Goal: Contribute content: Contribute content

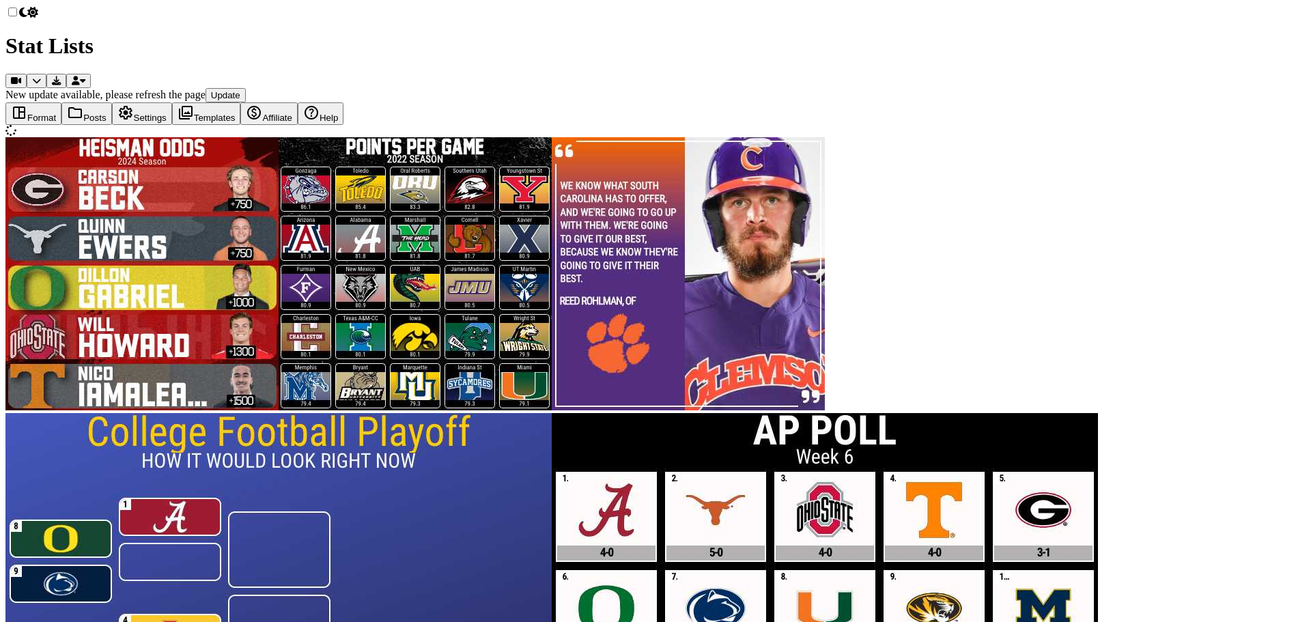
type input "10"
type textarea "Week 1"
drag, startPoint x: 435, startPoint y: 268, endPoint x: 263, endPoint y: 213, distance: 181.1
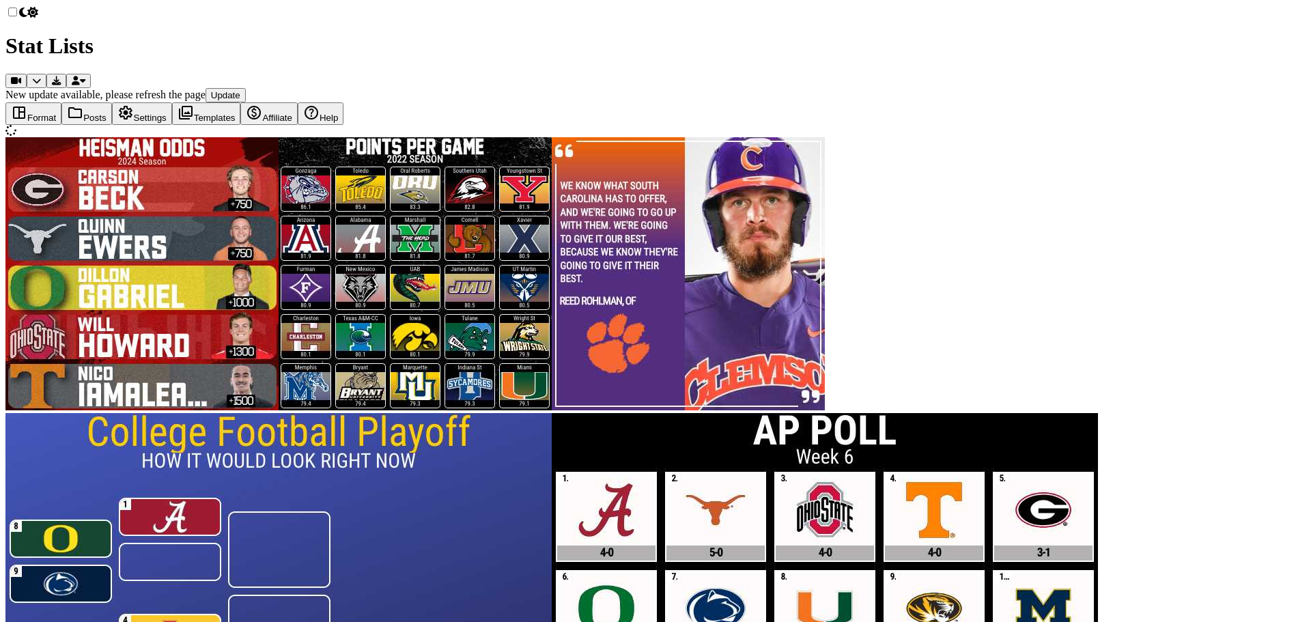
drag, startPoint x: 655, startPoint y: 253, endPoint x: 480, endPoint y: 199, distance: 182.9
drag, startPoint x: 921, startPoint y: 259, endPoint x: 683, endPoint y: 195, distance: 246.2
drag, startPoint x: 1016, startPoint y: 158, endPoint x: 834, endPoint y: 169, distance: 181.9
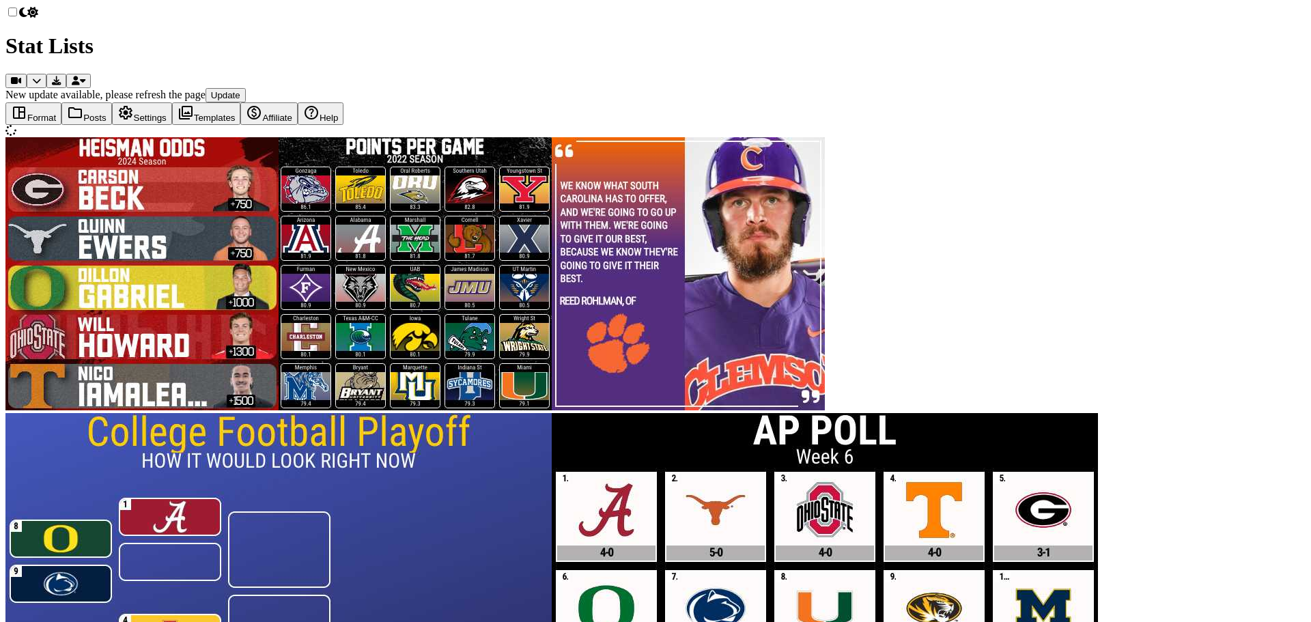
type textarea "+"
click at [27, 107] on button "space_dashboard Format" at bounding box center [33, 113] width 56 height 23
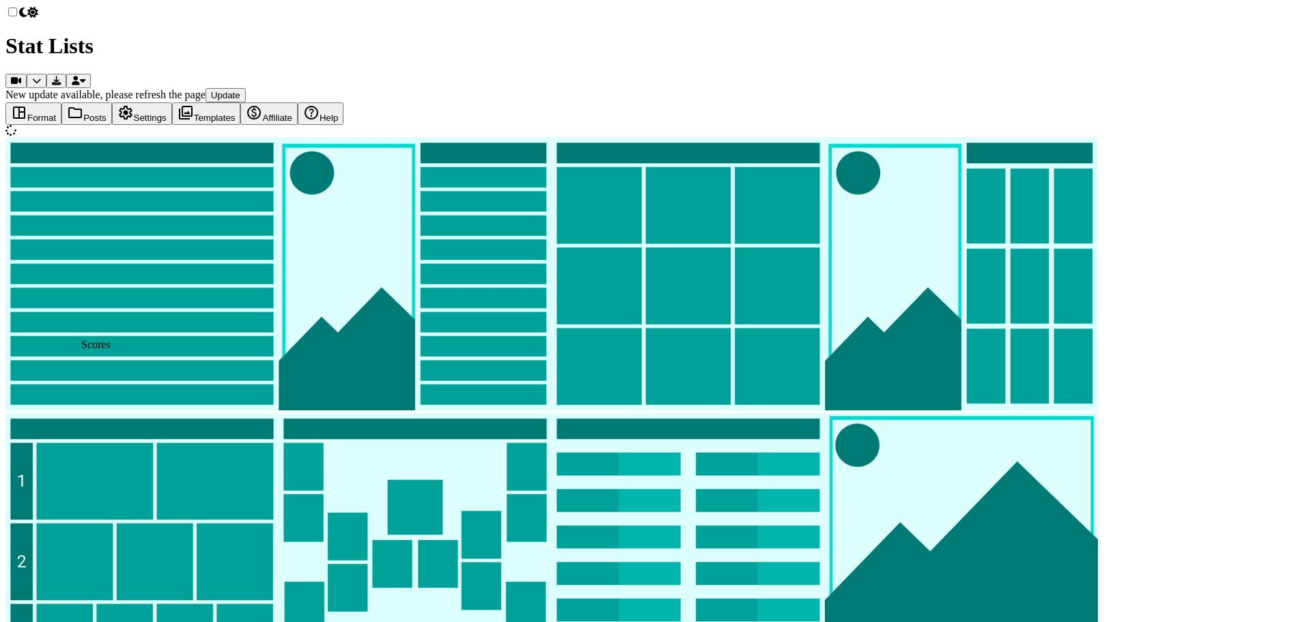
click at [552, 413] on img at bounding box center [688, 549] width 273 height 273
drag, startPoint x: 483, startPoint y: 165, endPoint x: 240, endPoint y: 161, distance: 243.7
type textarea "AP POLL"
drag, startPoint x: 723, startPoint y: 167, endPoint x: 537, endPoint y: 173, distance: 185.8
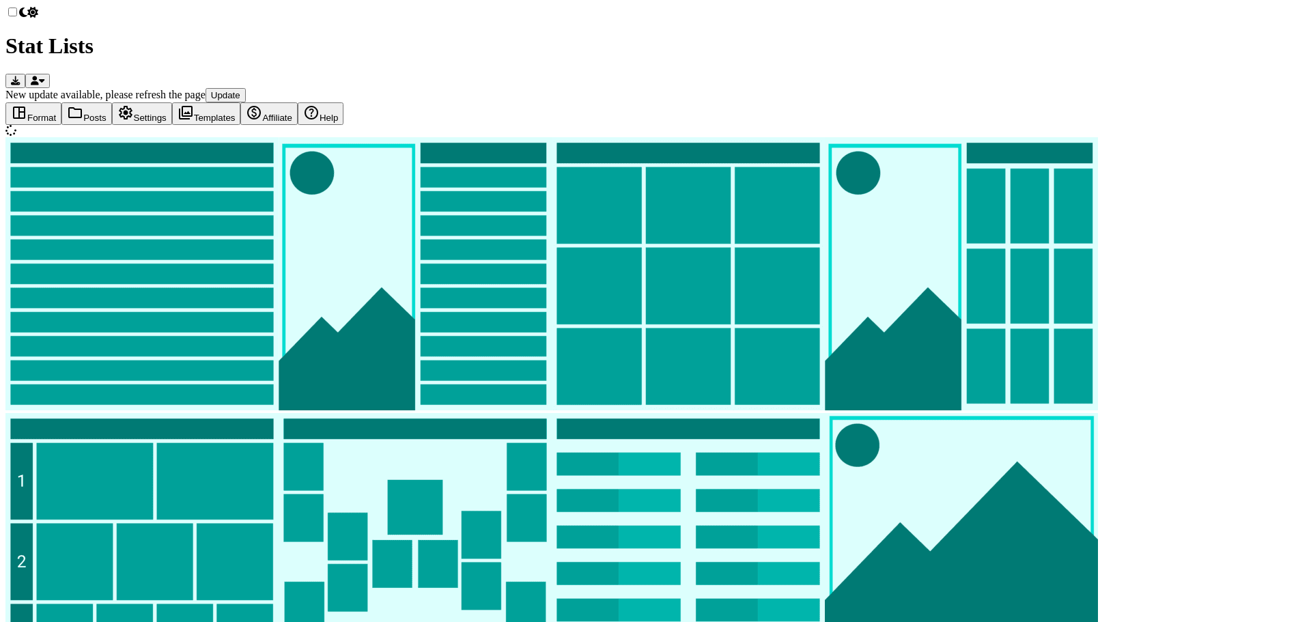
type textarea "Week 6"
drag, startPoint x: 619, startPoint y: 315, endPoint x: 468, endPoint y: 190, distance: 196.0
type textarea "11 12 13 14 15 16 17 18 19 20 21 22 23 24 25"
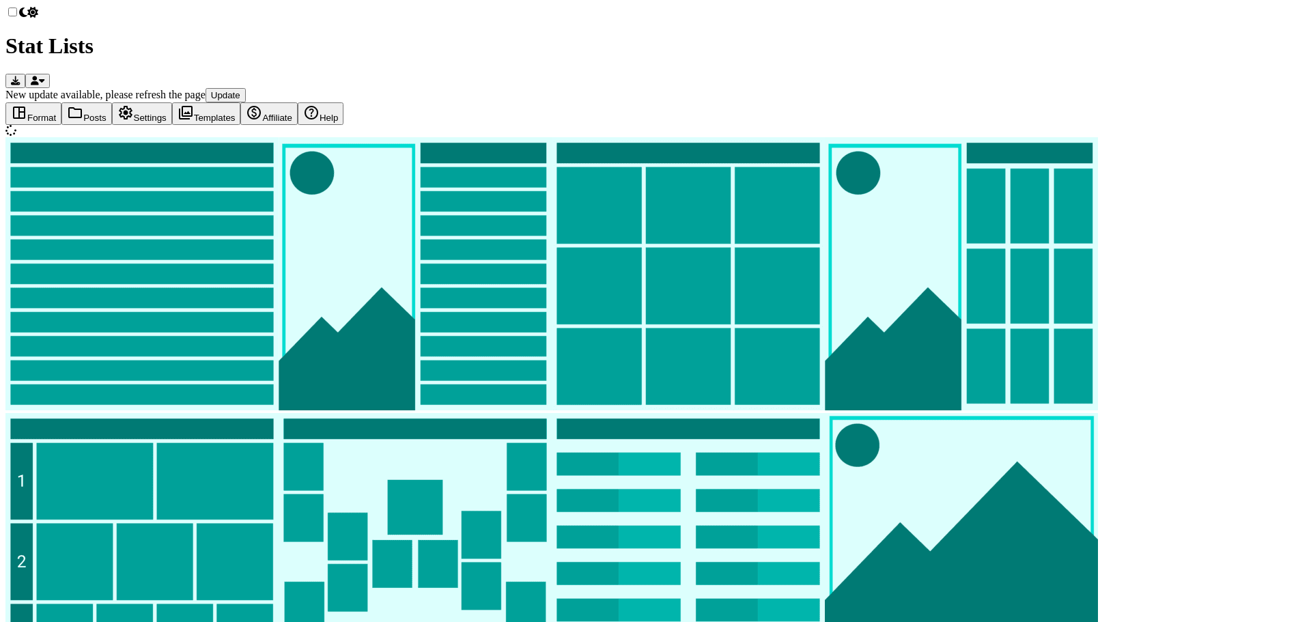
drag, startPoint x: 511, startPoint y: 313, endPoint x: 447, endPoint y: 181, distance: 146.5
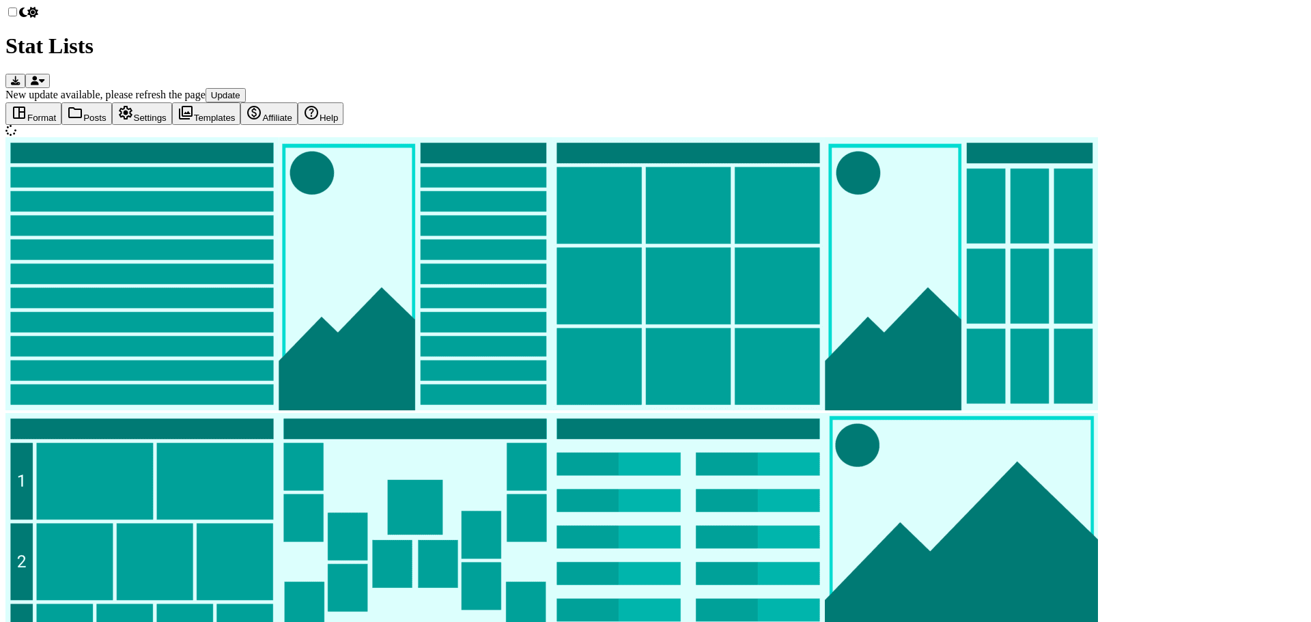
drag, startPoint x: 924, startPoint y: 309, endPoint x: 620, endPoint y: 177, distance: 331.1
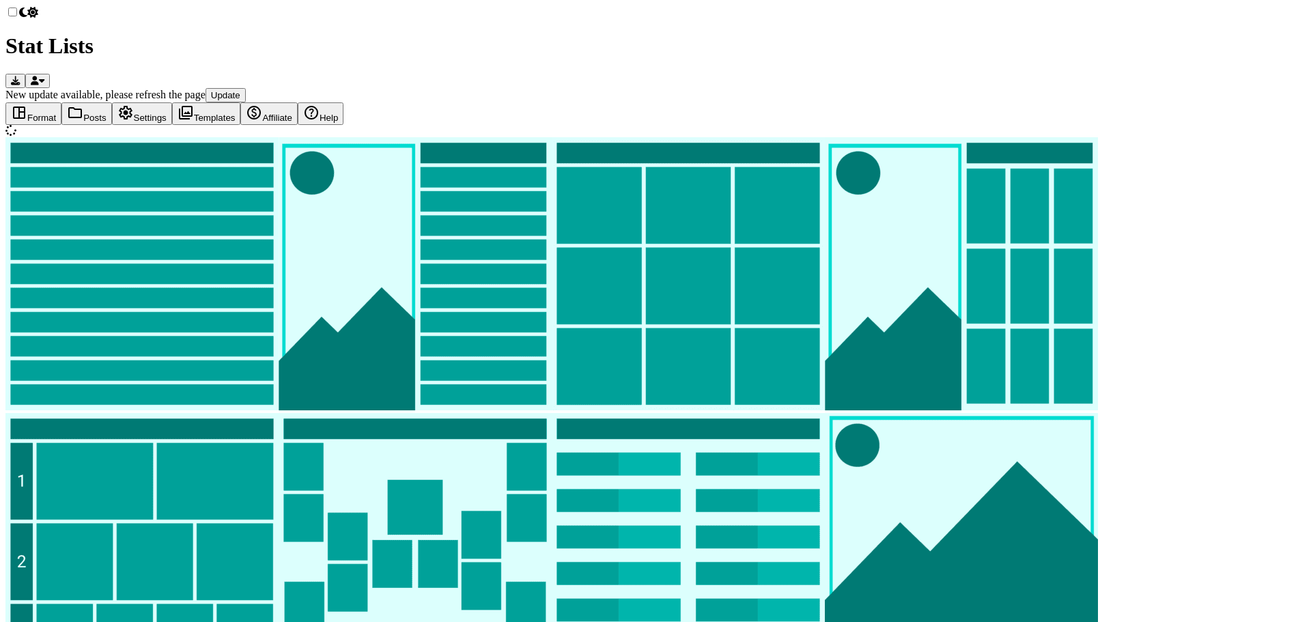
drag, startPoint x: 769, startPoint y: 302, endPoint x: 657, endPoint y: 220, distance: 138.3
drag, startPoint x: 772, startPoint y: 289, endPoint x: 614, endPoint y: 209, distance: 176.8
type textarea "4-0"
drag, startPoint x: 741, startPoint y: 242, endPoint x: 644, endPoint y: 221, distance: 98.5
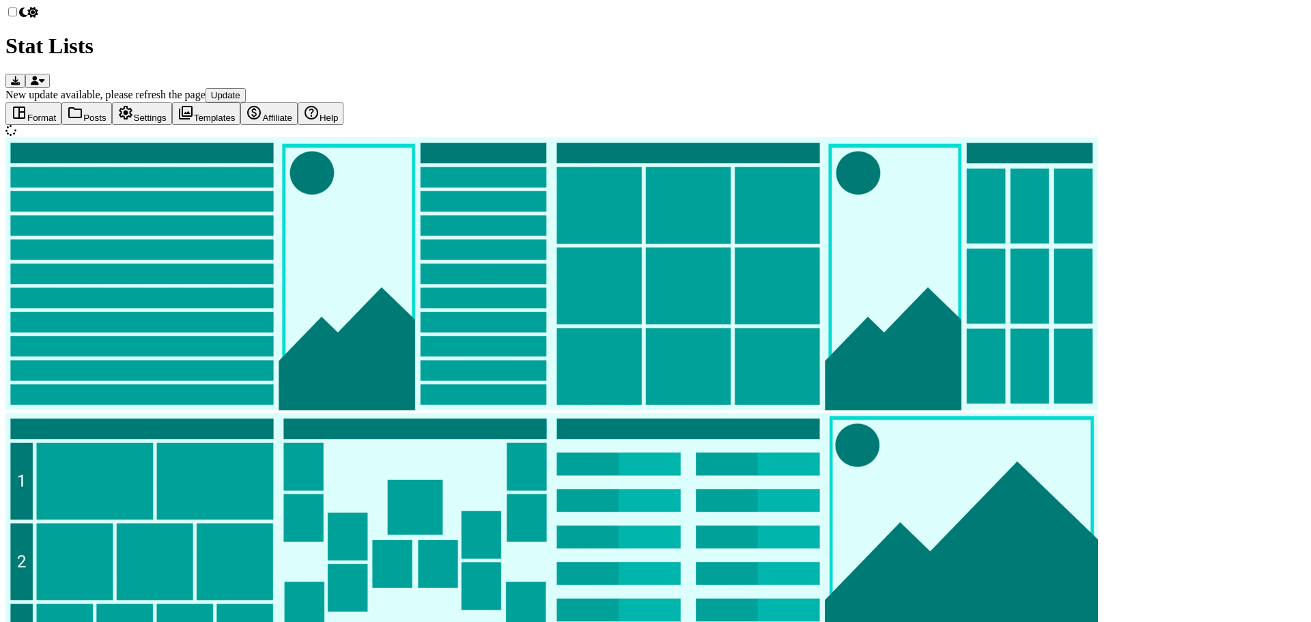
drag, startPoint x: 283, startPoint y: 264, endPoint x: 251, endPoint y: 83, distance: 184.4
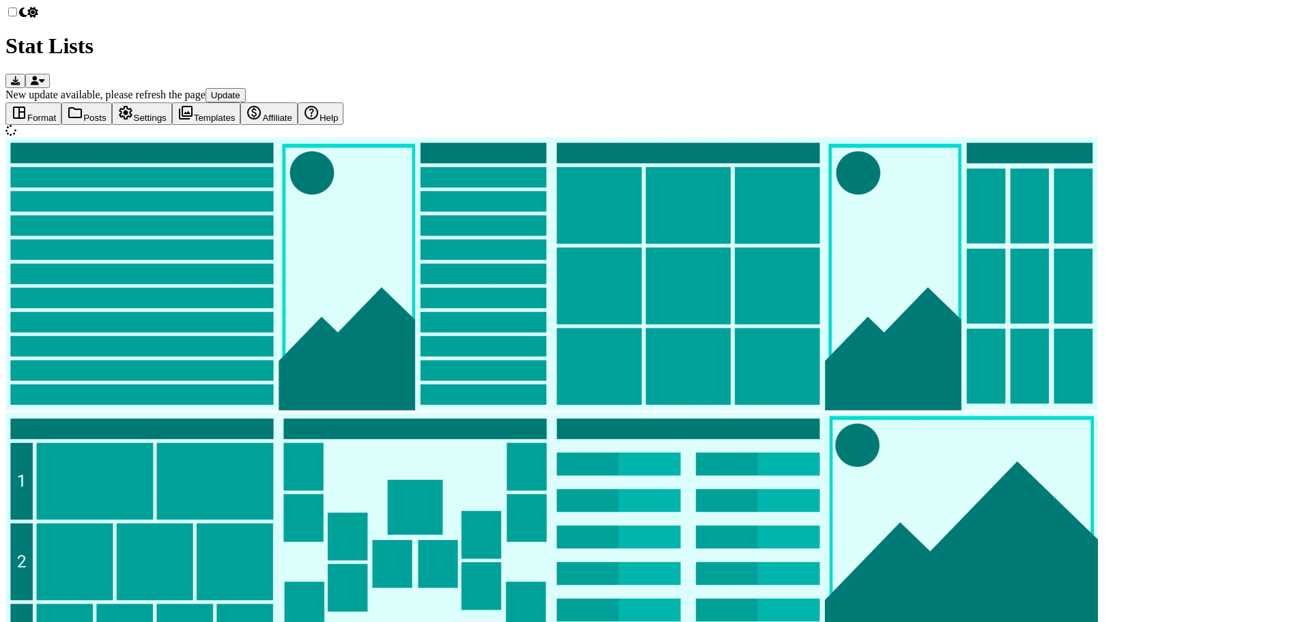
type textarea "ALA TEX OSU"
drag, startPoint x: 333, startPoint y: 235, endPoint x: 262, endPoint y: 184, distance: 87.9
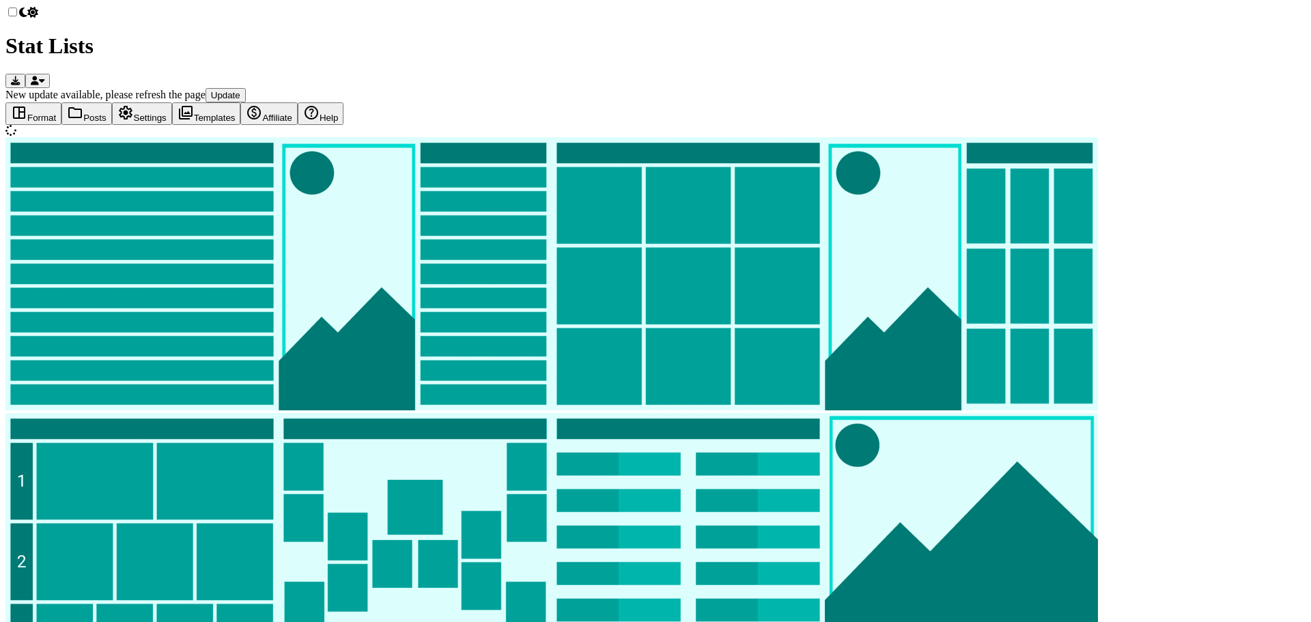
type textarea "bois"
type textarea "25"
type textarea "bois usf"
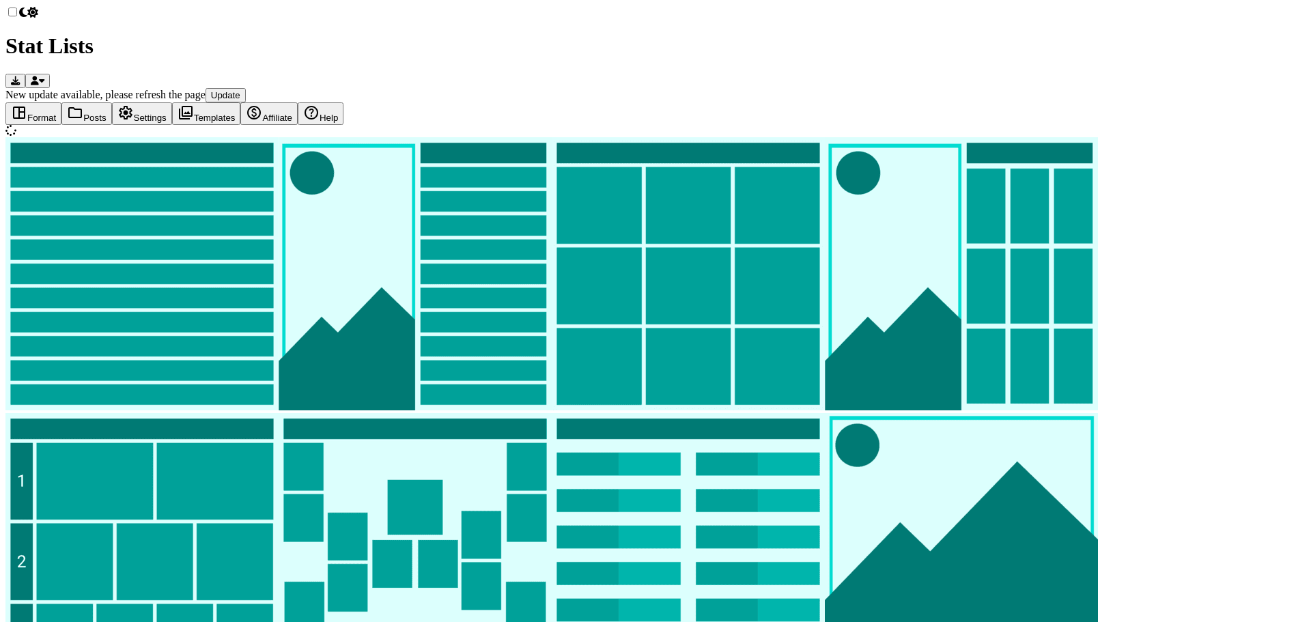
type textarea "gggh"
drag, startPoint x: 750, startPoint y: 225, endPoint x: 672, endPoint y: 227, distance: 78.5
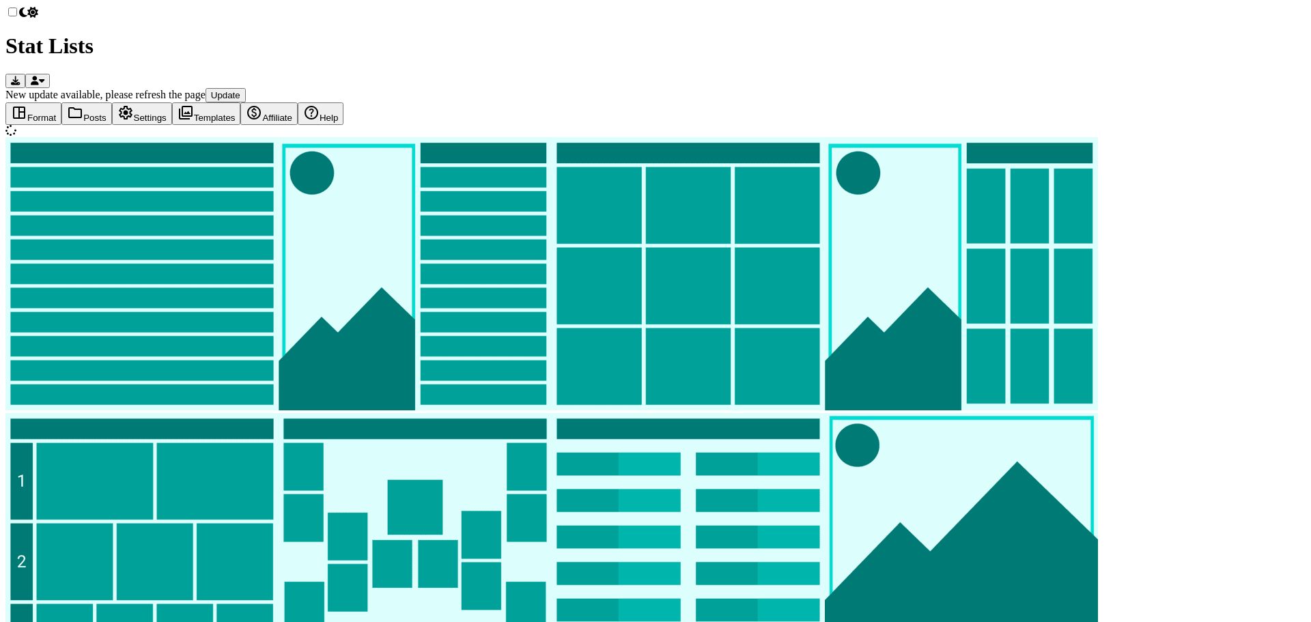
drag, startPoint x: 351, startPoint y: 213, endPoint x: 268, endPoint y: 216, distance: 82.7
drag, startPoint x: 345, startPoint y: 231, endPoint x: 287, endPoint y: 207, distance: 63.0
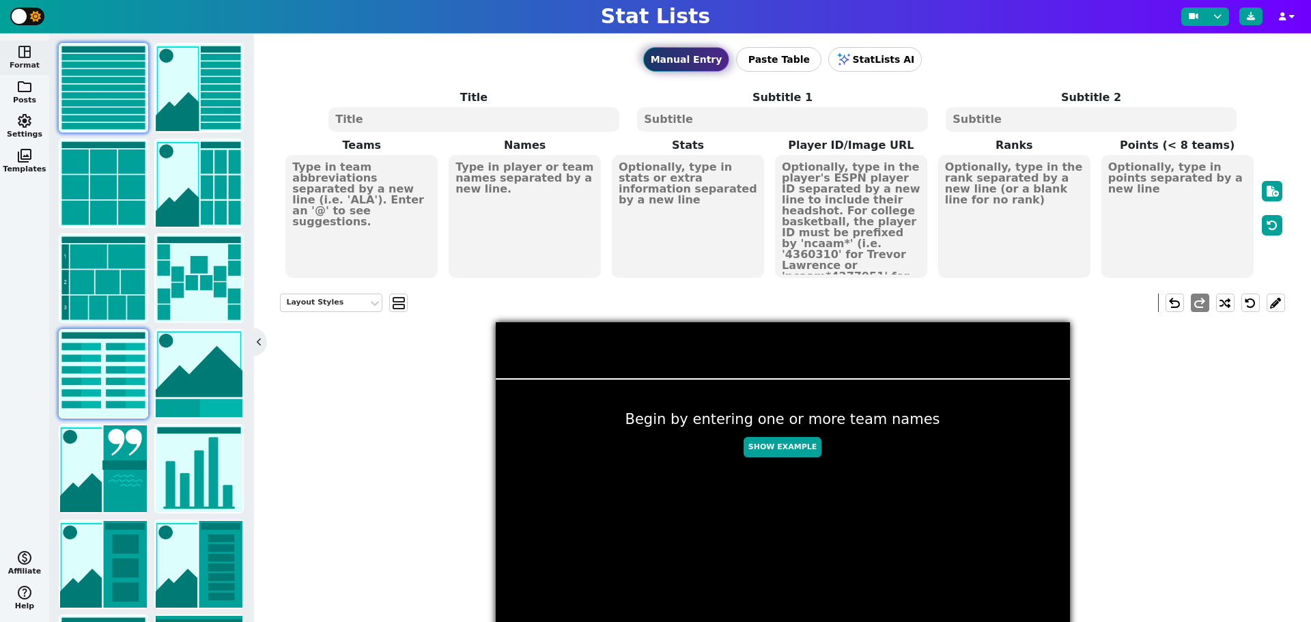
click at [112, 371] on img at bounding box center [103, 373] width 87 height 87
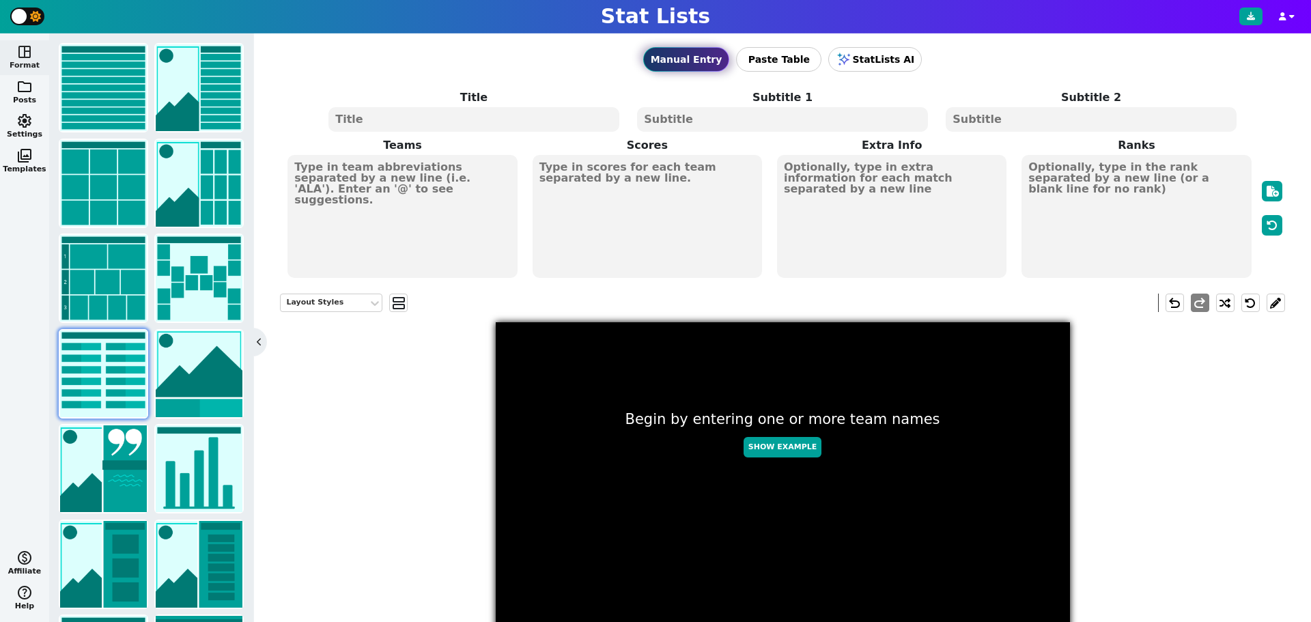
click at [383, 115] on textarea at bounding box center [473, 119] width 290 height 25
type textarea "W"
click at [25, 98] on button "folder Posts" at bounding box center [24, 92] width 49 height 35
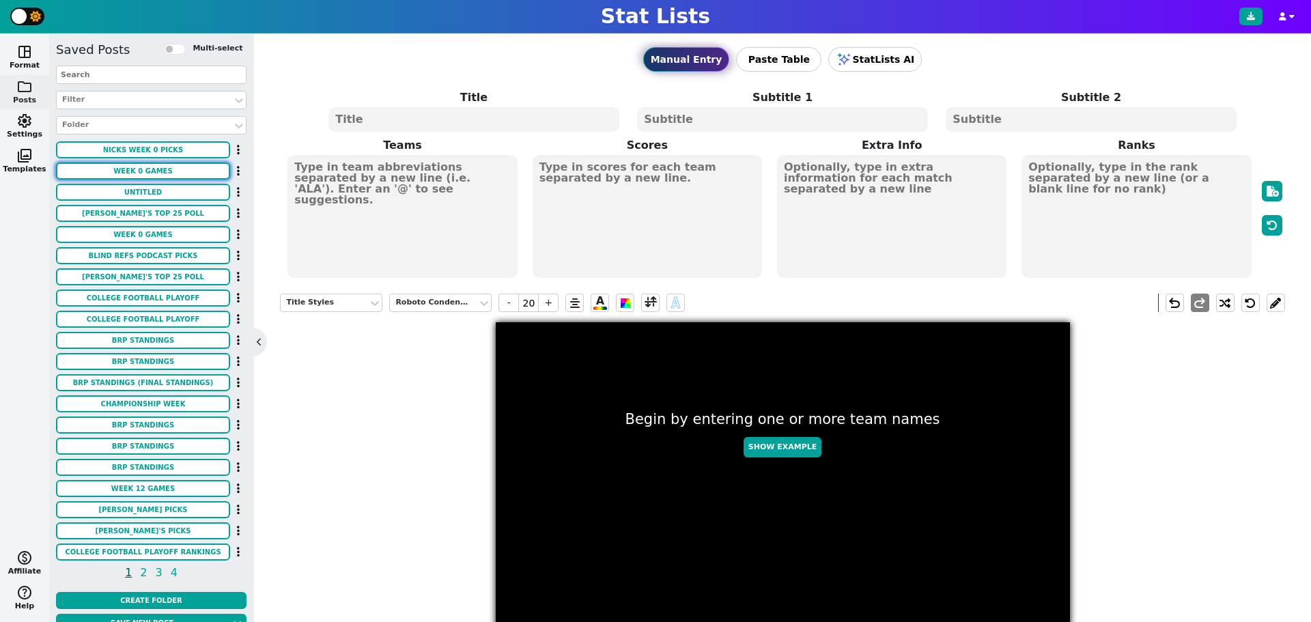
click at [152, 173] on button "Week 0 Games" at bounding box center [143, 170] width 174 height 17
type input "14"
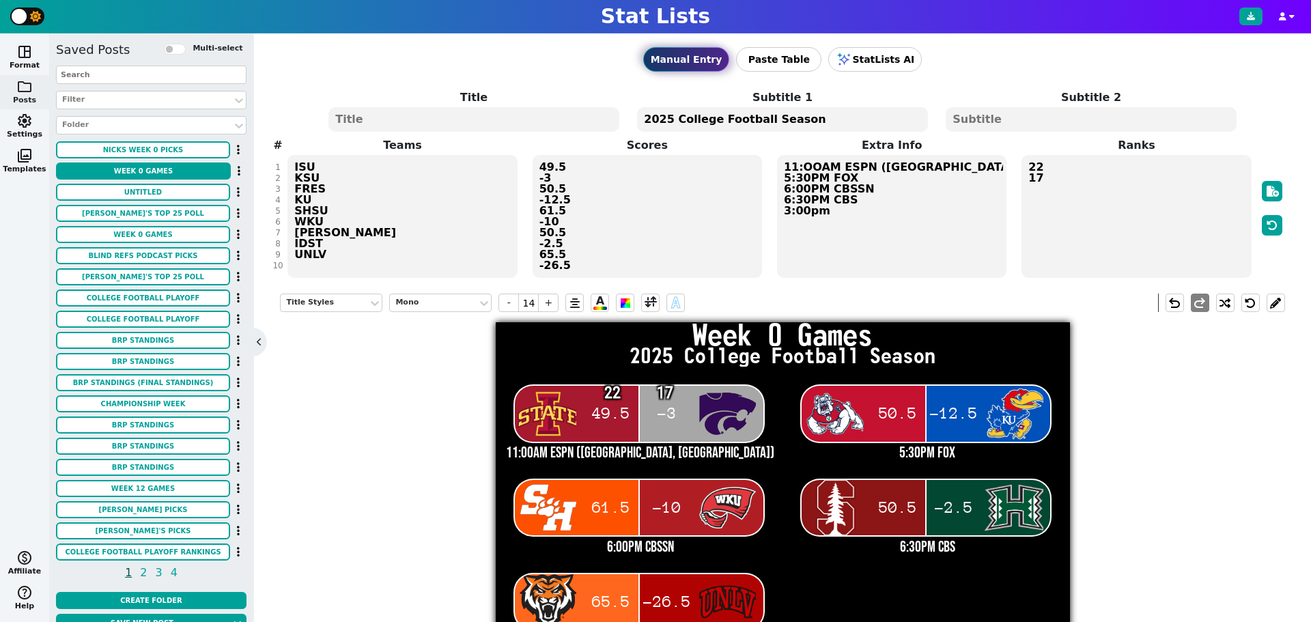
click at [374, 116] on textarea "Week 0 Games" at bounding box center [473, 119] width 290 height 25
type textarea "Week 1 Games"
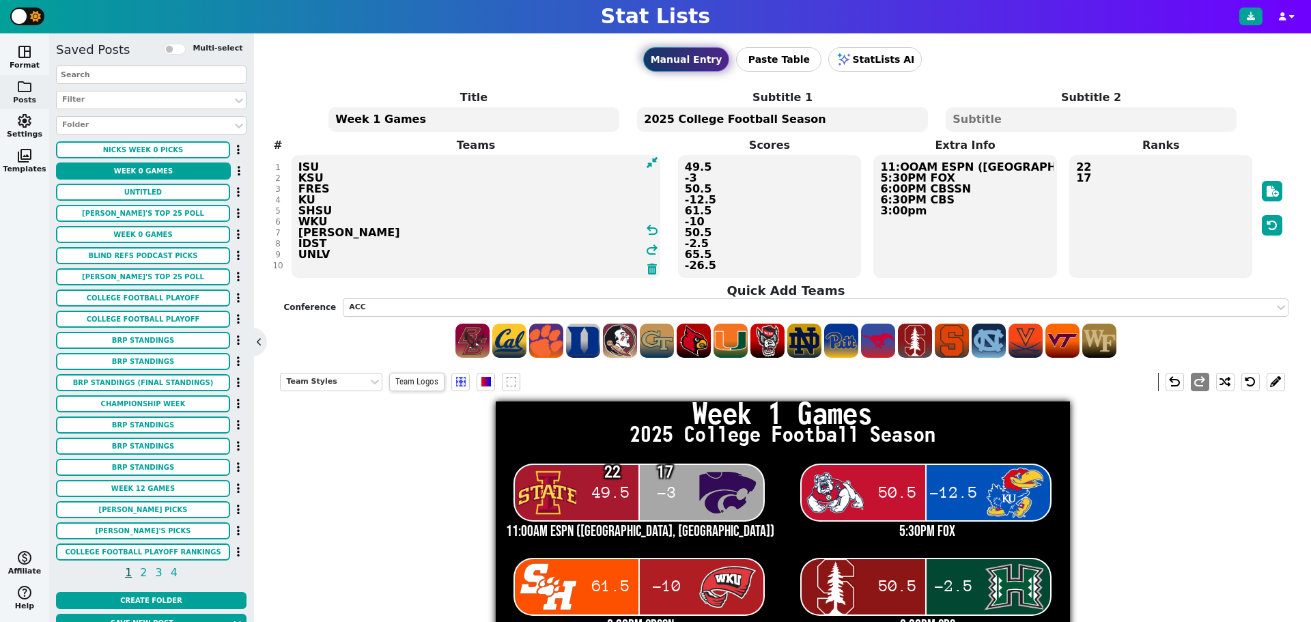
drag, startPoint x: 343, startPoint y: 268, endPoint x: 261, endPoint y: 130, distance: 160.6
click at [261, 130] on div "Manual Entry Paste Table StatLists AI Title Week 1 Games Subtitle 1 2025 Colleg…" at bounding box center [782, 327] width 1057 height 588
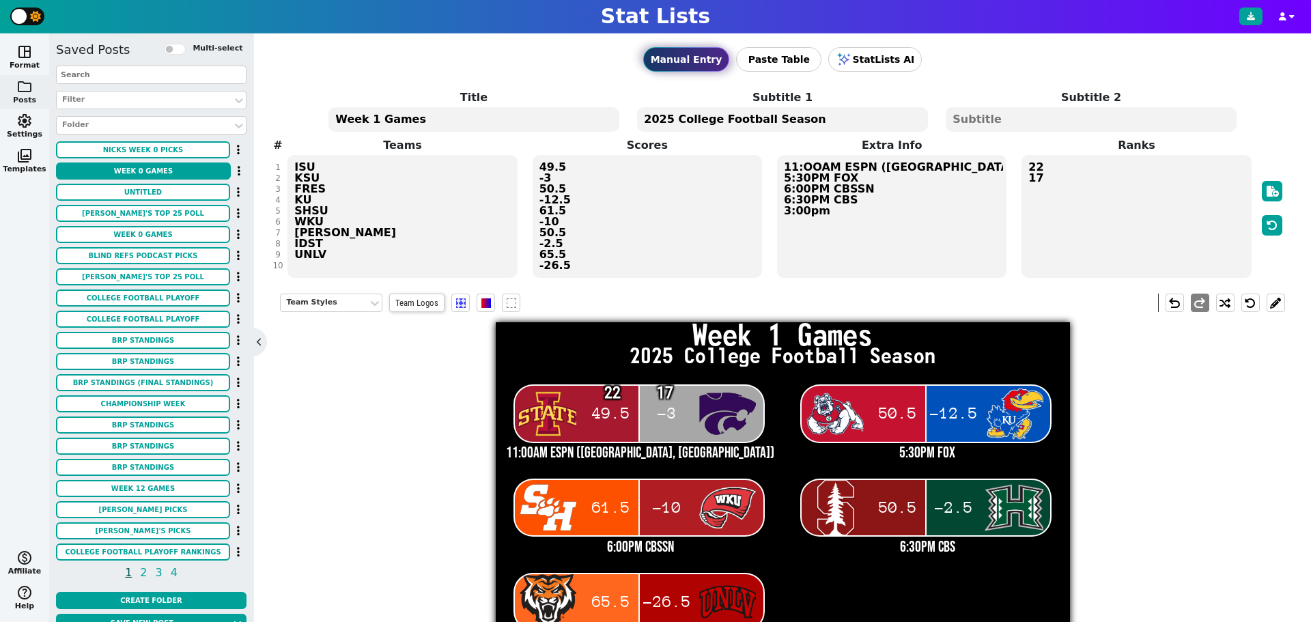
type textarea "ISU KSU FRES KU SHSU WKU [PERSON_NAME] IDST UNLV"
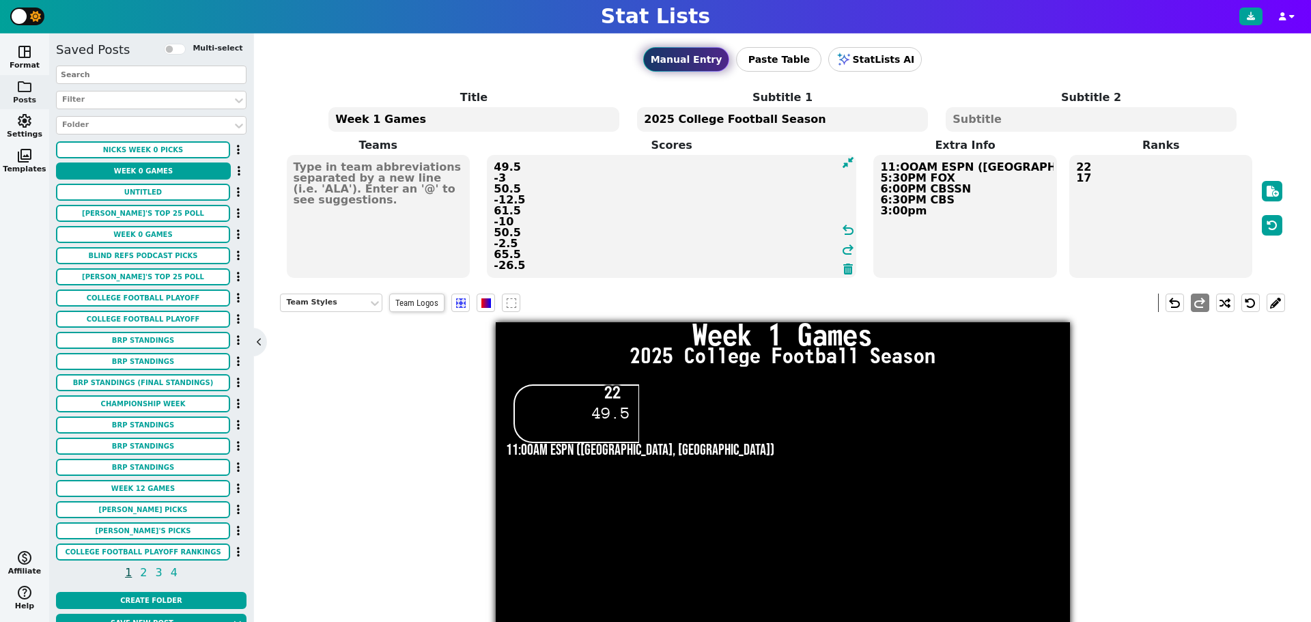
drag, startPoint x: 574, startPoint y: 265, endPoint x: 444, endPoint y: 103, distance: 207.3
click at [444, 103] on span "Title Week 1 Games Subtitle 1 2025 College Football Season Subtitle 2 Teams Sco…" at bounding box center [782, 184] width 1004 height 190
type textarea "49.5 -3 50.5 -12.5 61.5 -10 50.5 -2.5 65.5 -26.5"
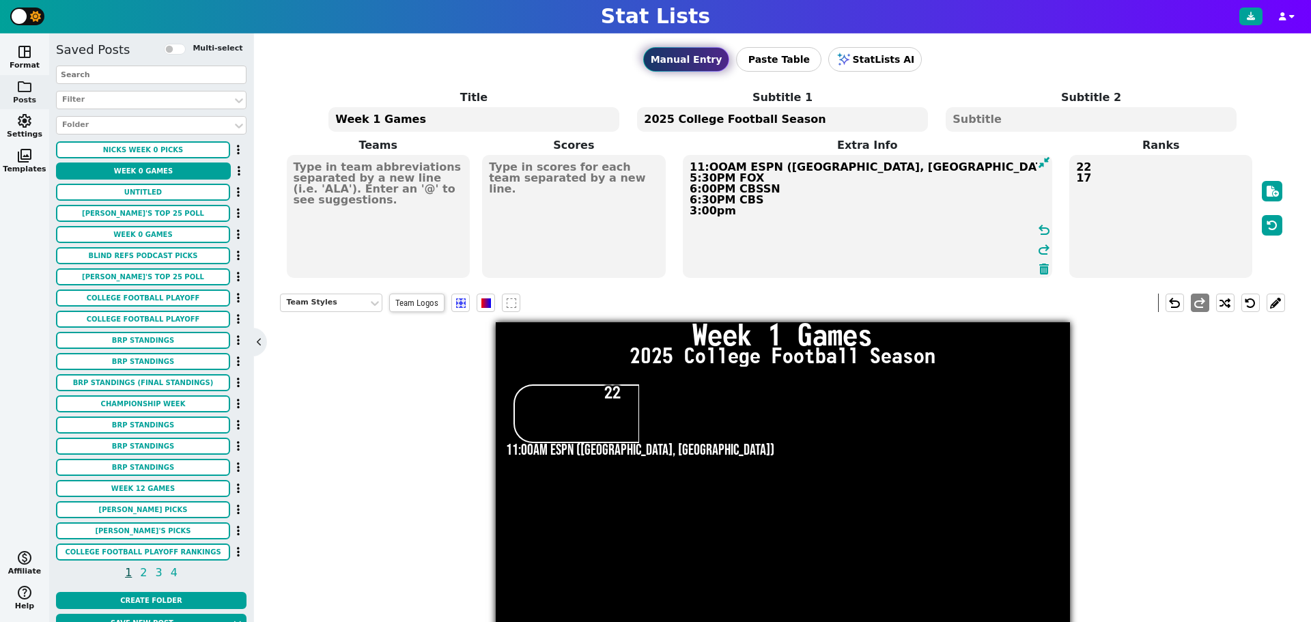
drag, startPoint x: 918, startPoint y: 218, endPoint x: 661, endPoint y: 154, distance: 264.6
click at [661, 154] on span "Teams Scores Extra Info 11:OOAM ESPN ([GEOGRAPHIC_DATA], [GEOGRAPHIC_DATA]) 5:3…" at bounding box center [782, 208] width 1004 height 142
type textarea "11:OOAM ESPN ([GEOGRAPHIC_DATA], [GEOGRAPHIC_DATA]) 5:30PM FOX 6:00PM CBSSN 6:3…"
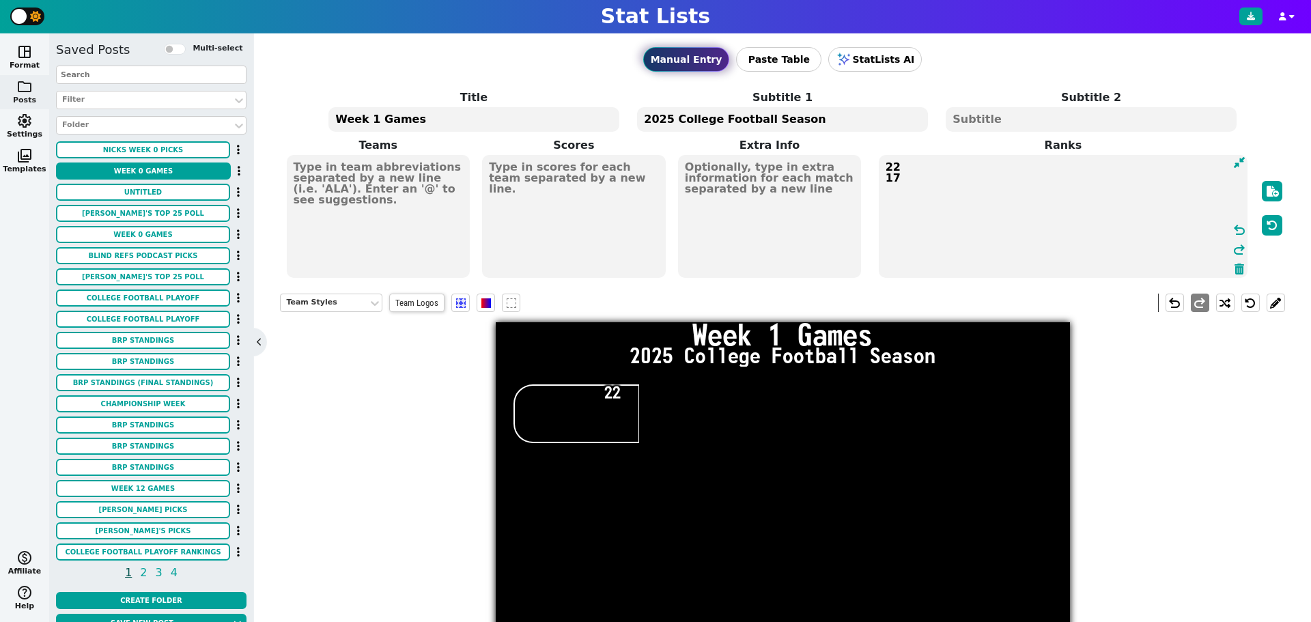
drag, startPoint x: 1129, startPoint y: 178, endPoint x: 982, endPoint y: 160, distance: 147.9
click at [988, 162] on textarea "22 17" at bounding box center [1063, 216] width 369 height 123
type textarea "22"
drag, startPoint x: 956, startPoint y: 173, endPoint x: 788, endPoint y: 182, distance: 168.2
click at [790, 182] on span "Teams Scores Extra Info Ranks 22 undo redo" at bounding box center [782, 208] width 1004 height 142
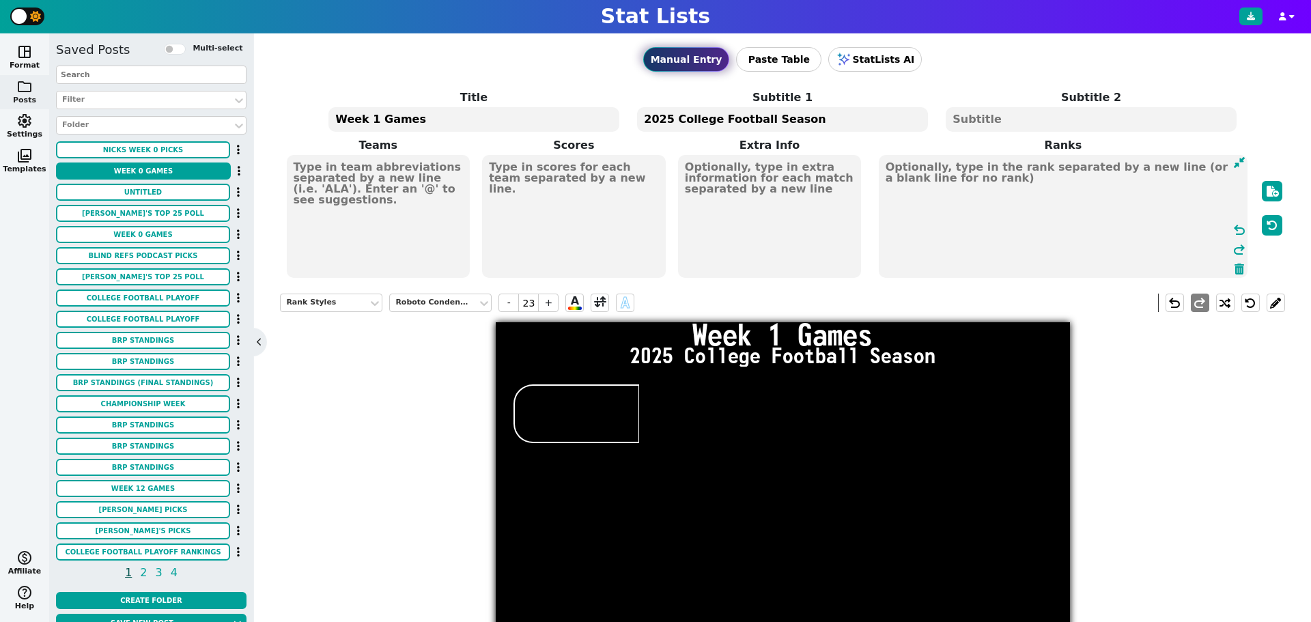
click at [370, 165] on textarea at bounding box center [378, 216] width 183 height 123
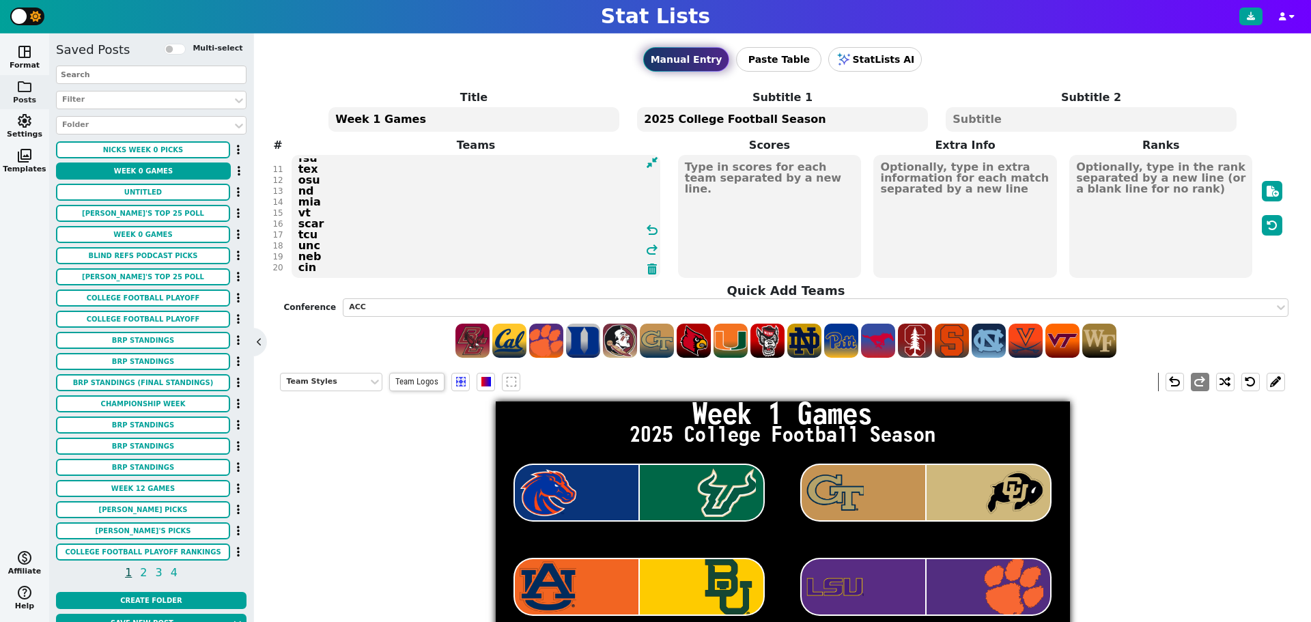
scroll to position [108, 0]
click at [322, 223] on textarea "Bois usf gt colo aub bay lsu [PERSON_NAME] ala fsu tex osu nd mia vt scar tcu u…" at bounding box center [475, 216] width 369 height 123
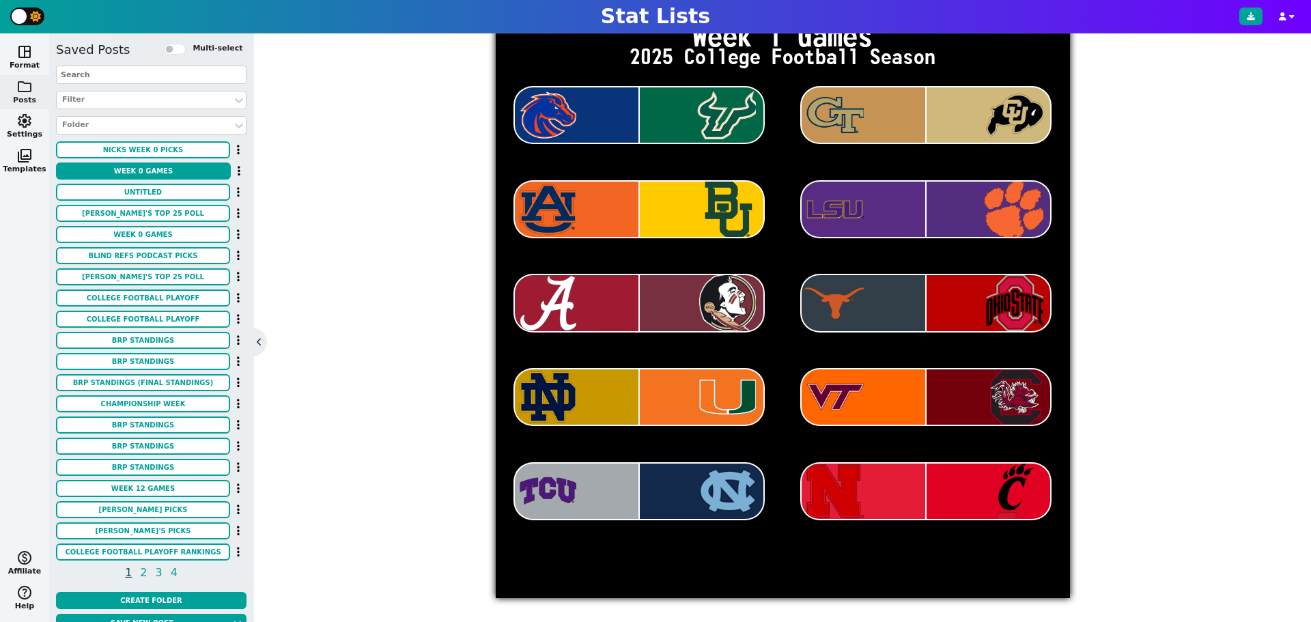
scroll to position [127, 0]
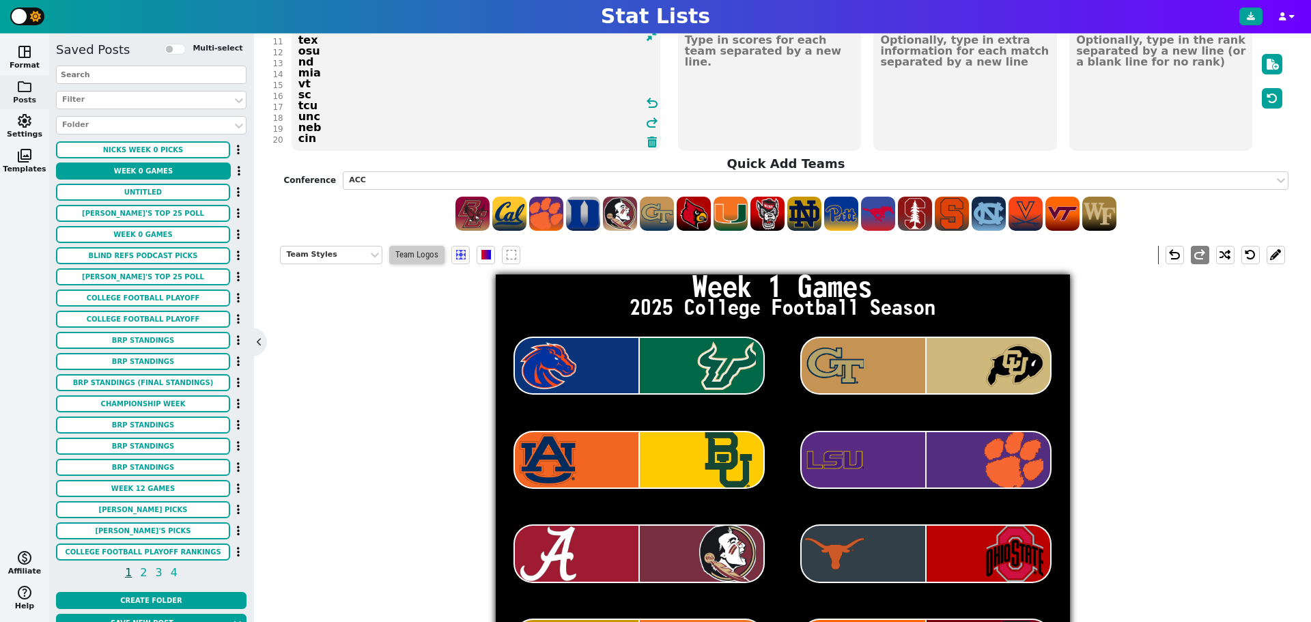
type textarea "Bois usf gt colo aub bay lsu [PERSON_NAME] ala fsu tex osu nd mia vt sc tcu unc…"
click at [399, 251] on span "Team Logos" at bounding box center [416, 255] width 55 height 18
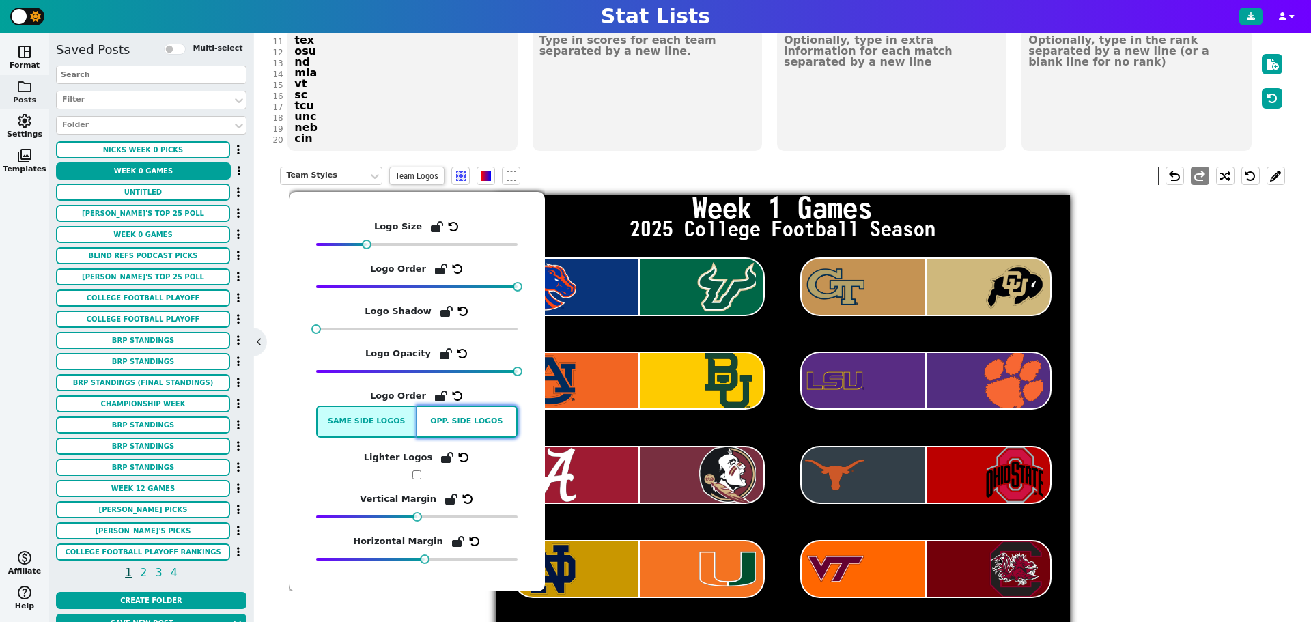
click at [469, 425] on button "Opp. side logos" at bounding box center [467, 421] width 101 height 32
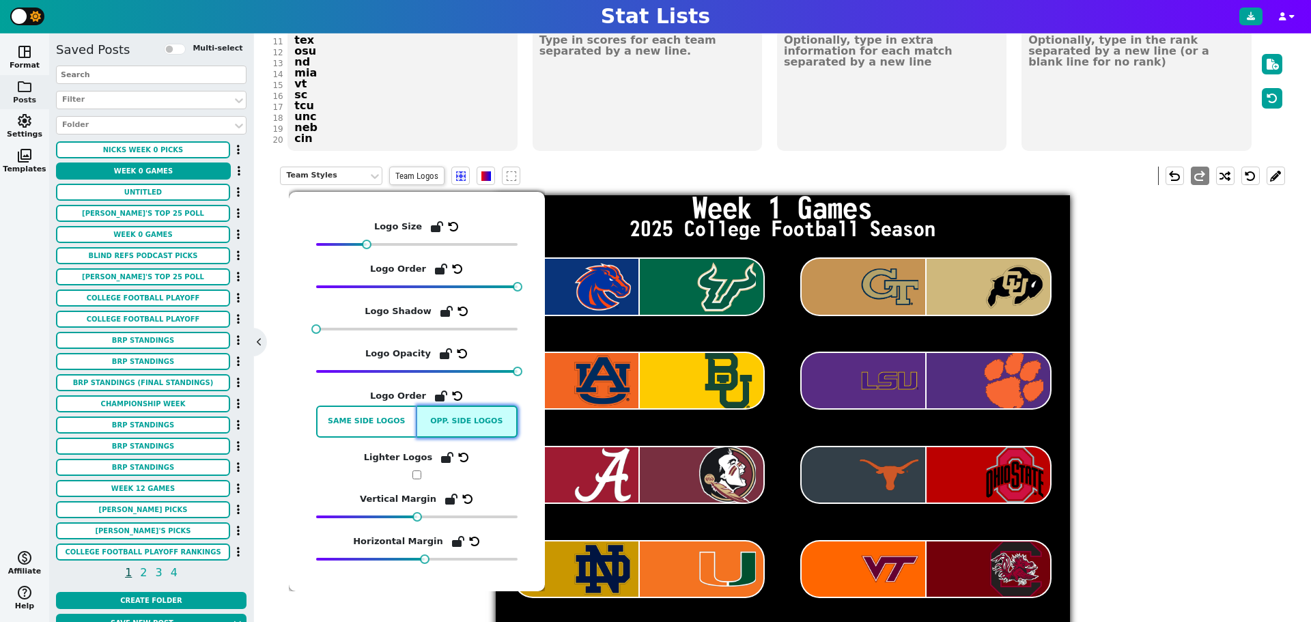
click at [469, 425] on button "Opp. side logos" at bounding box center [467, 421] width 101 height 32
click at [400, 418] on button "Same side logos" at bounding box center [366, 421] width 101 height 32
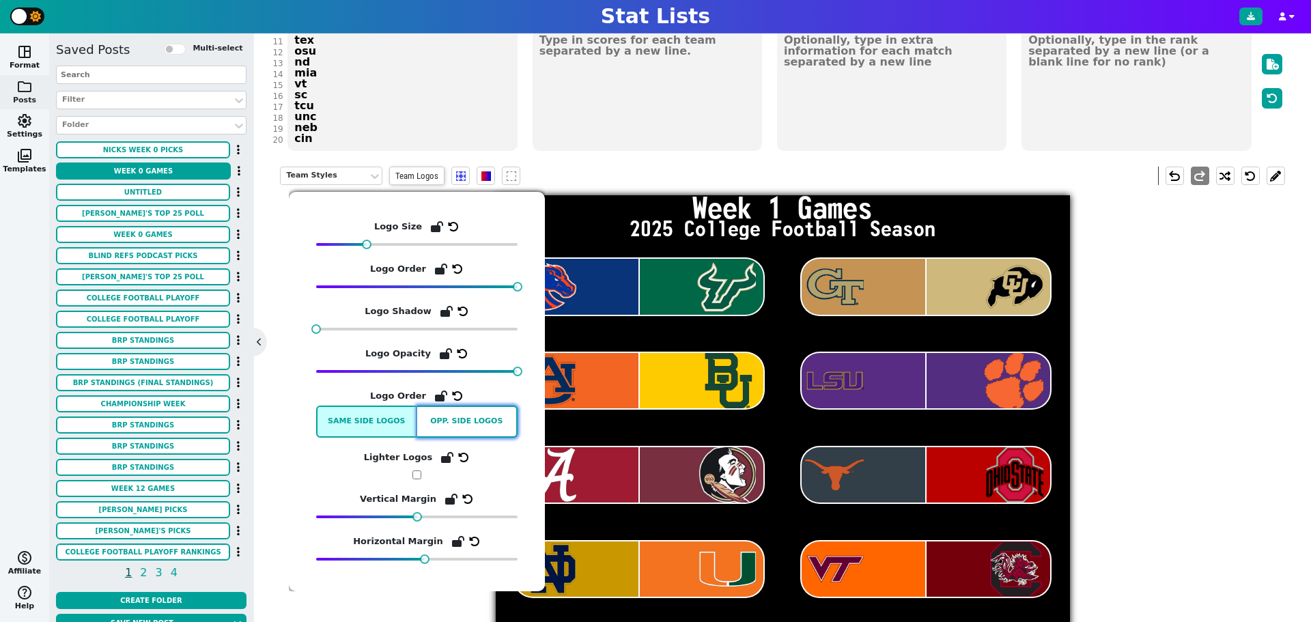
click at [434, 421] on button "Opp. side logos" at bounding box center [467, 421] width 101 height 32
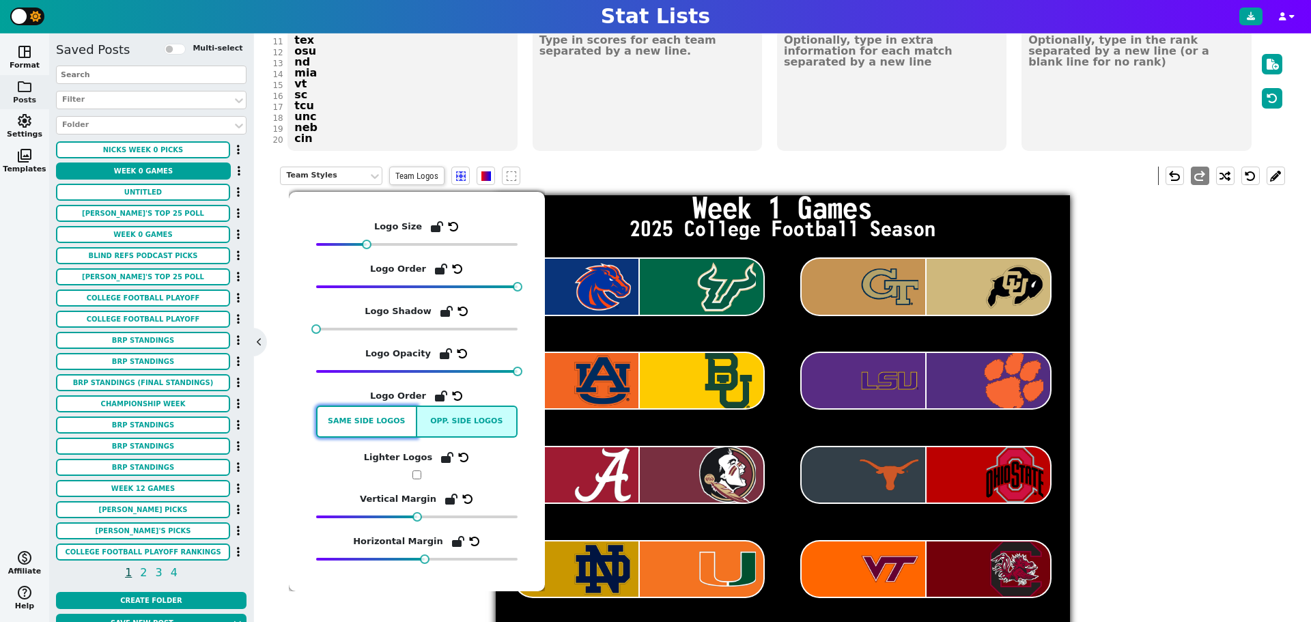
click at [373, 428] on button "Same side logos" at bounding box center [366, 421] width 101 height 32
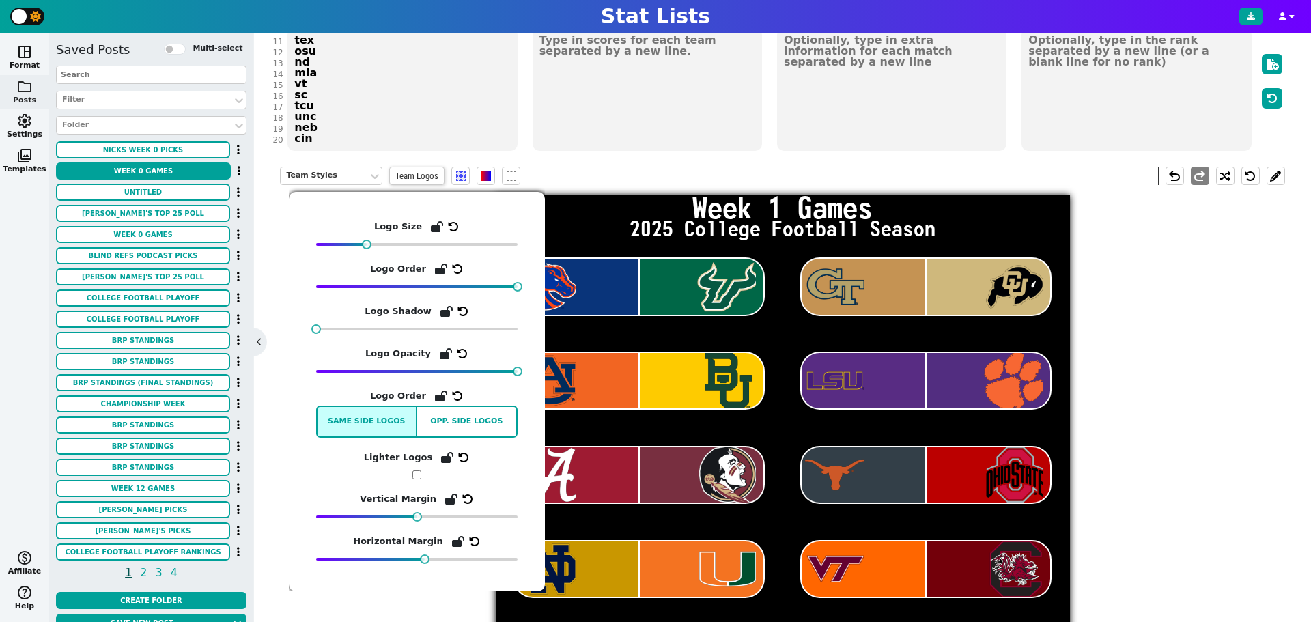
click at [414, 476] on input "checkbox" at bounding box center [416, 474] width 9 height 9
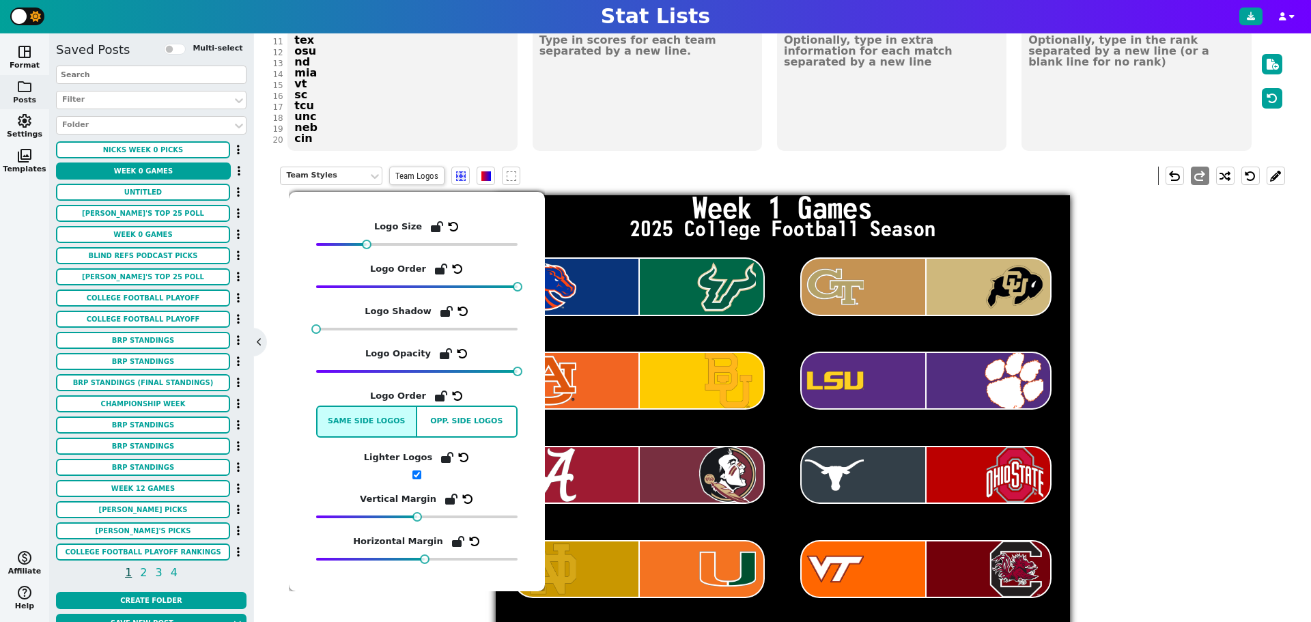
click at [414, 476] on input "checkbox" at bounding box center [416, 474] width 9 height 9
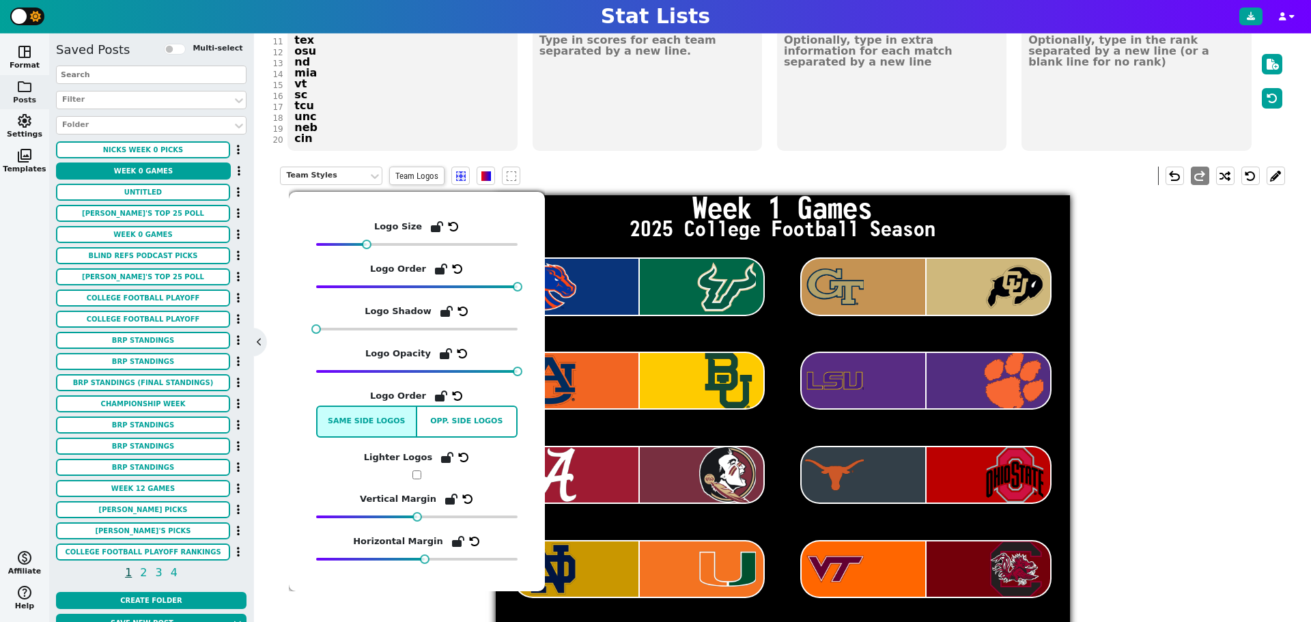
click at [414, 474] on input "checkbox" at bounding box center [416, 474] width 9 height 9
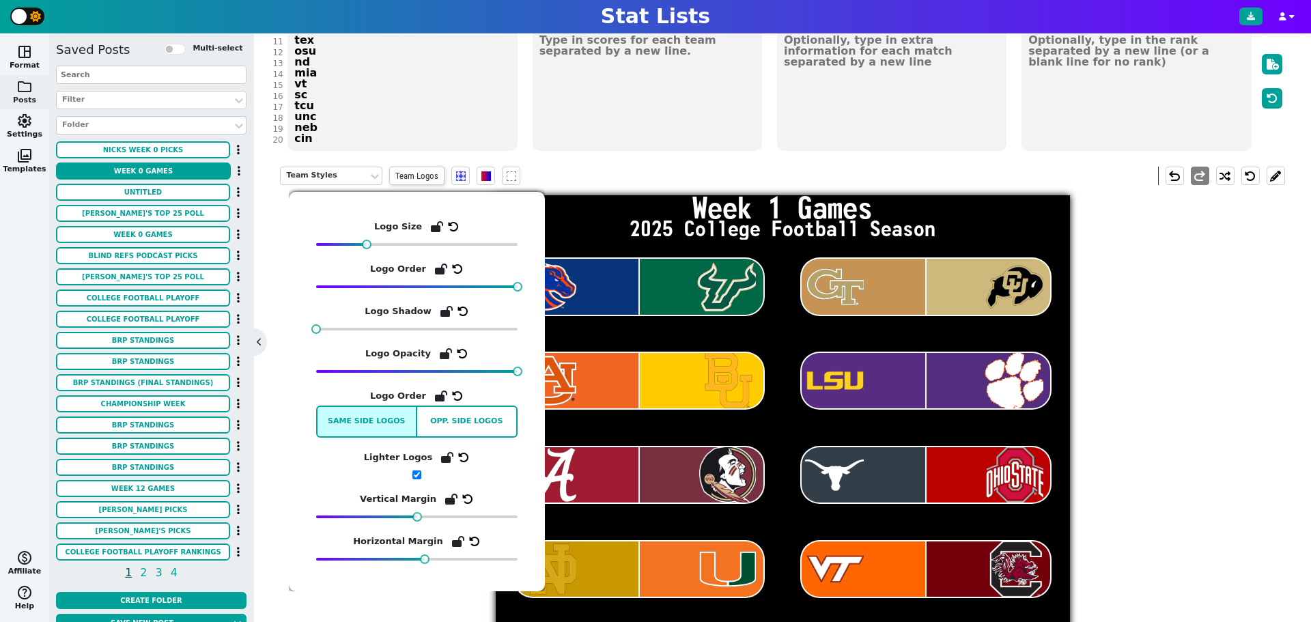
click at [414, 474] on input "checkbox" at bounding box center [416, 474] width 9 height 9
checkbox input "false"
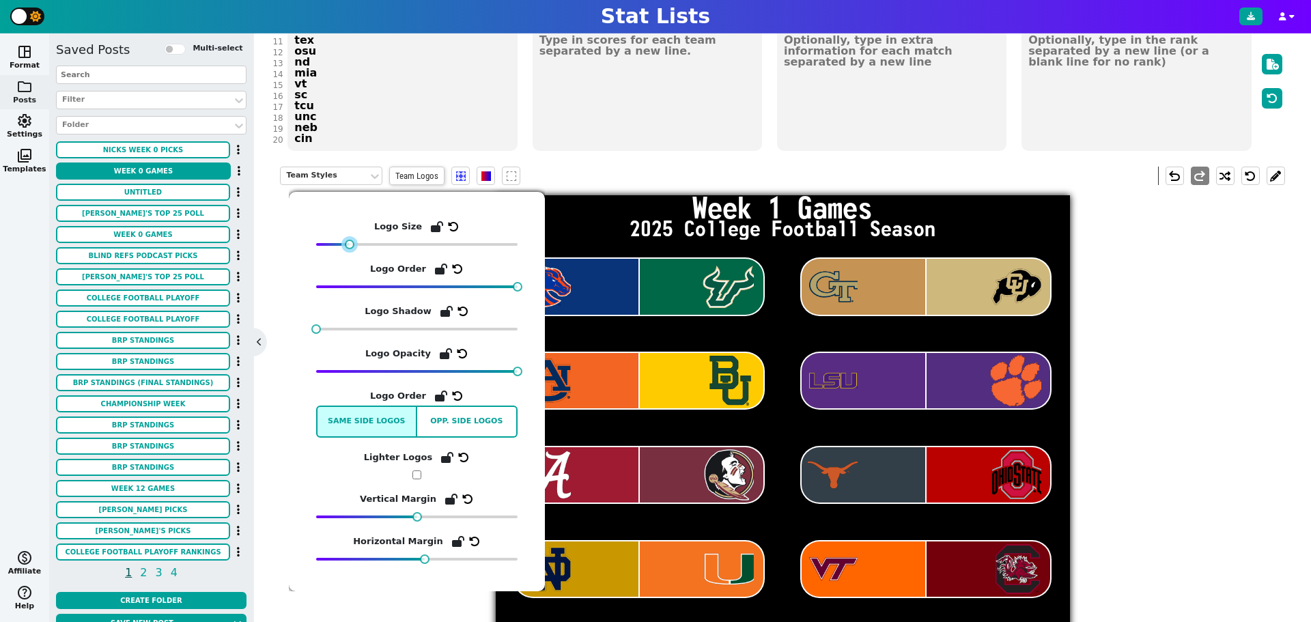
drag, startPoint x: 365, startPoint y: 247, endPoint x: 349, endPoint y: 253, distance: 17.3
click at [349, 253] on div "Logo Size Logo Order Logo Shadow Logo Opacity Logo Order Same side logos Opp. s…" at bounding box center [416, 391] width 201 height 345
drag, startPoint x: 518, startPoint y: 285, endPoint x: 468, endPoint y: 291, distance: 51.0
click at [468, 291] on div "Logo Size Logo Order Logo Shadow Logo Opacity Logo Order Same side logos Opp. s…" at bounding box center [416, 391] width 201 height 345
click at [483, 177] on span at bounding box center [486, 176] width 10 height 10
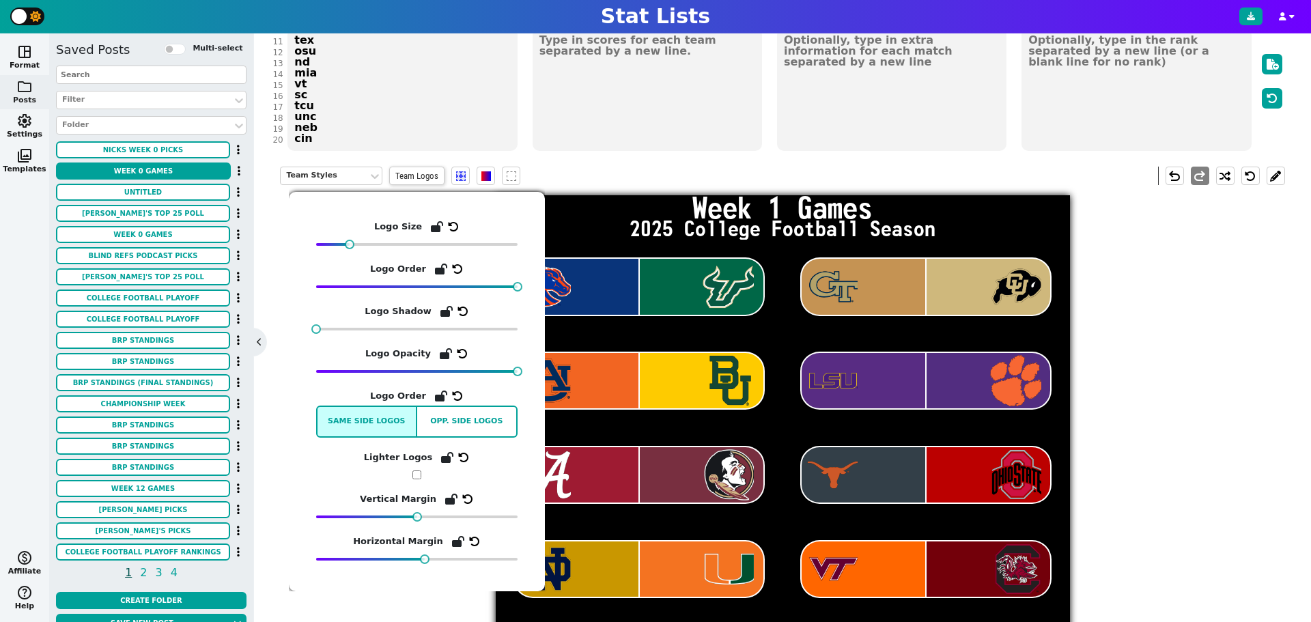
click at [544, 167] on div "Team Styles Team Logos undo redo" at bounding box center [782, 175] width 1004 height 39
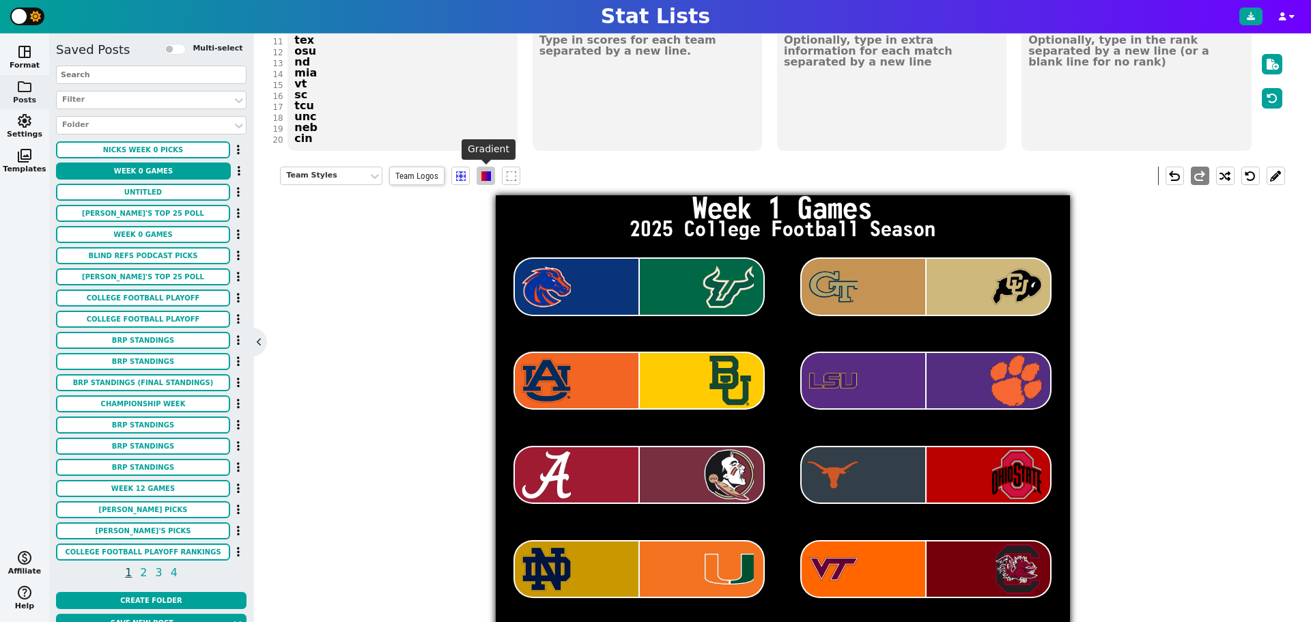
click at [491, 175] on span at bounding box center [486, 176] width 10 height 10
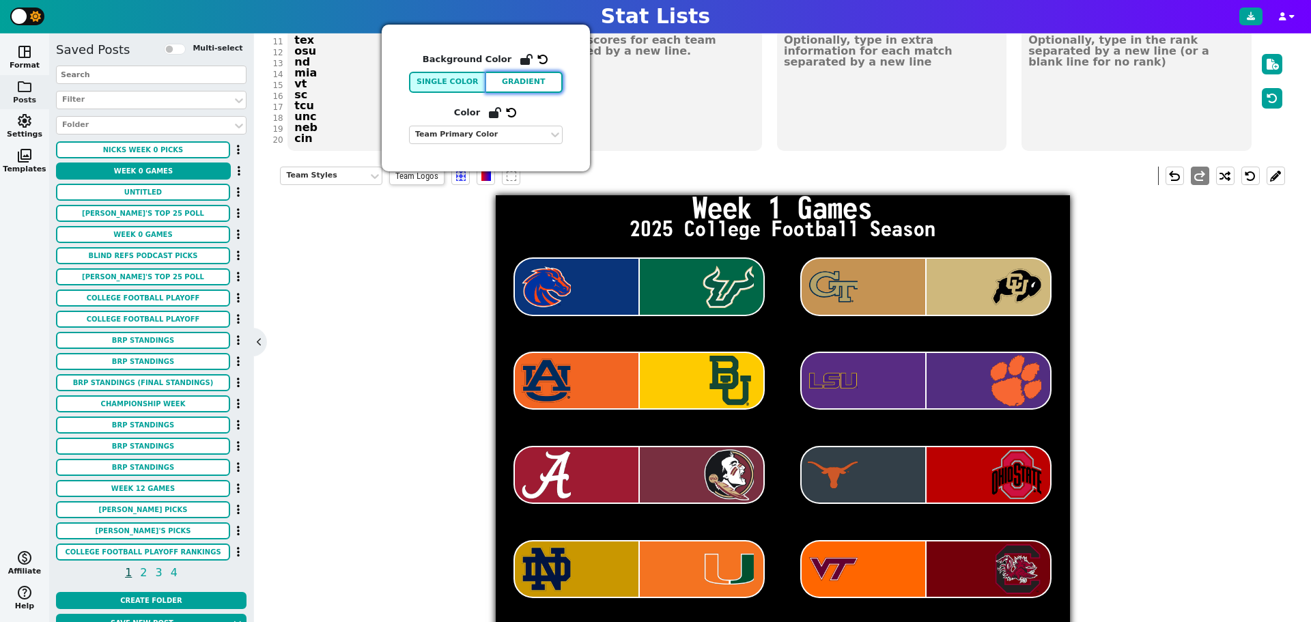
click at [521, 86] on button "Gradient" at bounding box center [524, 82] width 77 height 21
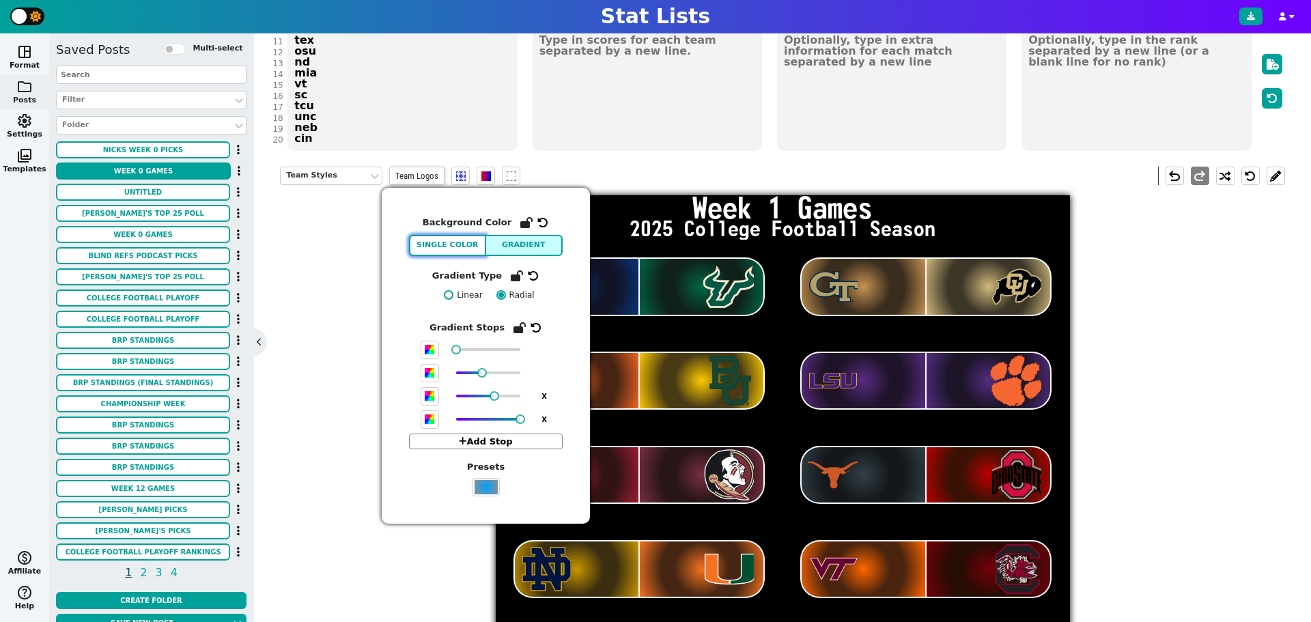
click at [465, 242] on button "Single Color" at bounding box center [447, 245] width 77 height 21
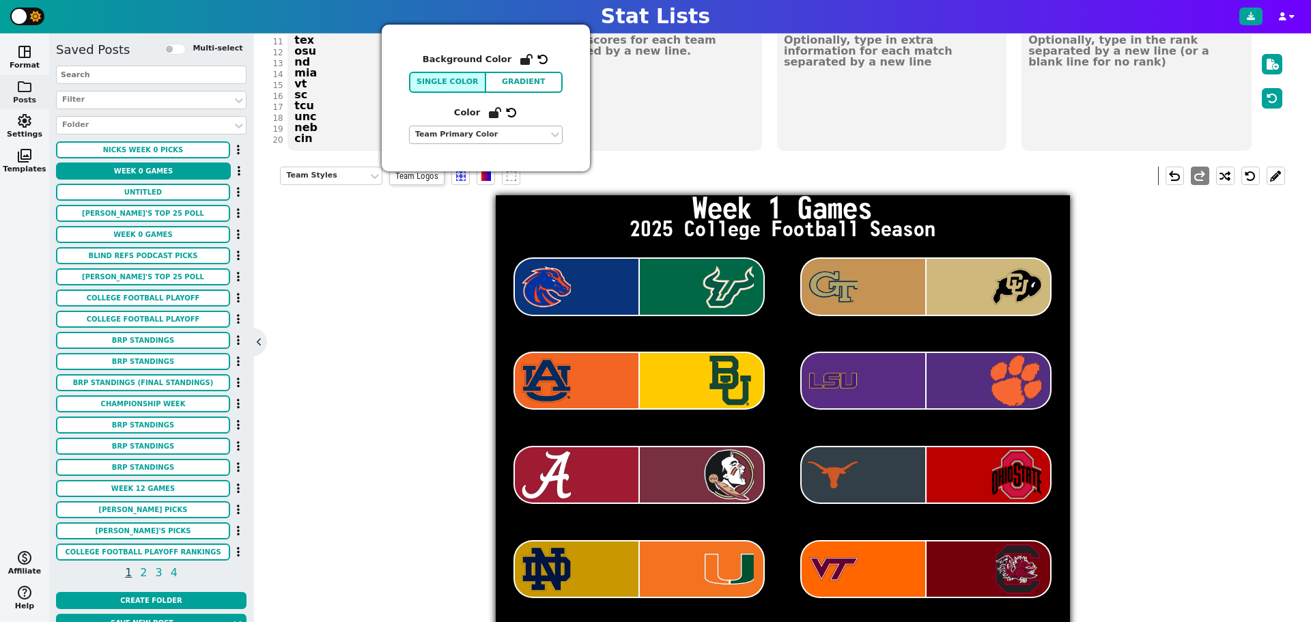
click at [498, 134] on div "Team Primary Color" at bounding box center [479, 135] width 128 height 12
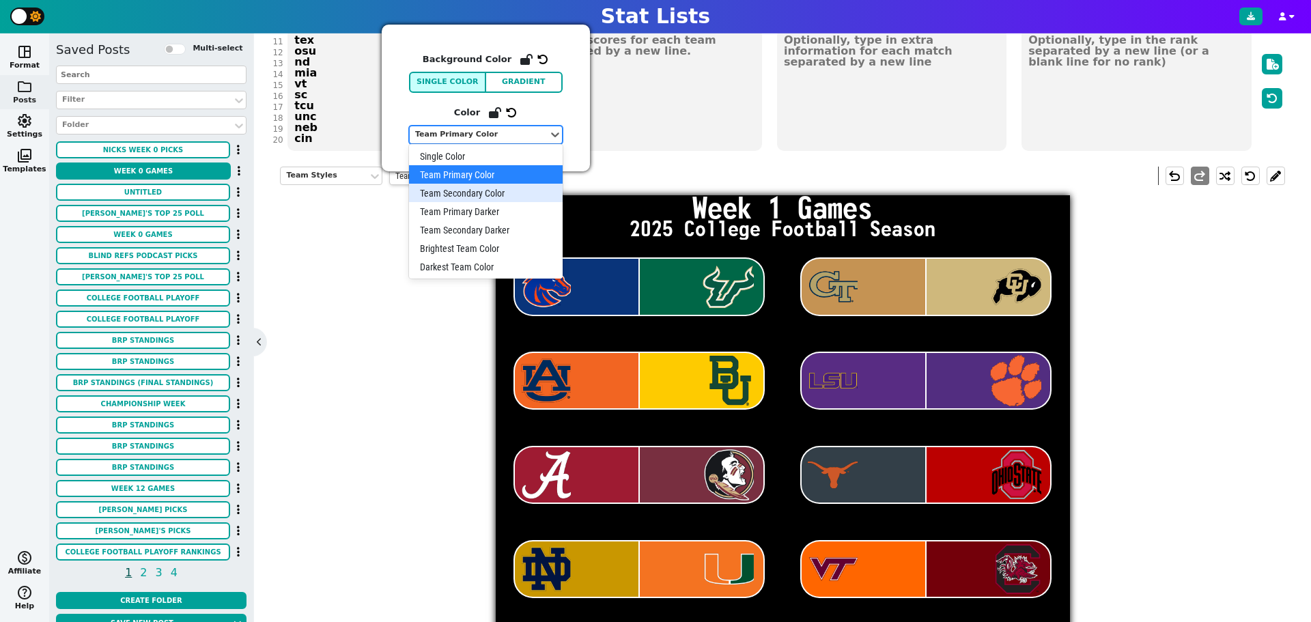
click at [500, 189] on div "Team Secondary Color" at bounding box center [486, 193] width 154 height 18
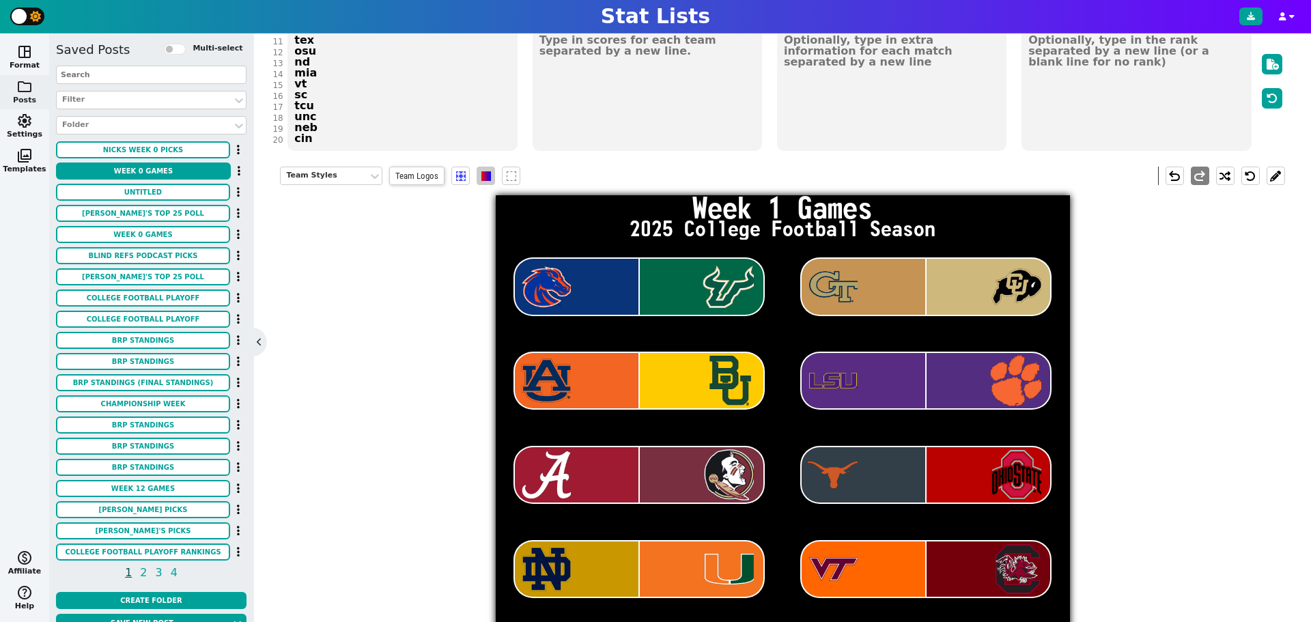
click at [490, 175] on span at bounding box center [486, 176] width 10 height 10
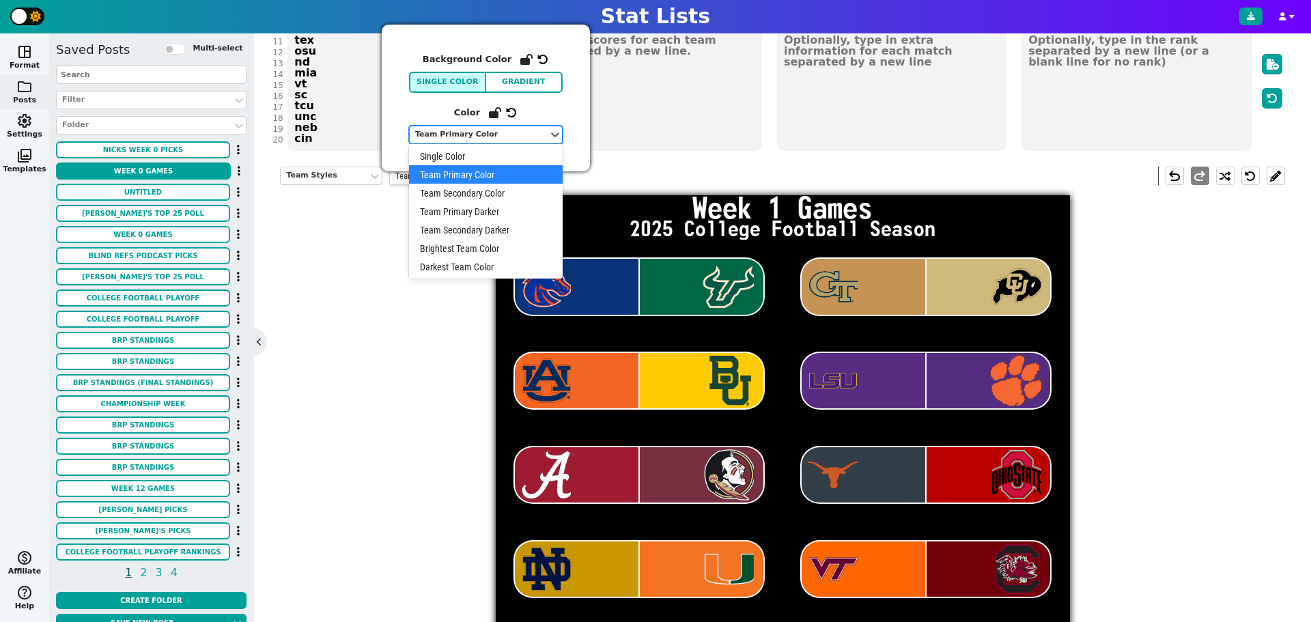
click at [491, 132] on div "Team Primary Color" at bounding box center [479, 135] width 128 height 12
click at [485, 190] on div "Team Secondary Color" at bounding box center [486, 193] width 154 height 18
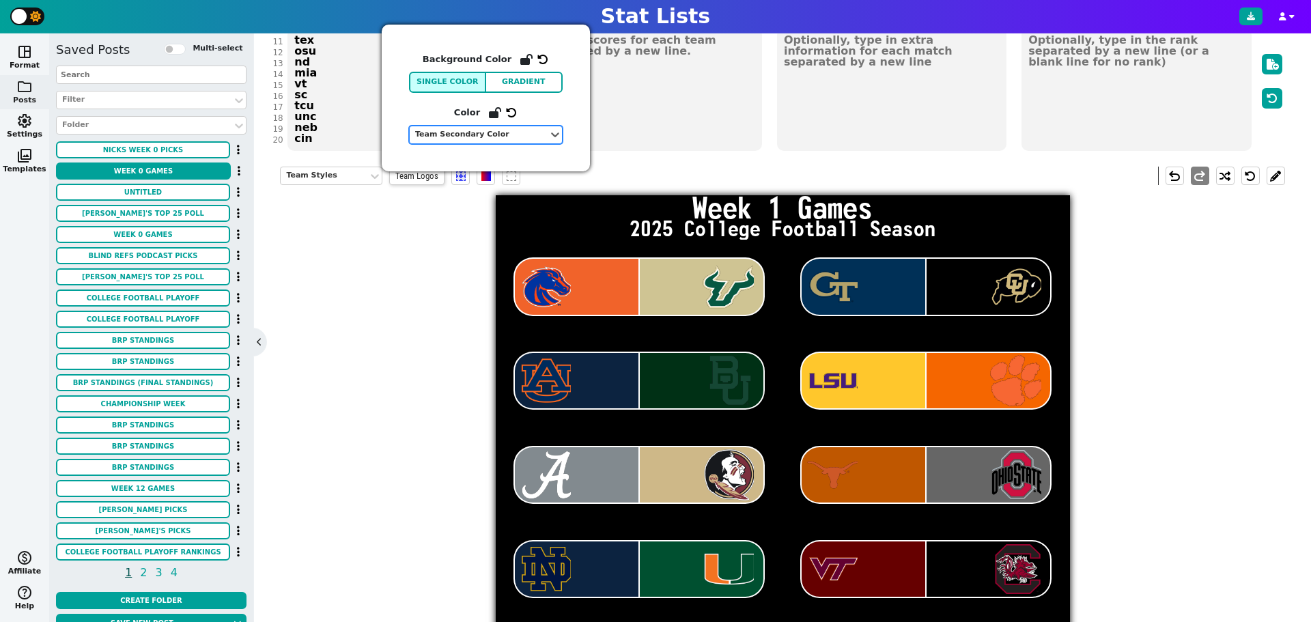
click at [497, 136] on div "Team Secondary Color" at bounding box center [479, 135] width 128 height 12
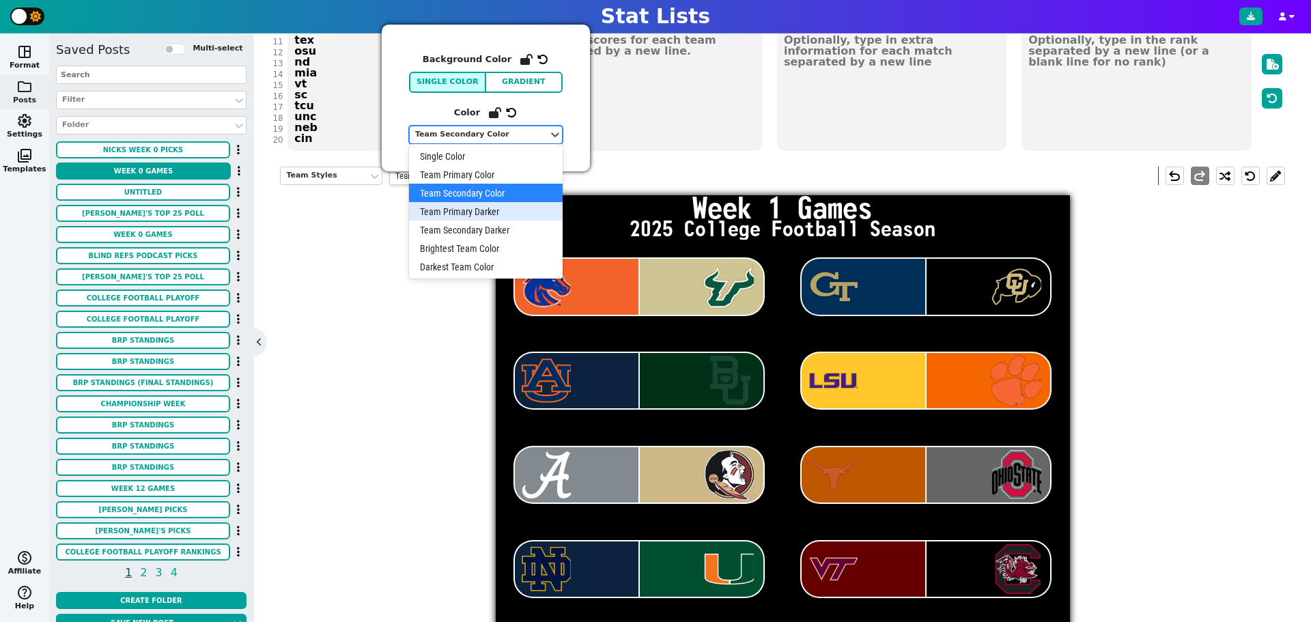
click at [502, 210] on div "Team Primary Darker" at bounding box center [486, 211] width 154 height 18
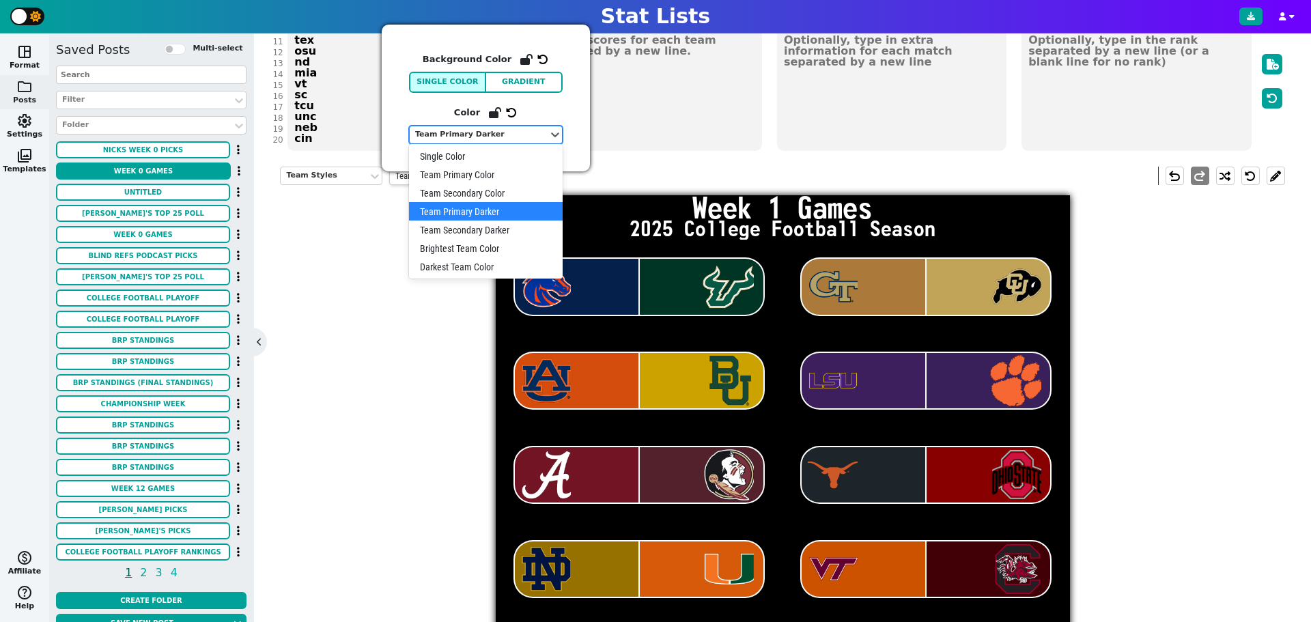
click at [511, 140] on div "Team Primary Darker" at bounding box center [479, 135] width 128 height 12
click at [502, 234] on div "Team Secondary Darker" at bounding box center [486, 229] width 154 height 18
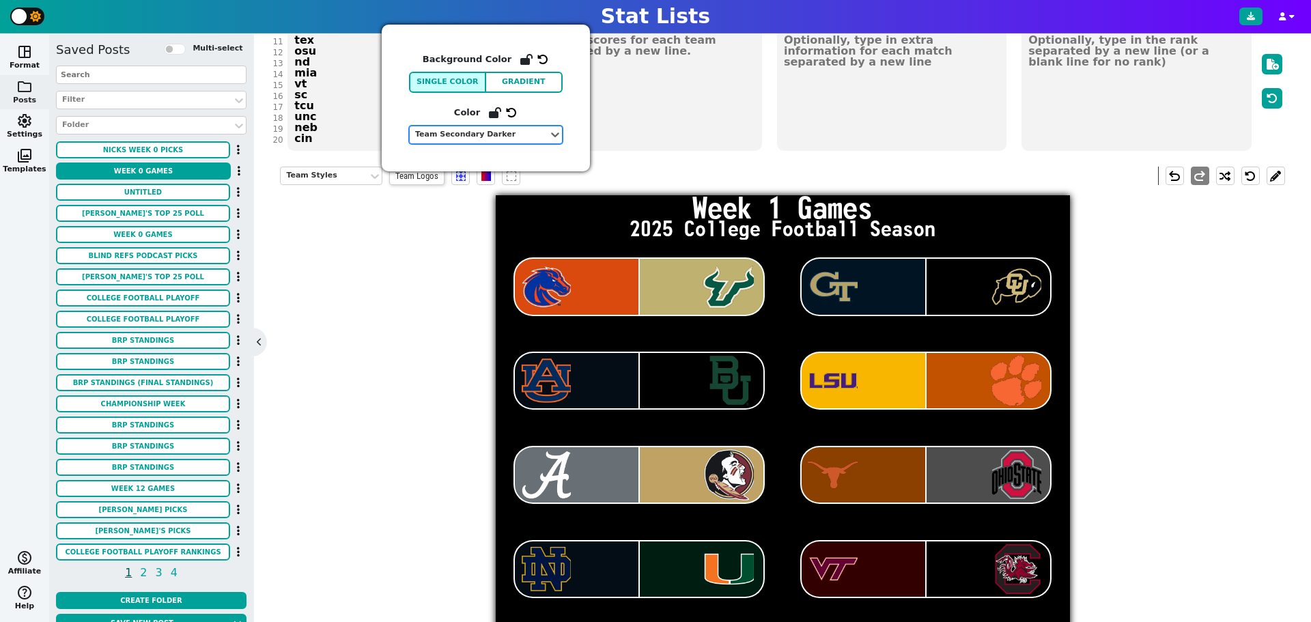
click at [532, 135] on div "Team Secondary Darker" at bounding box center [479, 135] width 128 height 12
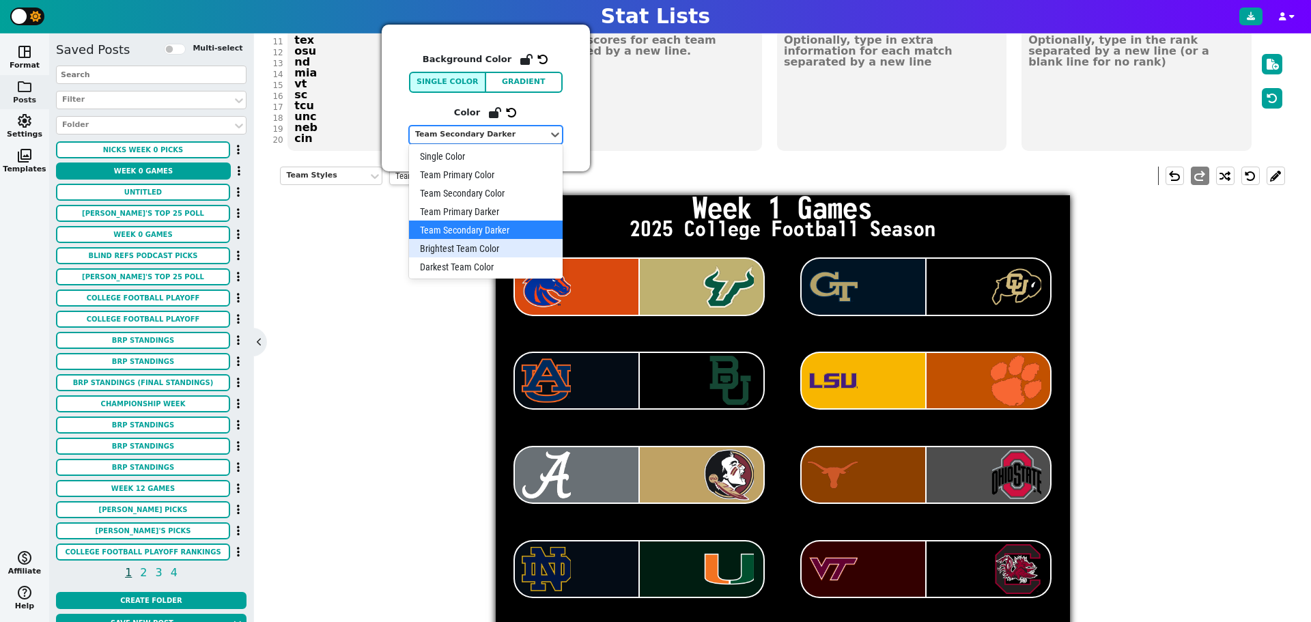
click at [515, 248] on div "Brightest Team Color" at bounding box center [486, 248] width 154 height 18
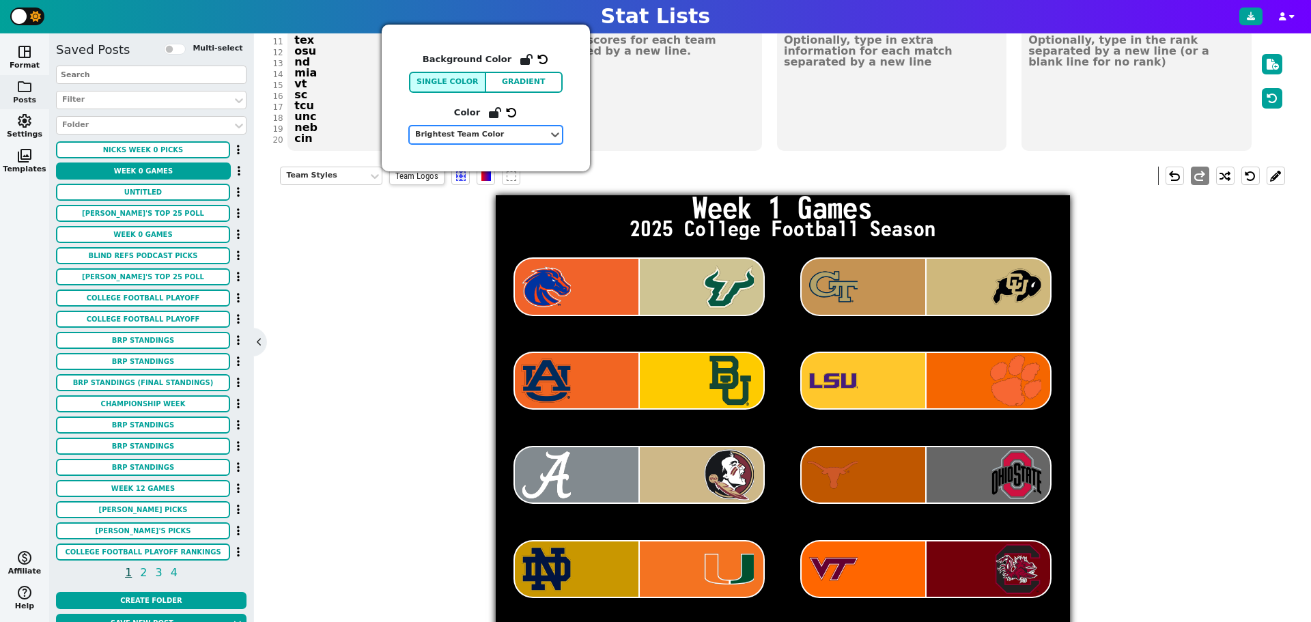
click at [534, 141] on div at bounding box center [479, 135] width 130 height 14
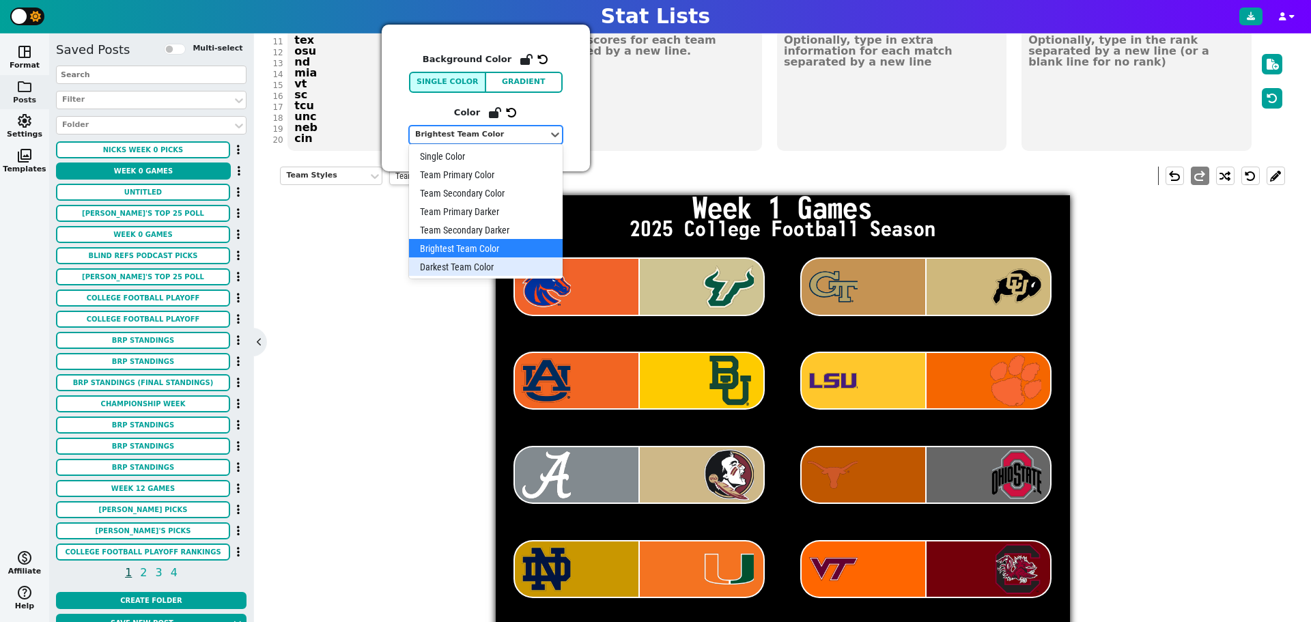
click at [521, 264] on div "Darkest Team Color" at bounding box center [486, 266] width 154 height 18
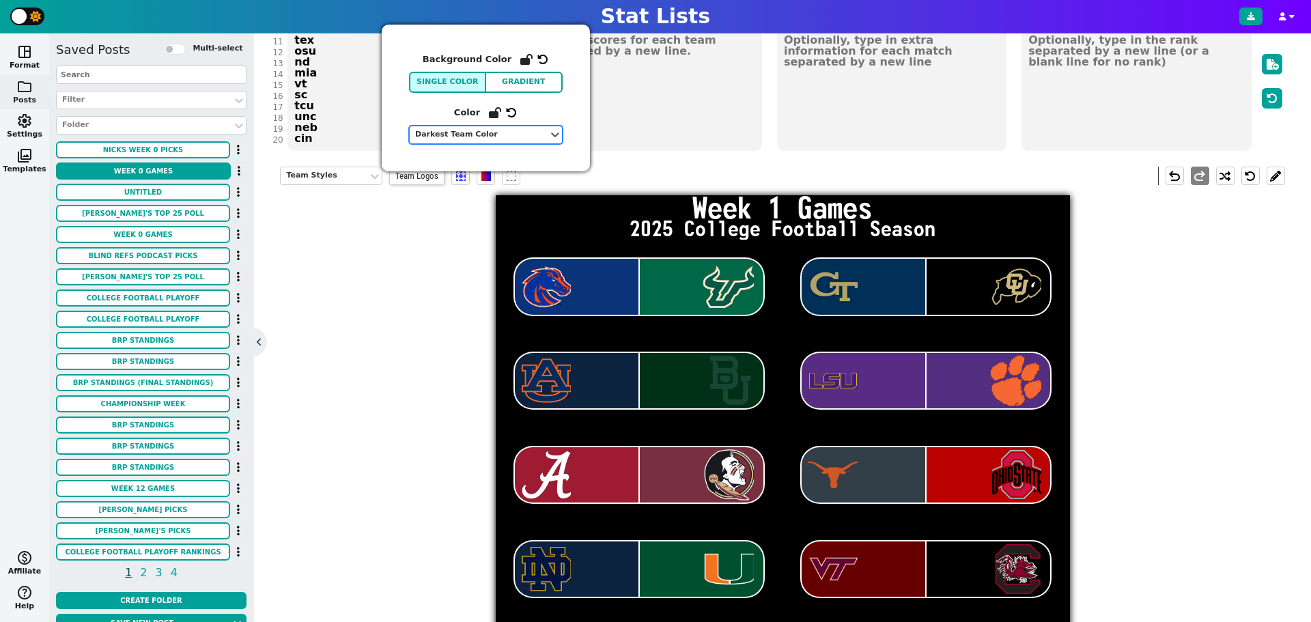
click at [541, 139] on div "Darkest Team Color" at bounding box center [479, 135] width 128 height 12
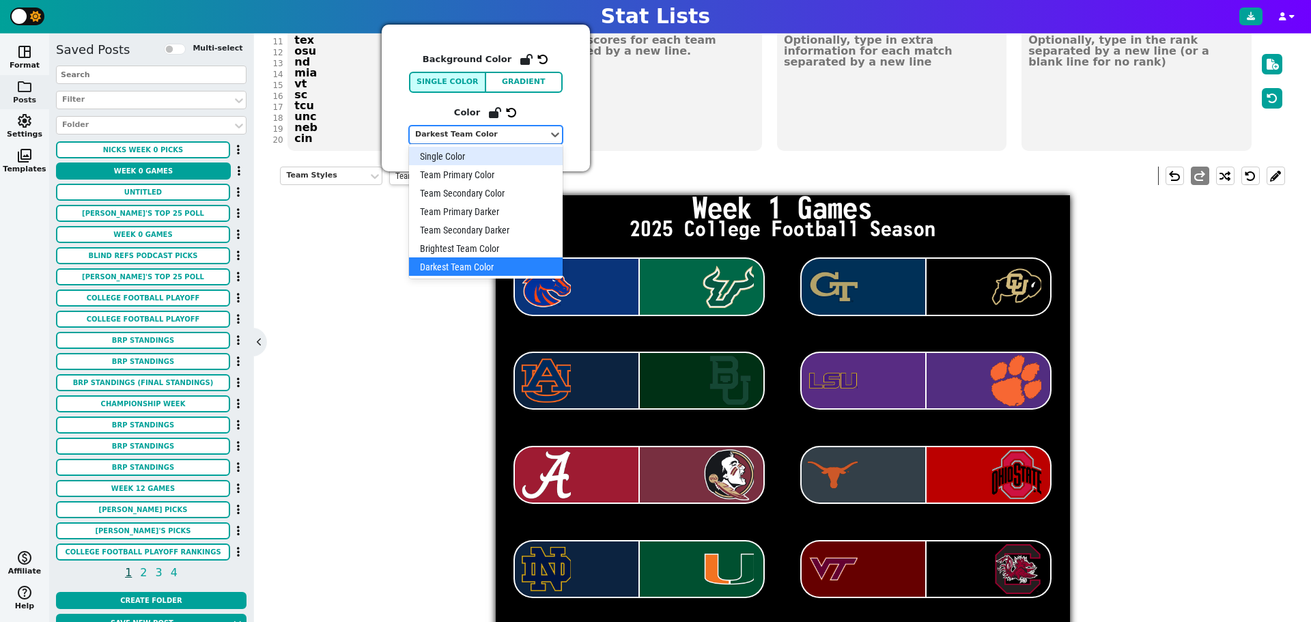
click at [534, 156] on div "Single Color" at bounding box center [486, 156] width 154 height 18
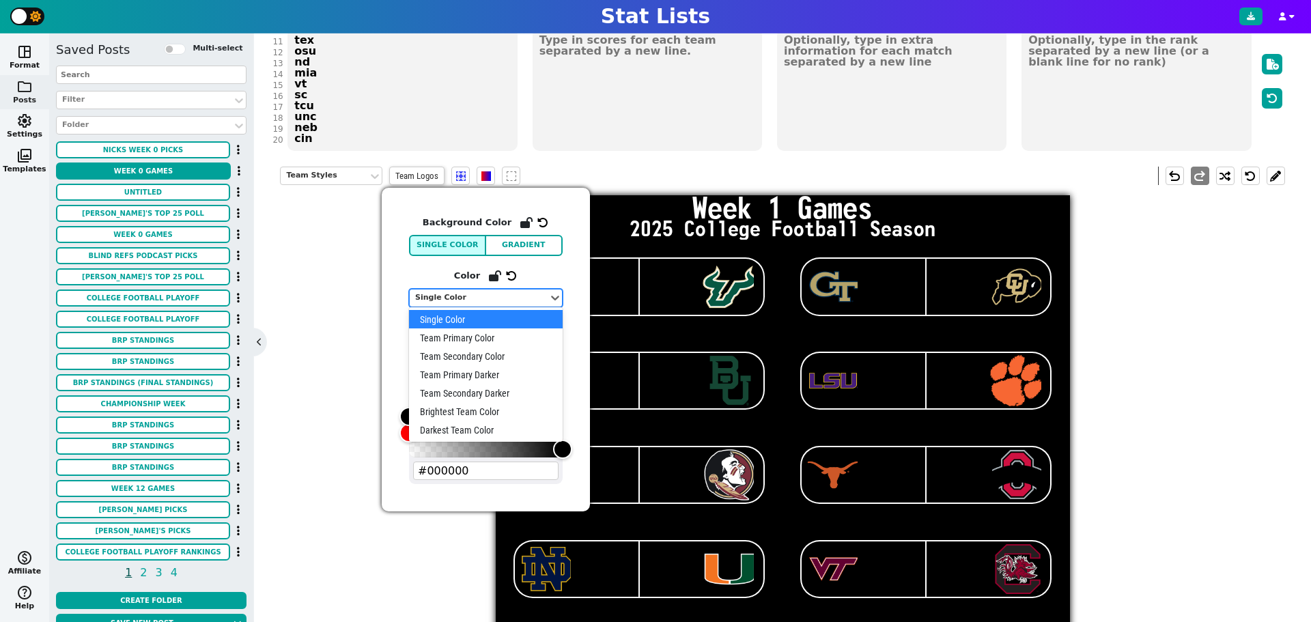
click at [506, 295] on div "Single Color" at bounding box center [479, 298] width 128 height 12
click at [507, 334] on div "Team Primary Color" at bounding box center [486, 337] width 154 height 18
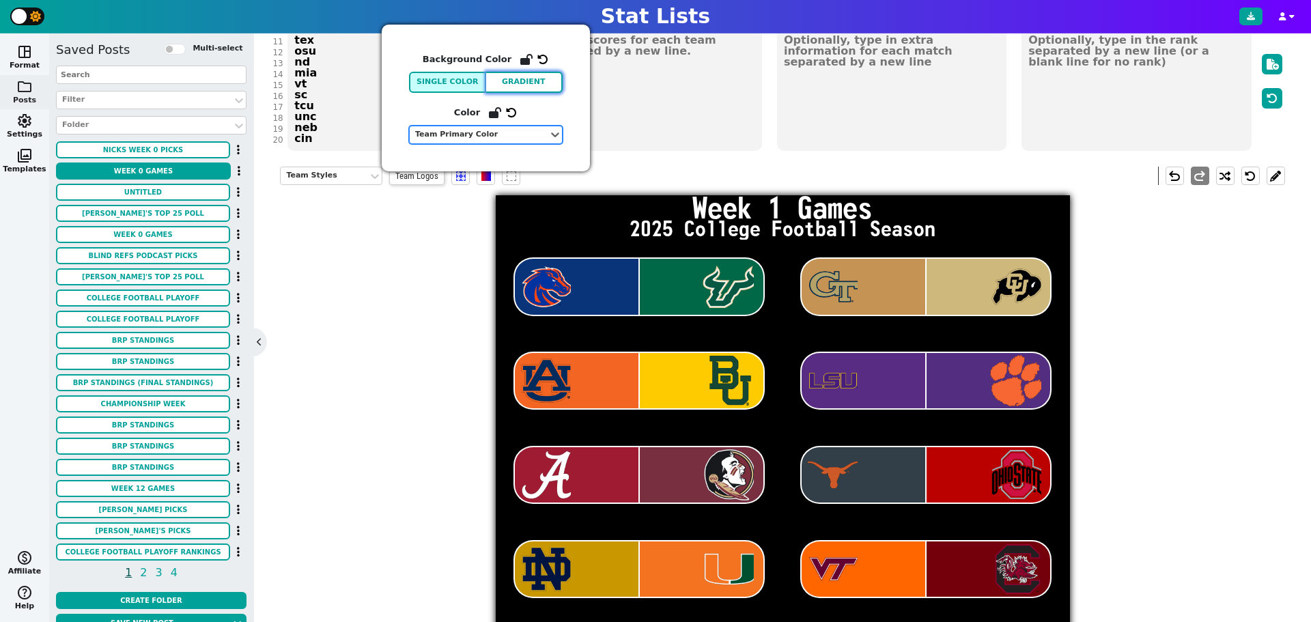
click at [552, 86] on button "Gradient" at bounding box center [524, 82] width 77 height 21
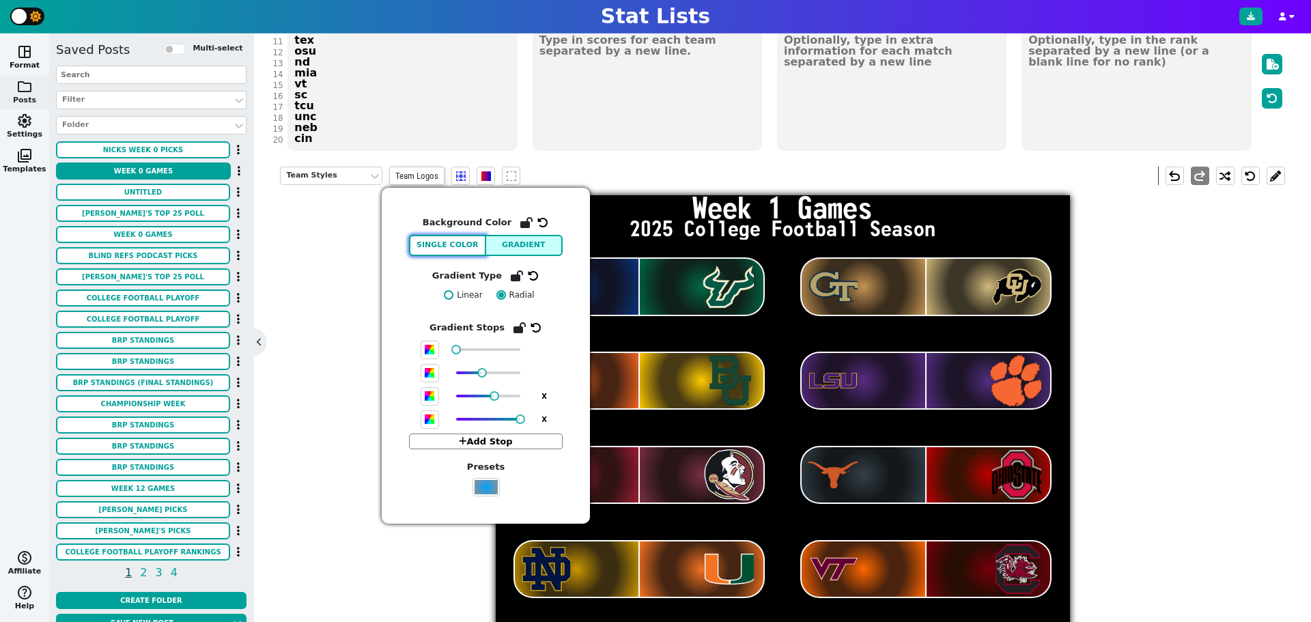
click at [464, 255] on button "Single Color" at bounding box center [447, 245] width 77 height 21
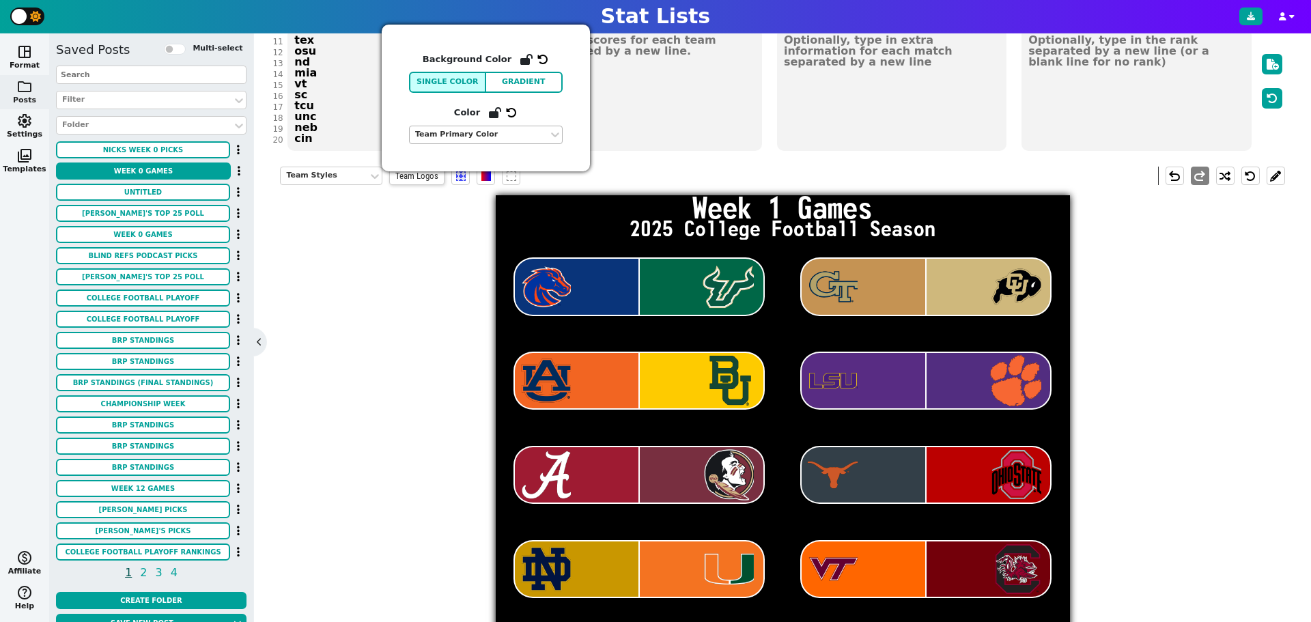
click at [519, 134] on div "Team Primary Color" at bounding box center [479, 135] width 128 height 12
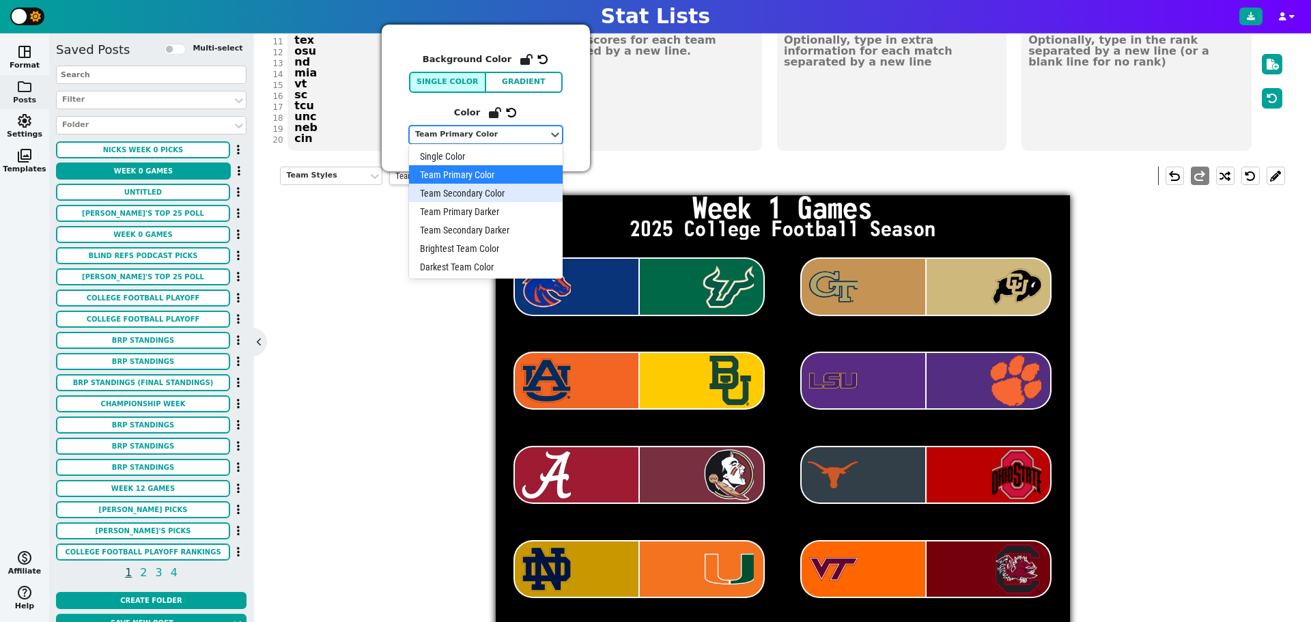
click at [521, 197] on div "Team Secondary Color" at bounding box center [486, 193] width 154 height 18
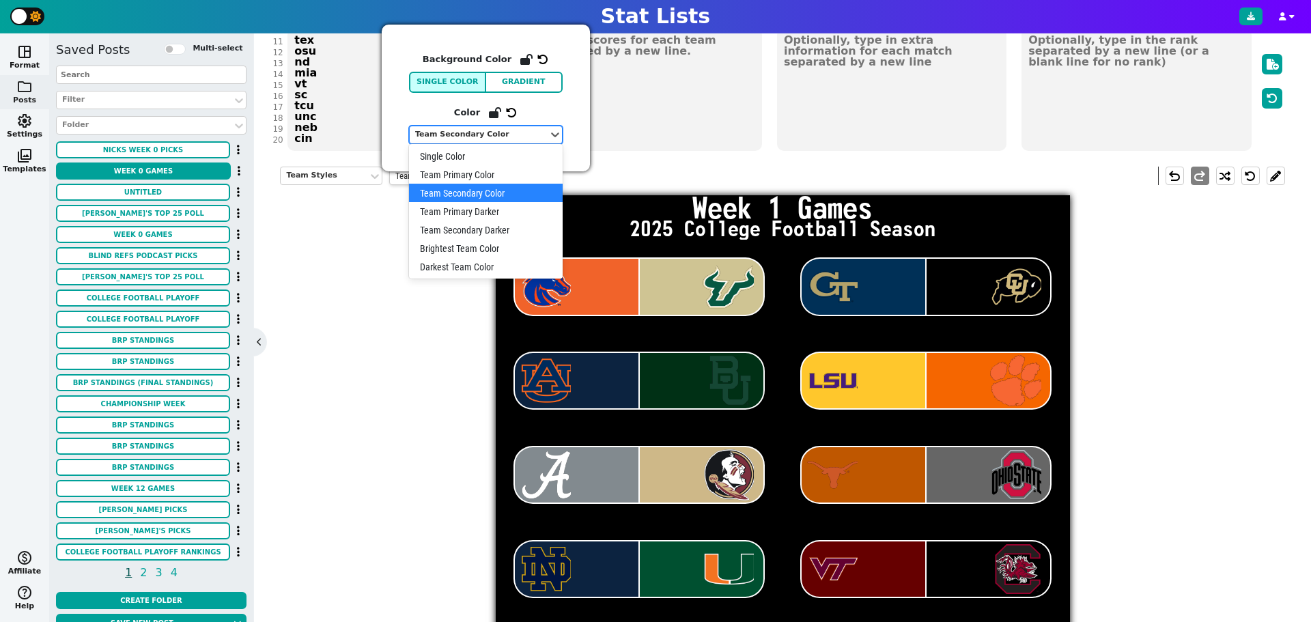
click at [514, 134] on div "Team Secondary Color" at bounding box center [479, 135] width 128 height 12
click at [511, 205] on div "Team Primary Darker" at bounding box center [486, 211] width 154 height 18
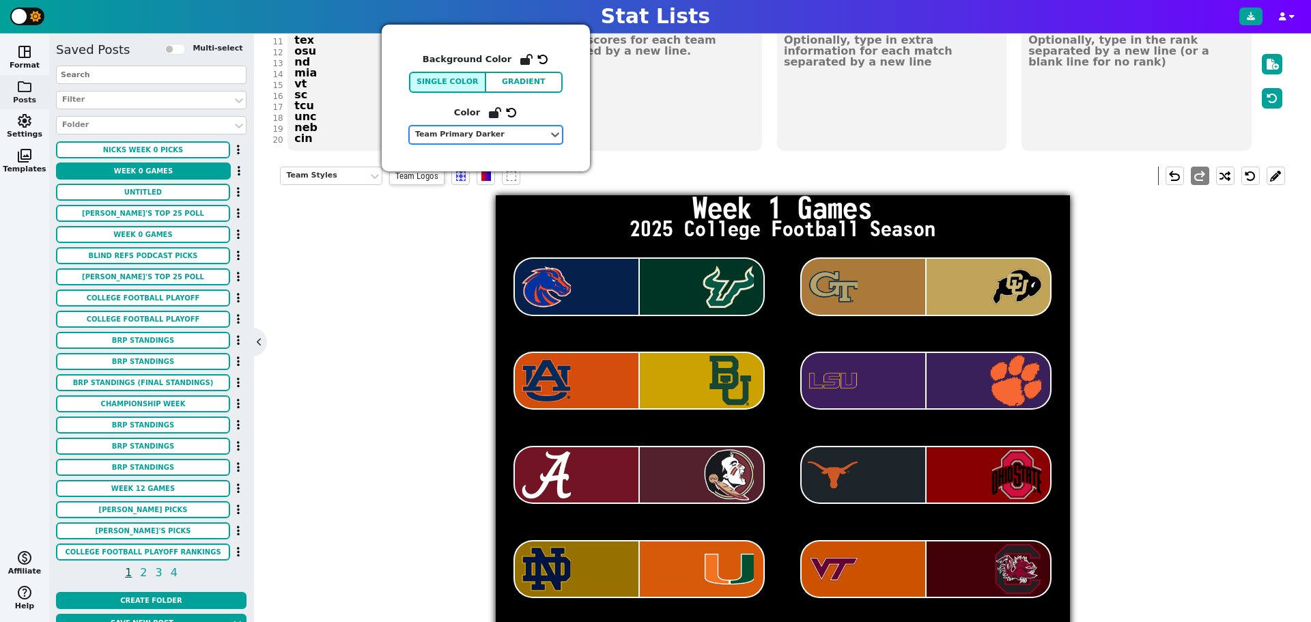
click at [522, 145] on div "Background Color Single Color Gradient Color option Team Primary Darker, select…" at bounding box center [486, 98] width 208 height 147
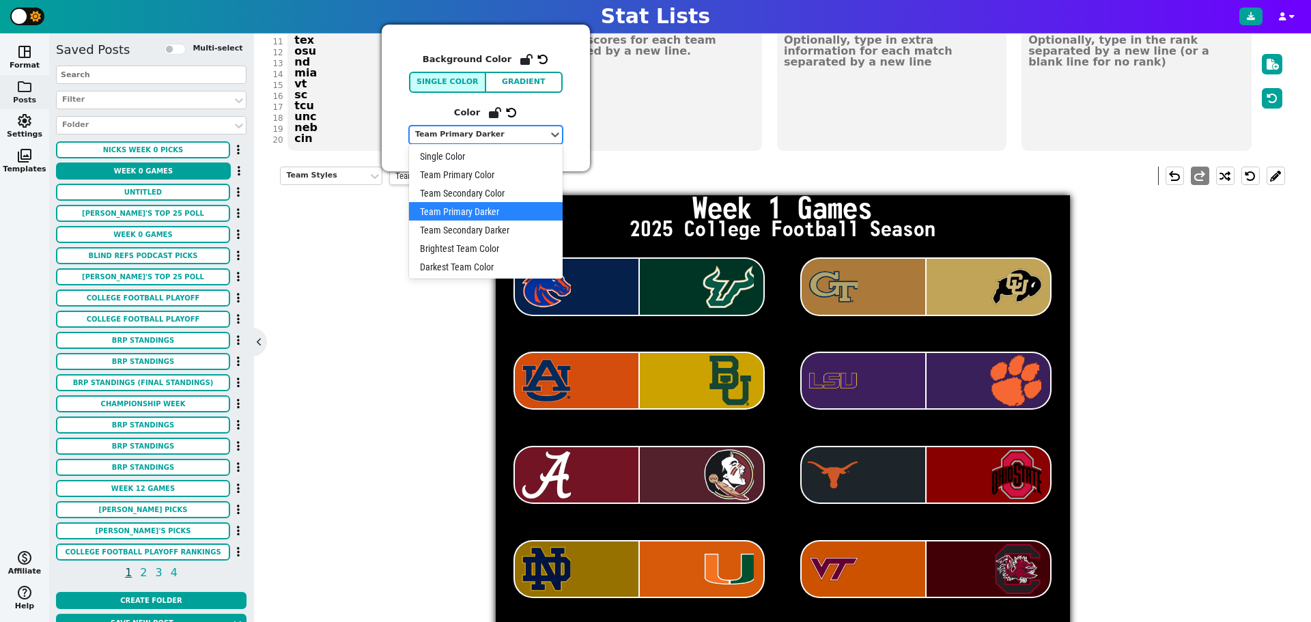
click at [525, 136] on div "Team Primary Darker" at bounding box center [479, 135] width 128 height 12
click at [517, 231] on div "Team Secondary Darker" at bounding box center [486, 229] width 154 height 18
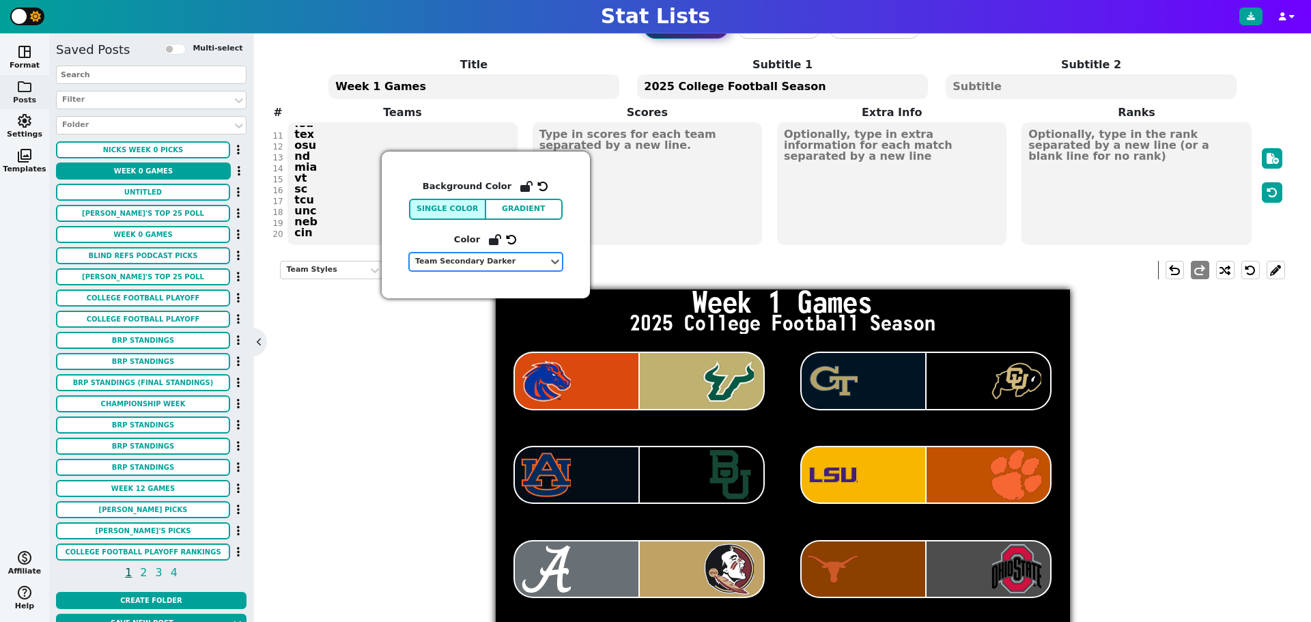
scroll to position [0, 0]
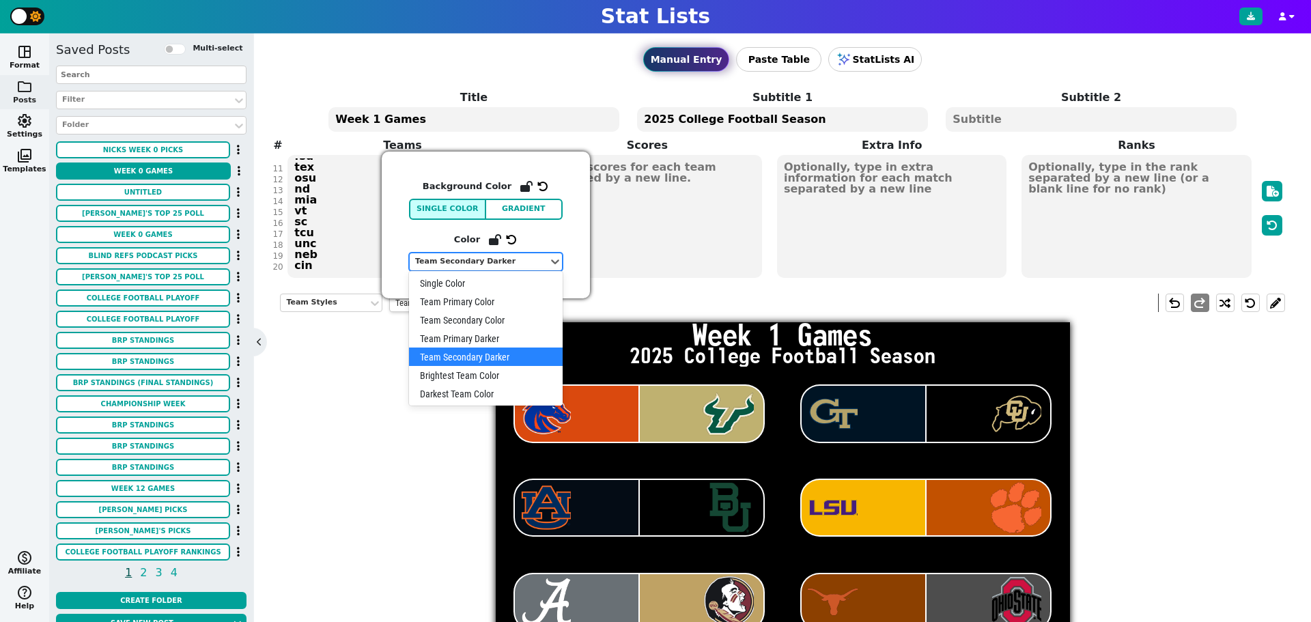
click at [496, 266] on div "Team Secondary Darker" at bounding box center [479, 262] width 128 height 12
click at [496, 291] on div "Single Color" at bounding box center [486, 283] width 154 height 18
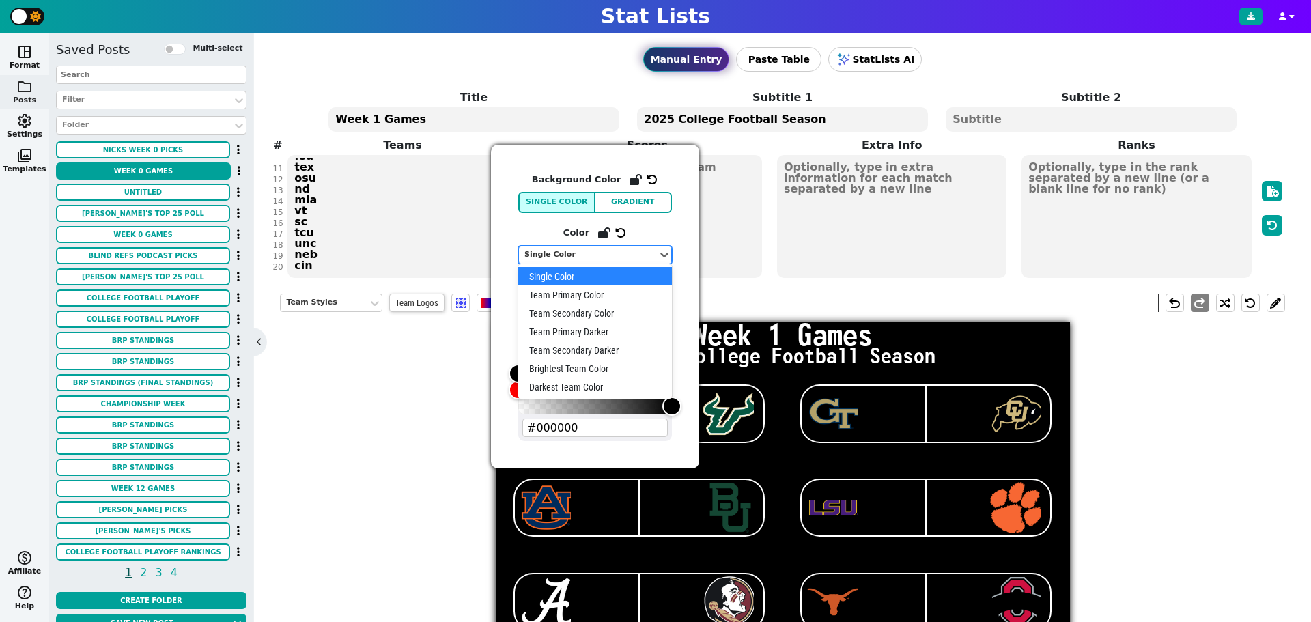
click at [527, 256] on div "Single Color" at bounding box center [588, 255] width 128 height 12
click at [552, 290] on div "Team Primary Color" at bounding box center [595, 294] width 154 height 18
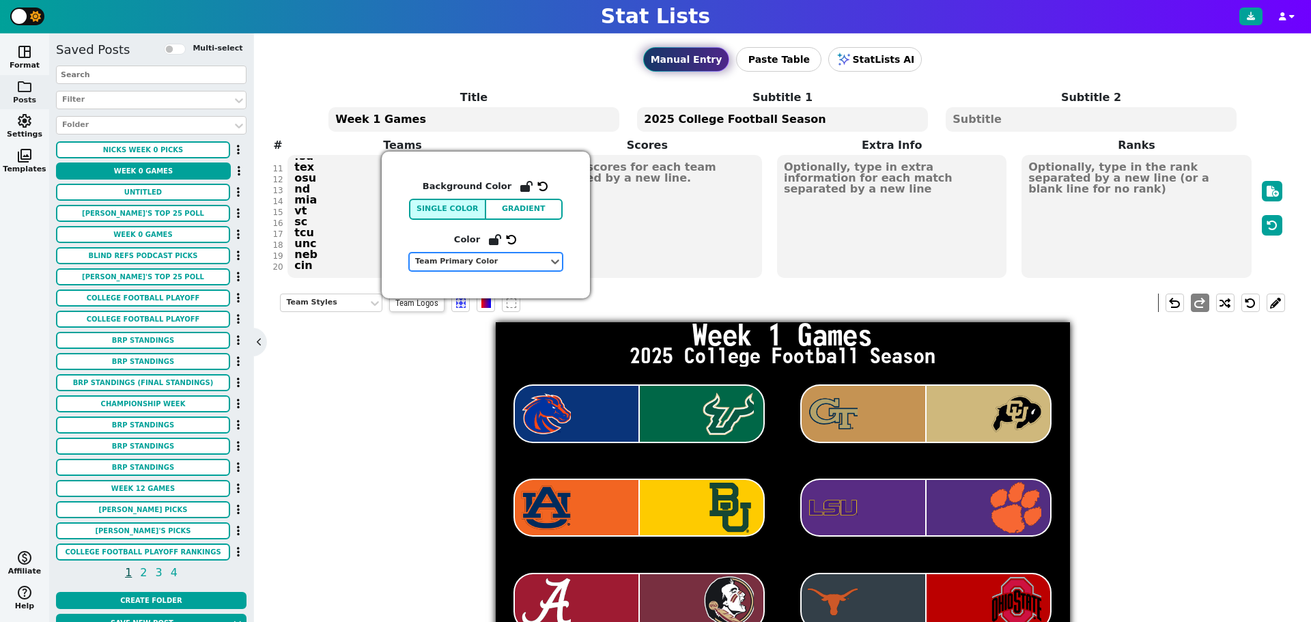
click at [470, 367] on div "Team Styles Team Logos undo redo Week 1 Games 2025 College Football Season" at bounding box center [782, 589] width 1004 height 613
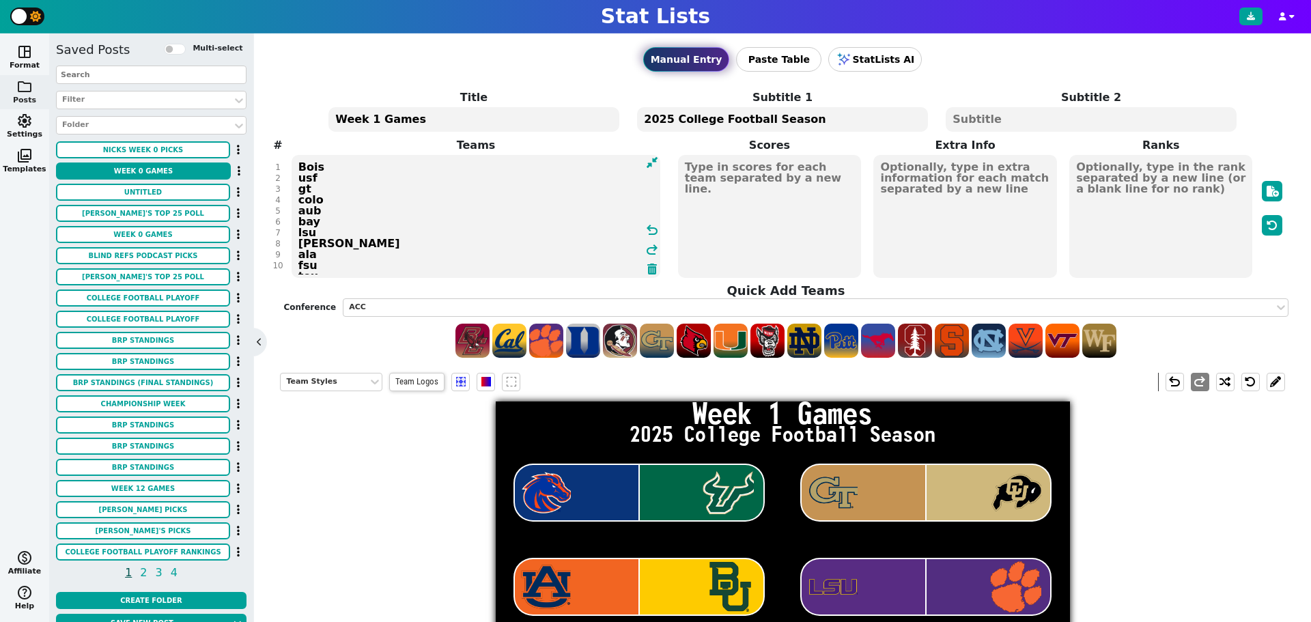
click at [319, 218] on textarea "Bois usf gt colo aub bay lsu [PERSON_NAME] ala fsu tex osu nd mia vt sc tcu unc…" at bounding box center [475, 216] width 369 height 123
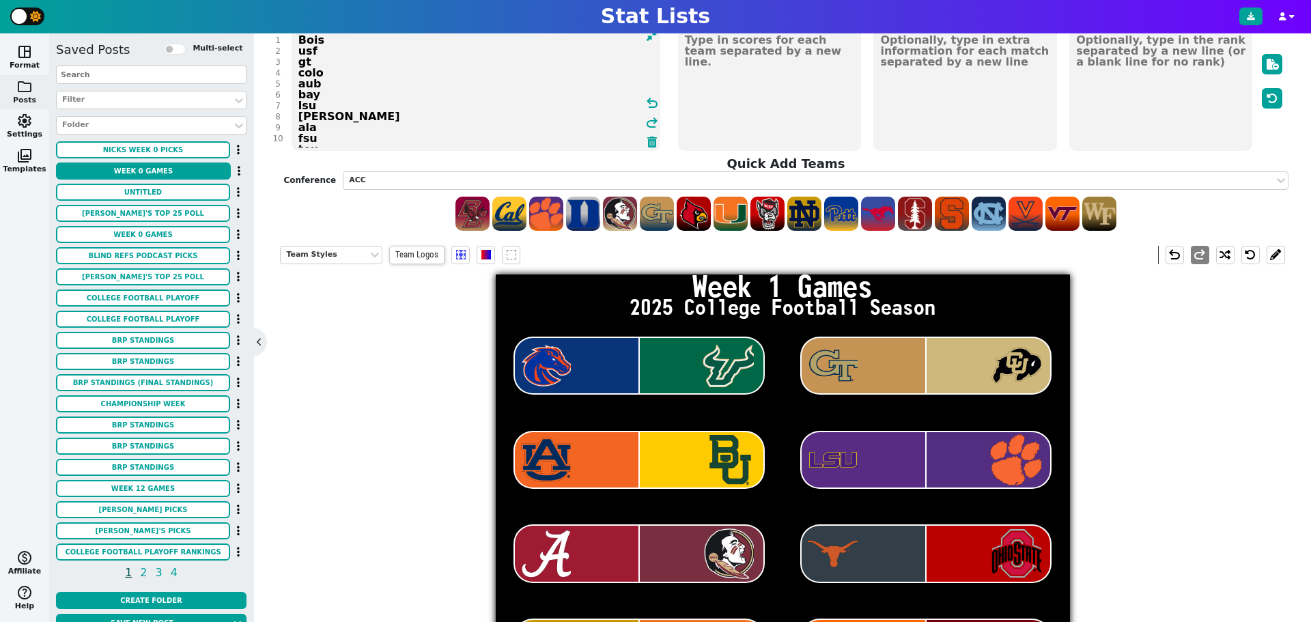
scroll to position [108, 0]
click at [328, 40] on textarea "Bois usf gt colo aub bay lsu [PERSON_NAME] ala fsu tex osu nd mia vt sc tcu unc…" at bounding box center [475, 89] width 369 height 123
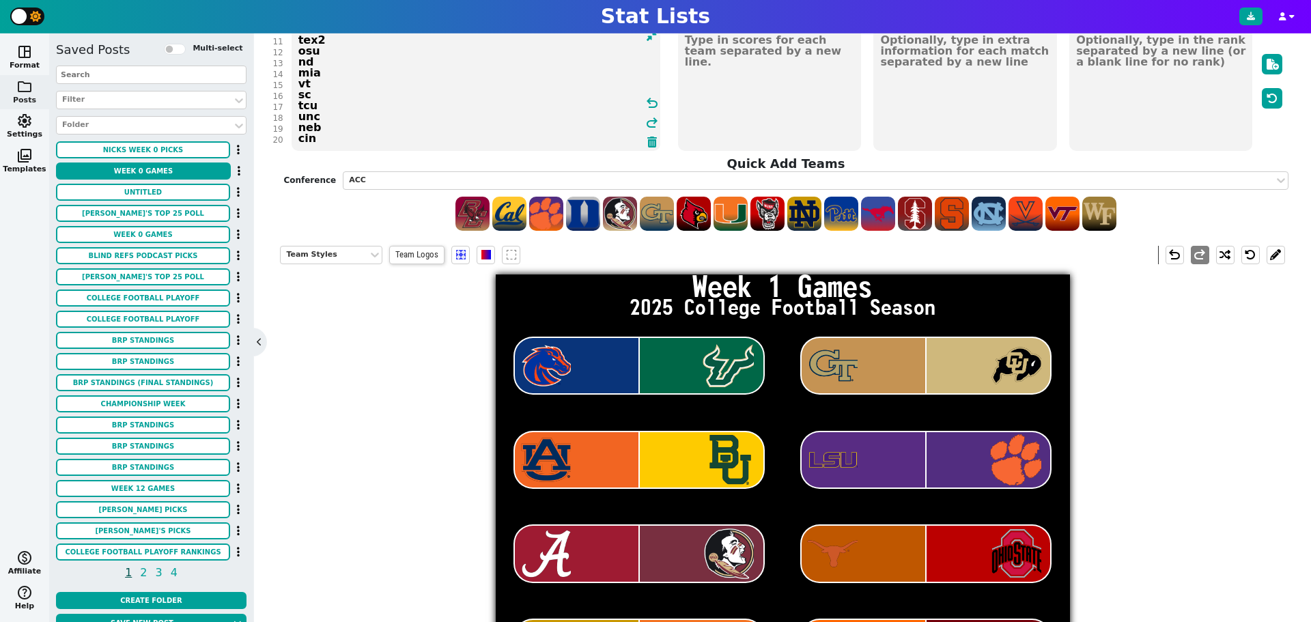
scroll to position [126, 0]
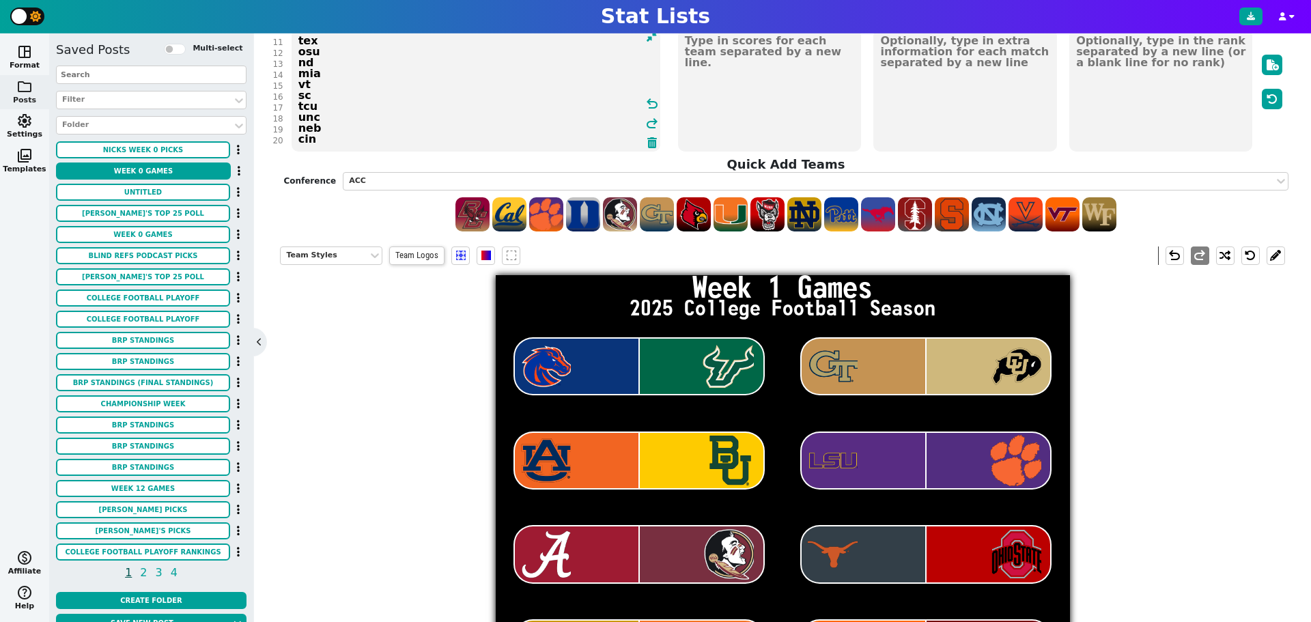
click at [347, 65] on textarea "Bois usf gt colo aub bay lsu [PERSON_NAME] ala fsu tex osu nd mia vt sc tcu unc…" at bounding box center [475, 90] width 369 height 123
click at [342, 56] on textarea "Bois usf gt colo aub bay lsu [PERSON_NAME] ala fsu tex osu nd mia vt sc tcu unc…" at bounding box center [475, 90] width 369 height 123
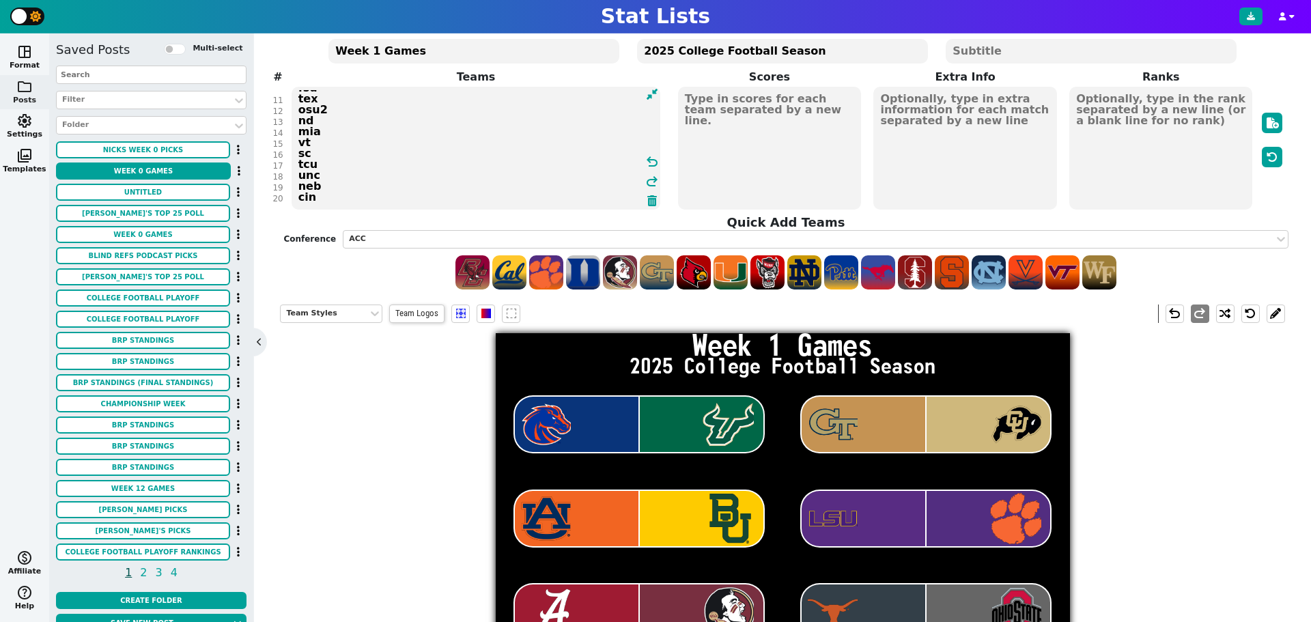
scroll to position [0, 0]
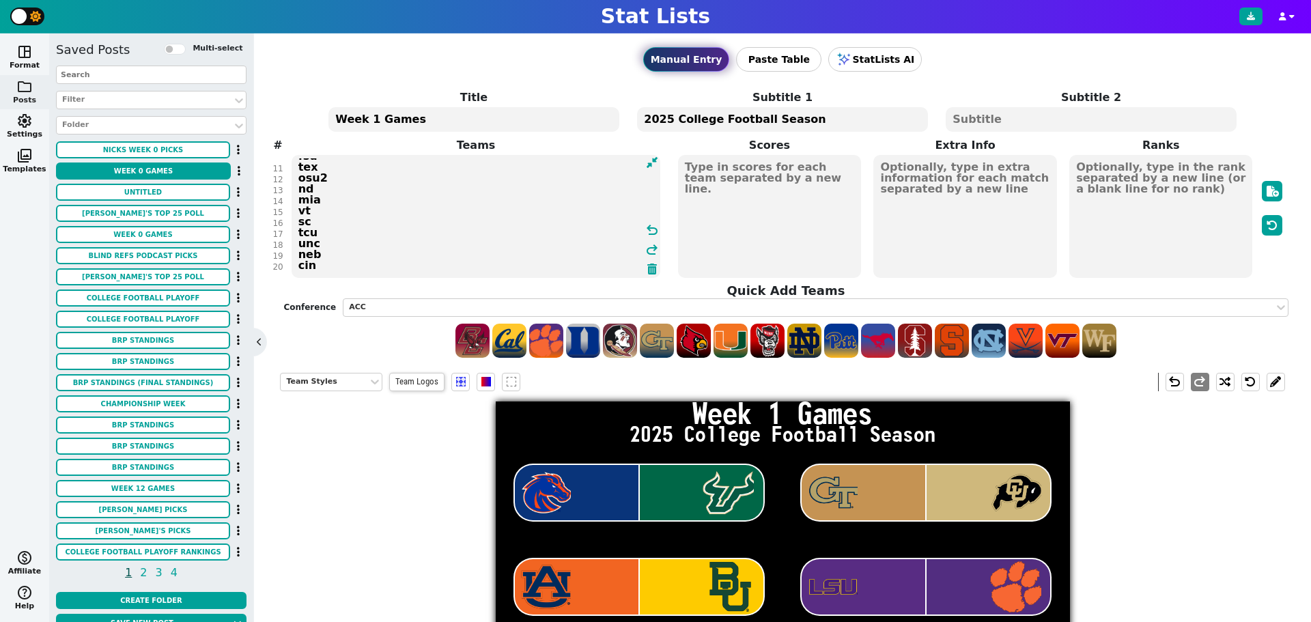
click at [328, 255] on textarea "Bois usf gt colo aub bay lsu [PERSON_NAME] ala fsu tex osu2 nd mia vt sc tcu un…" at bounding box center [475, 216] width 369 height 123
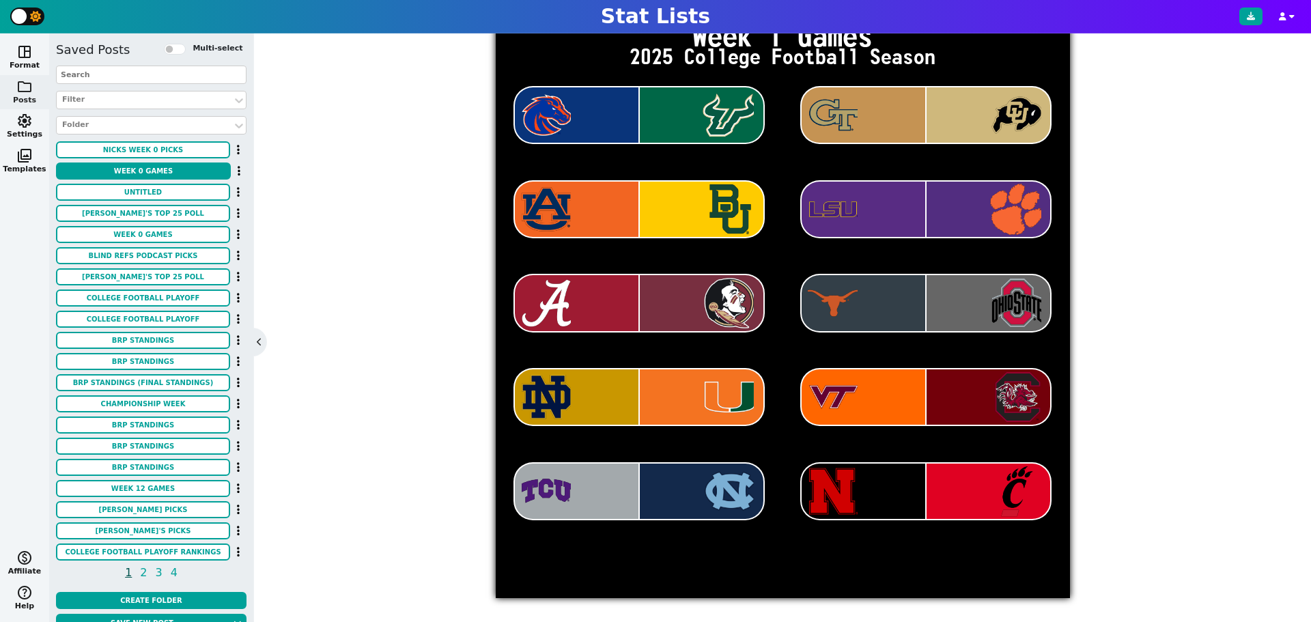
scroll to position [127, 0]
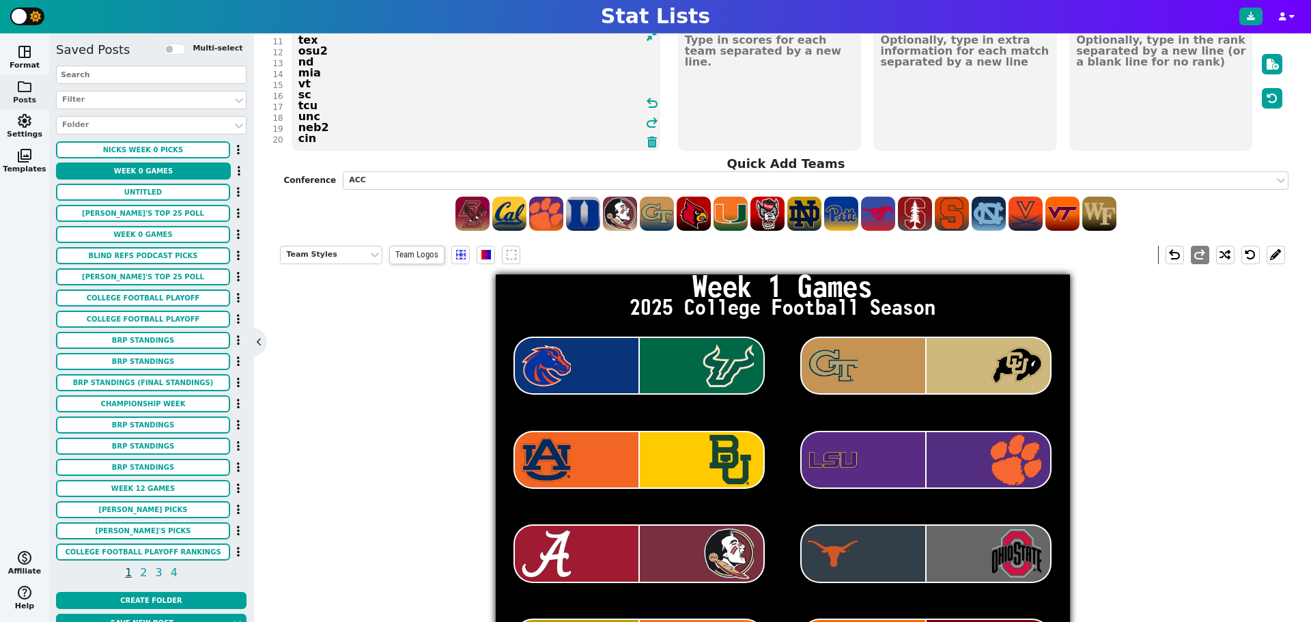
click at [327, 139] on textarea "Bois usf gt colo aub bay lsu [PERSON_NAME] ala fsu tex osu2 nd mia vt sc tcu un…" at bounding box center [475, 89] width 369 height 123
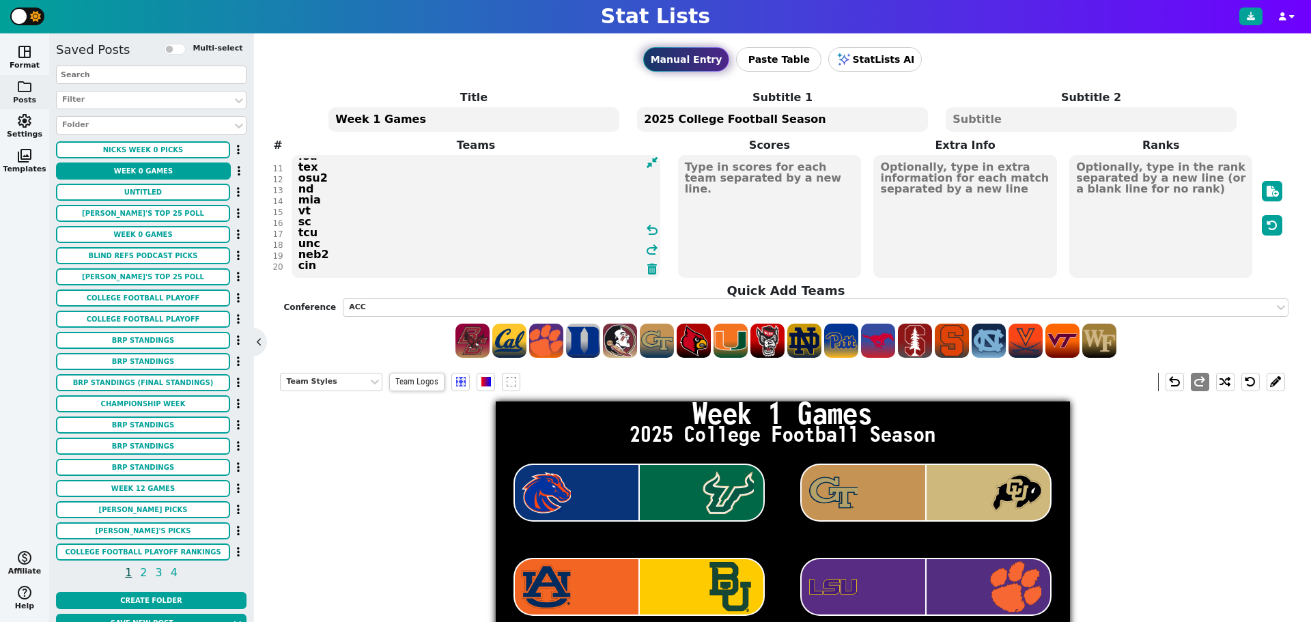
scroll to position [0, 0]
click at [327, 230] on textarea "Bois usf gt colo aub bay lsu [PERSON_NAME] ala fsu tex osu2 nd mia vt sc tcu un…" at bounding box center [475, 216] width 369 height 123
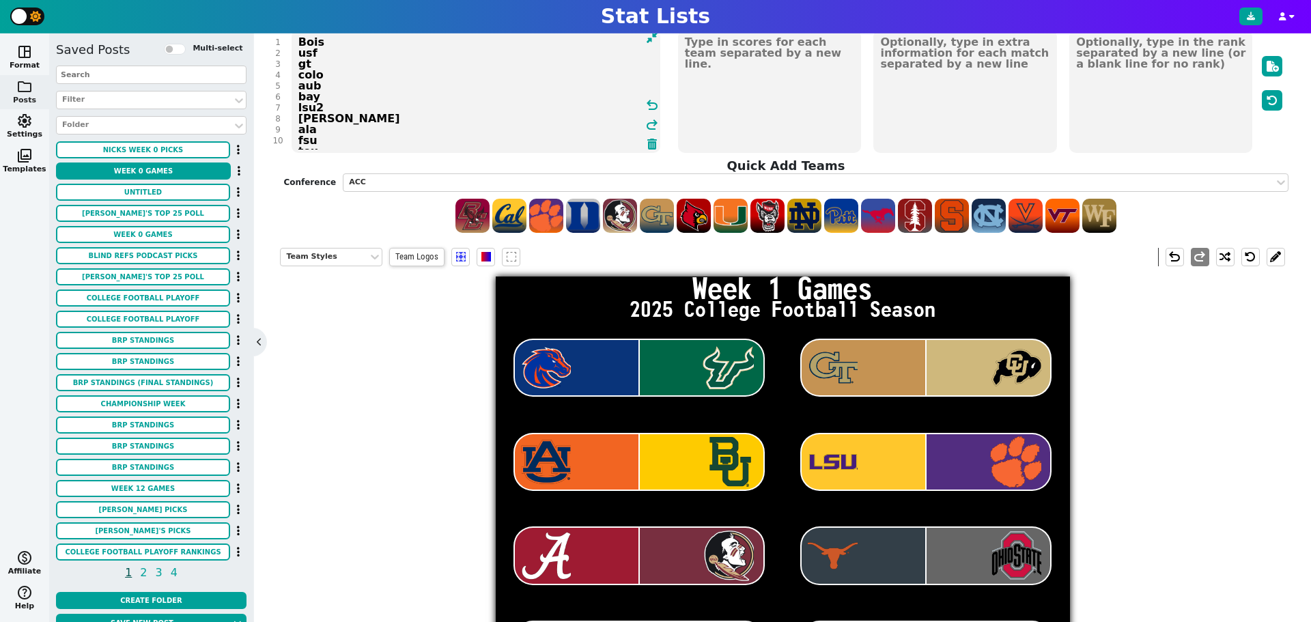
click at [341, 70] on textarea "Bois usf gt colo aub bay lsu2 [PERSON_NAME] ala fsu tex osu2 nd mia vt sc tcu u…" at bounding box center [475, 91] width 369 height 123
click at [341, 65] on textarea "Bois usf gt colo aub bay lsu2 [PERSON_NAME] ala fsu tex osu2 nd mia vt sc tcu u…" at bounding box center [475, 91] width 369 height 123
click at [343, 78] on textarea "Bois usf gt2 colo aub bay lsu2 [PERSON_NAME] ala fsu tex osu2 nd mia vt sc tcu …" at bounding box center [475, 91] width 369 height 123
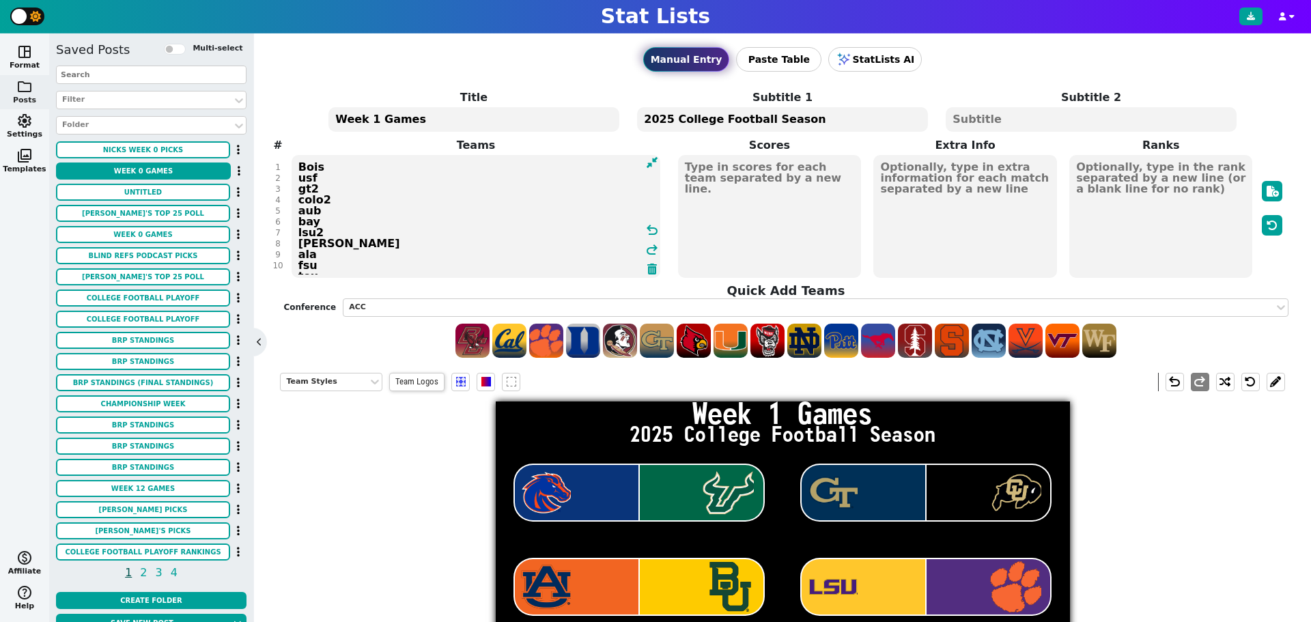
click at [324, 208] on textarea "Bois usf gt2 colo2 aub bay lsu2 [PERSON_NAME] ala fsu tex osu2 nd mia vt sc tcu…" at bounding box center [475, 216] width 369 height 123
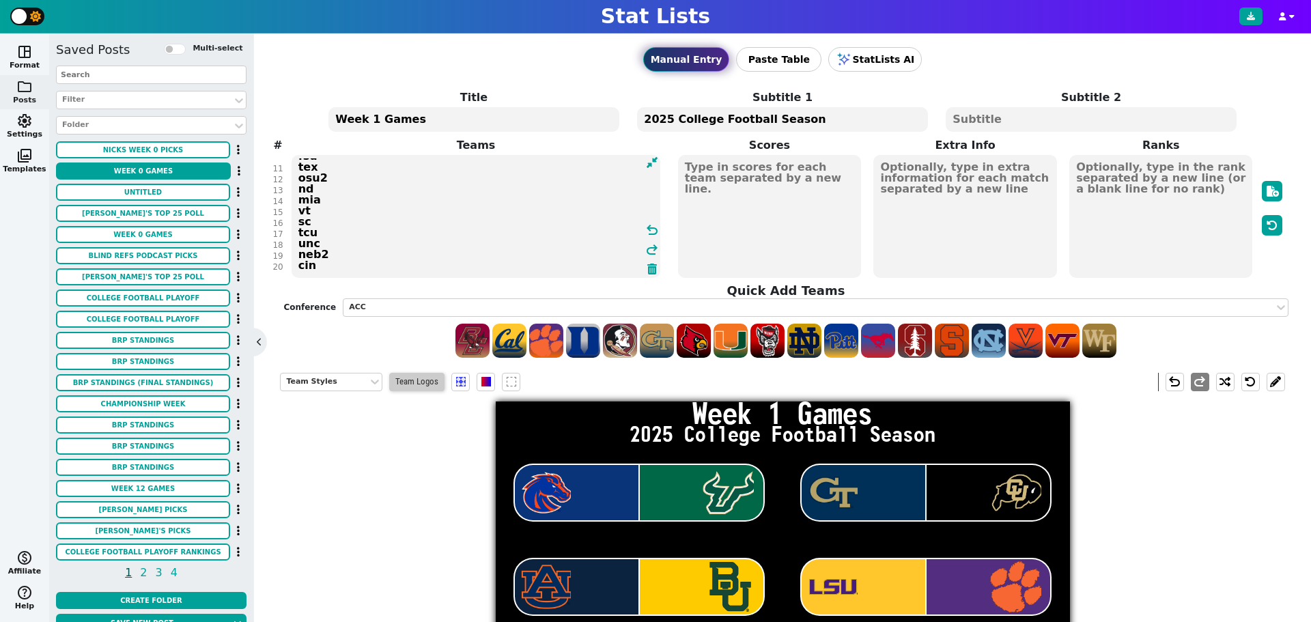
type textarea "Bois usf gt2 colo2 aub2 bay lsu2 [PERSON_NAME] ala fsu tex osu2 nd mia vt sc tc…"
click at [405, 380] on span "Team Logos" at bounding box center [416, 382] width 55 height 18
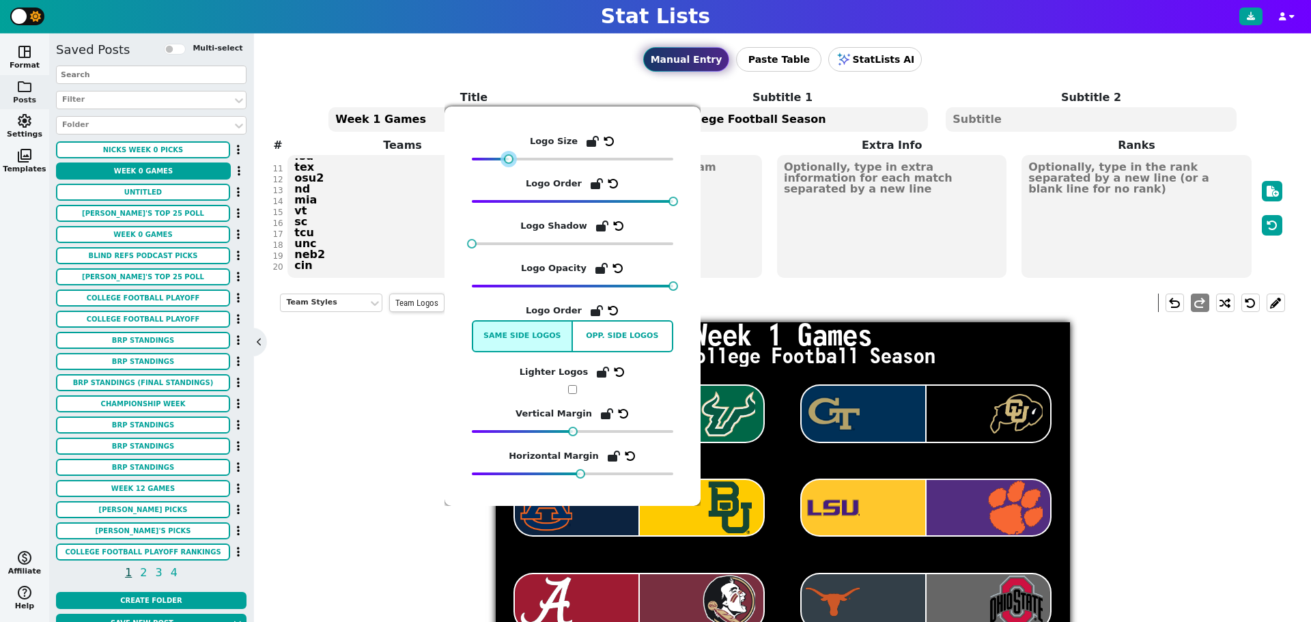
click at [505, 158] on div at bounding box center [509, 159] width 10 height 10
drag, startPoint x: 474, startPoint y: 242, endPoint x: 504, endPoint y: 236, distance: 30.0
click at [504, 236] on span "Logo Shadow" at bounding box center [572, 233] width 201 height 30
click at [380, 467] on div "Team Styles Team Logos undo redo Week 1 Games 2025 College Football Season" at bounding box center [782, 589] width 1004 height 613
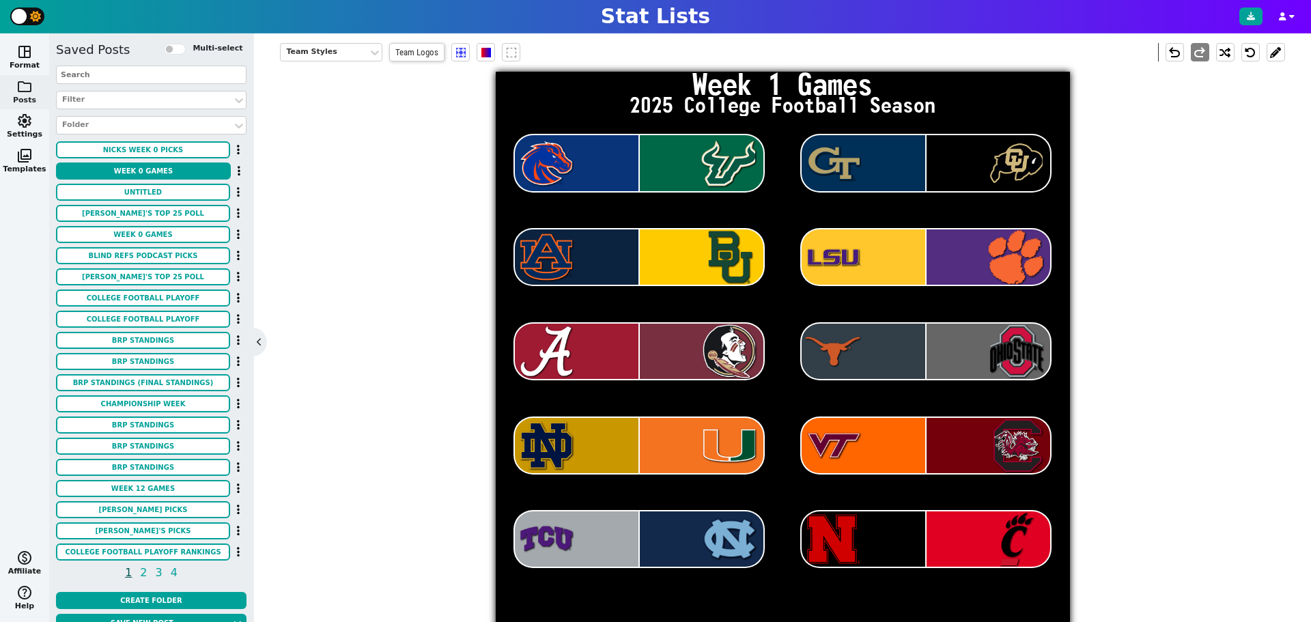
scroll to position [0, 0]
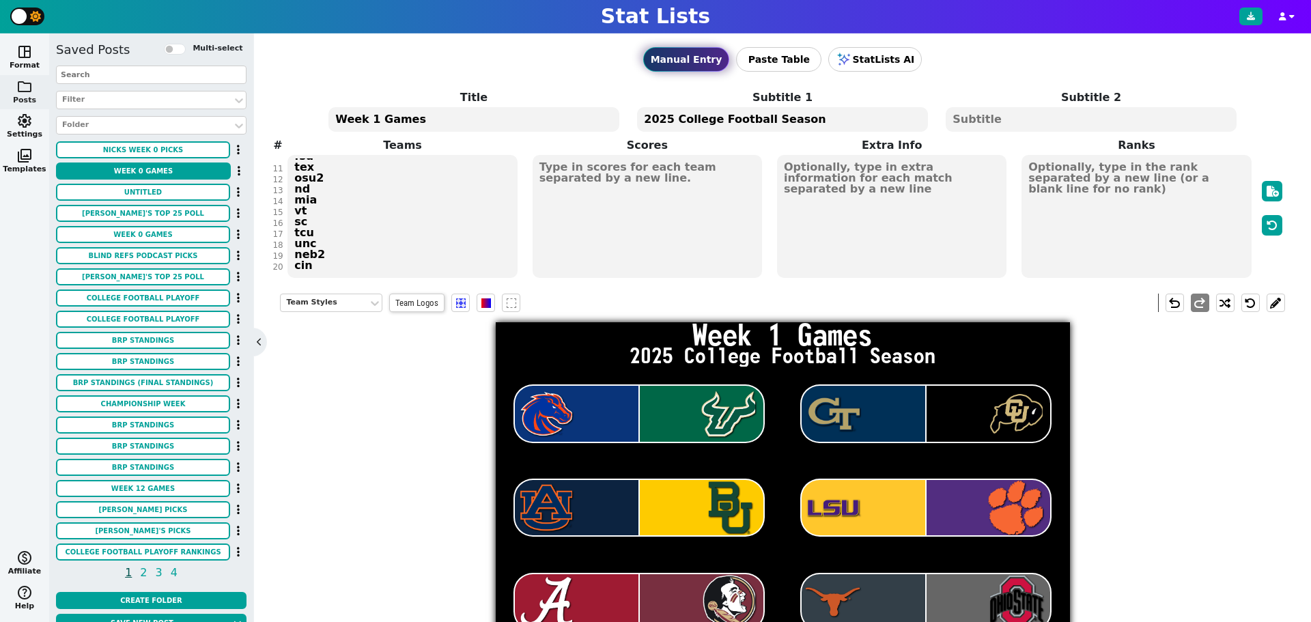
click at [723, 122] on textarea "2025 College Football Season" at bounding box center [782, 119] width 290 height 25
click at [652, 304] on span at bounding box center [650, 302] width 12 height 17
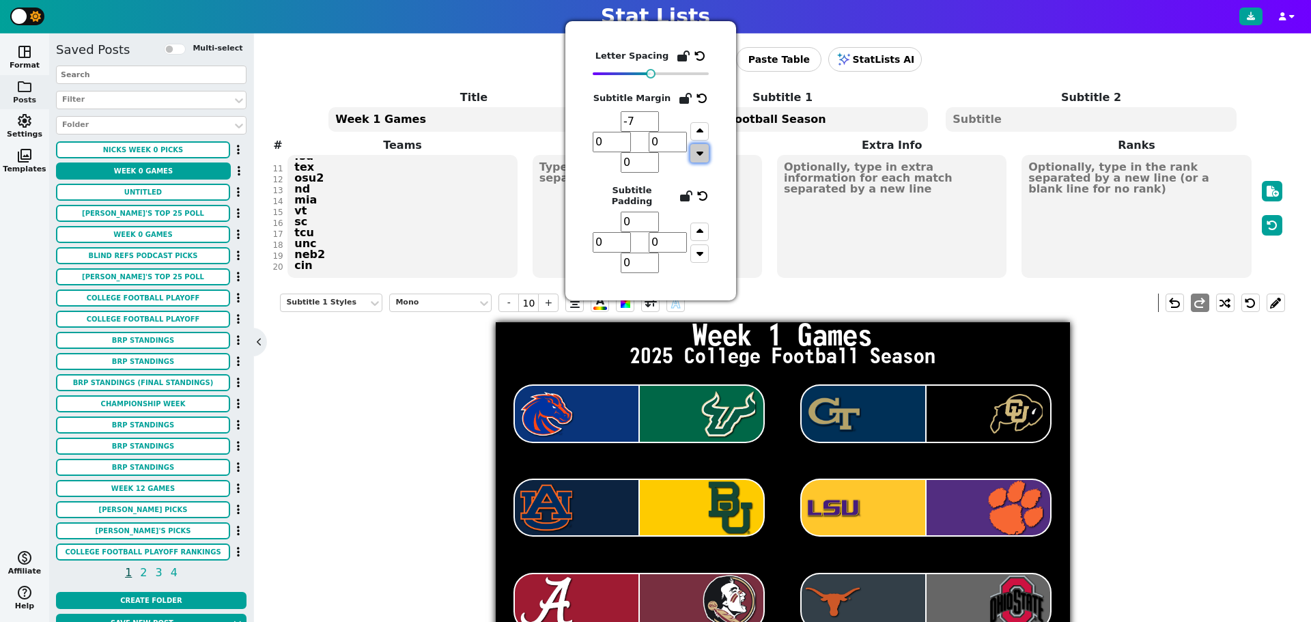
click at [696, 151] on icon "button" at bounding box center [699, 152] width 7 height 11
type input "0"
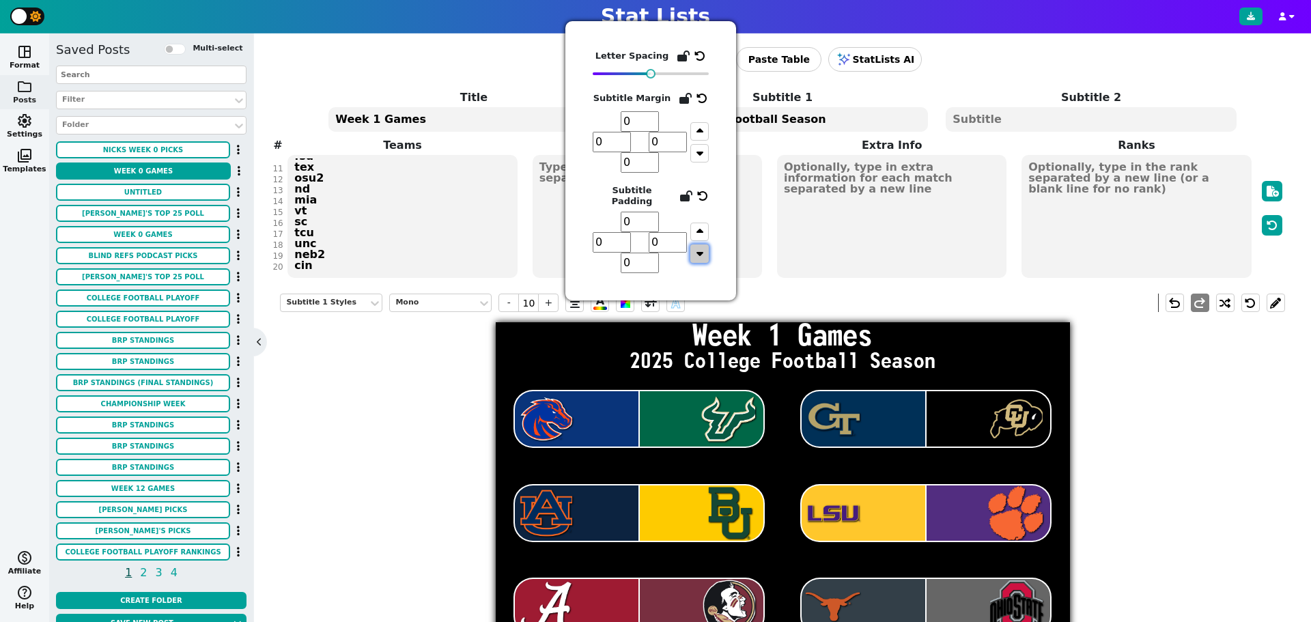
click at [704, 245] on button "button" at bounding box center [699, 253] width 18 height 18
click at [418, 369] on div "Subtitle 1 Styles Mono - 10 + A A undo redo Week 1 Games 2025 College Football …" at bounding box center [782, 589] width 1004 height 613
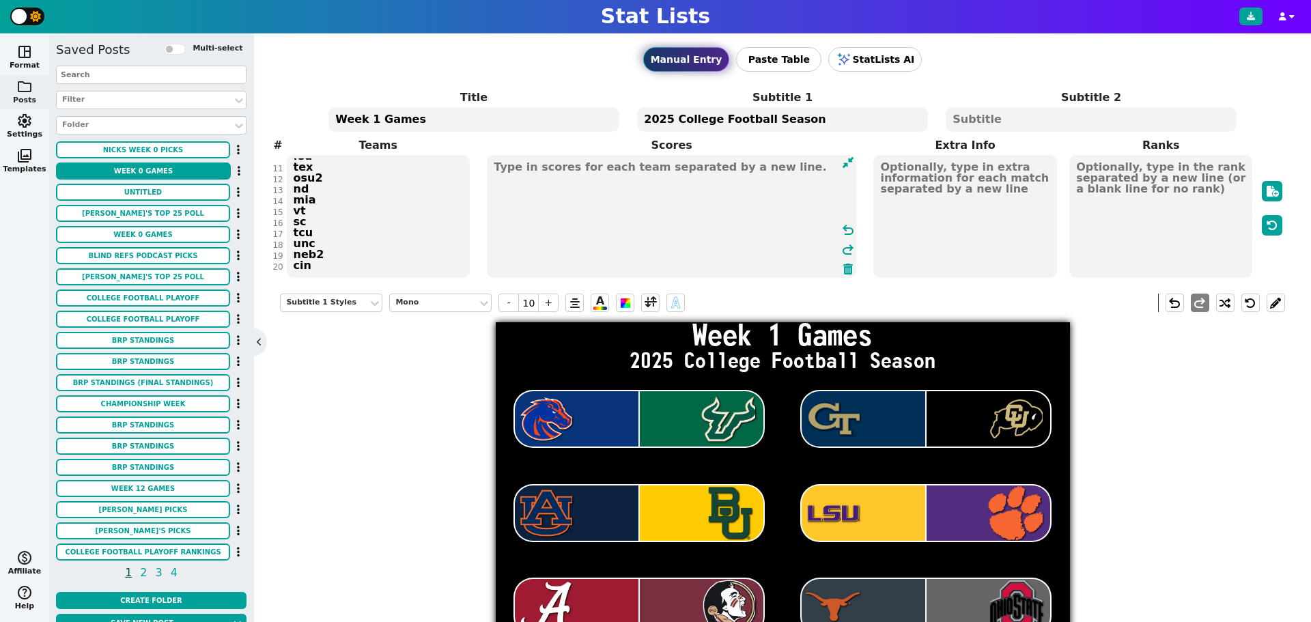
click at [581, 168] on textarea at bounding box center [671, 216] width 369 height 123
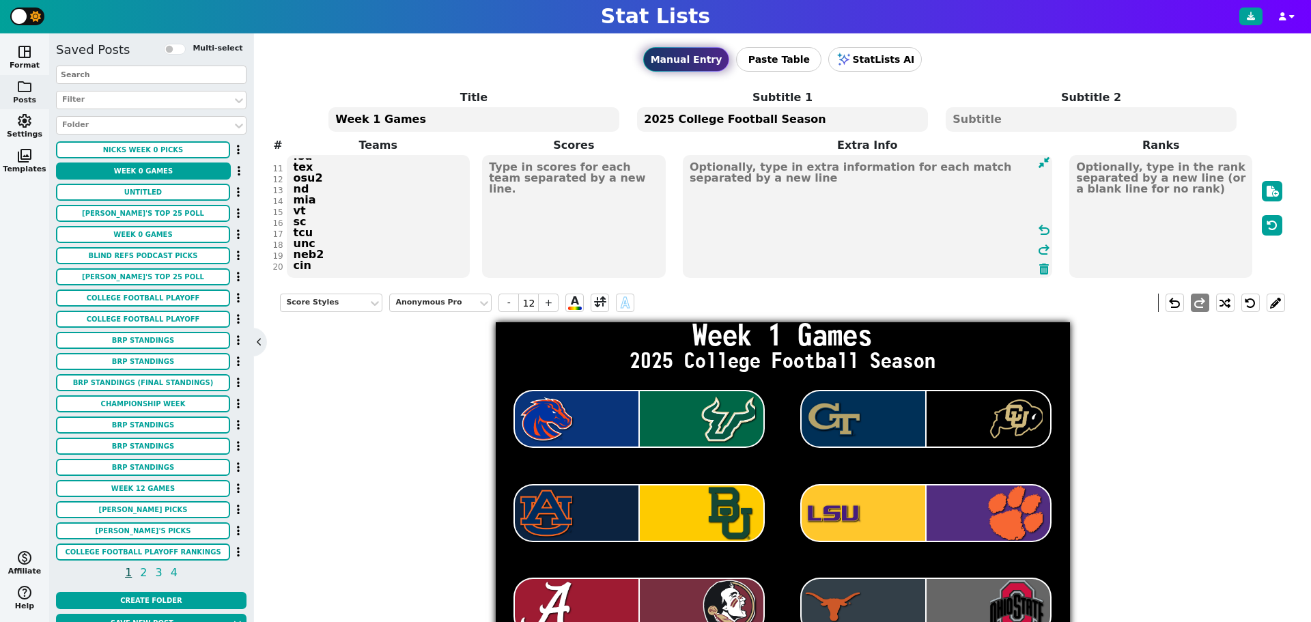
click at [894, 177] on textarea at bounding box center [867, 216] width 369 height 123
type input "21"
type textarea "h"
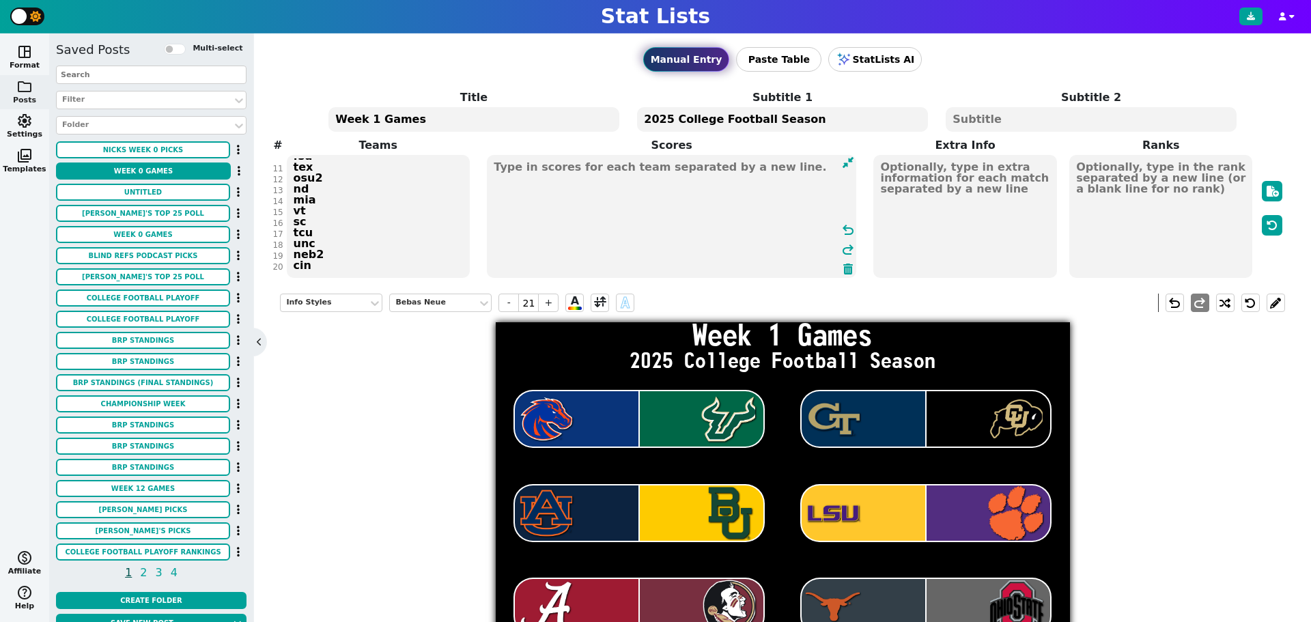
click at [492, 162] on textarea at bounding box center [671, 216] width 369 height 123
type input "12"
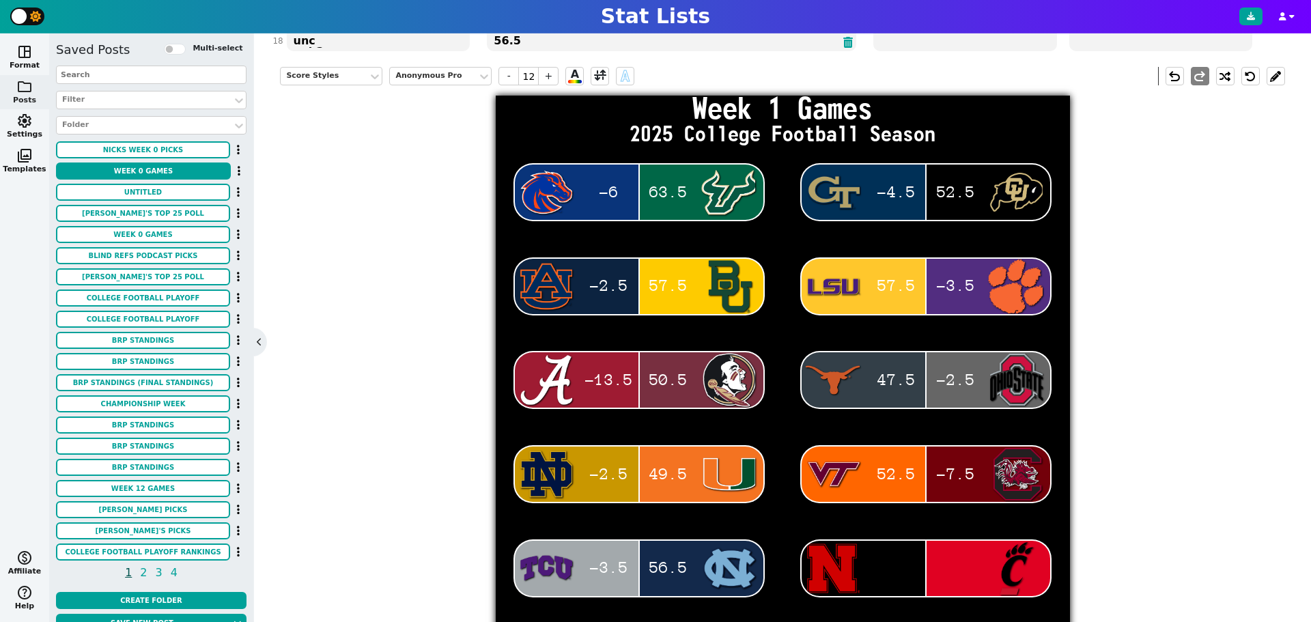
scroll to position [96, 0]
type textarea "-6 63.5 -4.5 52.5 -2.5 57.5 57.5 -3.5 -13.5 50.5 47.5 -2.5 -2.5 49.5 52.5 -7.5 …"
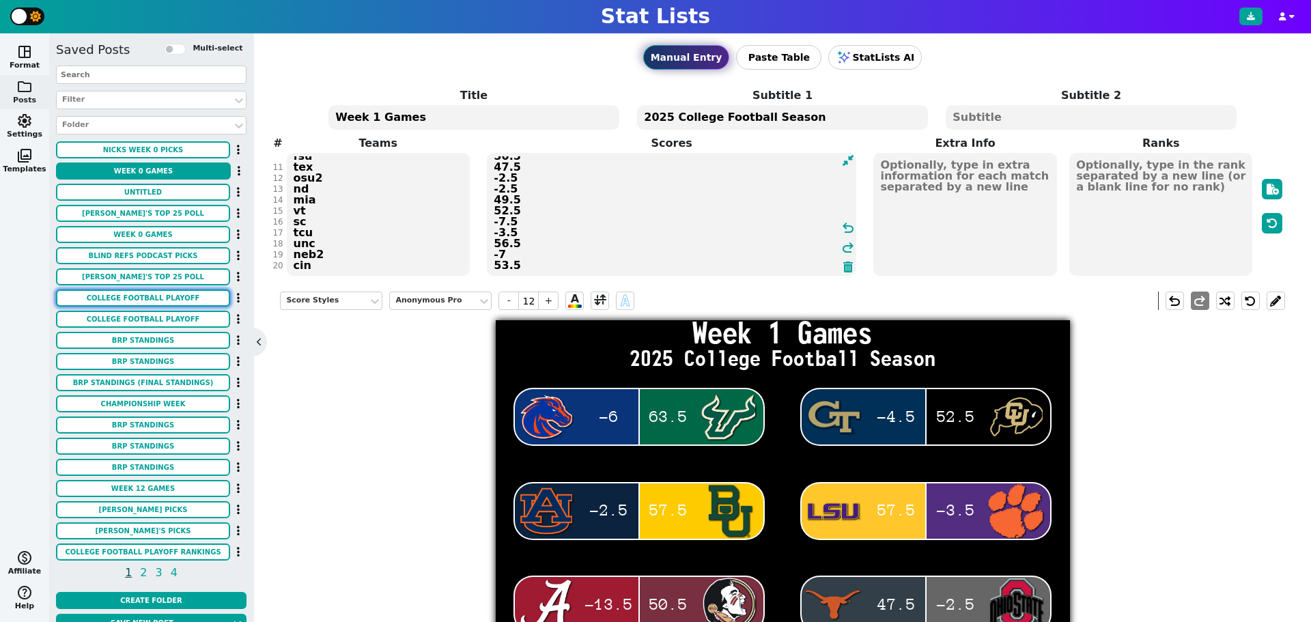
scroll to position [0, 0]
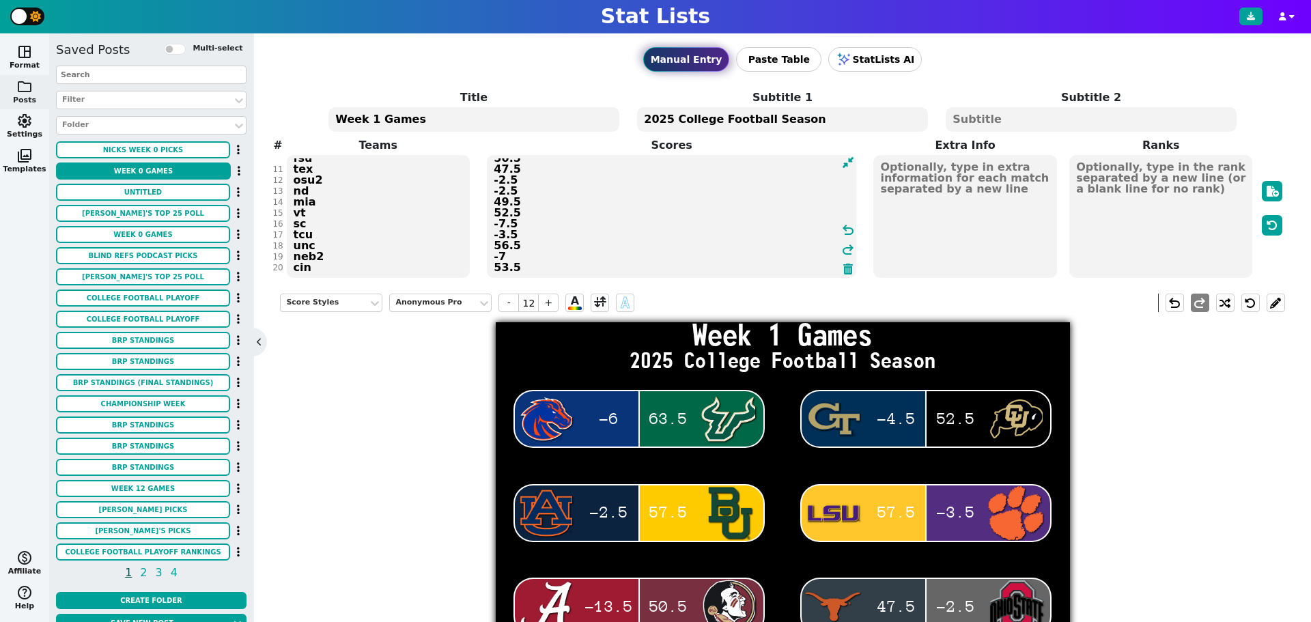
click at [934, 164] on textarea at bounding box center [964, 216] width 183 height 123
type input "21"
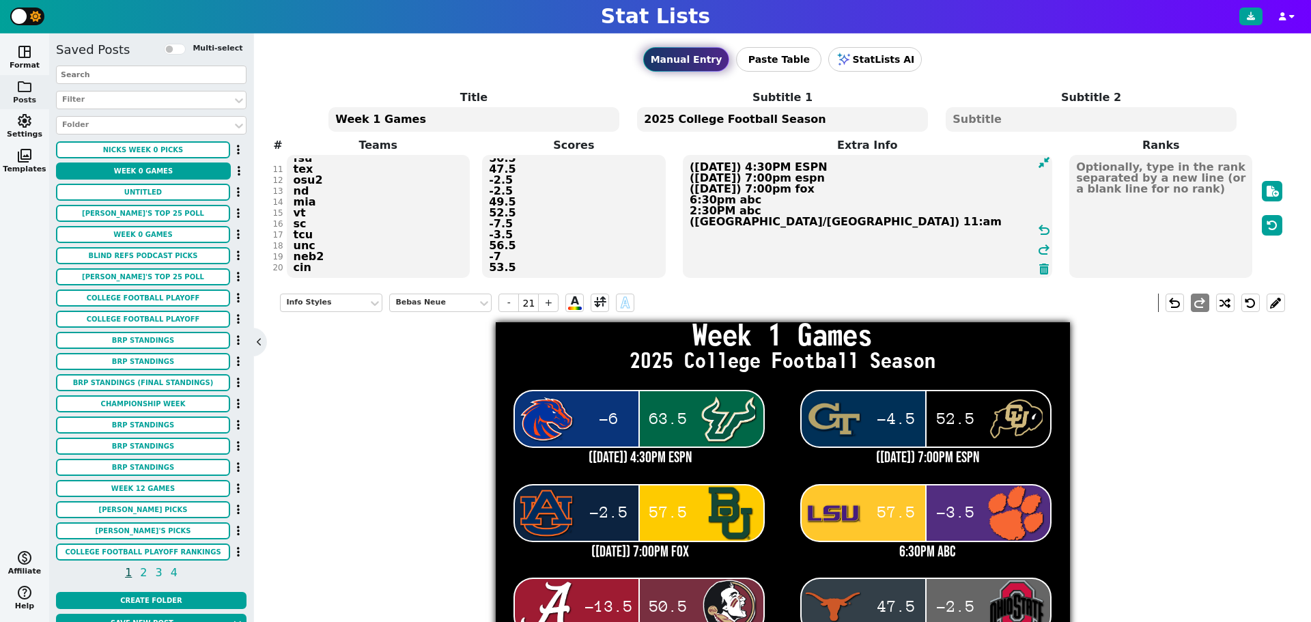
click at [752, 223] on textarea "([DATE]) 4:30PM ESPN ([DATE]) 7:00pm espn ([DATE]) 7:00pm fox 6:30pm abc 2:30PM…" at bounding box center [867, 216] width 369 height 123
click at [852, 220] on textarea "([DATE]) 4:30PM ESPN ([DATE]) 7:00pm espn ([DATE]) 7:00pm fox 6:30pm abc 2:30PM…" at bounding box center [867, 216] width 369 height 123
click at [889, 221] on textarea "([DATE]) 4:30PM ESPN ([DATE]) 7:00pm espn ([DATE]) 7:00pm fox 6:30pm abc 2:30PM…" at bounding box center [867, 216] width 369 height 123
click at [910, 223] on textarea "([DATE]) 4:30PM ESPN ([DATE]) 7:00pm espn ([DATE]) 7:00pm fox 6:30pm abc 2:30PM…" at bounding box center [867, 216] width 369 height 123
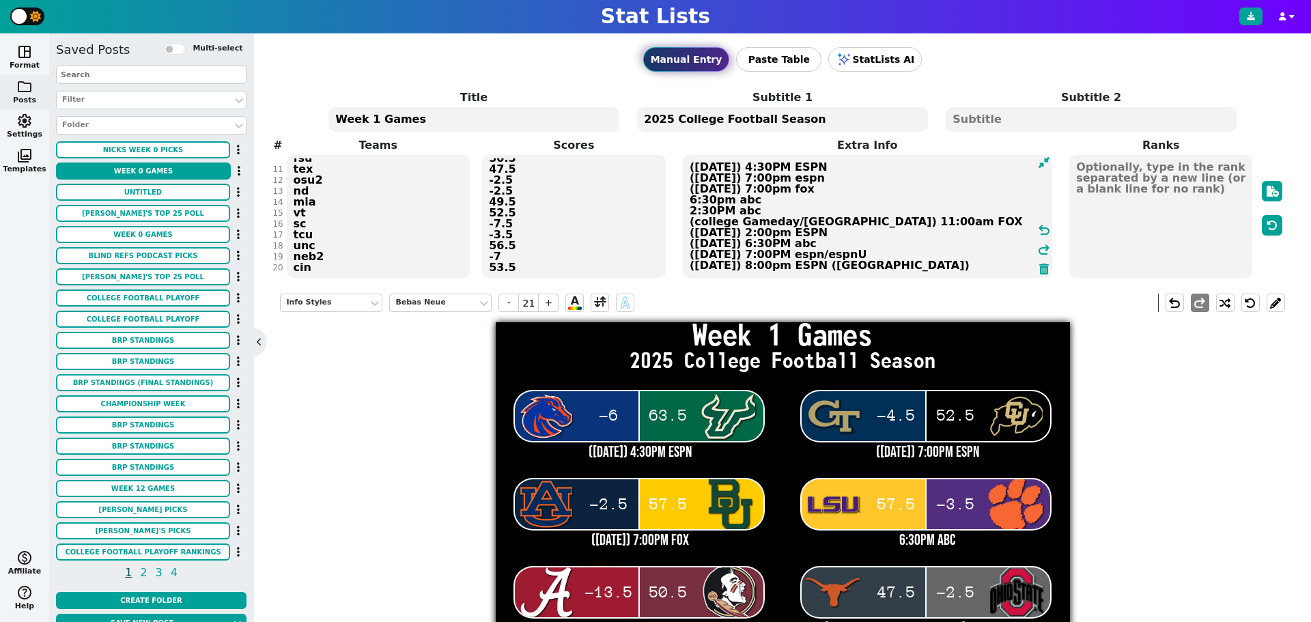
click at [805, 235] on textarea "([DATE]) 4:30PM ESPN ([DATE]) 7:00pm espn ([DATE]) 7:00pm fox 6:30pm abc 2:30PM…" at bounding box center [867, 216] width 369 height 123
click at [740, 233] on textarea "([DATE]) 4:30PM ESPN ([DATE]) 7:00pm espn ([DATE]) 7:00pm fox 6:30pm abc 2:30PM…" at bounding box center [867, 216] width 369 height 123
click at [800, 233] on textarea "([DATE]) 4:30PM ESPN ([DATE]) 7:00pm espn ([DATE]) 7:00pm fox 6:30pm abc 2:30PM…" at bounding box center [867, 216] width 369 height 123
click at [744, 243] on textarea "([DATE]) 4:30PM ESPN ([DATE]) 7:00pm espn ([DATE]) 7:00pm fox 6:30pm abc 2:30PM…" at bounding box center [867, 216] width 369 height 123
click at [754, 244] on textarea "([DATE]) 4:30PM ESPN ([DATE]) 7:00pm espn ([DATE]) 7:00pm fox 6:30pm abc 2:30PM…" at bounding box center [867, 216] width 369 height 123
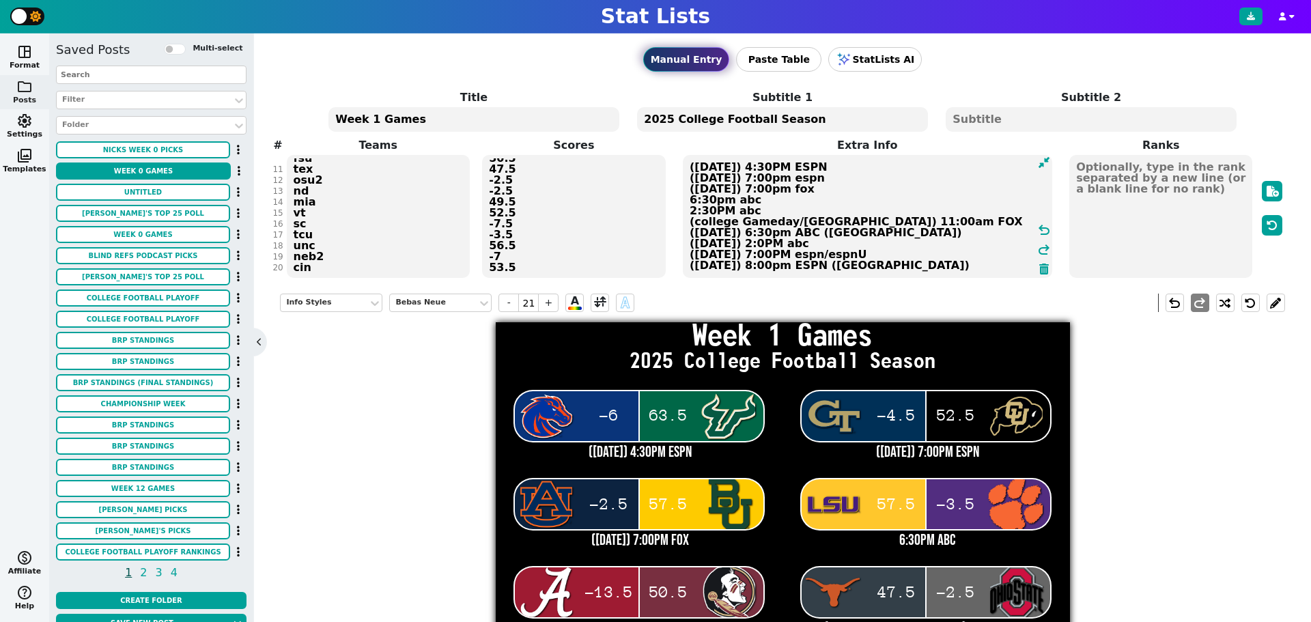
drag, startPoint x: 792, startPoint y: 242, endPoint x: 773, endPoint y: 242, distance: 19.1
click at [773, 242] on textarea "([DATE]) 4:30PM ESPN ([DATE]) 7:00pm espn ([DATE]) 7:00pm fox 6:30pm abc 2:30PM…" at bounding box center [867, 216] width 369 height 123
drag, startPoint x: 801, startPoint y: 234, endPoint x: 930, endPoint y: 235, distance: 129.7
click at [930, 235] on textarea "([DATE]) 4:30PM ESPN ([DATE]) 7:00pm espn ([DATE]) 7:00pm fox 6:30pm abc 2:30PM…" at bounding box center [867, 216] width 369 height 123
click at [802, 244] on textarea "([DATE]) 4:30PM ESPN ([DATE]) 7:00pm espn ([DATE]) 7:00pm fox 6:30pm abc 2:30PM…" at bounding box center [867, 216] width 369 height 123
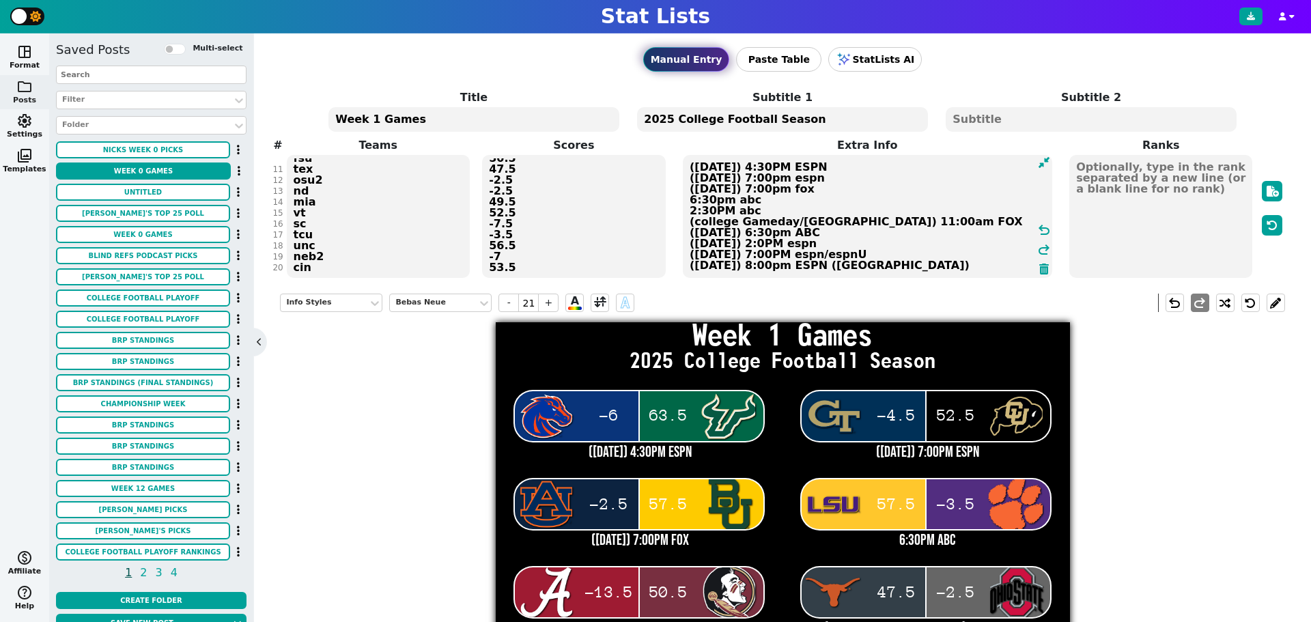
paste textarea "([GEOGRAPHIC_DATA])"
click at [756, 245] on textarea "([DATE]) 4:30PM ESPN ([DATE]) 7:00pm espn ([DATE]) 7:00pm fox 6:30pm abc 2:30PM…" at bounding box center [867, 216] width 369 height 123
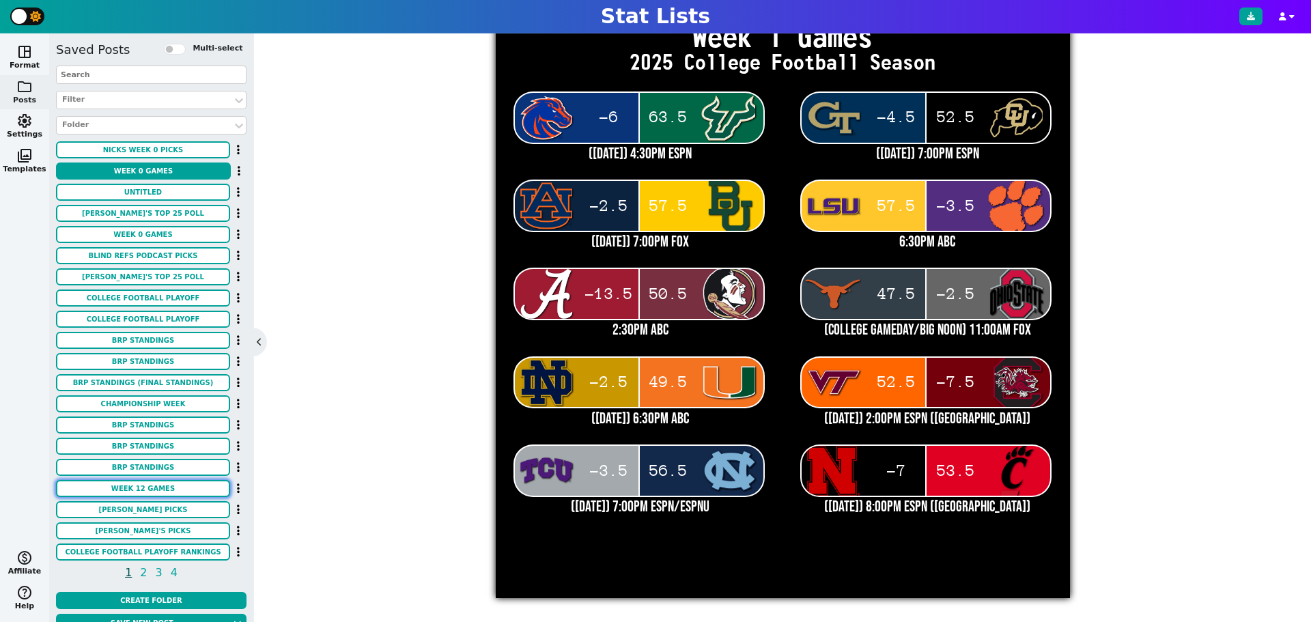
scroll to position [18, 0]
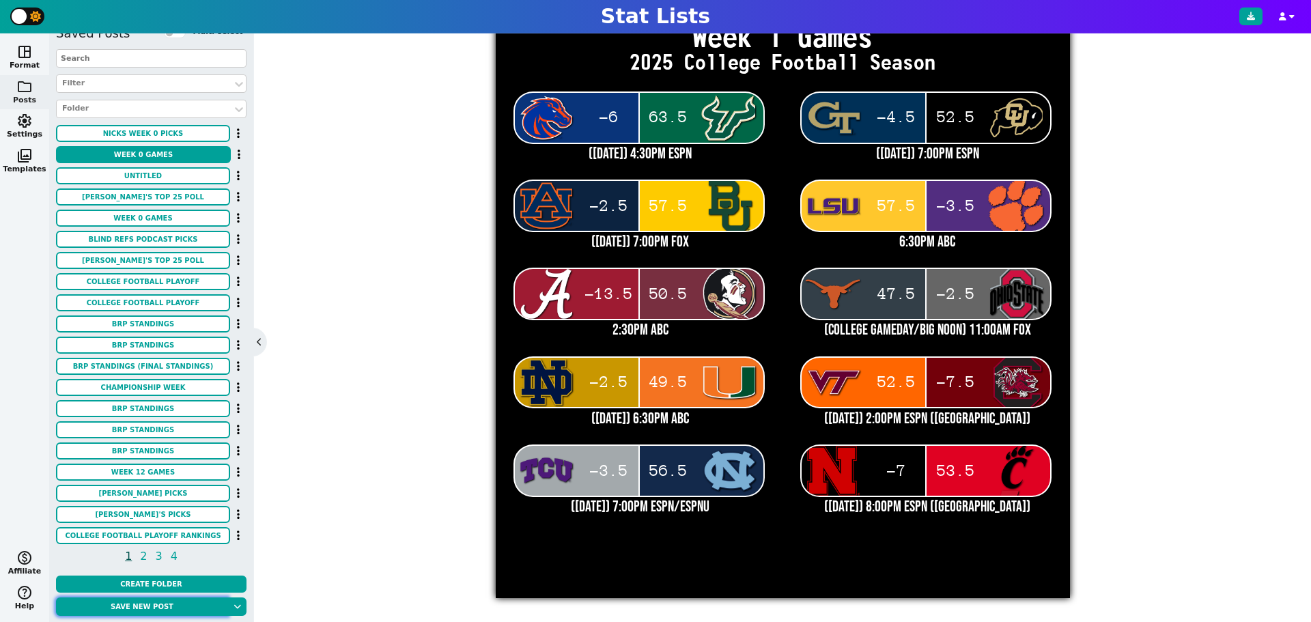
type textarea "([DATE]) 4:30PM ESPN ([DATE]) 7:00pm espn ([DATE]) 7:00pm fox 6:30pm abc 2:30PM…"
click at [158, 608] on button "Save new post" at bounding box center [142, 606] width 172 height 18
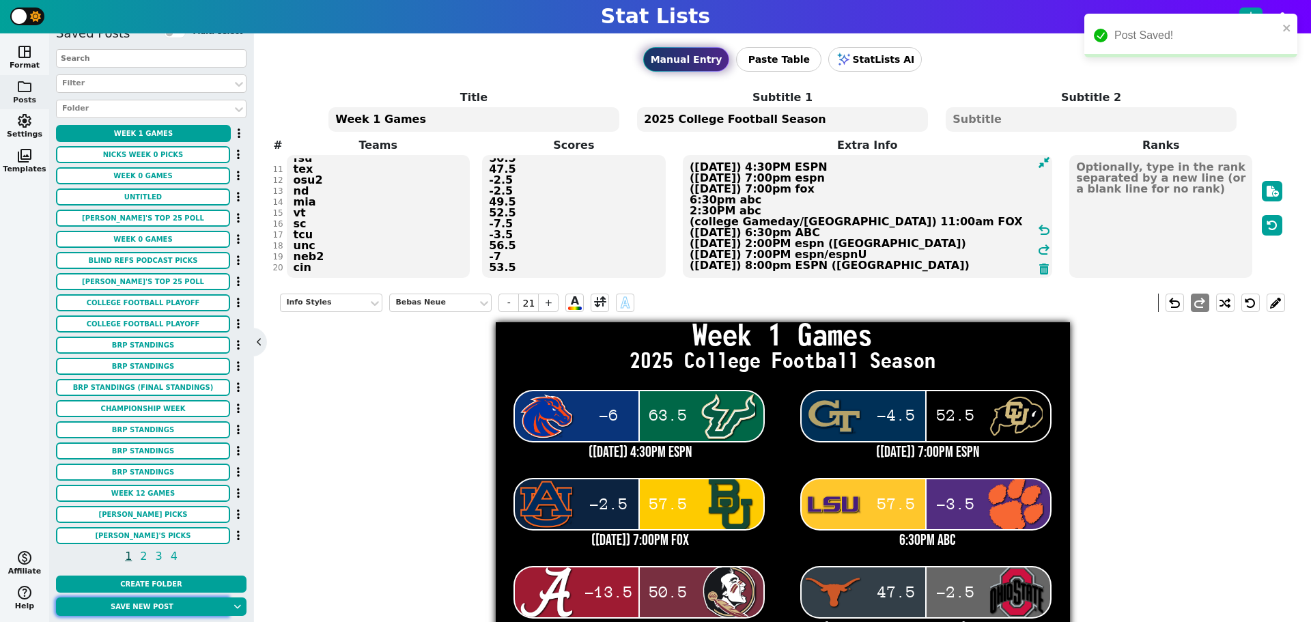
scroll to position [298, 0]
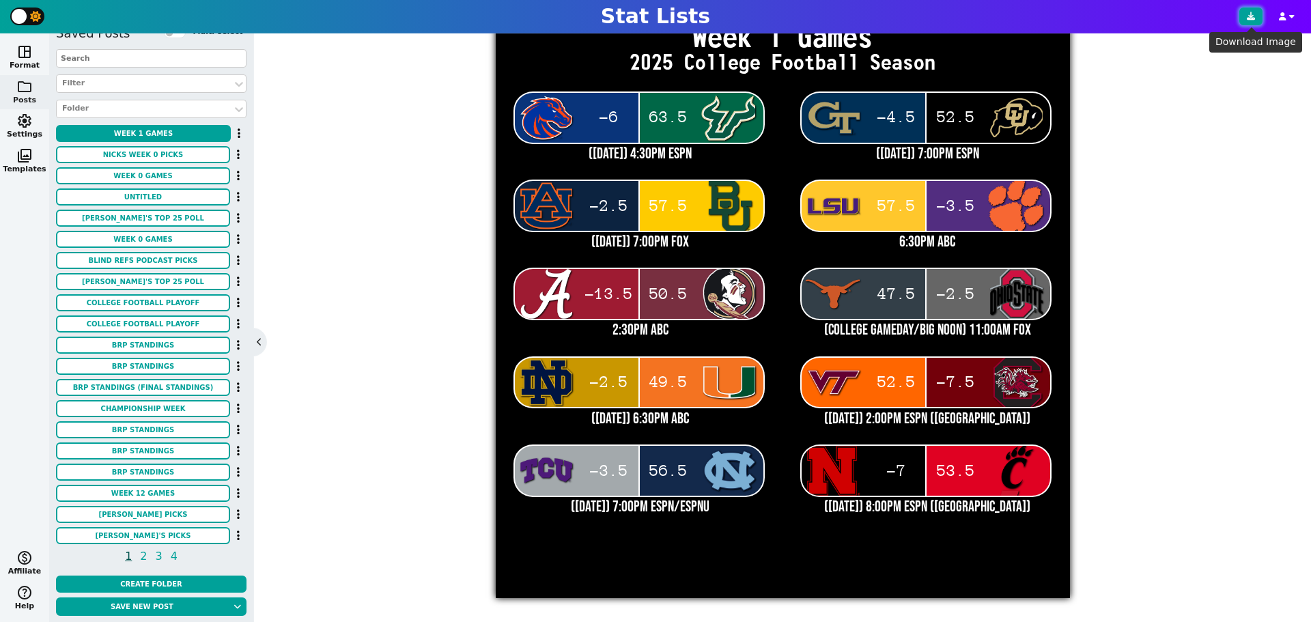
click at [1250, 20] on icon at bounding box center [1250, 16] width 8 height 8
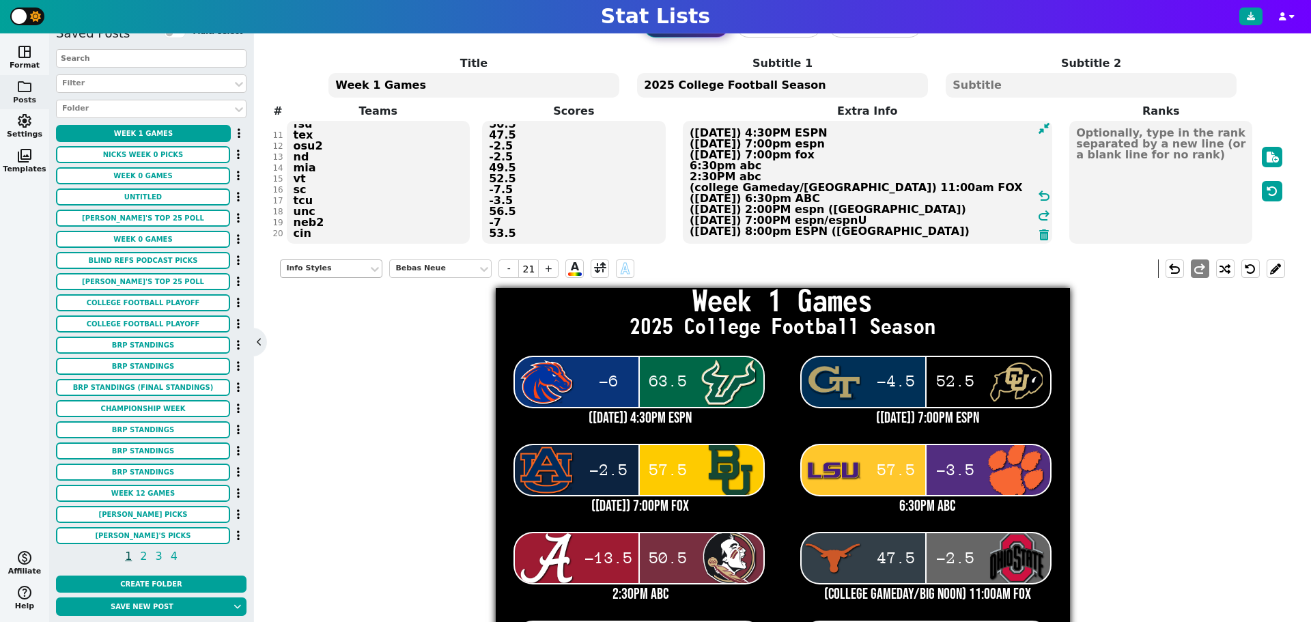
scroll to position [0, 0]
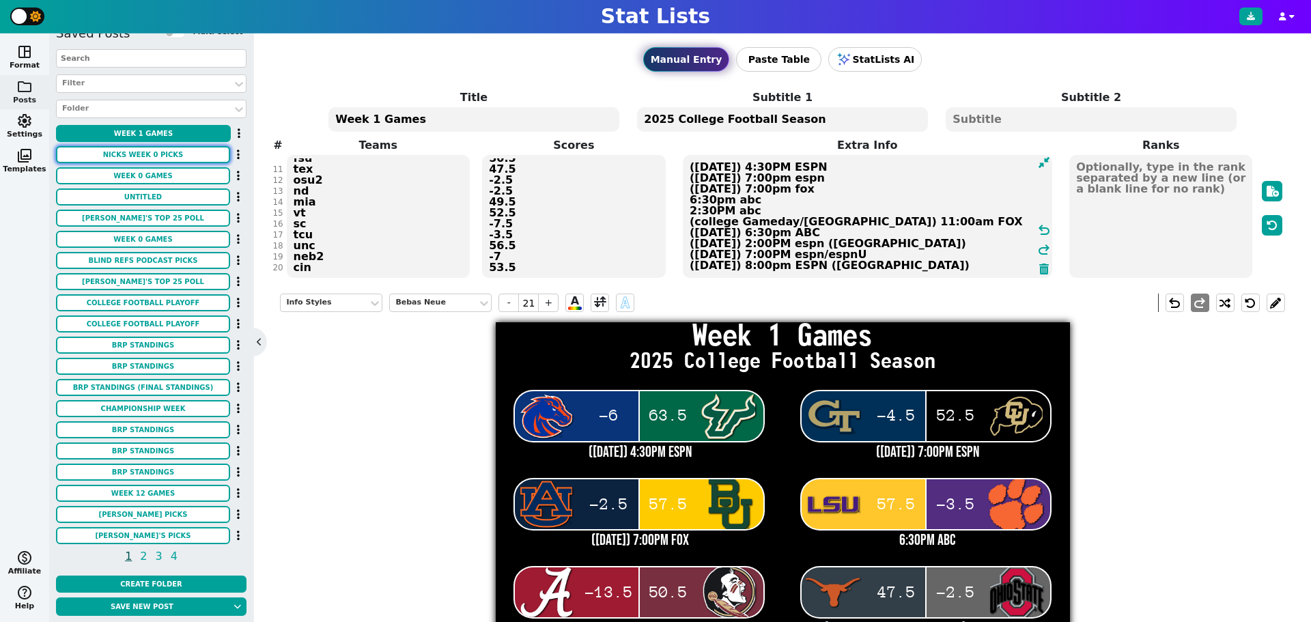
click at [174, 156] on button "Nicks Week 0 Picks" at bounding box center [143, 154] width 174 height 17
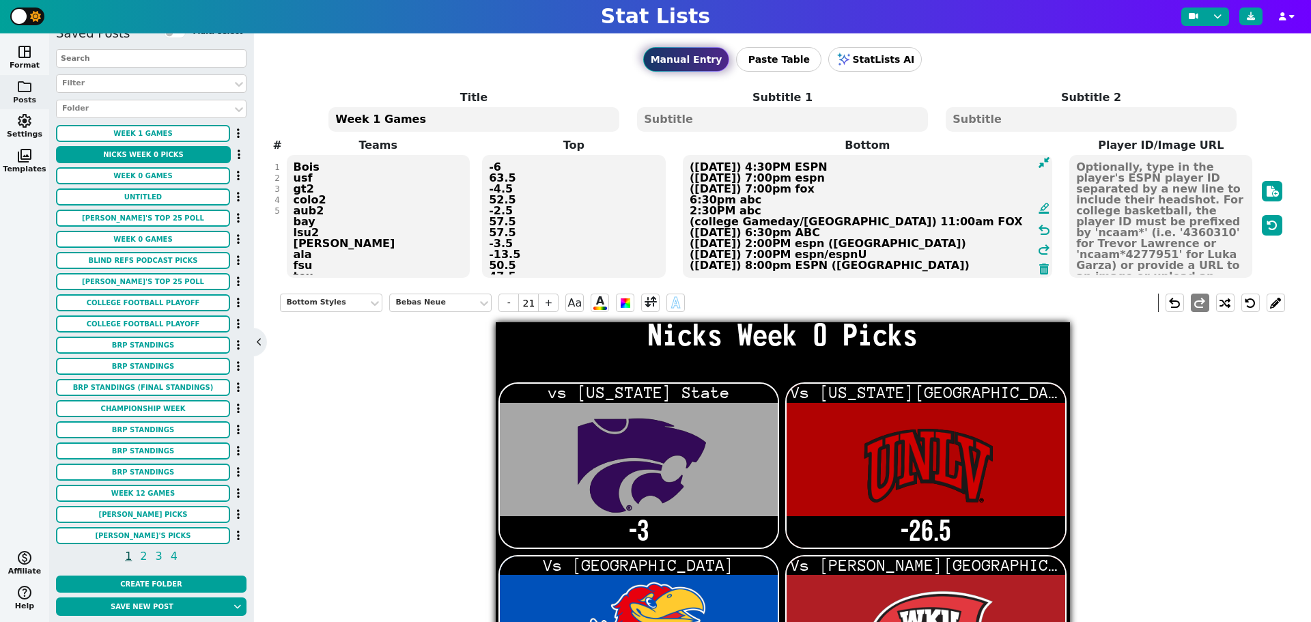
click at [408, 115] on textarea "Nicks Week 0 Picks" at bounding box center [473, 119] width 290 height 25
type input "14"
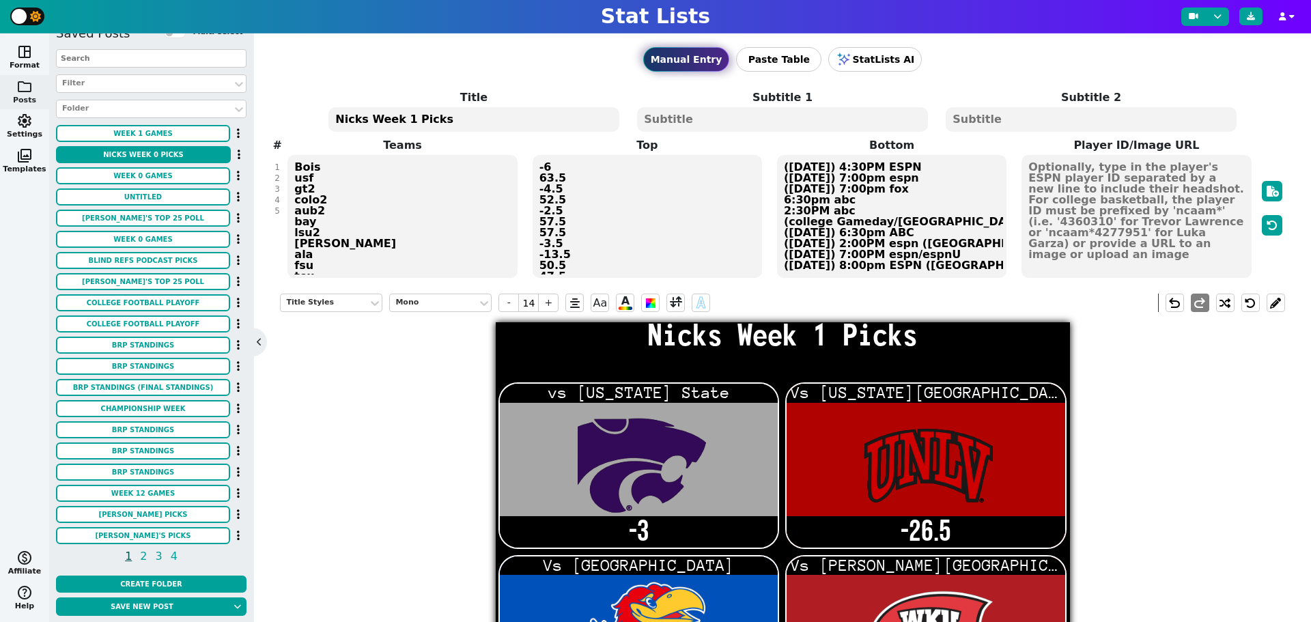
type textarea "Nicks Week 1 Picks"
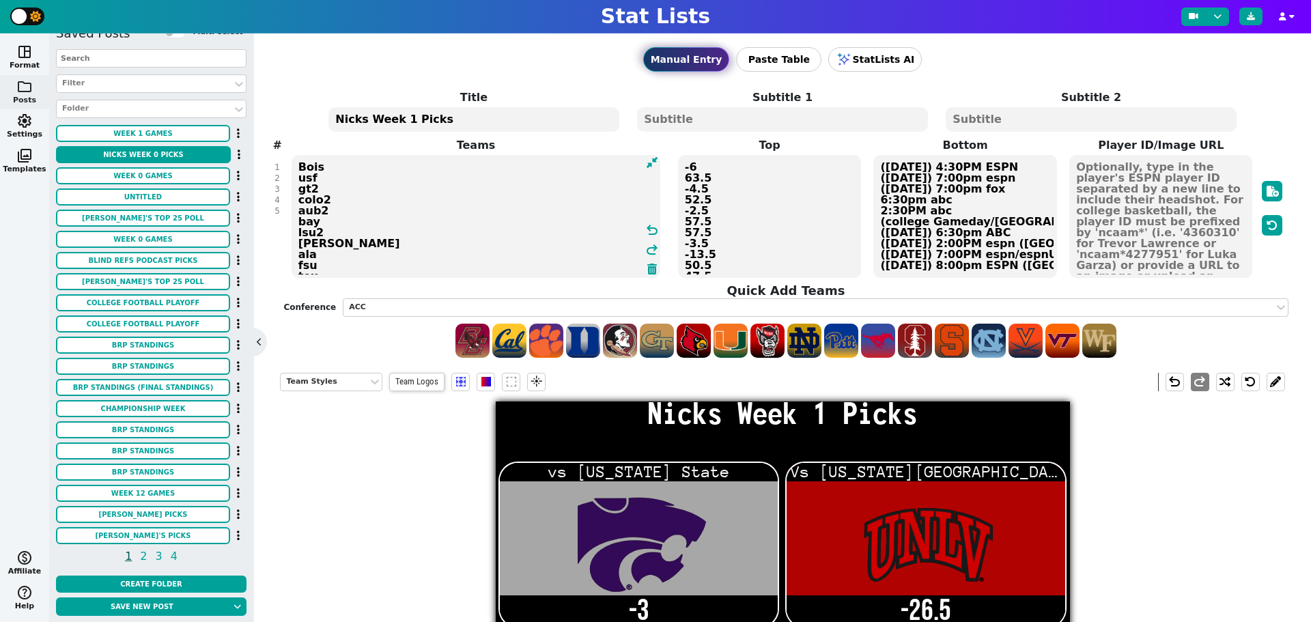
drag, startPoint x: 276, startPoint y: 190, endPoint x: 238, endPoint y: 143, distance: 60.7
click at [238, 143] on div "space_dashboard Format folder Posts settings Settings photo_library Templates m…" at bounding box center [655, 327] width 1311 height 588
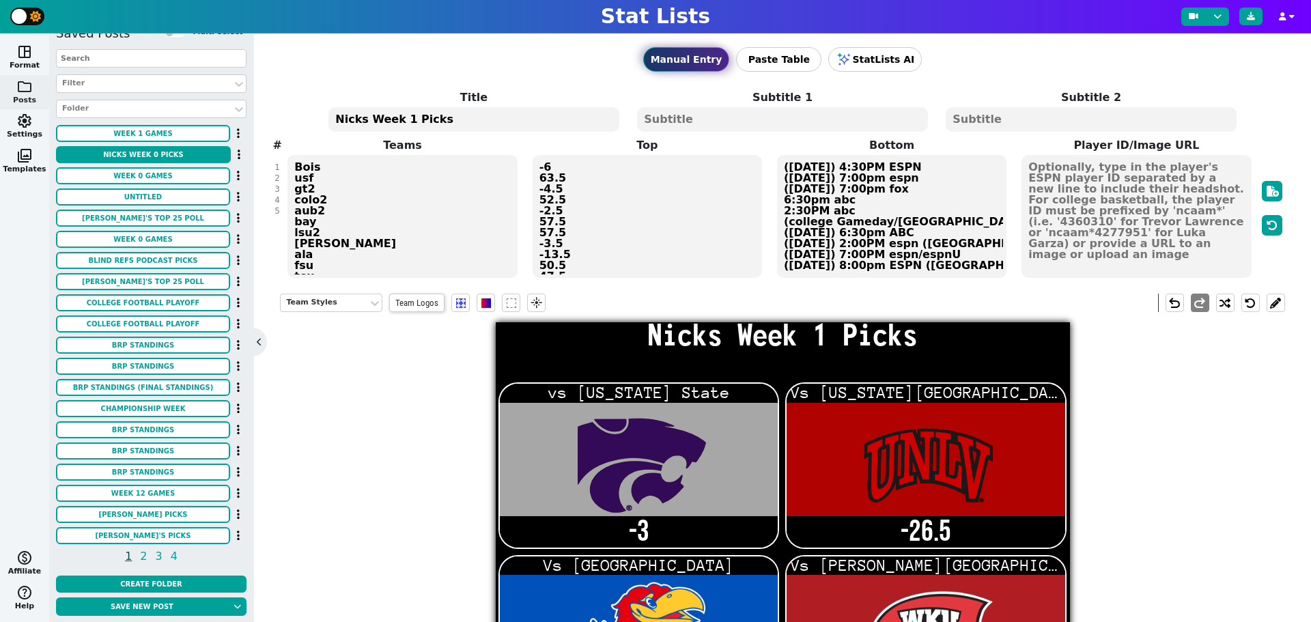
type textarea "KSU UNLV KU WKU [US_STATE]"
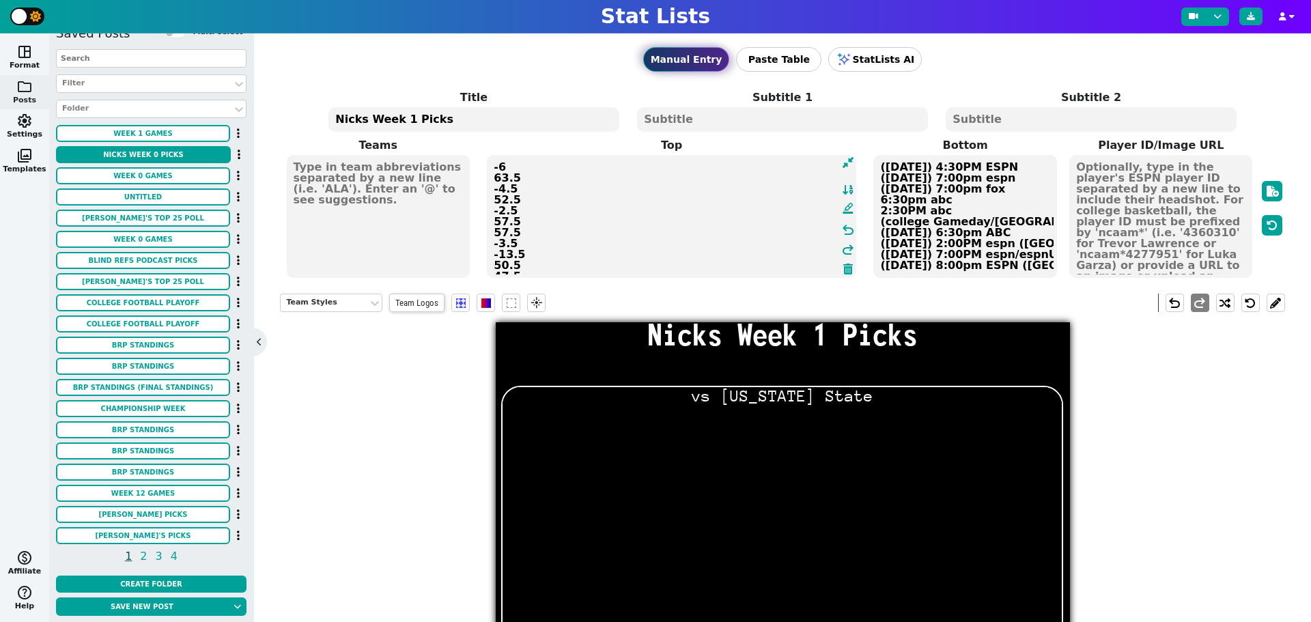
drag, startPoint x: 625, startPoint y: 219, endPoint x: 451, endPoint y: 128, distance: 196.0
click at [451, 128] on span "Title Nicks Week 1 Picks Subtitle 1 Subtitle 2 Teams Top vs [US_STATE] State Vs…" at bounding box center [782, 184] width 1004 height 190
type textarea "vs [US_STATE] State Vs [US_STATE] State Vs Fresno State Vs [PERSON_NAME] State …"
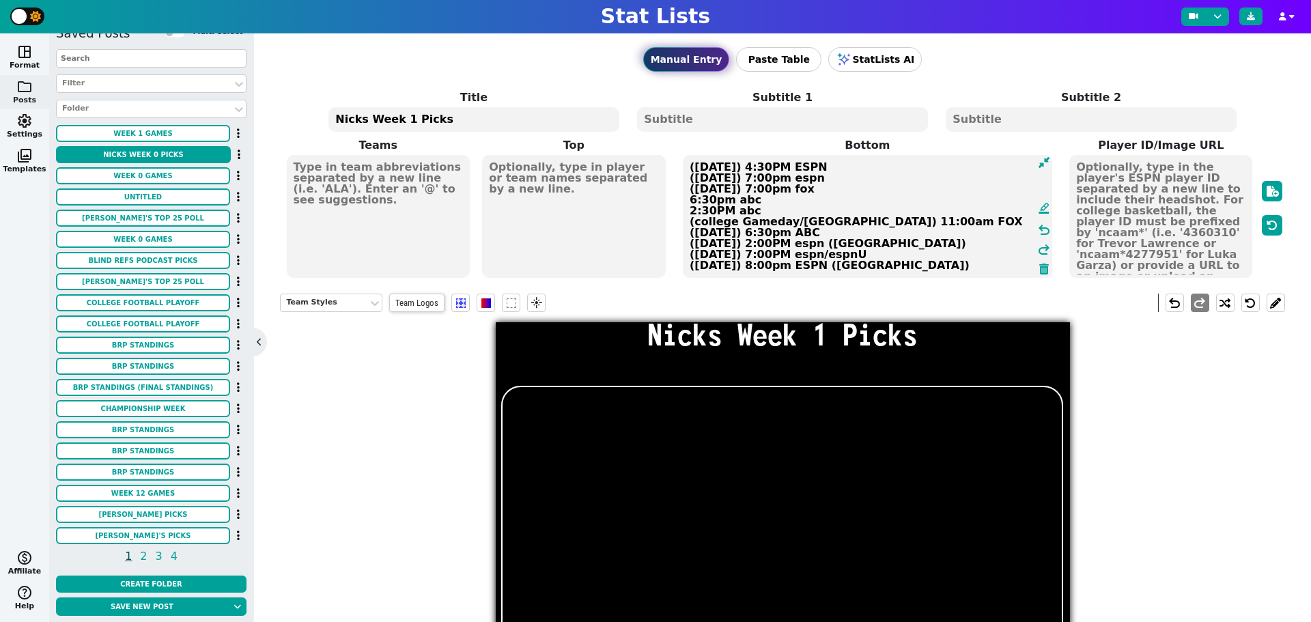
drag, startPoint x: 917, startPoint y: 212, endPoint x: 638, endPoint y: 53, distance: 321.6
click at [638, 53] on div "Manual Entry Paste Table StatLists AI Title Nicks Week 1 Picks Subtitle 1 Subti…" at bounding box center [782, 156] width 1004 height 246
type textarea "-3 -26.5 -12.5 -10 -2.5"
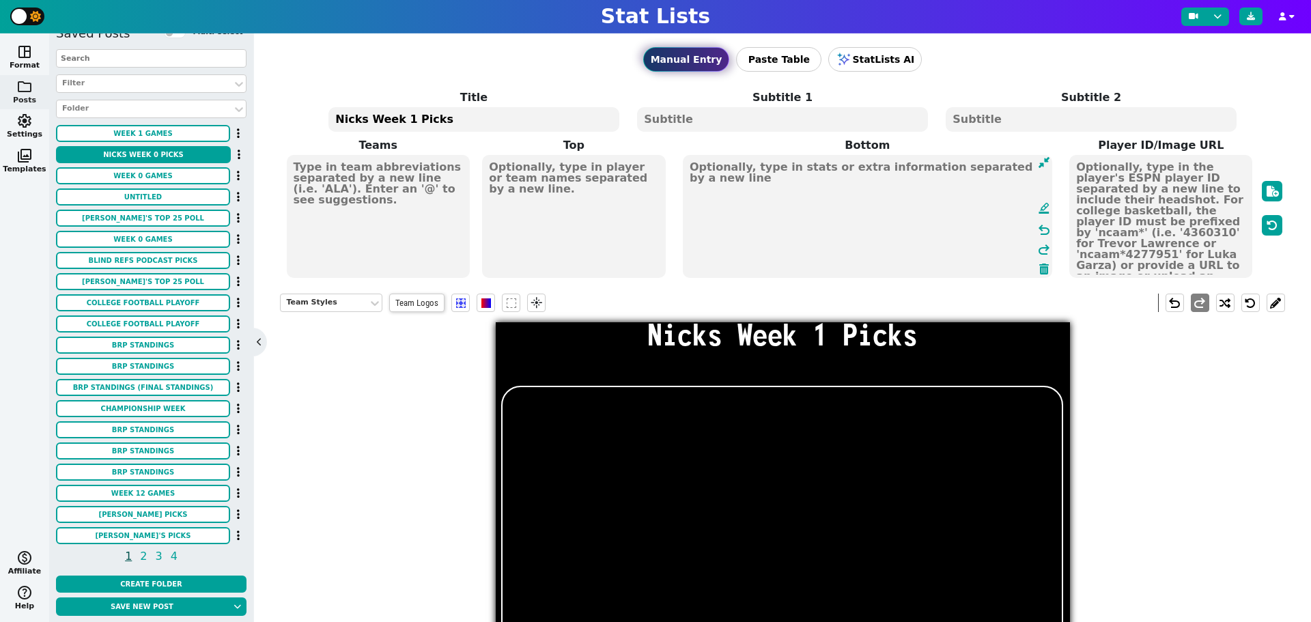
click at [339, 161] on textarea at bounding box center [378, 216] width 183 height 123
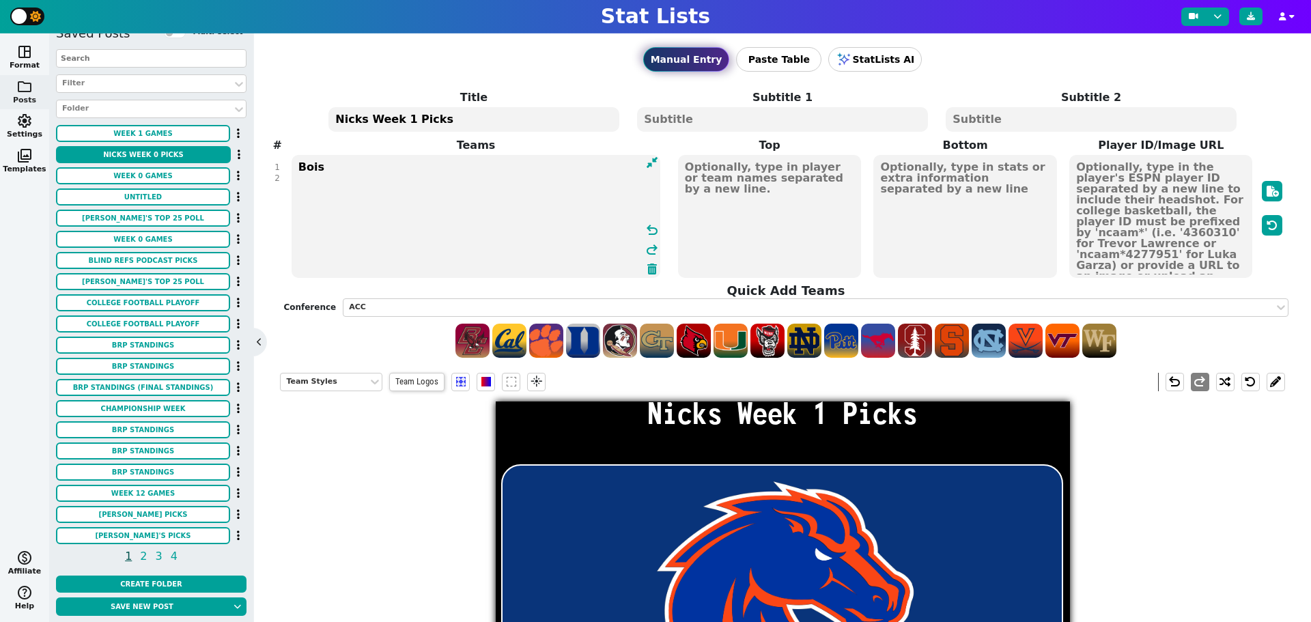
click at [355, 171] on textarea "Bois" at bounding box center [475, 216] width 369 height 123
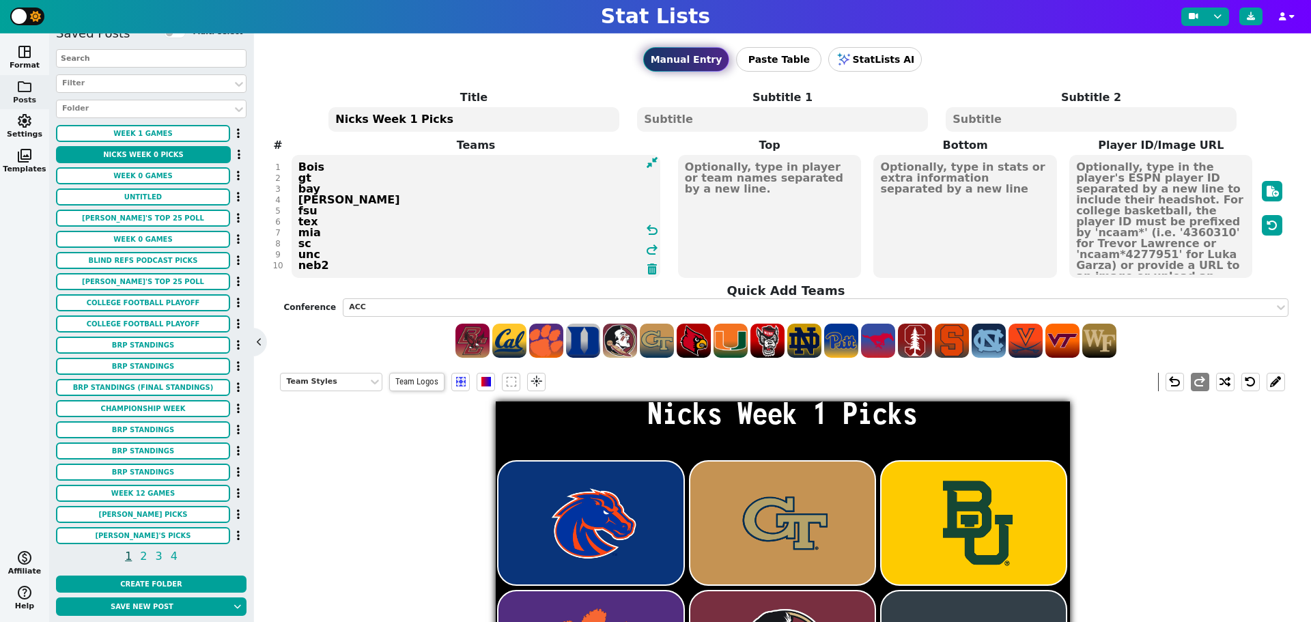
click at [318, 184] on textarea "Bois gt bay [PERSON_NAME] fsu tex mia sc unc neb2" at bounding box center [475, 216] width 369 height 123
click at [317, 182] on textarea "Bois gt bay [PERSON_NAME] fsu tex mia sc unc neb2" at bounding box center [475, 216] width 369 height 123
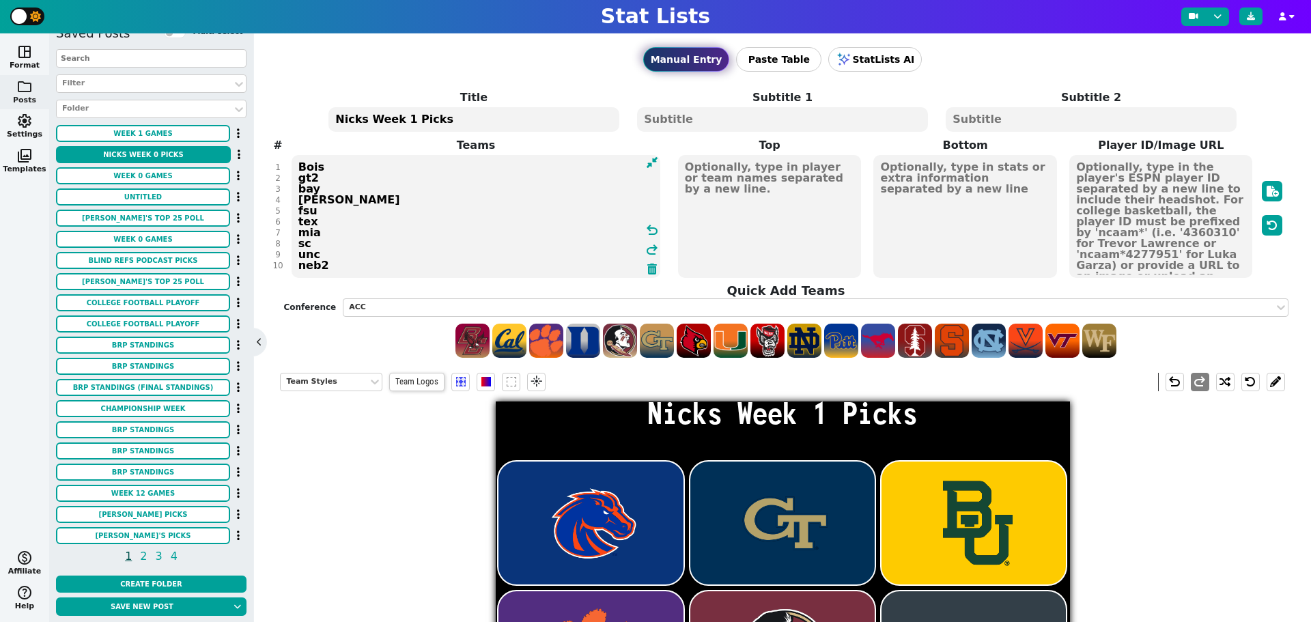
scroll to position [10, 0]
click at [345, 160] on textarea "Bois gt2 bay [PERSON_NAME] fsu tex mia sc unc neb2" at bounding box center [475, 216] width 369 height 123
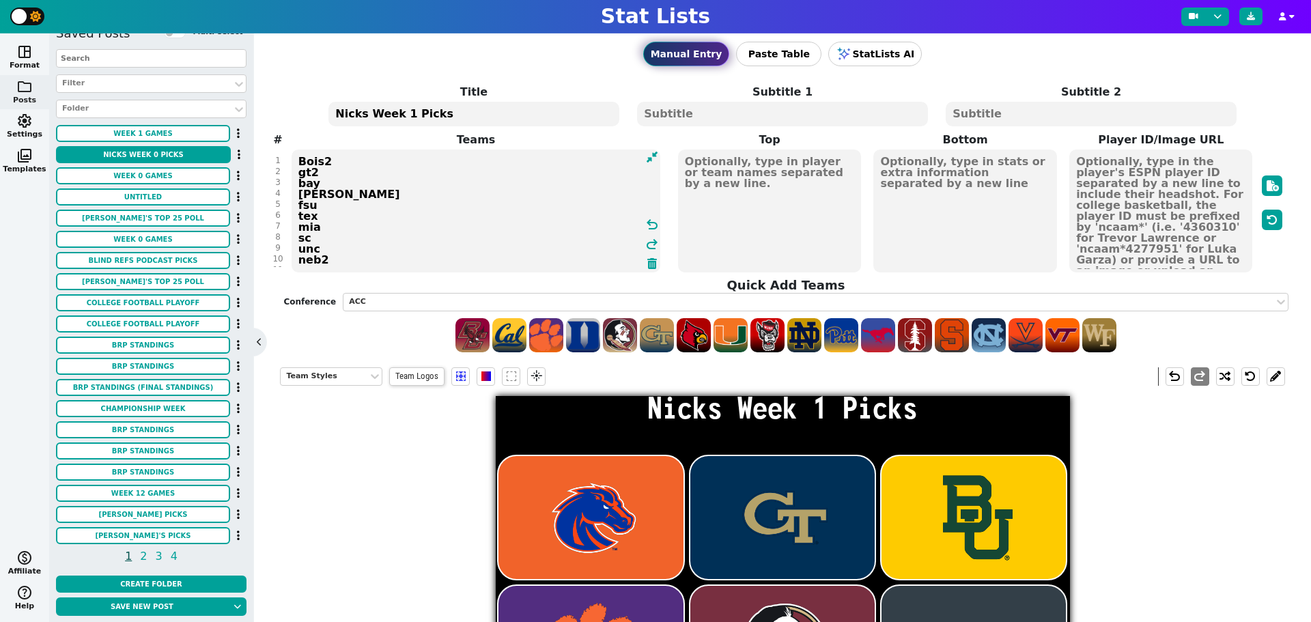
scroll to position [0, 0]
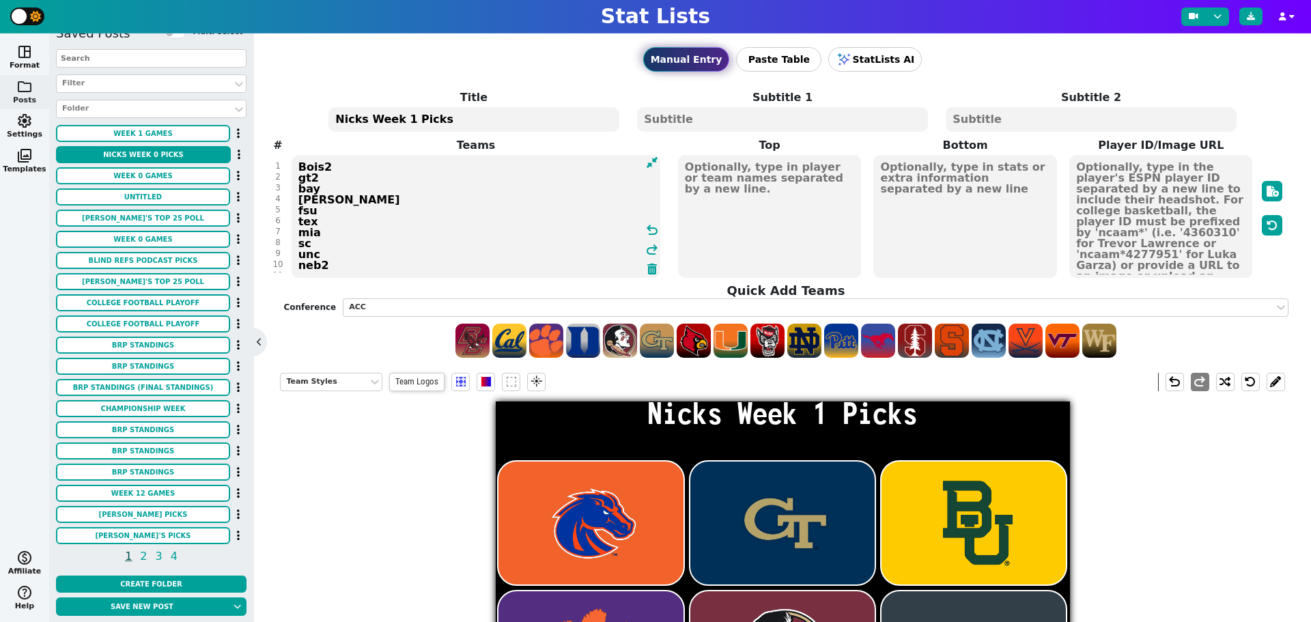
click at [331, 223] on textarea "Bois2 gt2 bay [PERSON_NAME] fsu tex mia sc unc neb2" at bounding box center [475, 216] width 369 height 123
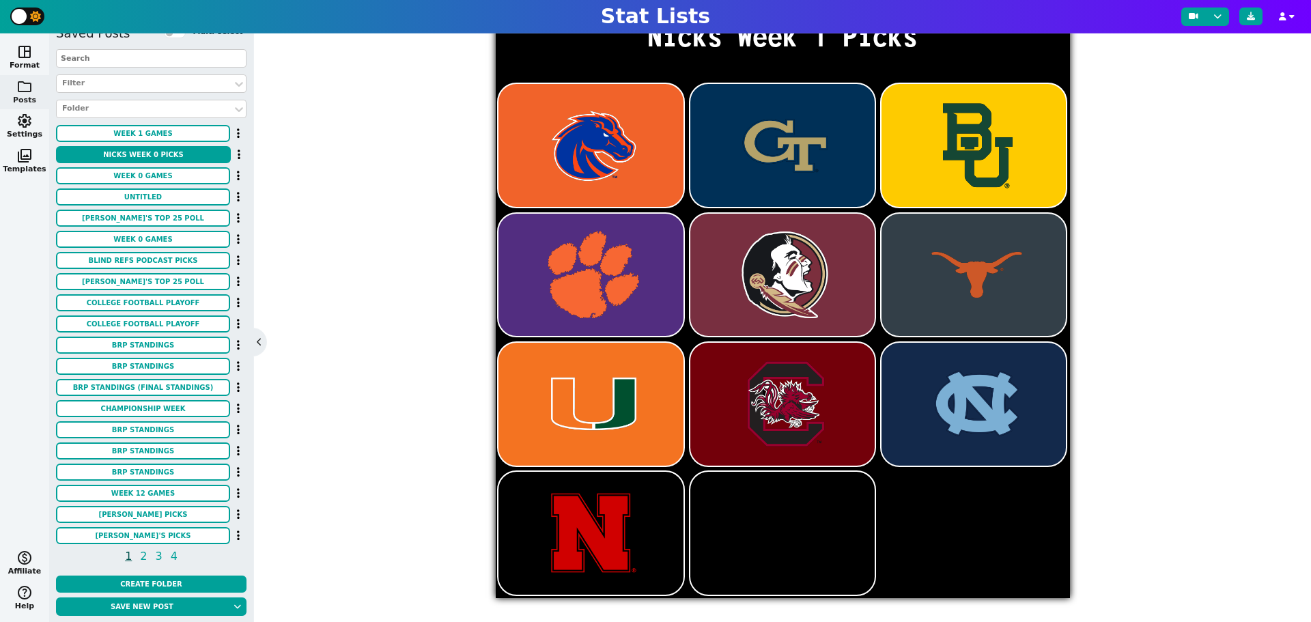
scroll to position [127, 0]
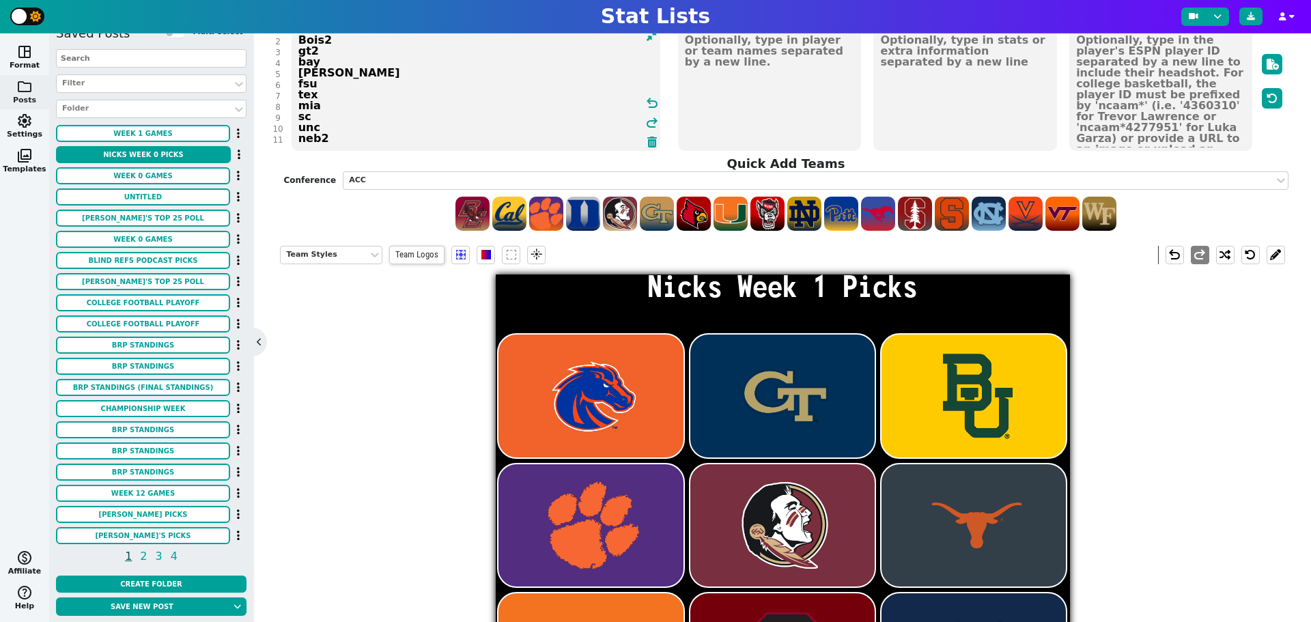
click at [324, 95] on textarea "Bois2 gt2 bay [PERSON_NAME] fsu tex mia sc unc neb2" at bounding box center [475, 89] width 369 height 123
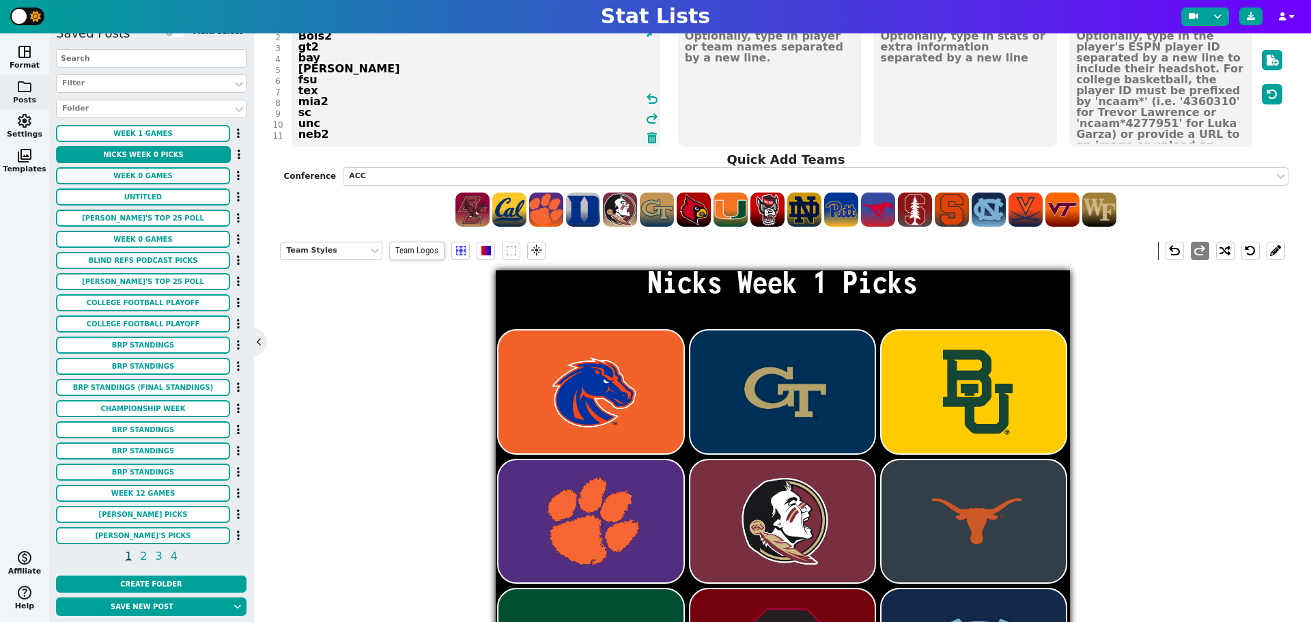
scroll to position [10, 0]
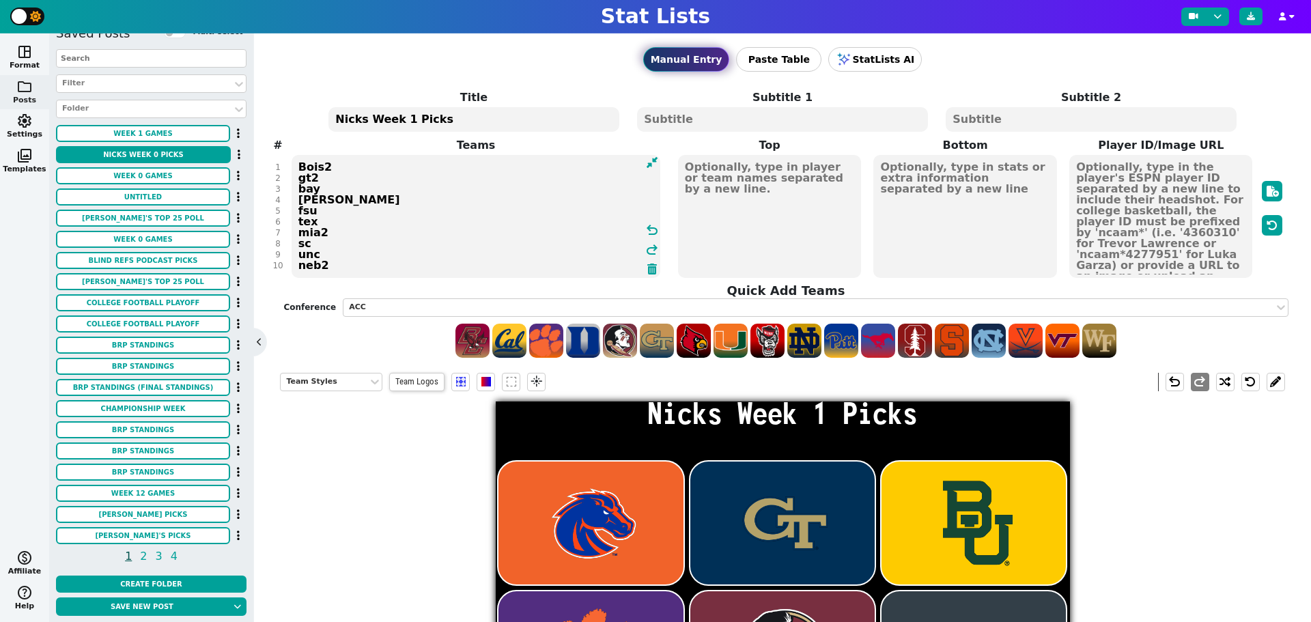
type textarea "Bois2 gt2 bay [PERSON_NAME] fsu tex mia2 sc unc neb2"
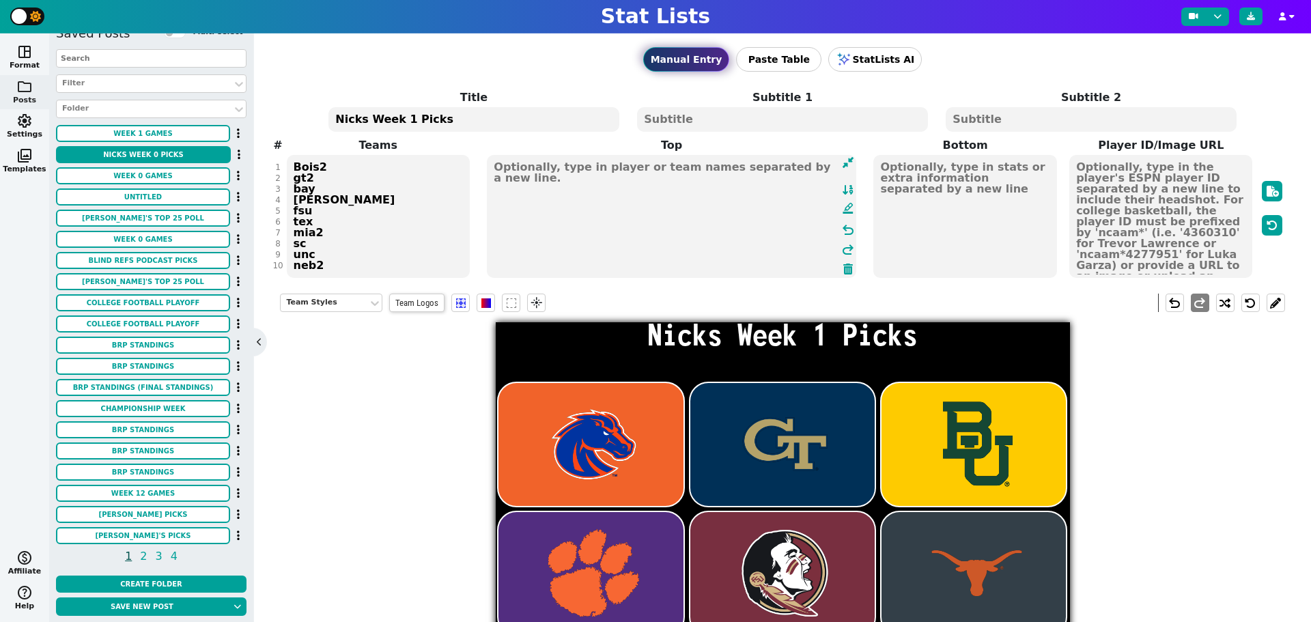
click at [691, 156] on textarea at bounding box center [671, 216] width 369 height 123
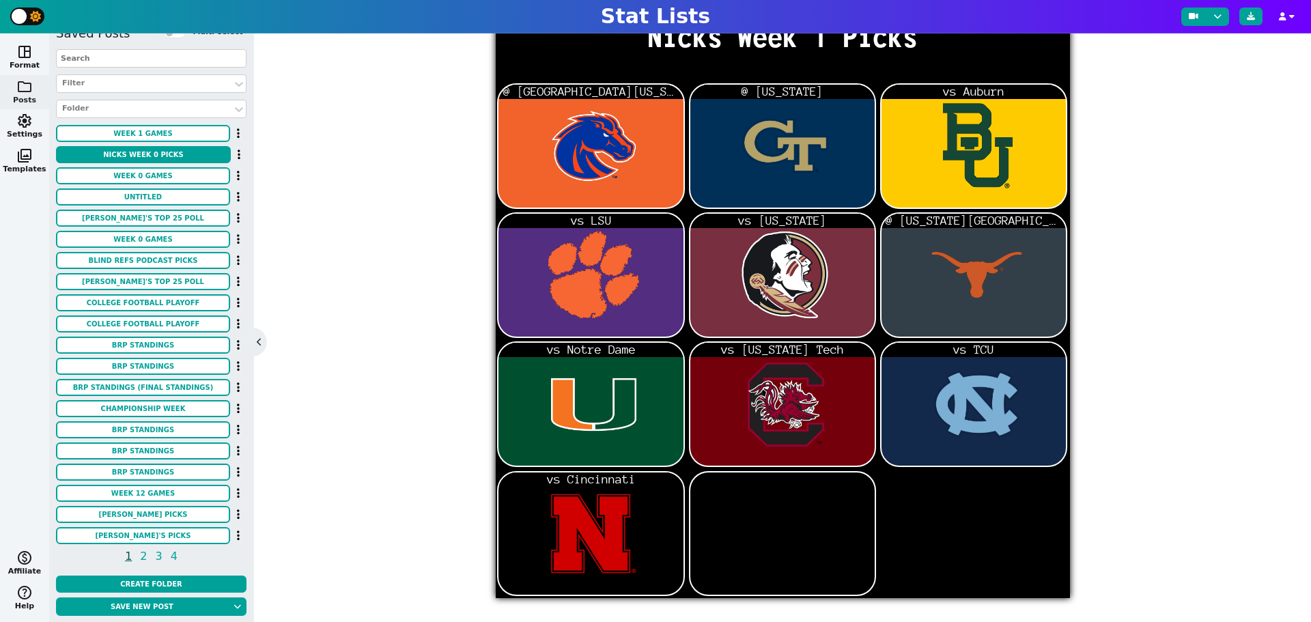
scroll to position [48, 0]
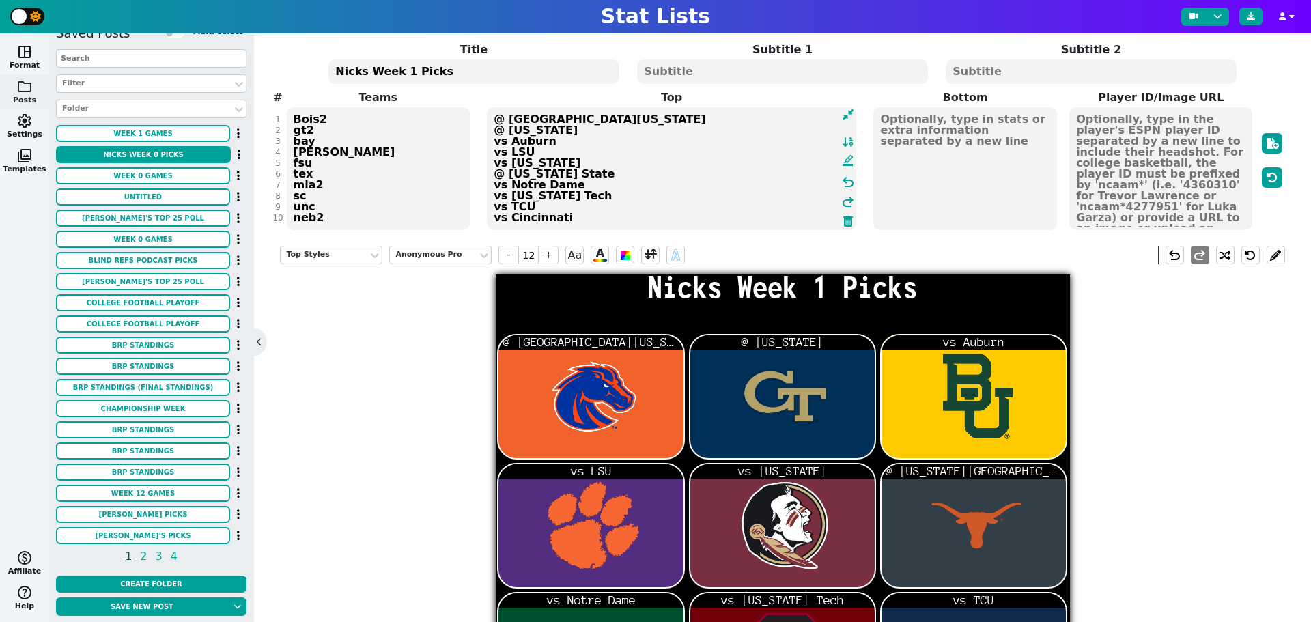
type textarea "@ [GEOGRAPHIC_DATA][US_STATE] @ [US_STATE] vs Auburn vs LSU vs [US_STATE] @ [US…"
click at [902, 117] on textarea at bounding box center [964, 168] width 183 height 123
type input "21"
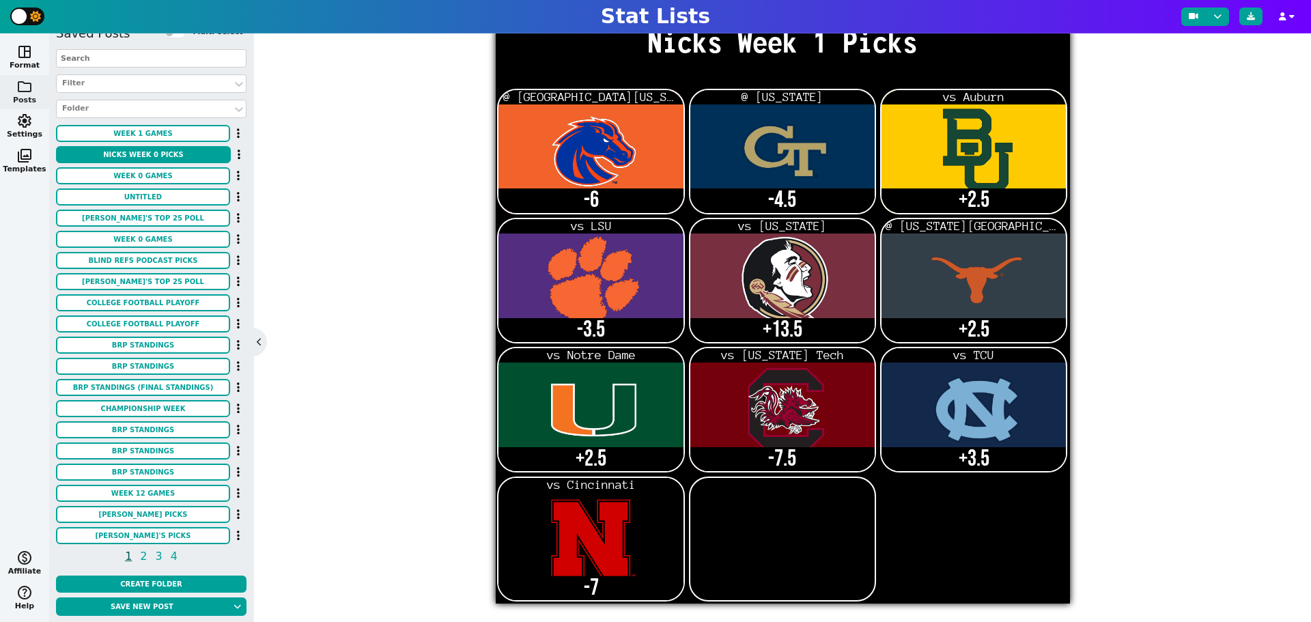
scroll to position [298, 0]
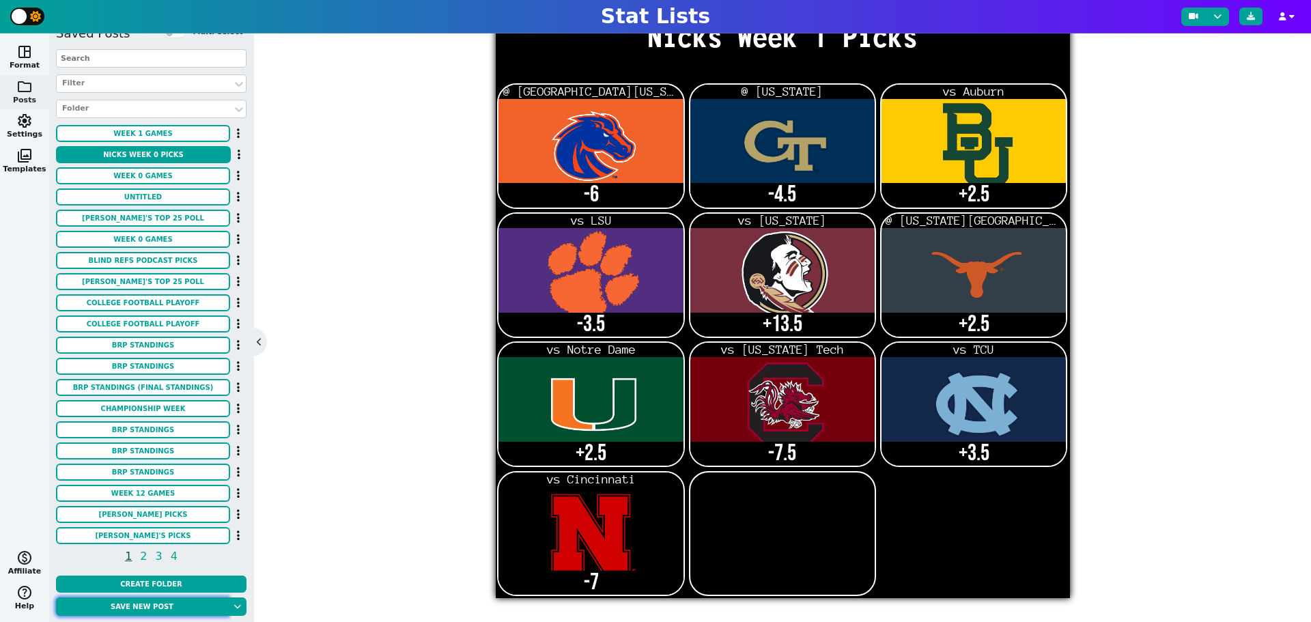
type textarea "-6 -4.5 +2.5 -3.5 +13.5 +2.5 +2.5 -7.5 +3.5 -7"
click at [164, 605] on button "Save new post" at bounding box center [142, 606] width 172 height 18
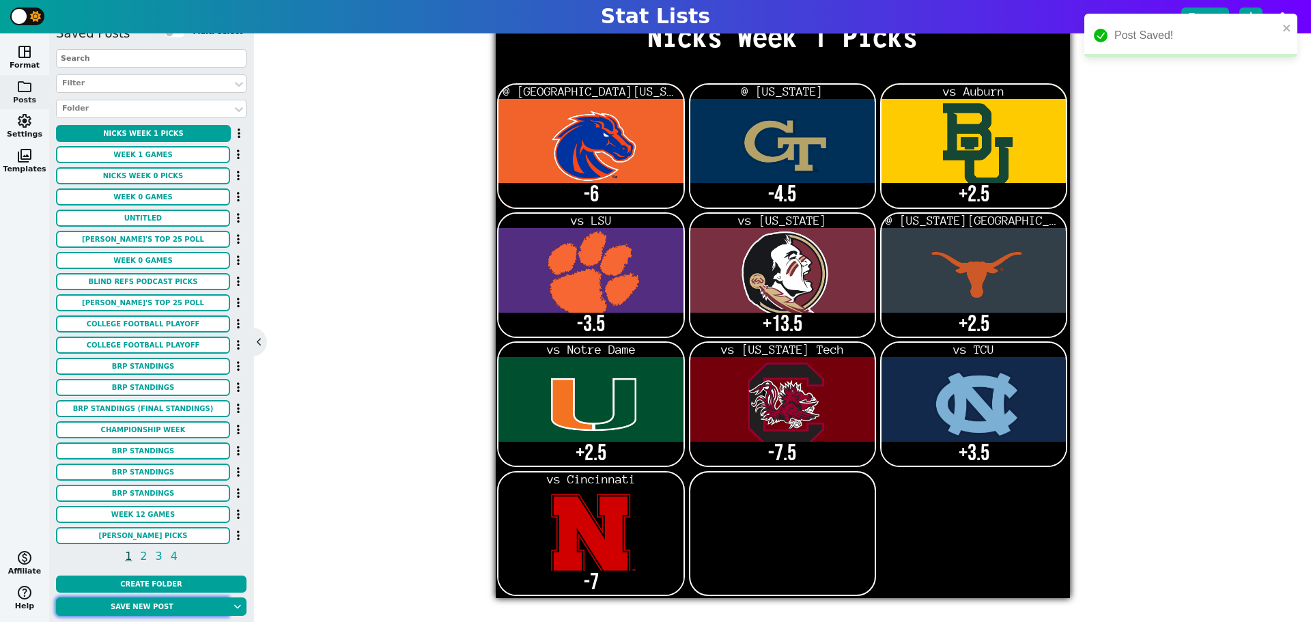
scroll to position [0, 0]
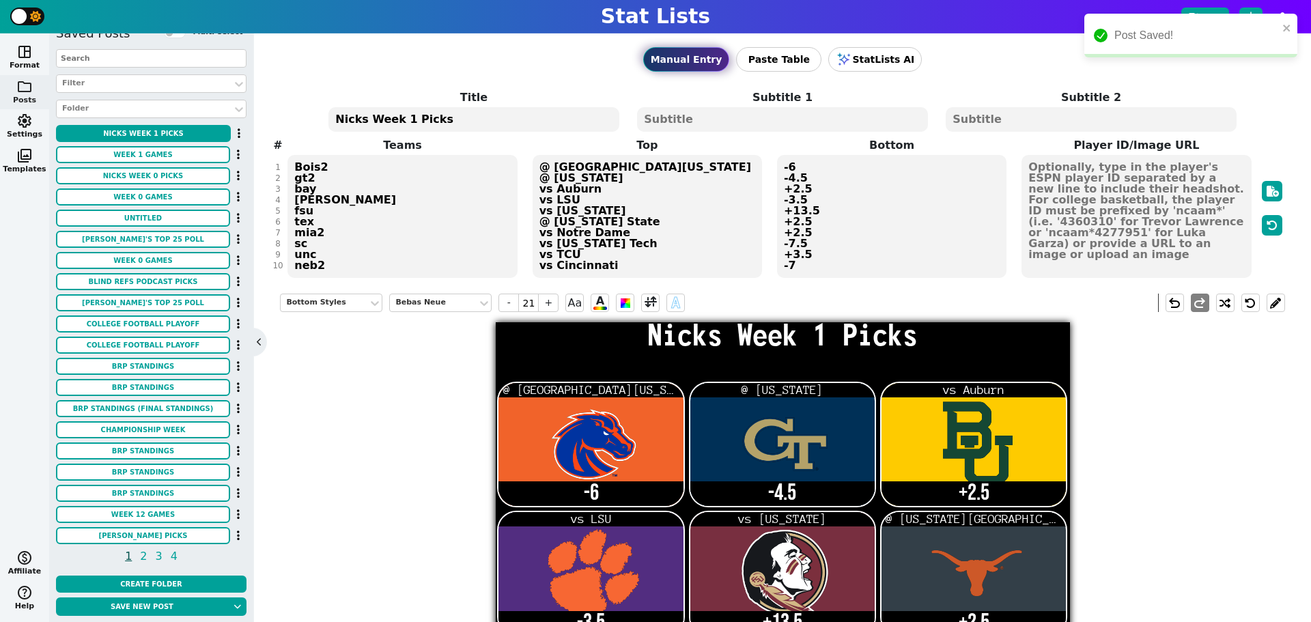
click at [367, 117] on textarea "Nicks Week 1 Picks" at bounding box center [473, 119] width 290 height 25
type input "14"
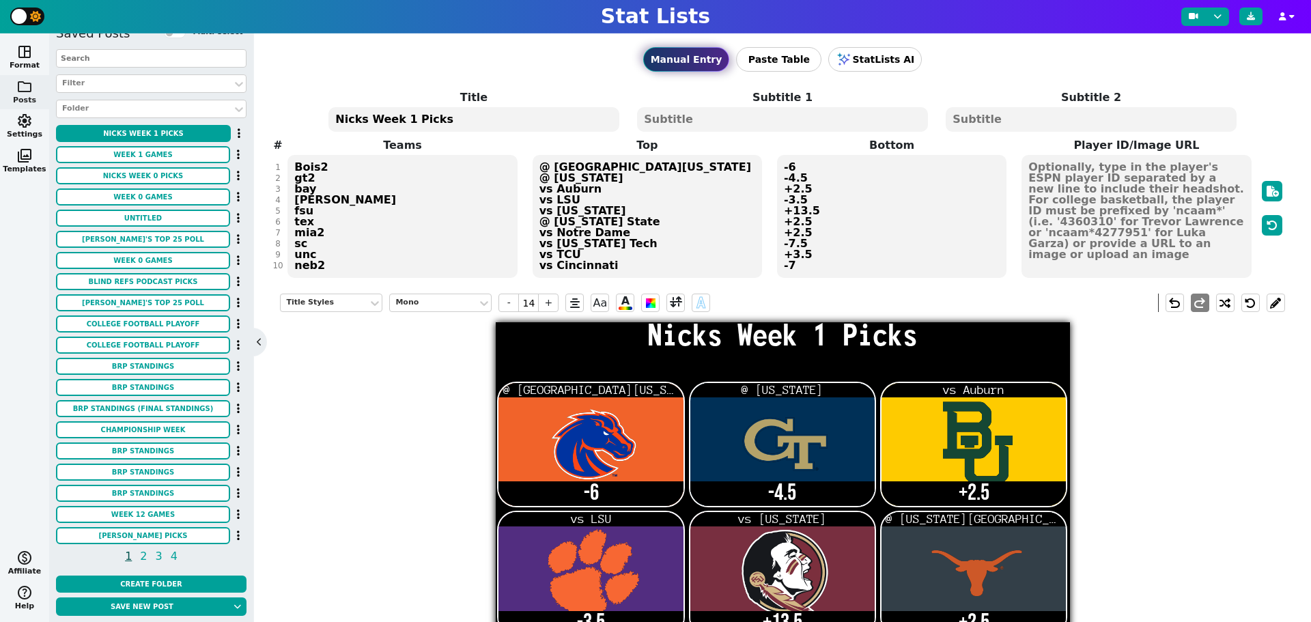
drag, startPoint x: 367, startPoint y: 119, endPoint x: 345, endPoint y: 120, distance: 21.2
click at [345, 120] on textarea "Nicks Week 1 Picks" at bounding box center [473, 119] width 290 height 25
type textarea "Nates Week 1 Picks"
click at [316, 212] on textarea "Bois2 gt2 bay [PERSON_NAME] fsu tex mia2 sc unc neb2" at bounding box center [401, 216] width 229 height 123
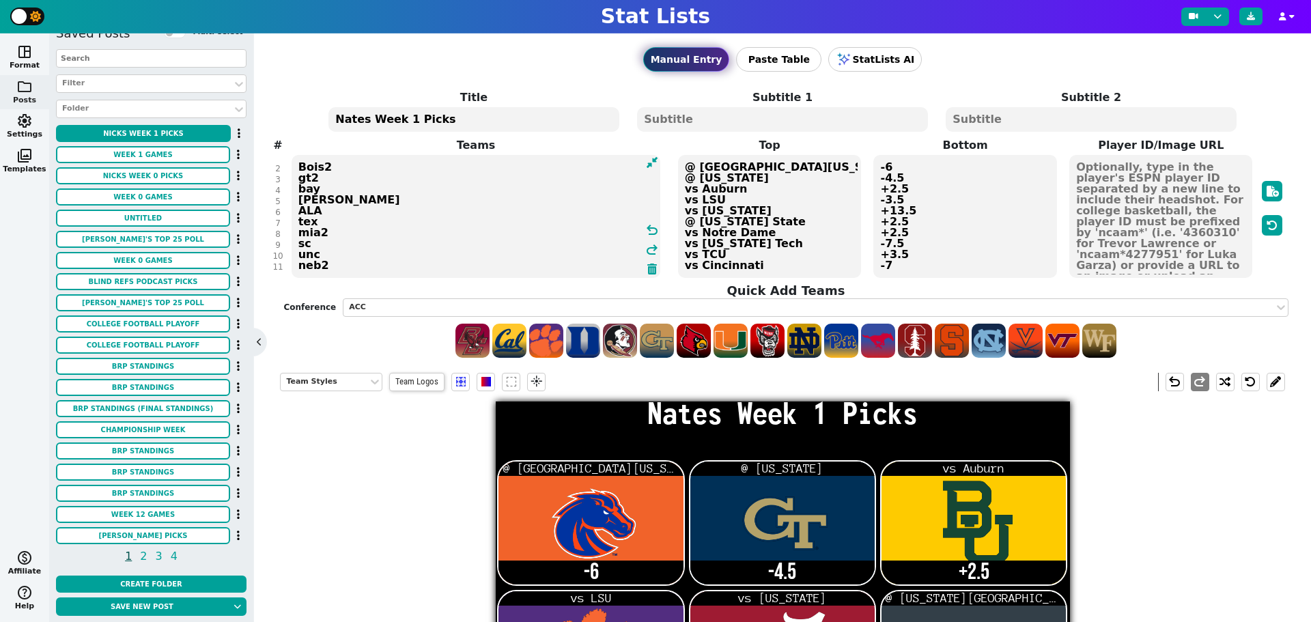
type textarea "Bois2 gt2 bay [PERSON_NAME] ALA tex mia2 sc unc neb2"
click at [739, 208] on textarea "@ [GEOGRAPHIC_DATA][US_STATE] @ [US_STATE] vs Auburn vs LSU vs [US_STATE] @ [US…" at bounding box center [769, 216] width 183 height 123
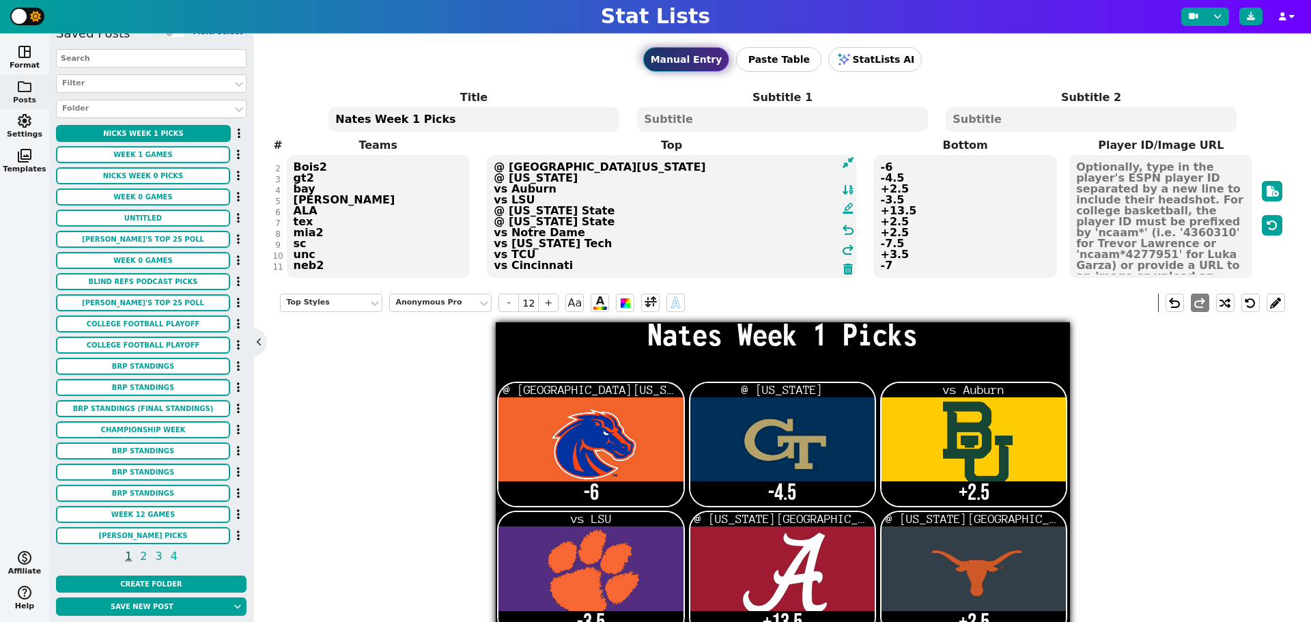
type textarea "@ [GEOGRAPHIC_DATA][US_STATE] @ [US_STATE] vs Auburn vs LSU @ [US_STATE] State …"
click at [881, 212] on textarea "-6 -4.5 +2.5 -3.5 +13.5 +2.5 +2.5 -7.5 +3.5 -7" at bounding box center [964, 216] width 183 height 123
type input "21"
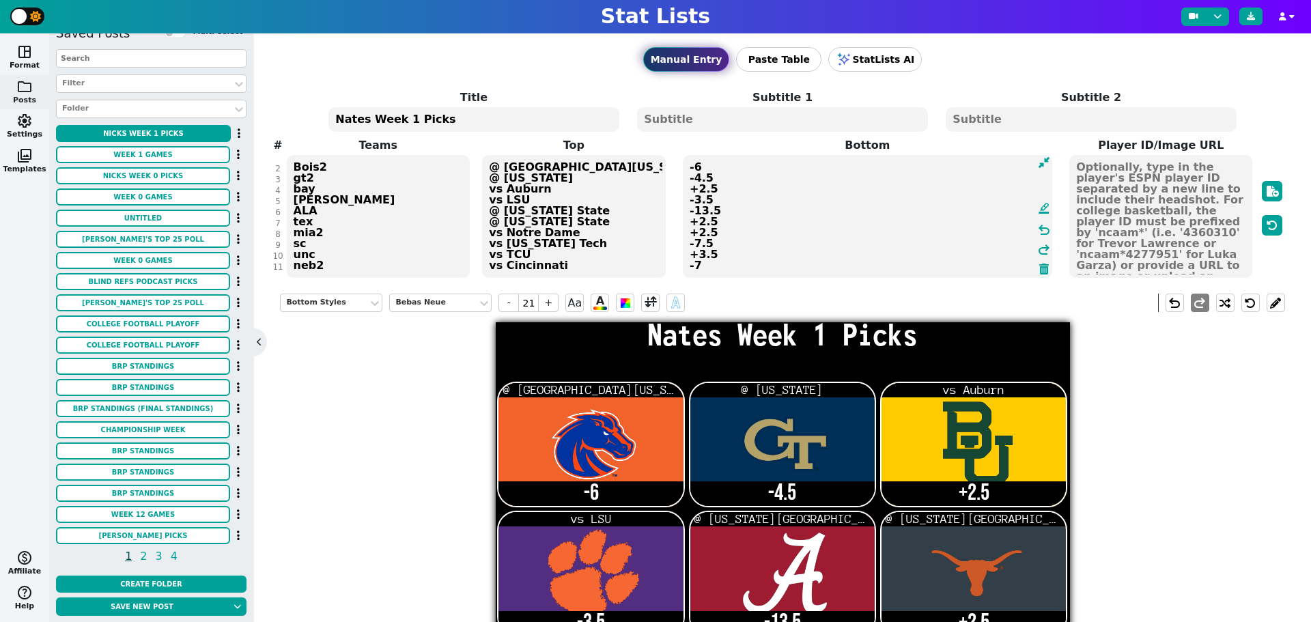
type textarea "-6 -4.5 +2.5 -3.5 -13.5 +2.5 +2.5 -7.5 +3.5 -7"
click at [319, 223] on textarea "Bois2 gt2 bay [PERSON_NAME] ALA tex mia2 sc unc neb2" at bounding box center [378, 216] width 183 height 123
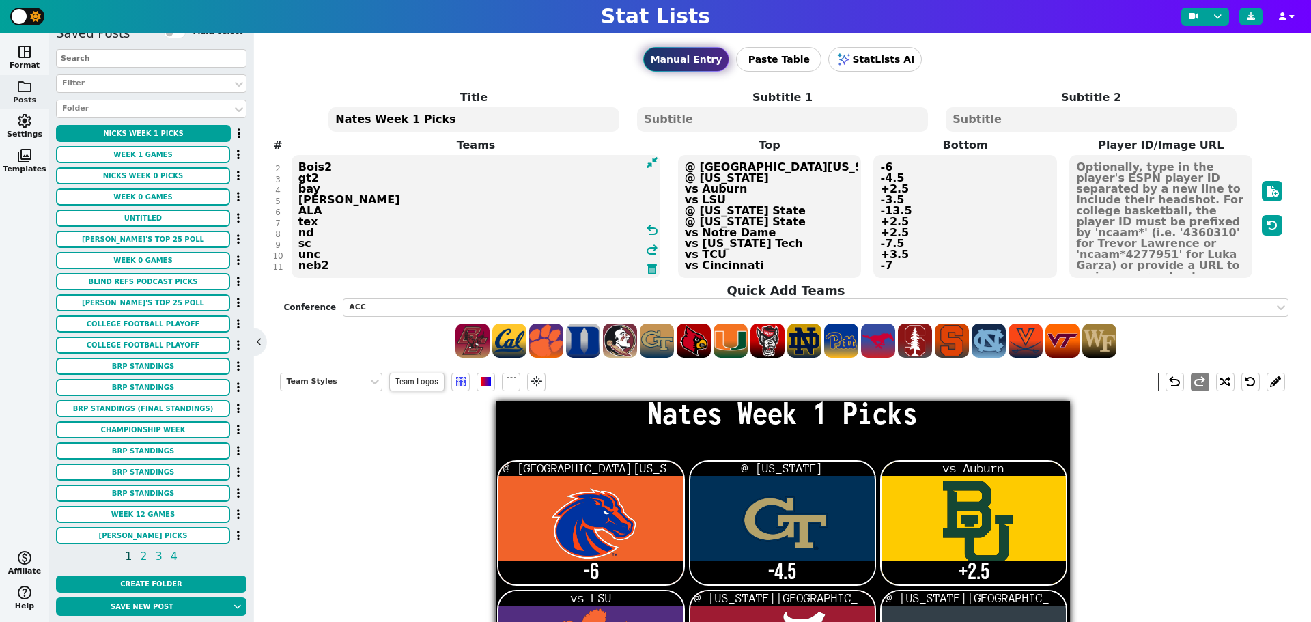
type textarea "Bois2 gt2 bay [PERSON_NAME] ALA tex nd sc unc neb2"
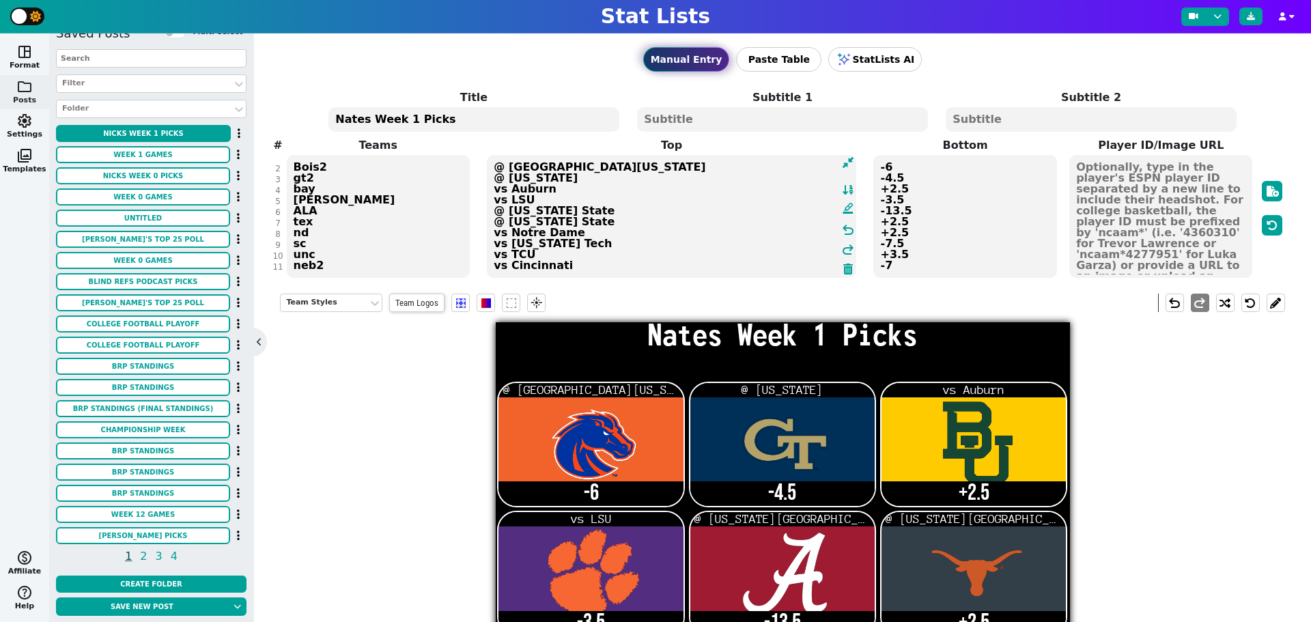
drag, startPoint x: 756, startPoint y: 232, endPoint x: 492, endPoint y: 235, distance: 263.5
click at [492, 235] on textarea "@ [GEOGRAPHIC_DATA][US_STATE] @ [US_STATE] vs Auburn vs LSU @ [US_STATE] State …" at bounding box center [671, 216] width 369 height 123
type textarea "@ [GEOGRAPHIC_DATA][US_STATE] @ [US_STATE] vs Auburn vs LSU @ [US_STATE] State …"
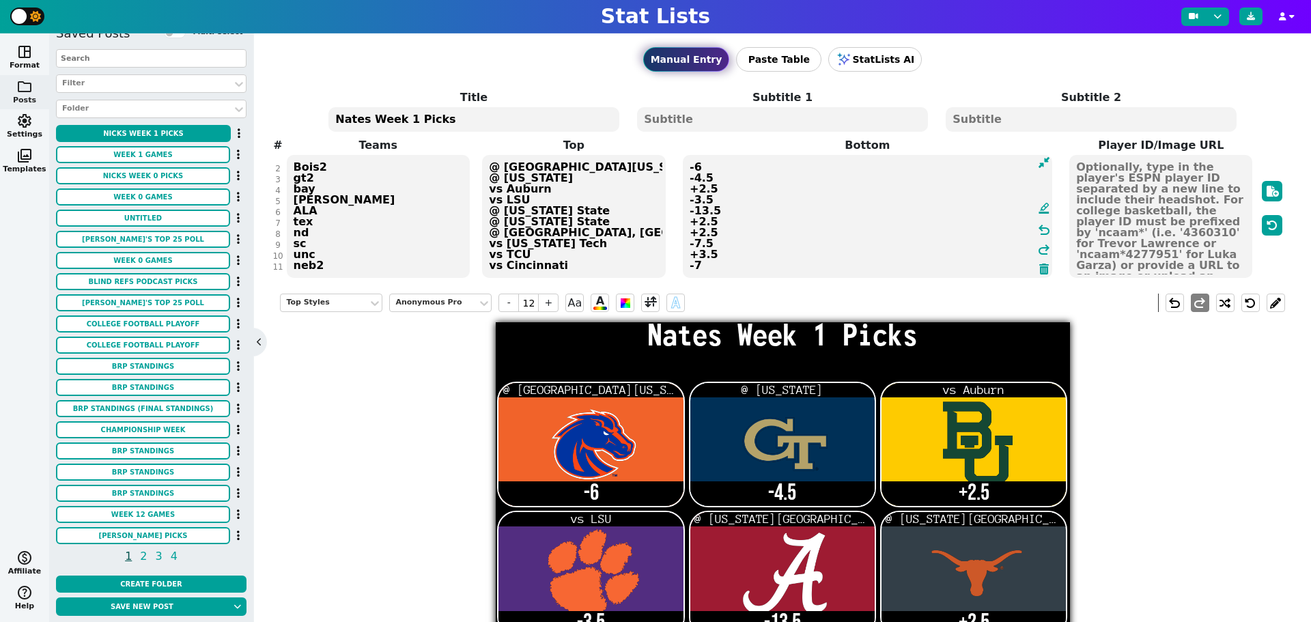
click at [879, 229] on textarea "-6 -4.5 +2.5 -3.5 -13.5 +2.5 +2.5 -7.5 +3.5 -7" at bounding box center [867, 216] width 369 height 123
type input "21"
type textarea "-6 -4.5 +2.5 -3.5 -13.5 +2.5 -2.5 -7.5 +3.5 -7"
click at [310, 242] on textarea "Bois2 gt2 bay [PERSON_NAME] ALA tex nd sc unc neb2" at bounding box center [378, 216] width 183 height 123
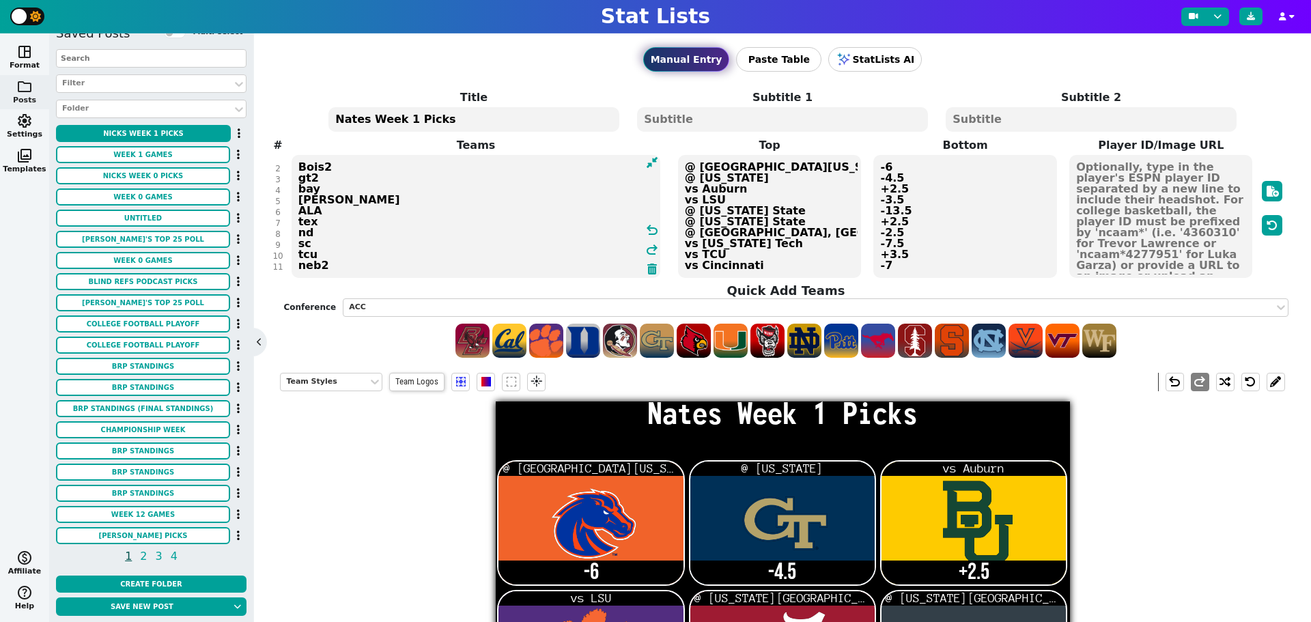
type textarea "Bois2 gt2 bay [PERSON_NAME] ALA tex nd sc tcu neb2"
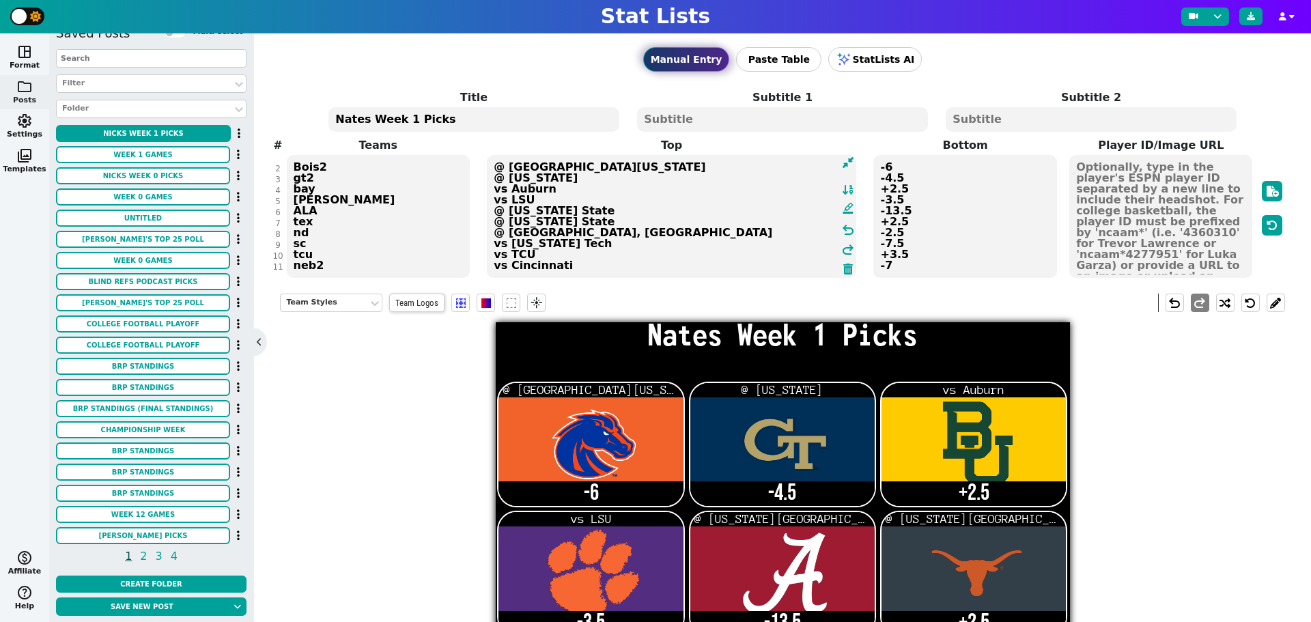
drag, startPoint x: 718, startPoint y: 253, endPoint x: 493, endPoint y: 256, distance: 225.3
click at [493, 256] on textarea "@ [GEOGRAPHIC_DATA][US_STATE] @ [US_STATE] vs Auburn vs LSU @ [US_STATE] State …" at bounding box center [671, 216] width 369 height 123
type textarea "@ [GEOGRAPHIC_DATA][US_STATE] @ [US_STATE] vs Auburn vs LSU @ [US_STATE] State …"
click at [878, 253] on textarea "-6 -4.5 +2.5 -3.5 -13.5 +2.5 -2.5 -7.5 +3.5 -7" at bounding box center [964, 216] width 183 height 123
type input "21"
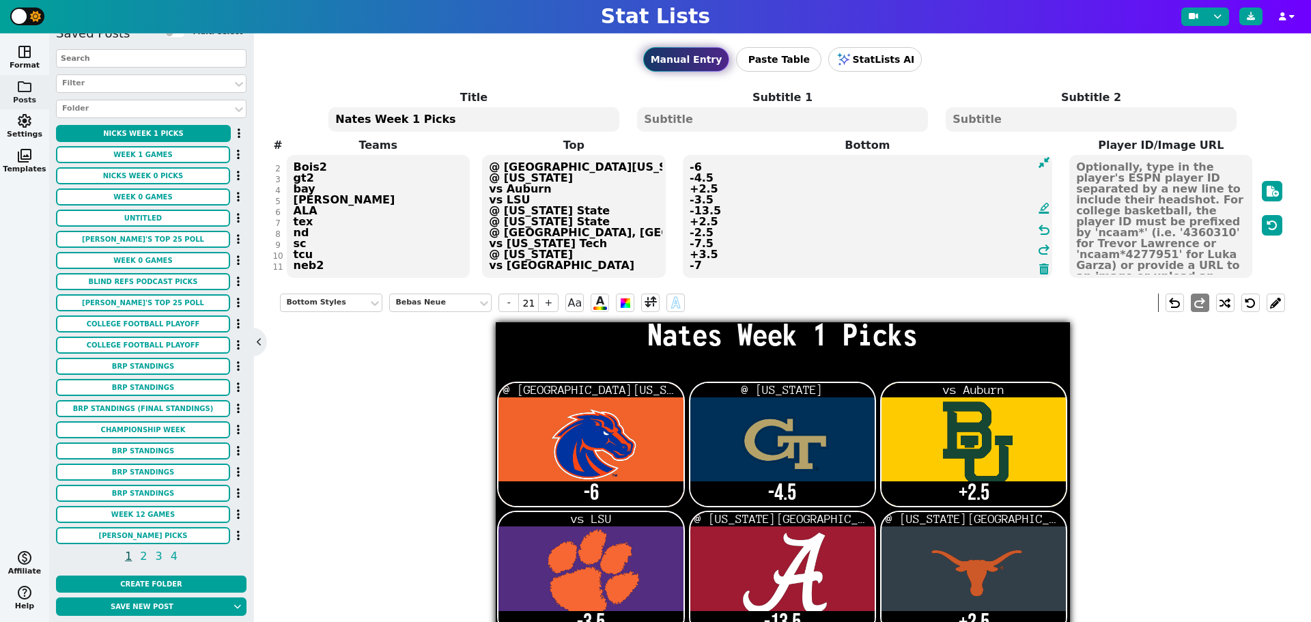
click at [692, 251] on textarea "-6 -4.5 +2.5 -3.5 -13.5 +2.5 -2.5 -7.5 +3.5 -7" at bounding box center [867, 216] width 369 height 123
type textarea "-6 -4.5 +2.5 -3.5 -13.5 +2.5 -2.5 -7.5 -3.5 -7"
click at [312, 244] on textarea "Bois2 gt2 bay [PERSON_NAME] ALA tex nd sc tcu neb2" at bounding box center [378, 216] width 183 height 123
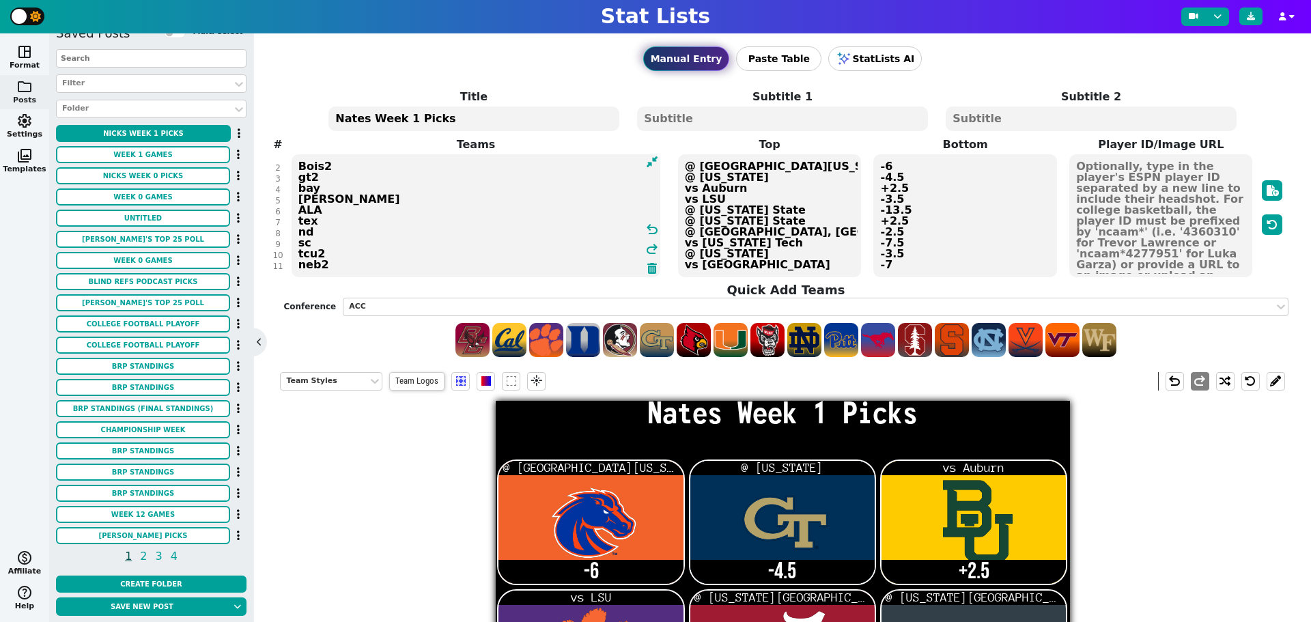
type textarea "Bois2 gt2 bay [PERSON_NAME] ALA tex nd sc tcu neb2"
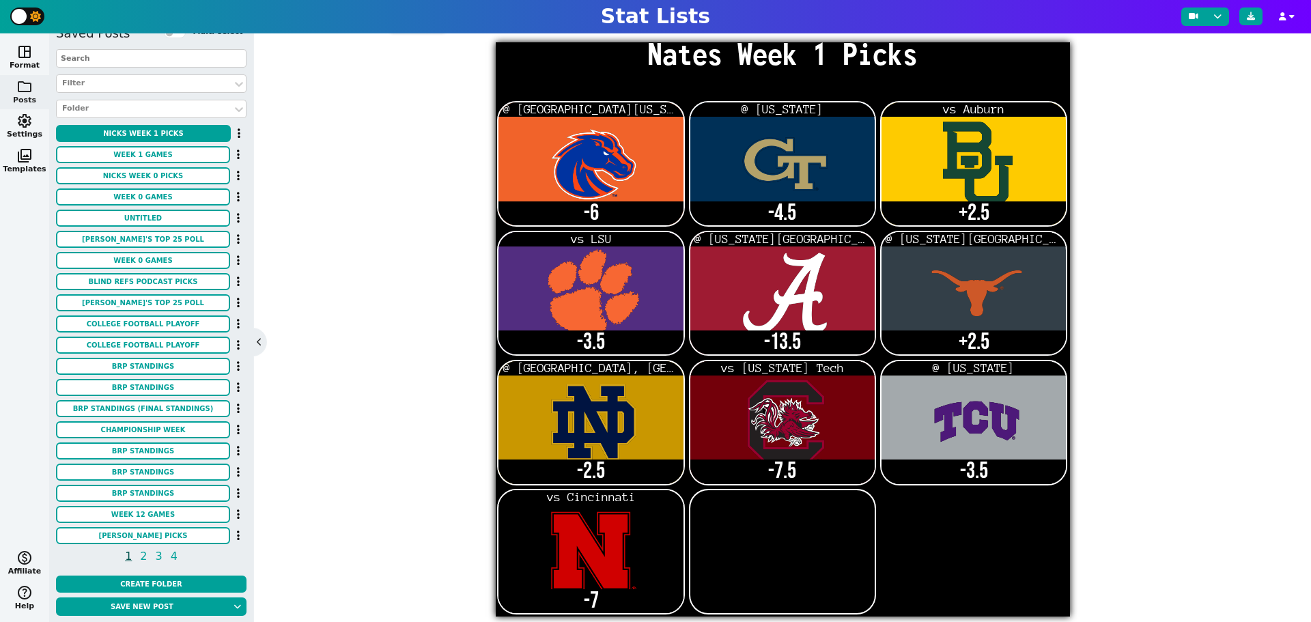
scroll to position [377, 0]
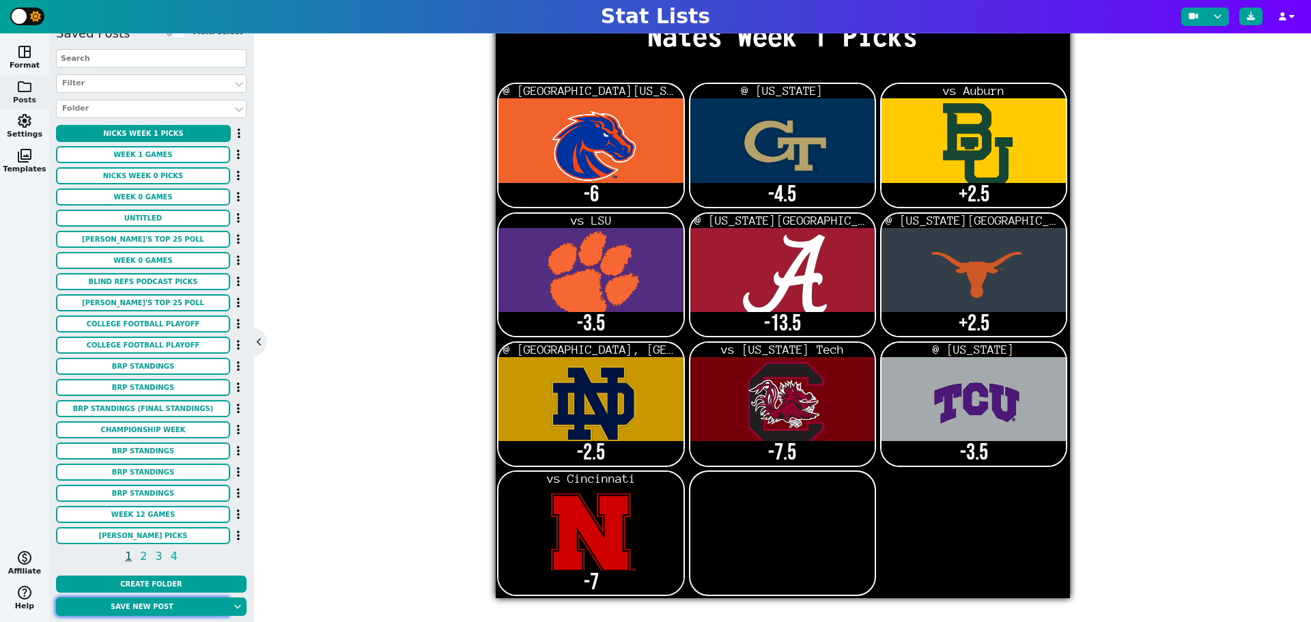
click at [128, 604] on button "Save new post" at bounding box center [142, 606] width 172 height 18
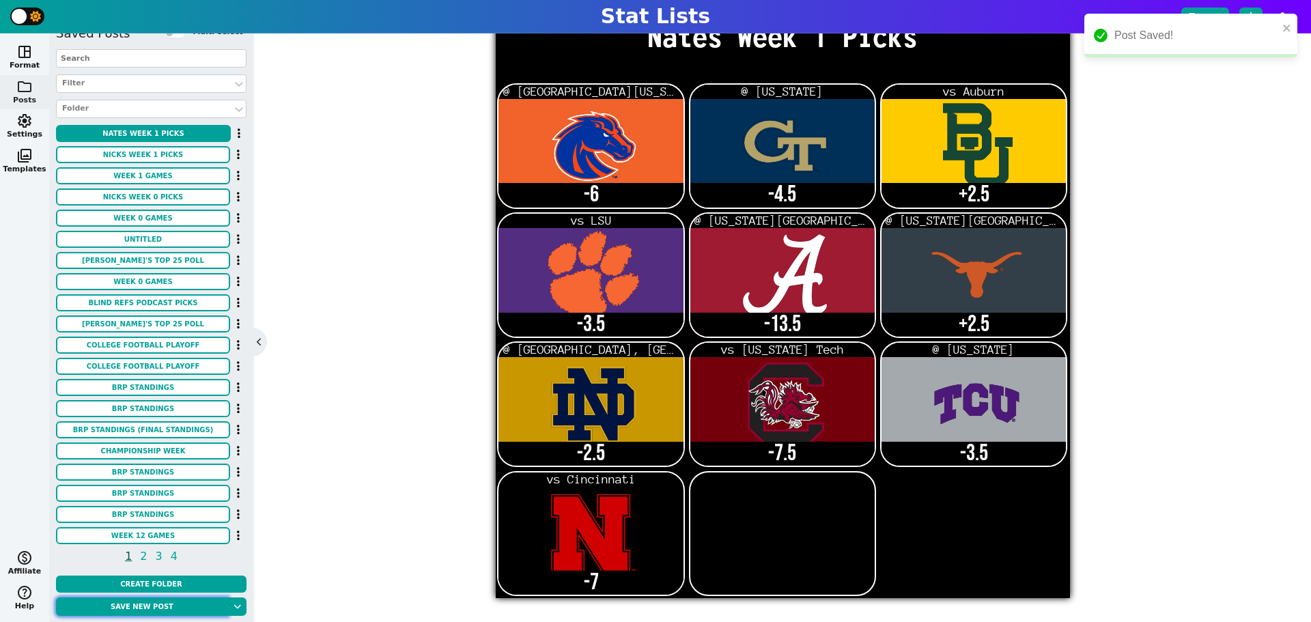
scroll to position [0, 0]
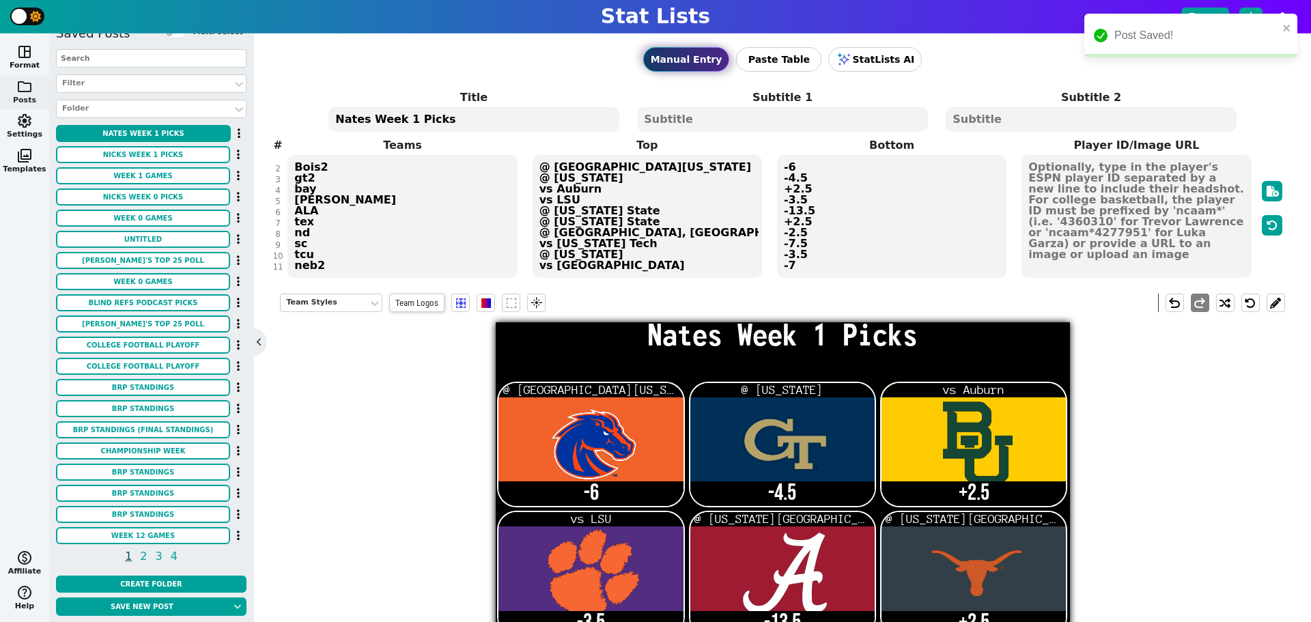
click at [367, 121] on textarea "Nates Week 1 Picks" at bounding box center [473, 119] width 290 height 25
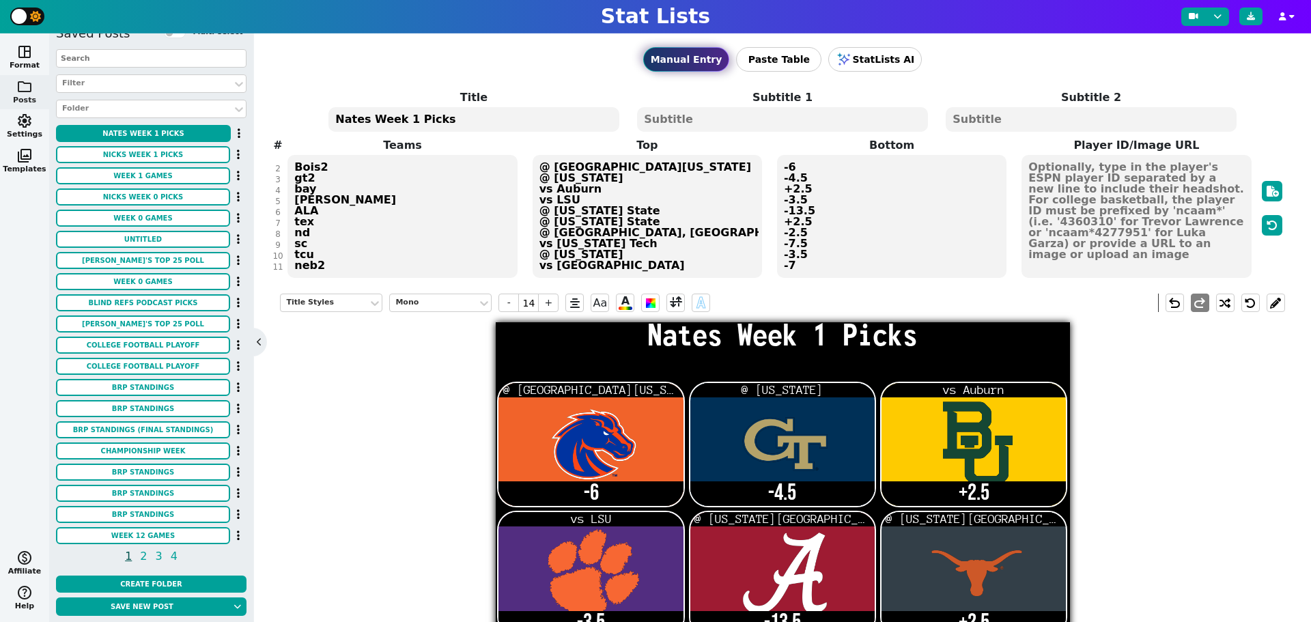
drag, startPoint x: 364, startPoint y: 120, endPoint x: 330, endPoint y: 121, distance: 33.5
click at [330, 121] on span "Nates Week 1 Picks" at bounding box center [473, 119] width 293 height 27
type textarea "Isacs Week 1 Picks"
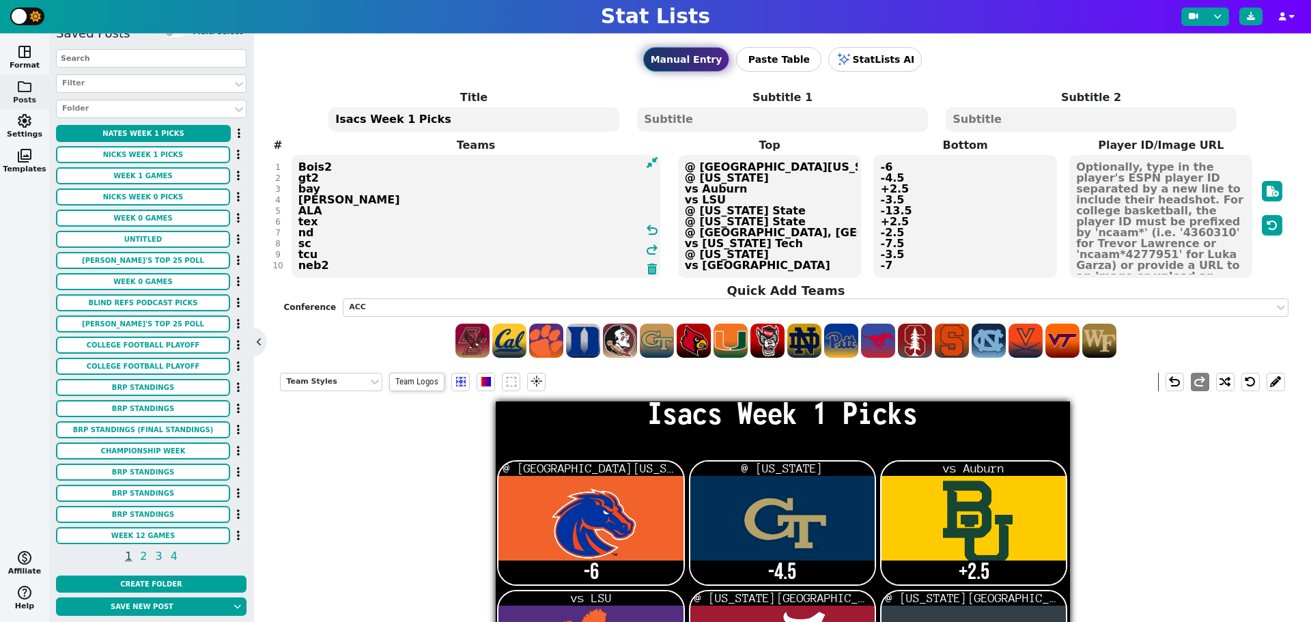
drag, startPoint x: 319, startPoint y: 198, endPoint x: 300, endPoint y: 199, distance: 18.4
click at [300, 199] on textarea "Bois2 gt2 bay [PERSON_NAME] ALA tex nd sc tcu neb2" at bounding box center [475, 216] width 369 height 123
type textarea "Bois2 gt2 bay LSU ALA tex nd sc tcu neb2"
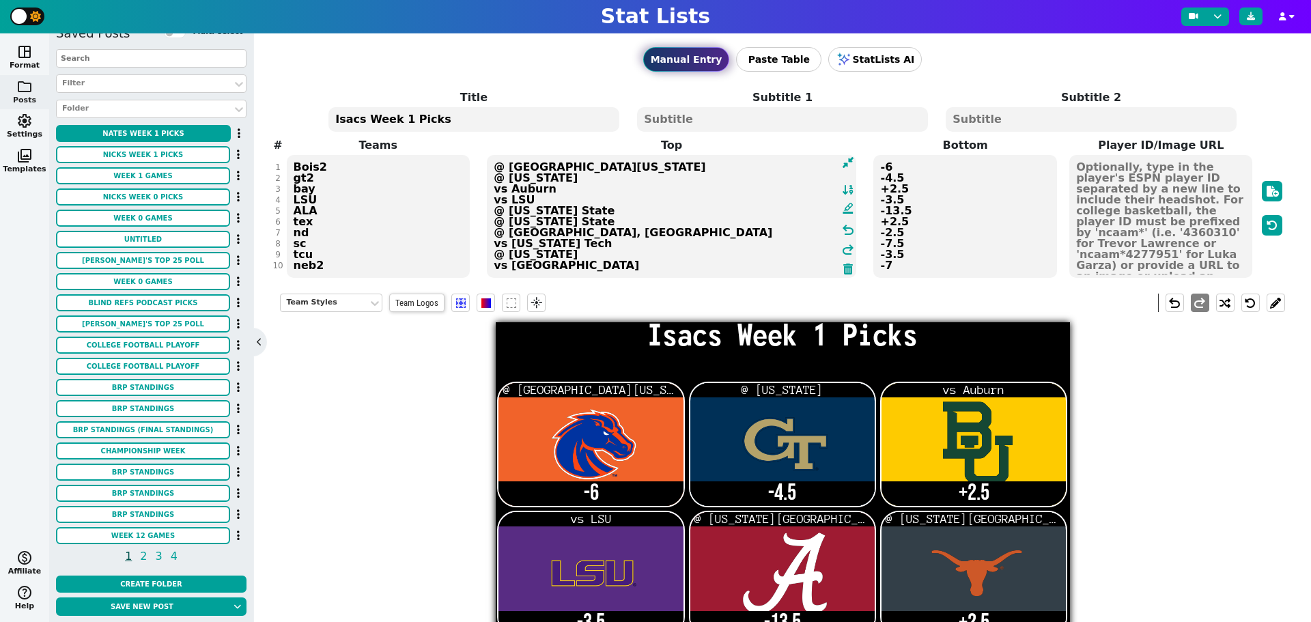
drag, startPoint x: 716, startPoint y: 198, endPoint x: 494, endPoint y: 199, distance: 222.5
click at [494, 199] on textarea "@ [GEOGRAPHIC_DATA][US_STATE] @ [US_STATE] vs Auburn vs LSU @ [US_STATE] State …" at bounding box center [671, 216] width 369 height 123
type textarea "@ [GEOGRAPHIC_DATA][US_STATE] @ [US_STATE] vs Auburn @ [GEOGRAPHIC_DATA] @ [US_…"
click at [879, 200] on textarea "-6 -4.5 +2.5 -3.5 -13.5 +2.5 -2.5 -7.5 -3.5 -7" at bounding box center [964, 216] width 183 height 123
type input "21"
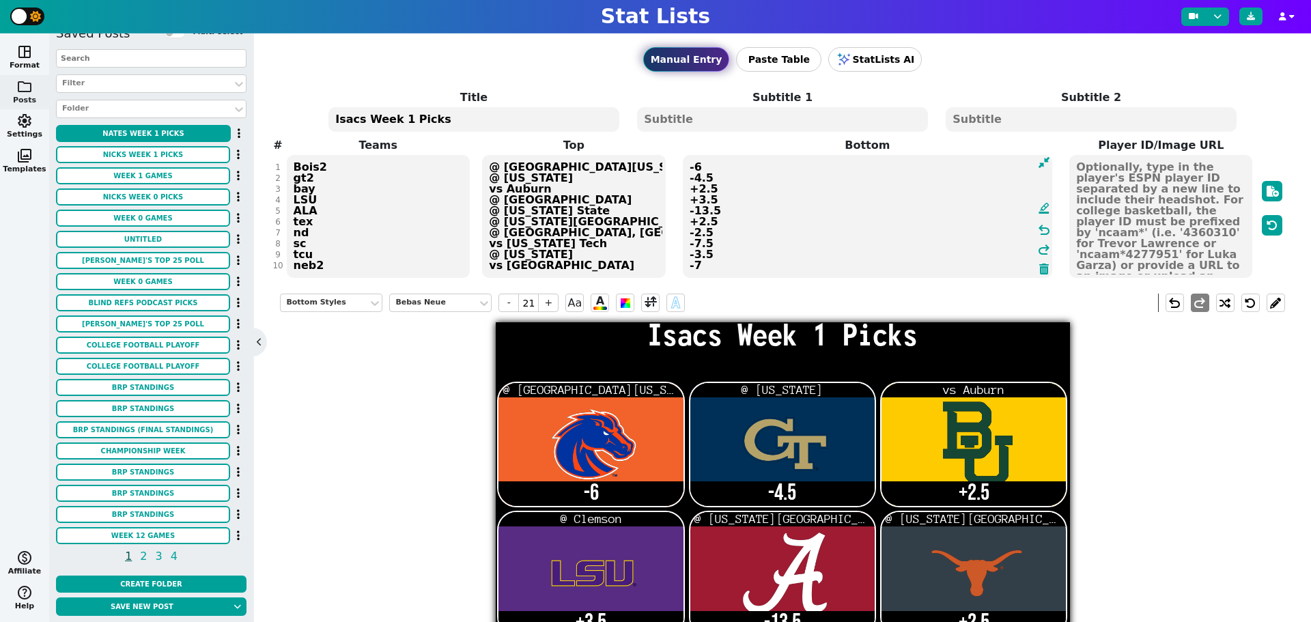
type textarea "-6 -4.5 +2.5 +3.5 -13.5 +2.5 -2.5 -7.5 -3.5 -7"
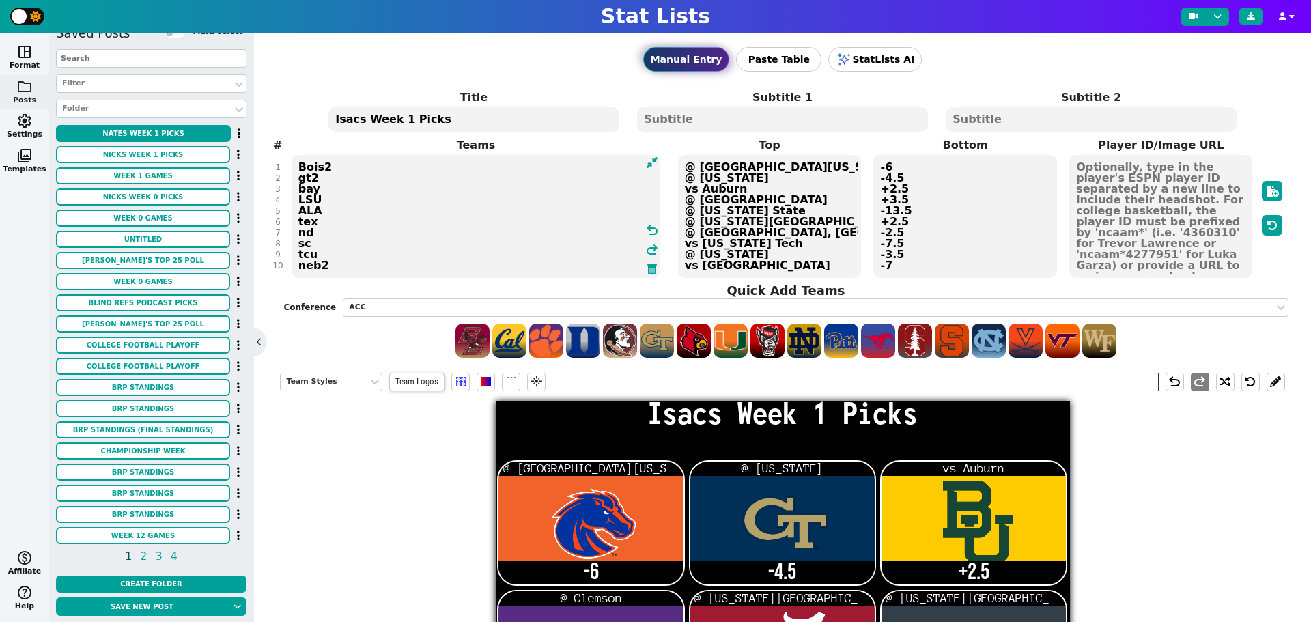
click at [293, 220] on textarea "Bois2 gt2 bay LSU ALA tex nd sc tcu neb2" at bounding box center [475, 216] width 369 height 123
type textarea "Bois2 gt2 bay LSU ALA osu nd sc tcu neb2"
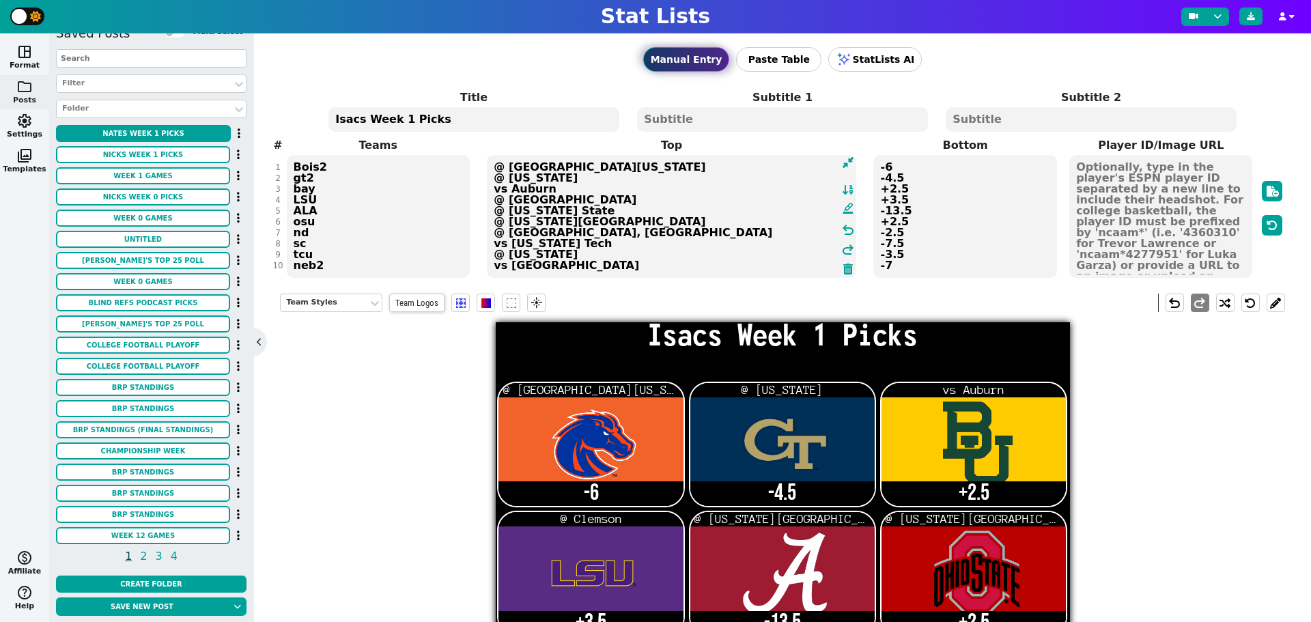
drag, startPoint x: 748, startPoint y: 223, endPoint x: 492, endPoint y: 223, distance: 256.0
click at [492, 223] on textarea "@ [GEOGRAPHIC_DATA][US_STATE] @ [US_STATE] vs Auburn @ [GEOGRAPHIC_DATA] @ [US_…" at bounding box center [671, 216] width 369 height 123
type textarea "@ [GEOGRAPHIC_DATA][US_STATE] @ [US_STATE] vs Auburn @ Clemson @ [US_STATE] Sta…"
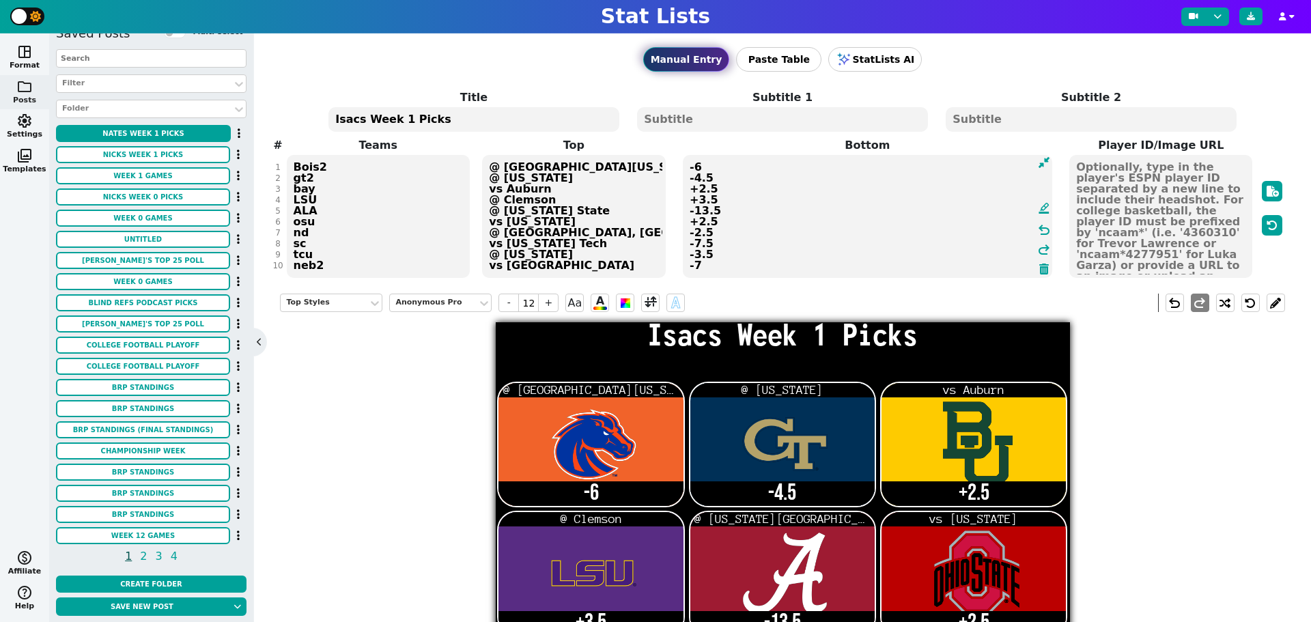
click at [879, 222] on textarea "-6 -4.5 +2.5 +3.5 -13.5 +2.5 -2.5 -7.5 -3.5 -7" at bounding box center [867, 216] width 369 height 123
type input "21"
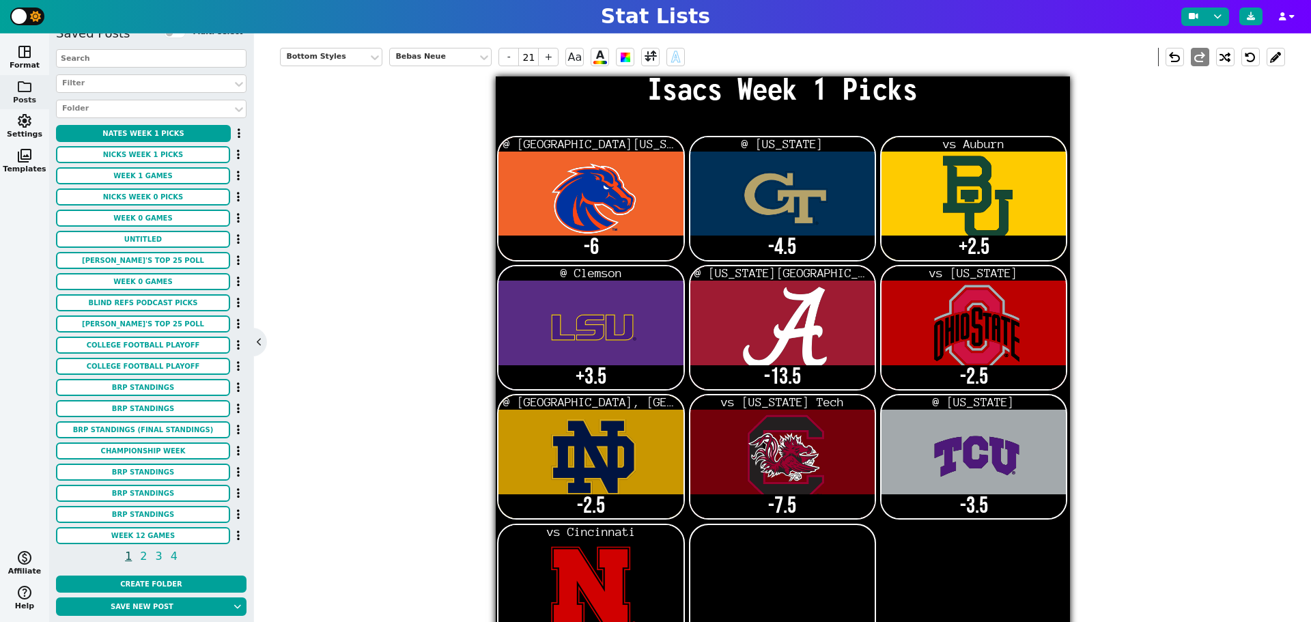
scroll to position [298, 0]
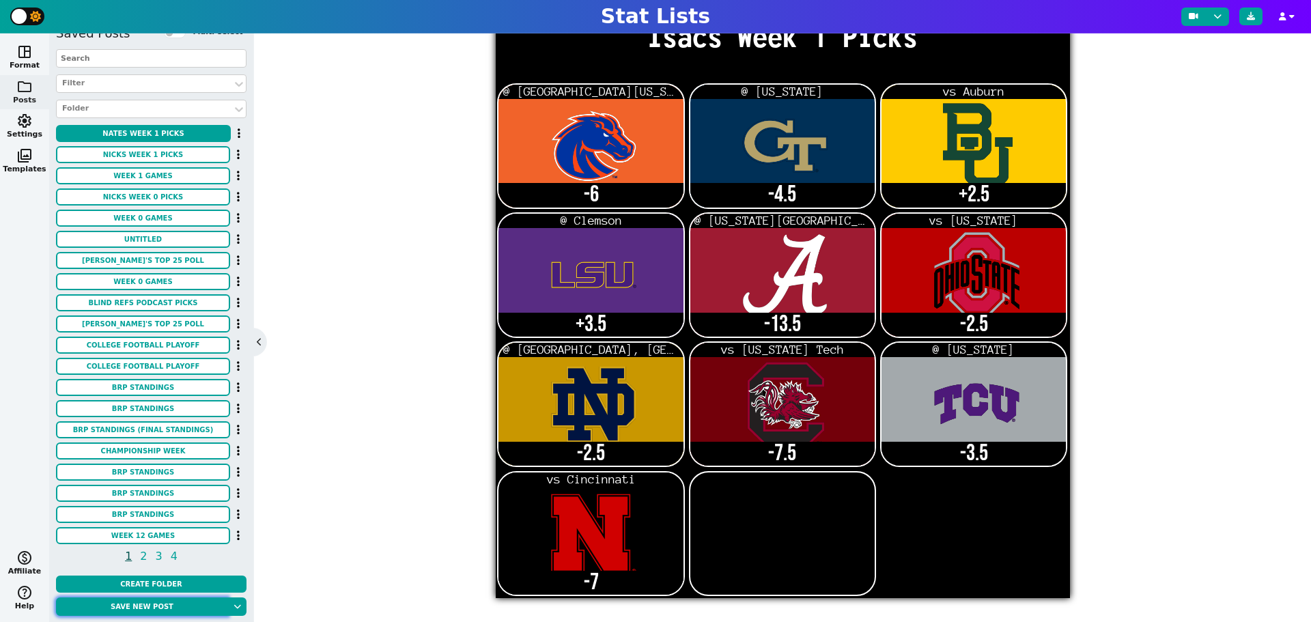
type textarea "-6 -4.5 +2.5 +3.5 -13.5 -2.5 -2.5 -7.5 -3.5 -7"
click at [149, 610] on button "Save new post" at bounding box center [142, 606] width 172 height 18
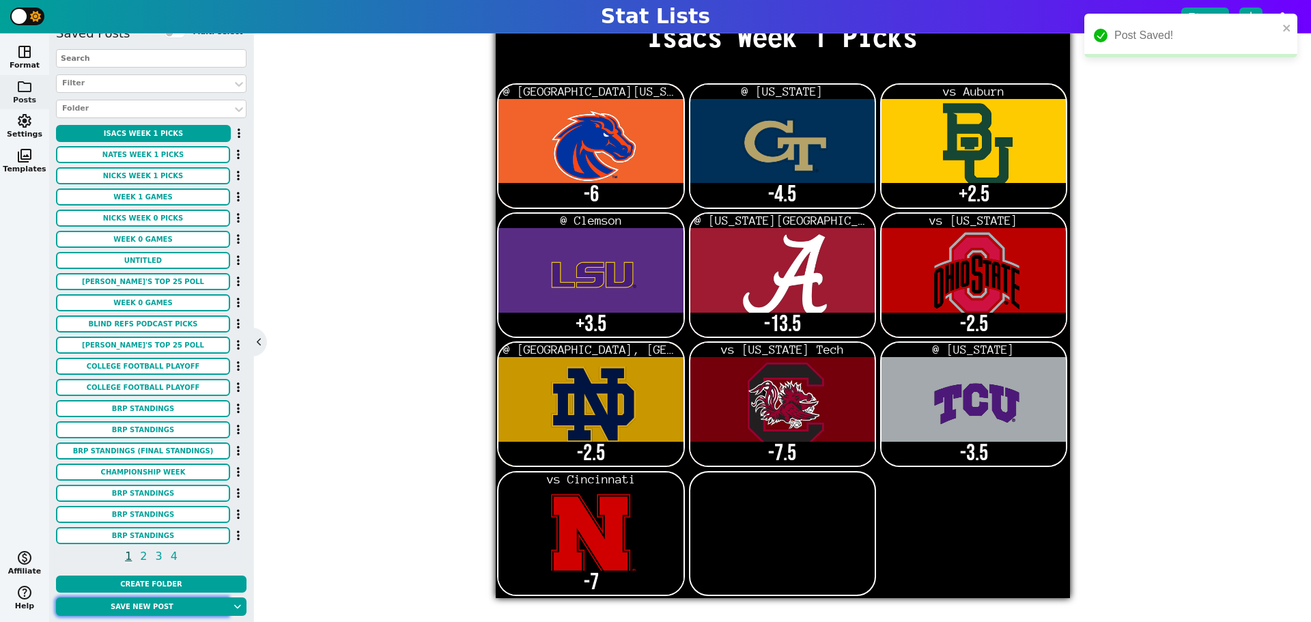
scroll to position [0, 0]
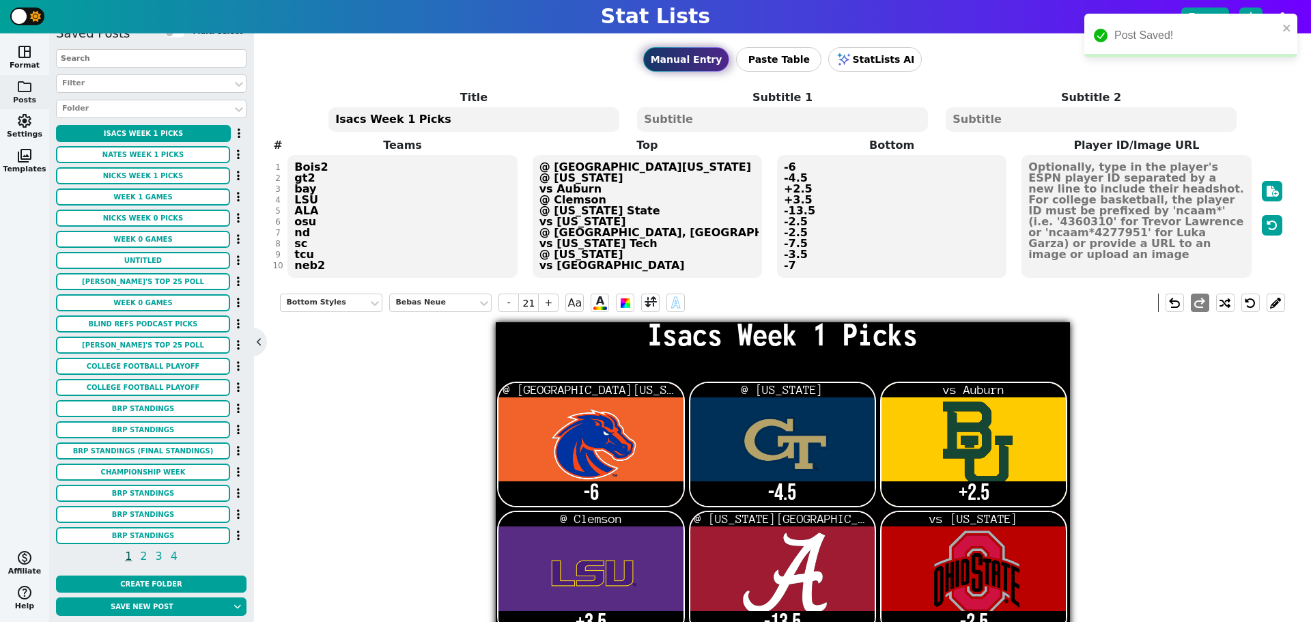
drag, startPoint x: 360, startPoint y: 119, endPoint x: 319, endPoint y: 119, distance: 41.0
click at [319, 119] on div "Title Isacs Week 1 Picks Subtitle 1 Subtitle 2" at bounding box center [782, 111] width 996 height 44
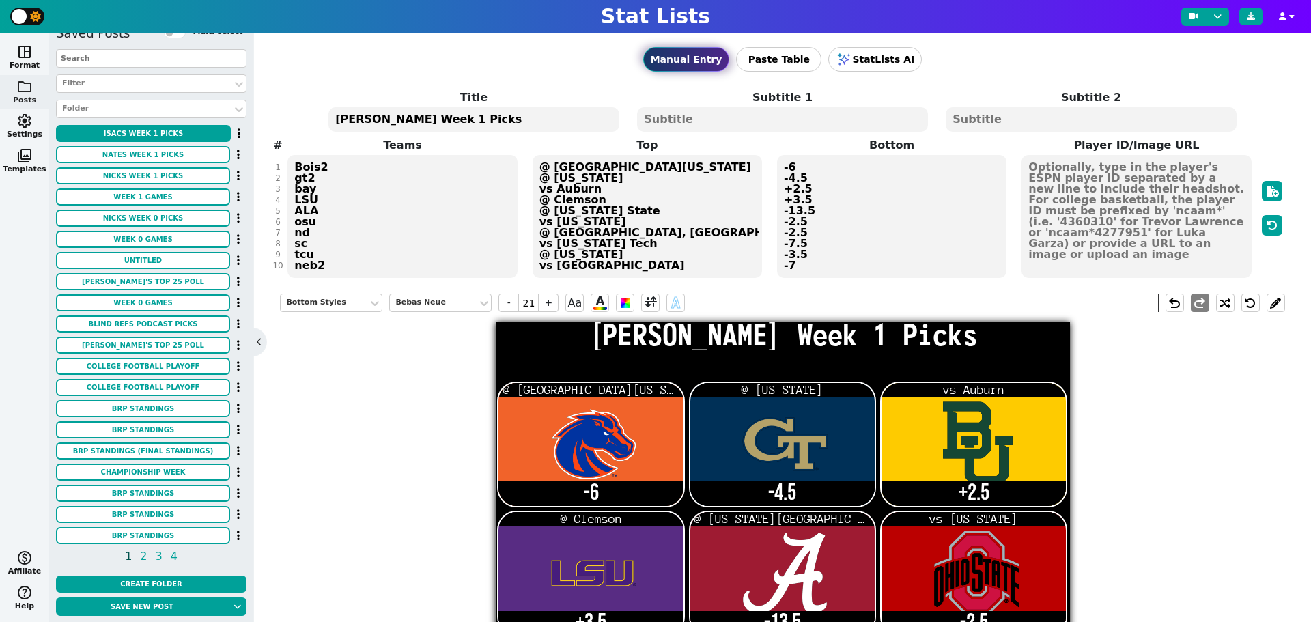
type textarea "[PERSON_NAME] Week 1 Picks"
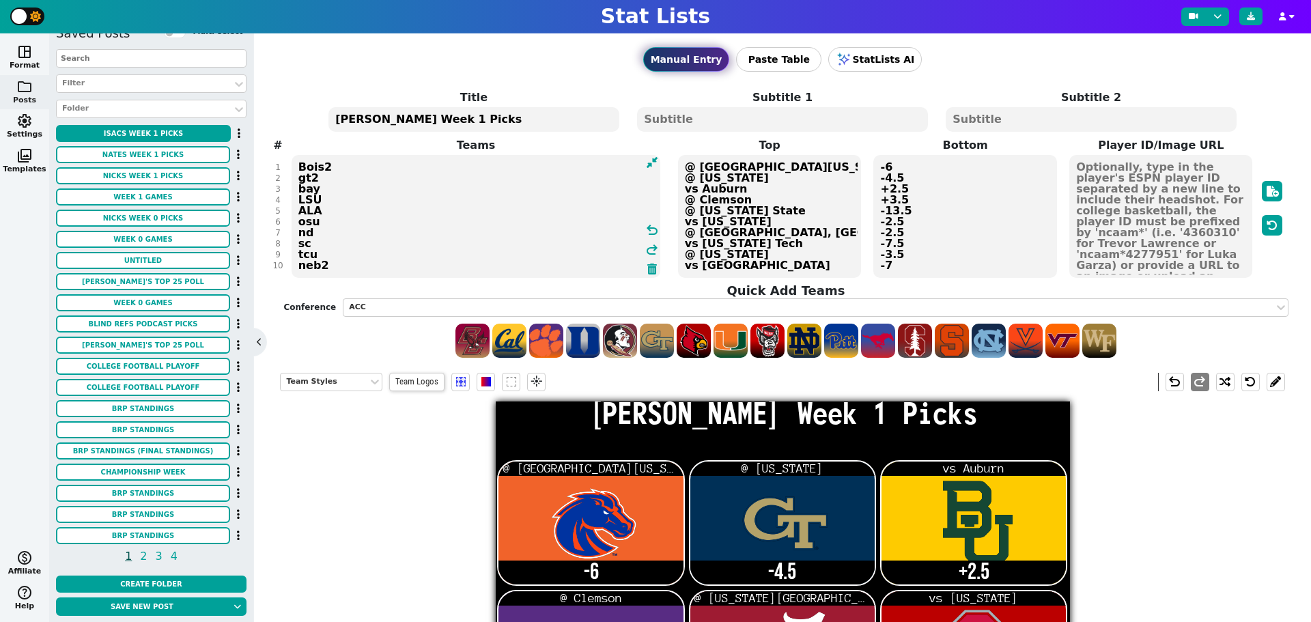
drag, startPoint x: 311, startPoint y: 186, endPoint x: 300, endPoint y: 189, distance: 11.3
click at [300, 189] on textarea "Bois2 gt2 bay LSU ALA osu nd sc tcu neb2" at bounding box center [475, 216] width 369 height 123
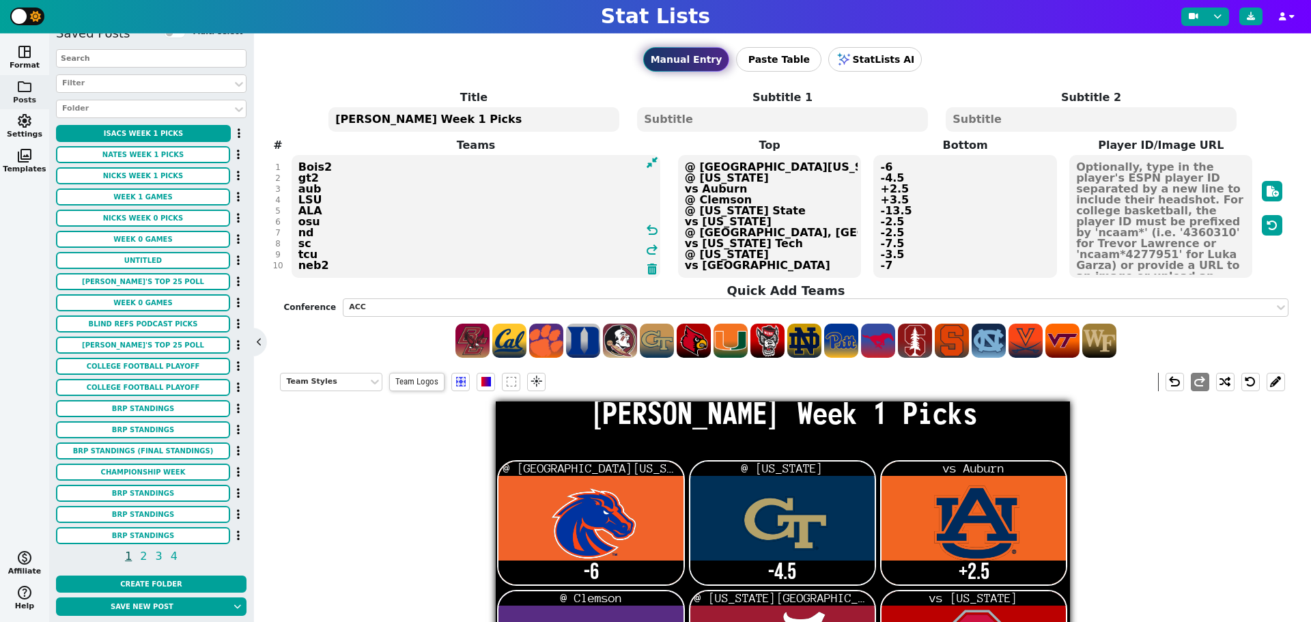
type textarea "Bois2 gt2 aub LSU ALA osu nd sc tcu neb2"
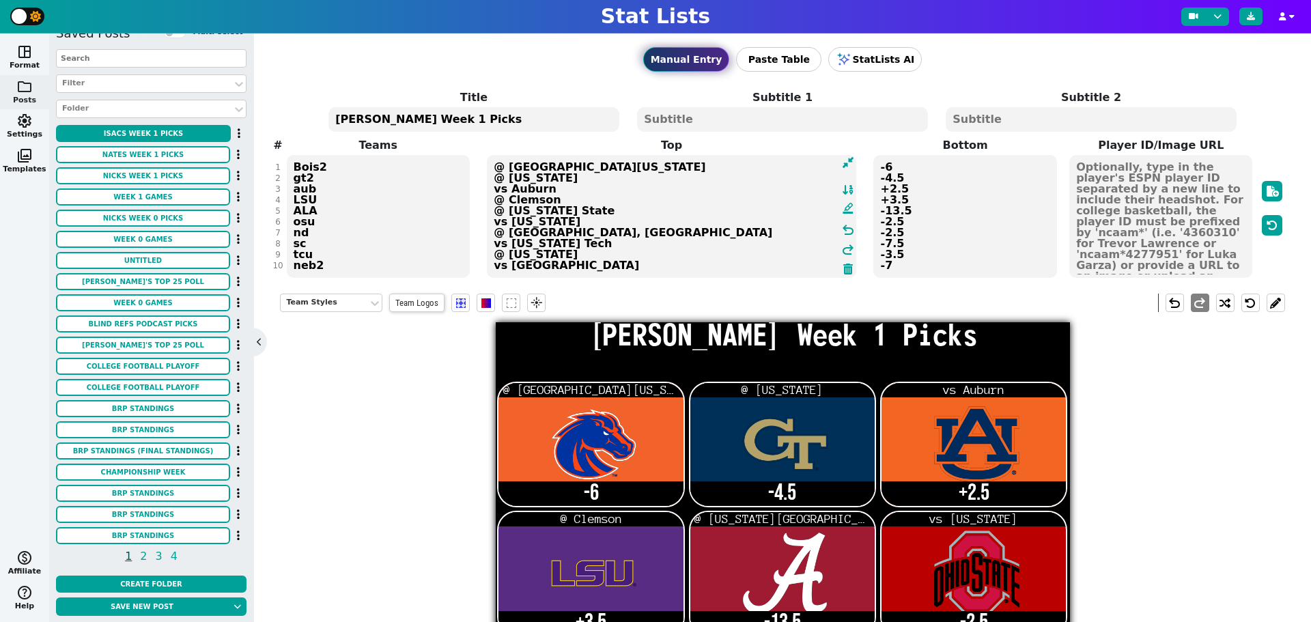
drag, startPoint x: 734, startPoint y: 187, endPoint x: 494, endPoint y: 191, distance: 240.3
click at [494, 191] on textarea "@ [GEOGRAPHIC_DATA][US_STATE] @ [US_STATE] vs Auburn @ Clemson @ [US_STATE] Sta…" at bounding box center [671, 216] width 369 height 123
type textarea "@ [GEOGRAPHIC_DATA][US_STATE] @ [US_STATE] @ [GEOGRAPHIC_DATA] @ Clemson @ [US_…"
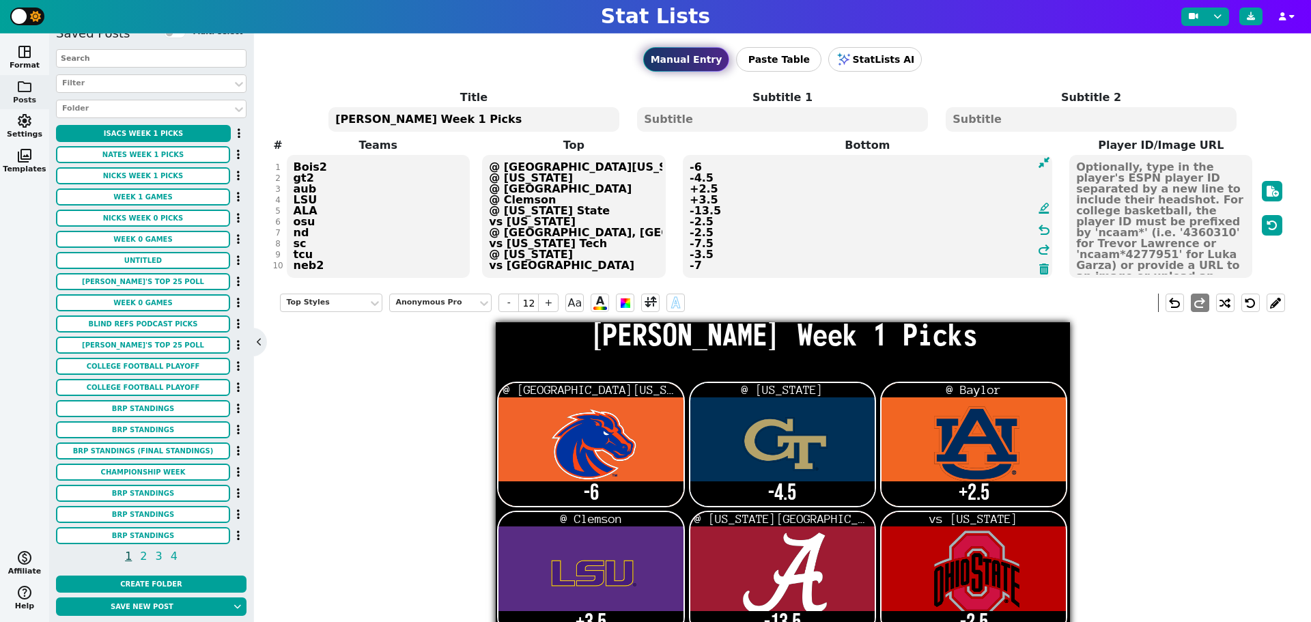
click at [881, 188] on textarea "-6 -4.5 +2.5 +3.5 -13.5 -2.5 -2.5 -7.5 -3.5 -7" at bounding box center [867, 216] width 369 height 123
type input "21"
type textarea "-6 -4.5 -2.5 +3.5 -13.5 -2.5 -2.5 -7.5 -3.5 -7"
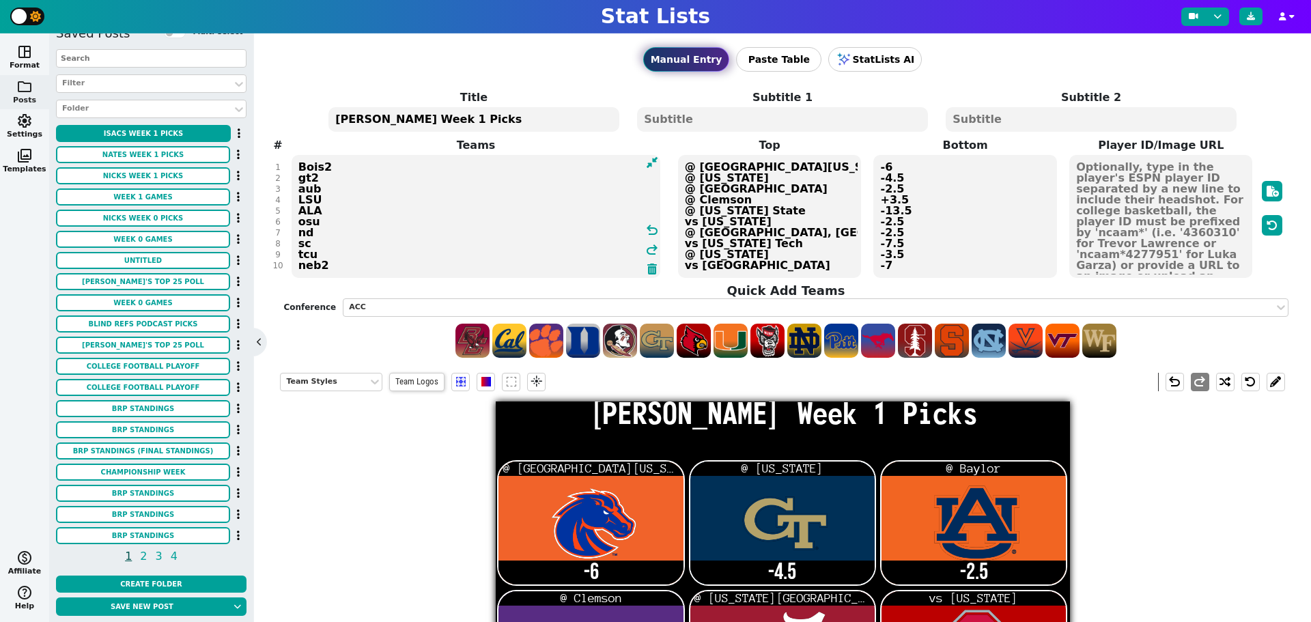
drag, startPoint x: 315, startPoint y: 208, endPoint x: 298, endPoint y: 208, distance: 17.1
click at [298, 208] on textarea "Bois2 gt2 aub LSU ALA osu nd sc tcu neb2" at bounding box center [475, 216] width 369 height 123
type textarea "Bois2 gt2 aub LSU fsu osu nd sc tcu neb2"
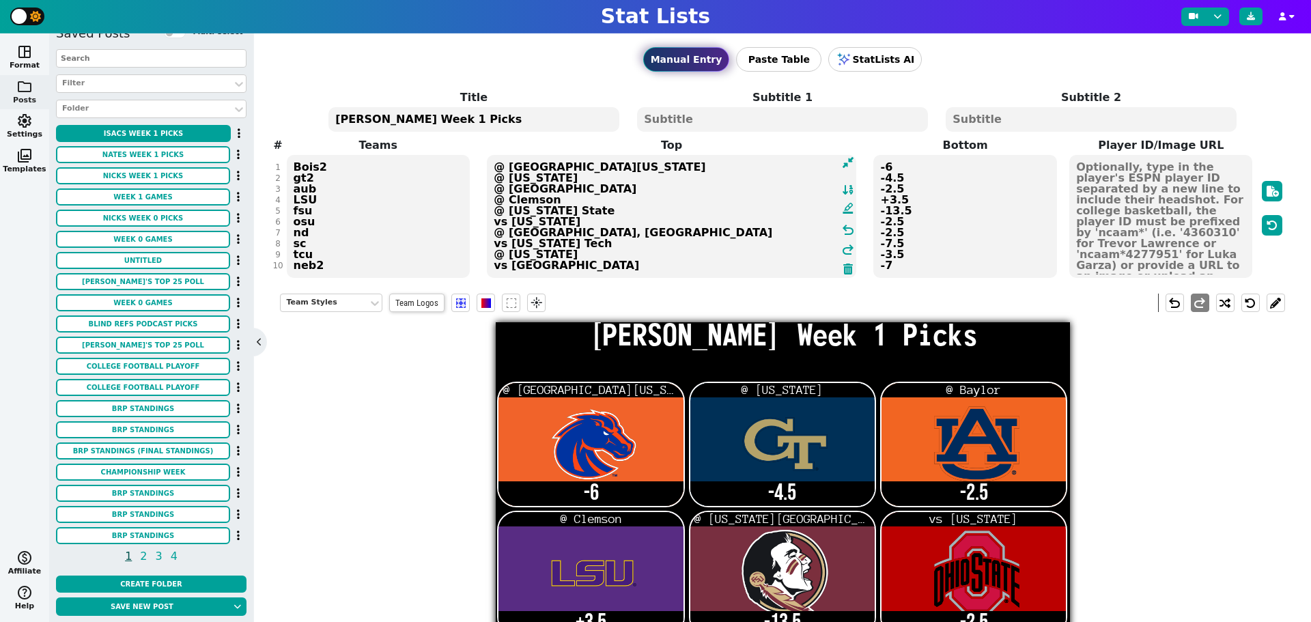
drag, startPoint x: 758, startPoint y: 209, endPoint x: 485, endPoint y: 210, distance: 273.7
click at [487, 210] on textarea "@ [GEOGRAPHIC_DATA][US_STATE] @ [US_STATE] @ [GEOGRAPHIC_DATA] @ Clemson @ [US_…" at bounding box center [671, 216] width 369 height 123
type textarea "@ [GEOGRAPHIC_DATA][US_STATE] @ [US_STATE] @ Baylor @ Clemson vs [US_STATE] vs …"
click at [877, 208] on textarea "-6 -4.5 -2.5 +3.5 -13.5 -2.5 -2.5 -7.5 -3.5 -7" at bounding box center [964, 216] width 183 height 123
type input "21"
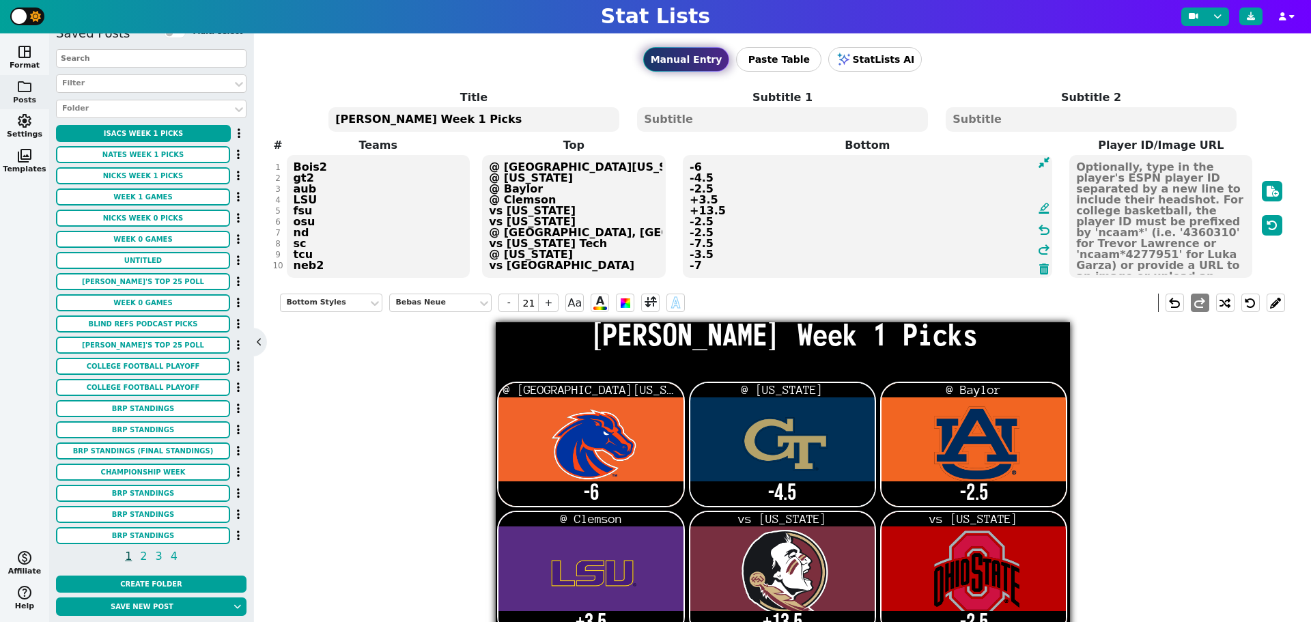
type textarea "-6 -4.5 -2.5 +3.5 +13.5 -2.5 -2.5 -7.5 -3.5 -7"
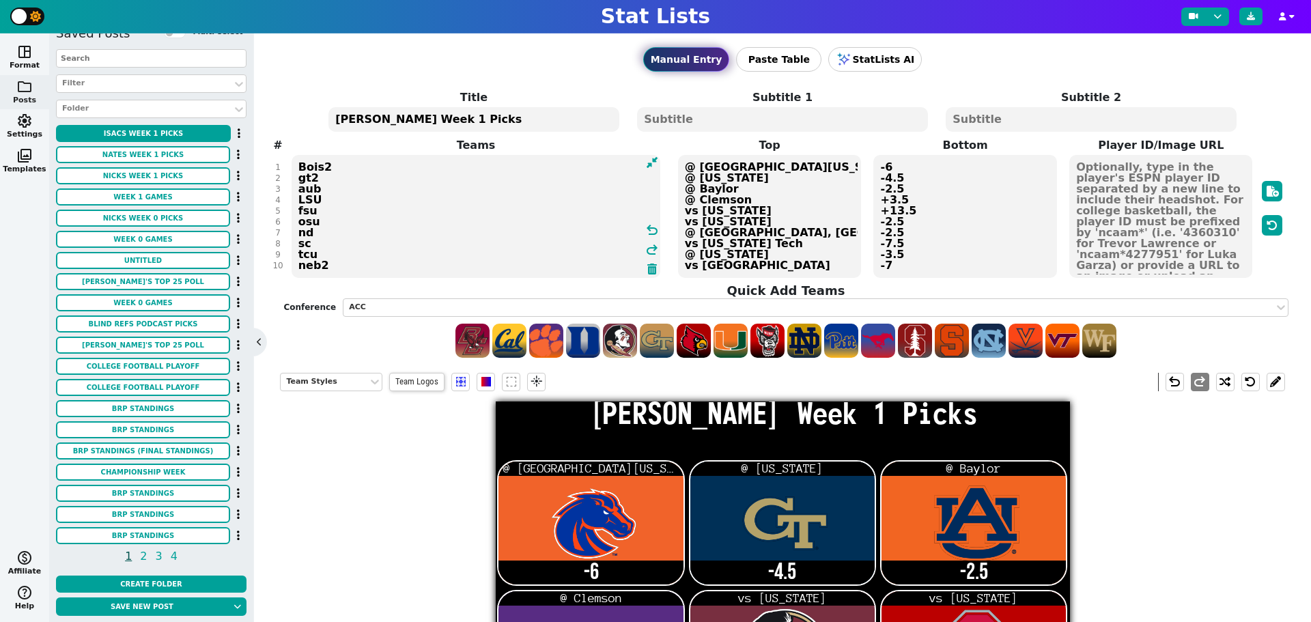
drag, startPoint x: 317, startPoint y: 223, endPoint x: 291, endPoint y: 223, distance: 25.9
click at [291, 223] on textarea "Bois2 gt2 aub LSU fsu osu nd sc tcu neb2" at bounding box center [475, 216] width 369 height 123
type textarea "Bois2 gt2 aub LSU fsu tex nd sc tcu neb2"
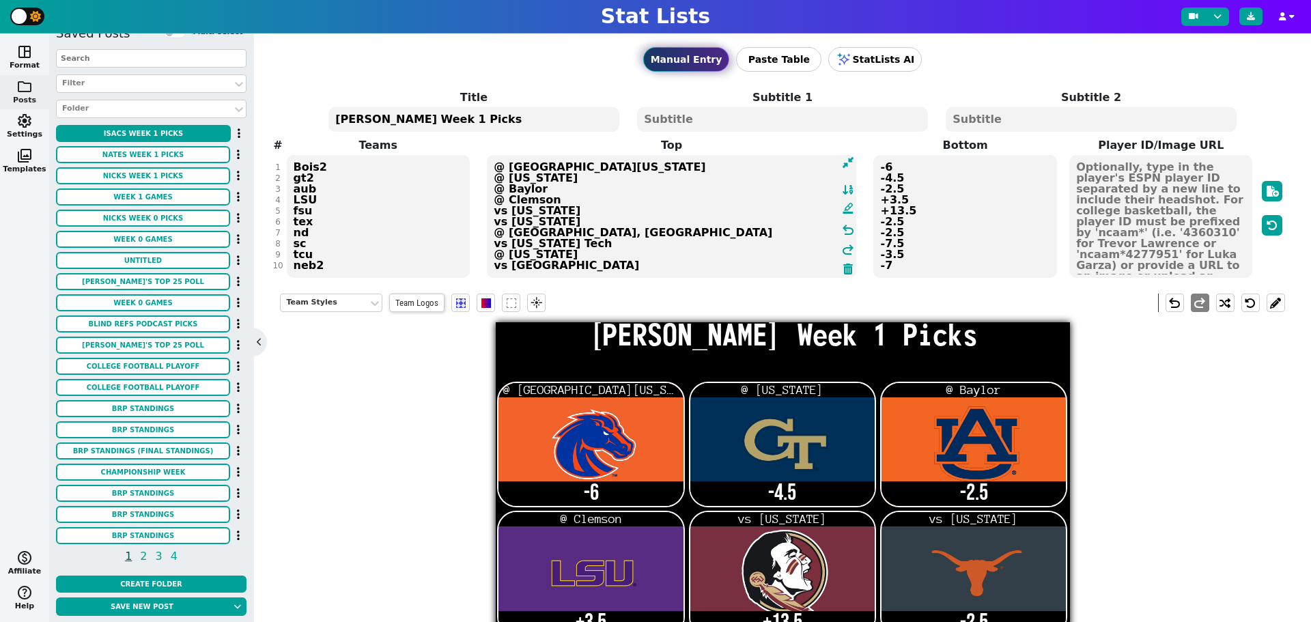
drag, startPoint x: 720, startPoint y: 221, endPoint x: 491, endPoint y: 219, distance: 228.7
click at [491, 219] on textarea "@ [GEOGRAPHIC_DATA][US_STATE] @ [US_STATE] @ Baylor @ Clemson vs [US_STATE] vs …" at bounding box center [671, 216] width 369 height 123
type textarea "@ [GEOGRAPHIC_DATA][US_STATE] @ [US_STATE] @ Baylor @ Clemson vs [US_STATE] @[U…"
click at [876, 219] on textarea "-6 -4.5 -2.5 +3.5 +13.5 -2.5 -2.5 -7.5 -3.5 -7" at bounding box center [964, 216] width 183 height 123
type input "21"
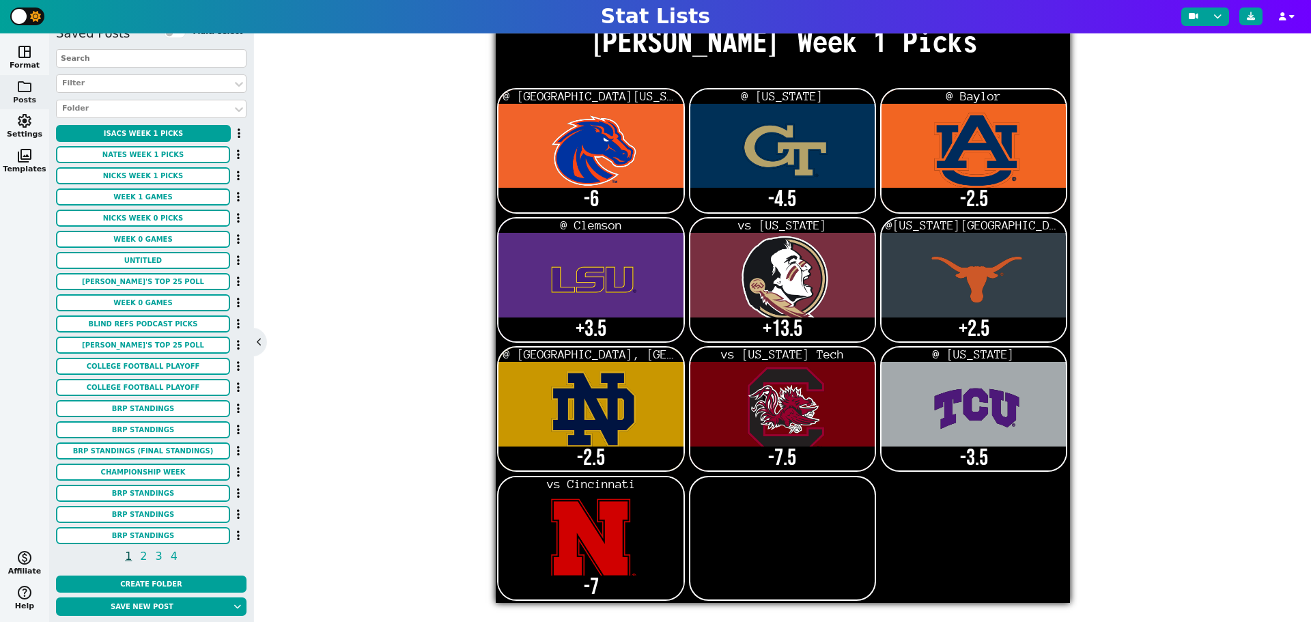
scroll to position [298, 0]
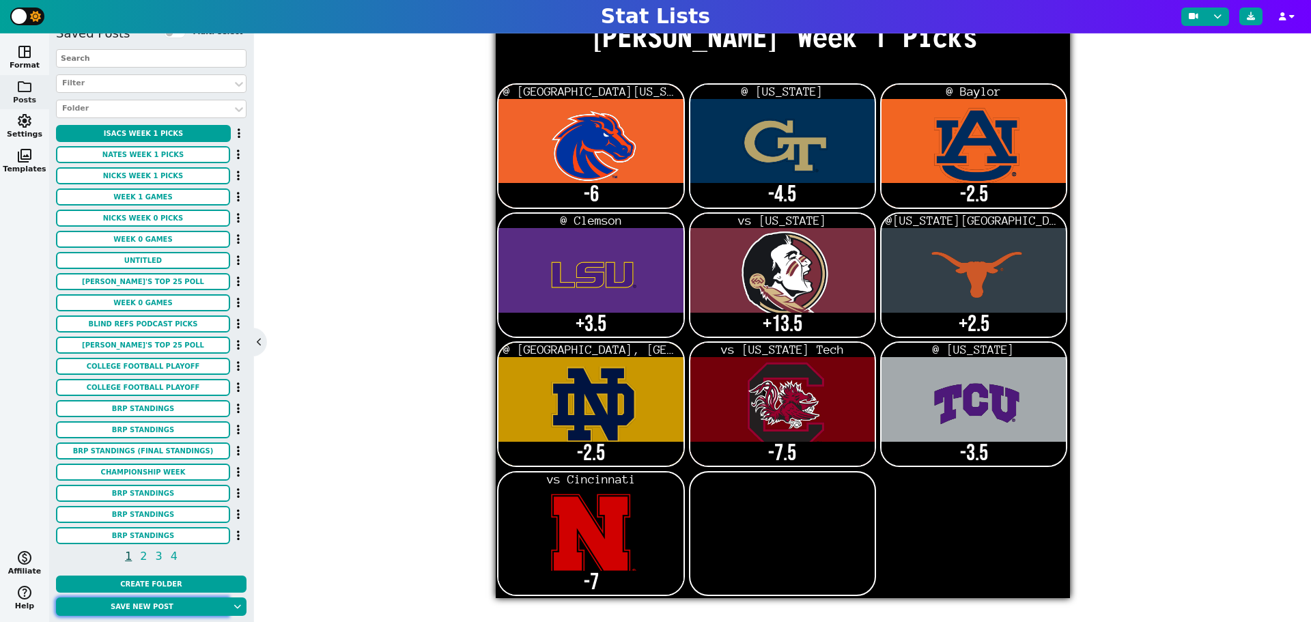
type textarea "-6 -4.5 -2.5 +3.5 +13.5 +2.5 -2.5 -7.5 -3.5 -7"
click at [142, 610] on button "Save new post" at bounding box center [142, 606] width 172 height 18
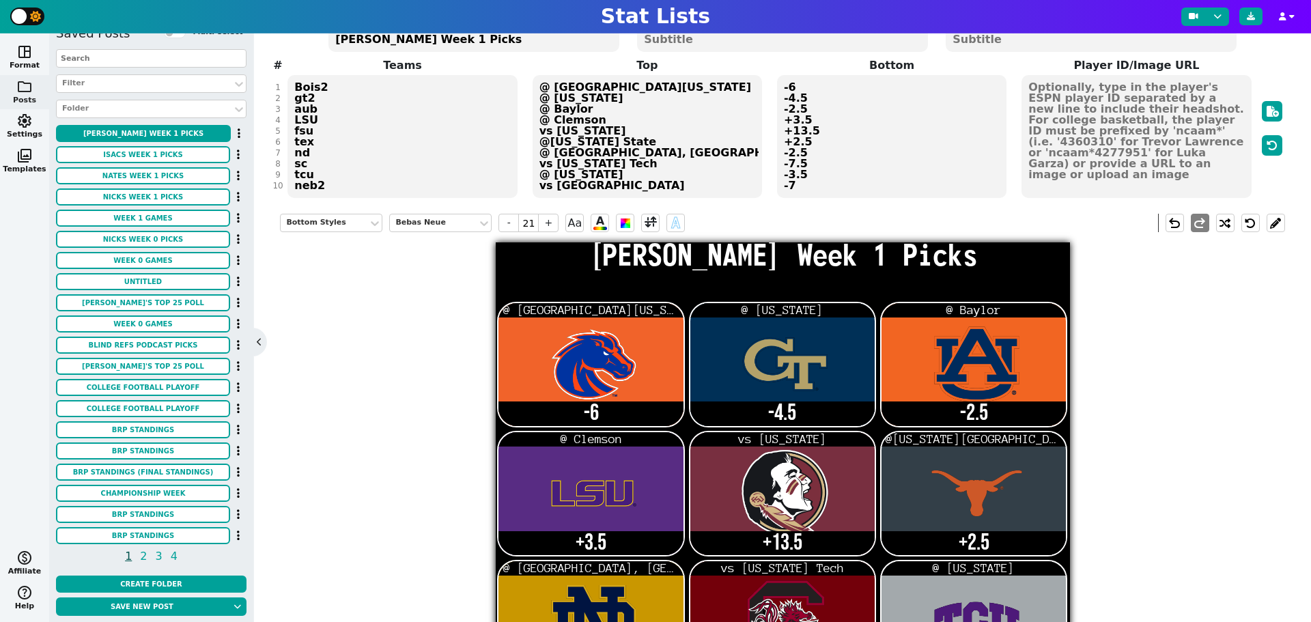
scroll to position [0, 0]
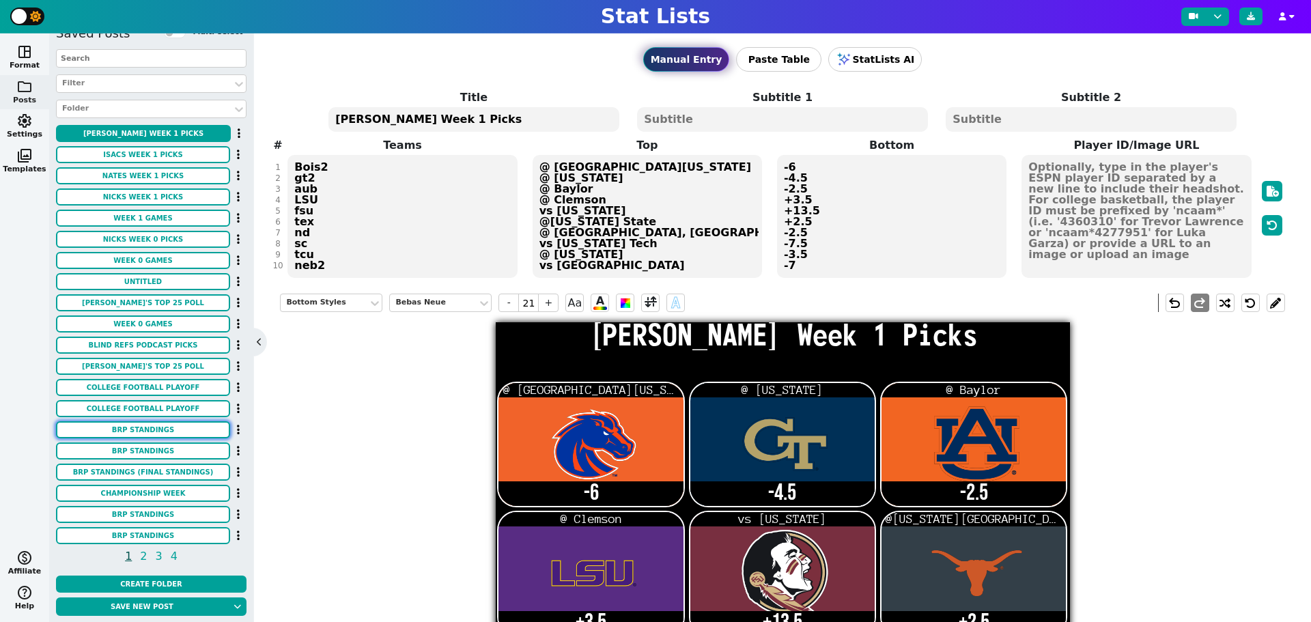
click at [185, 427] on button "BRP Standings" at bounding box center [143, 429] width 174 height 17
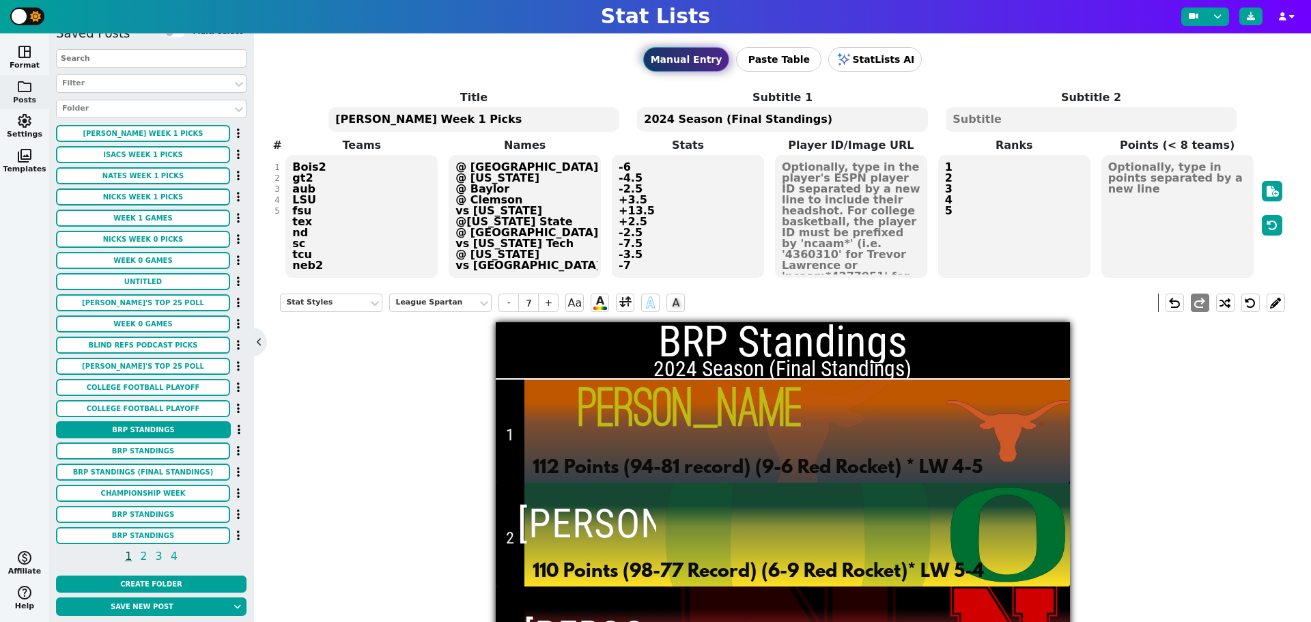
drag, startPoint x: 800, startPoint y: 119, endPoint x: 712, endPoint y: 125, distance: 88.3
click at [712, 125] on textarea "2024 Season (Final Standings)" at bounding box center [782, 119] width 290 height 25
type input "10"
click at [670, 117] on textarea "2024 Season" at bounding box center [782, 119] width 290 height 25
click at [716, 118] on textarea "2025 Season" at bounding box center [782, 119] width 290 height 25
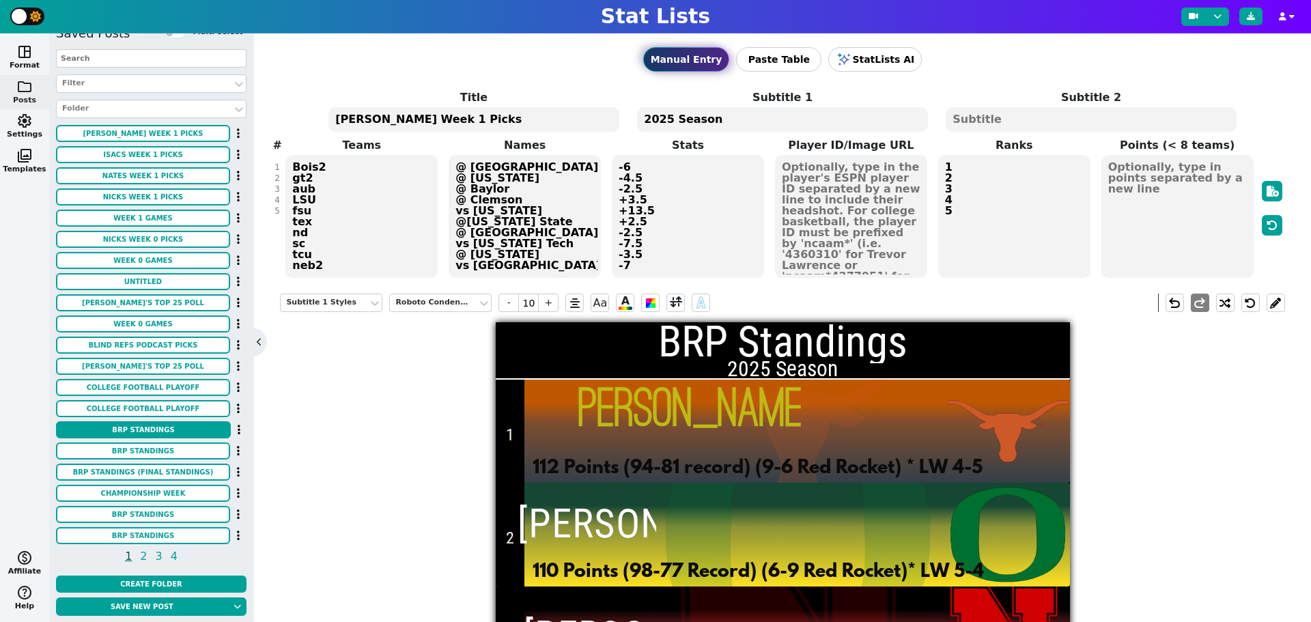
type textarea "2025 Season"
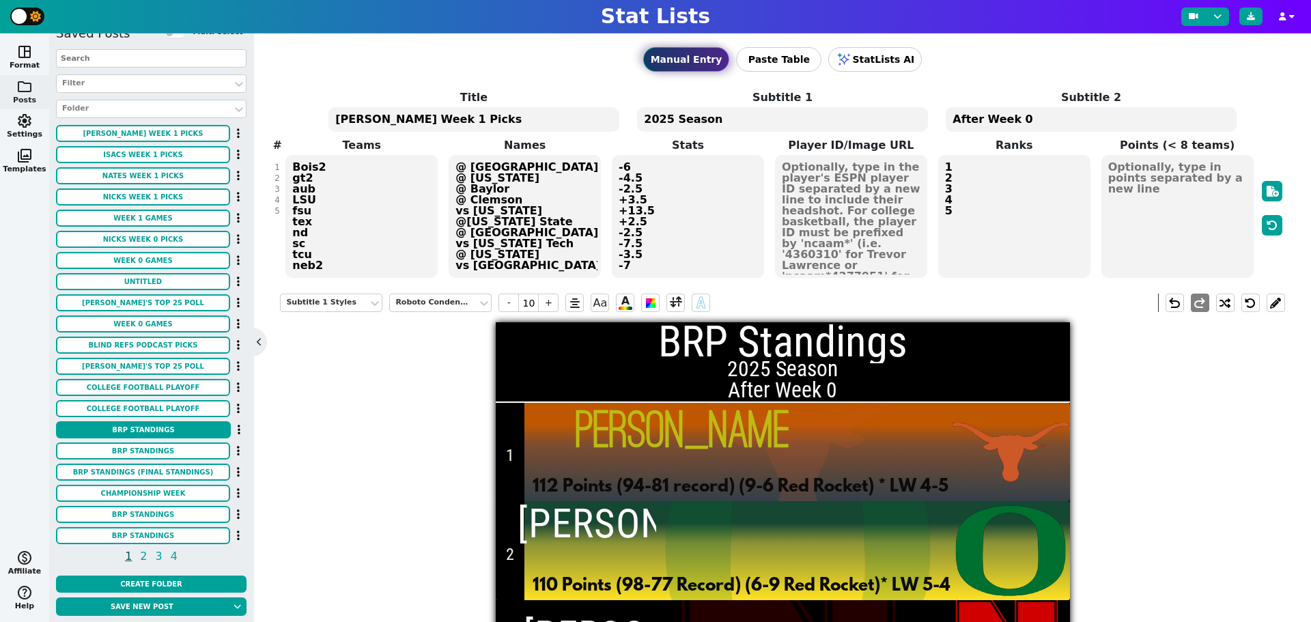
type textarea "After Week 0"
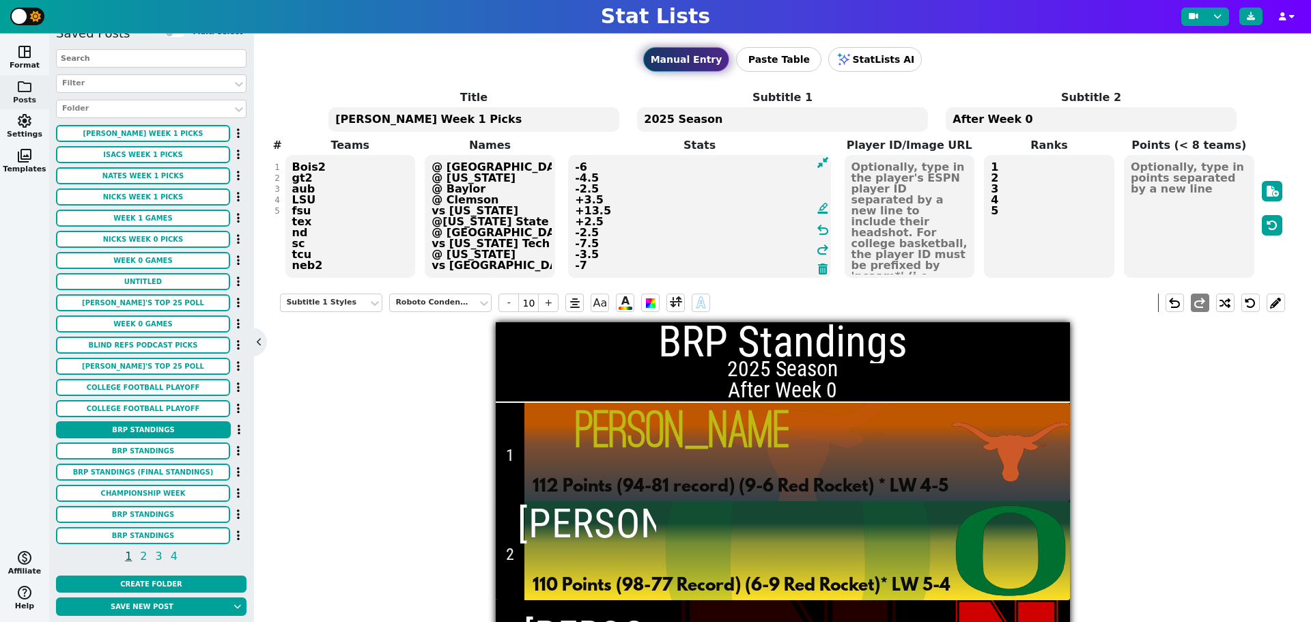
click at [706, 231] on textarea "112 Points (94-81 record) (9-6 Red Rocket) * LW 4-5 110 Points (98-77 Record) (…" at bounding box center [699, 216] width 263 height 123
type input "7"
drag, startPoint x: 573, startPoint y: 166, endPoint x: 623, endPoint y: 170, distance: 50.7
click at [623, 170] on textarea "112 Points (94-81 record) (9-6 Red Rocket) * LW 4-5 110 Points (98-77 Record) (…" at bounding box center [699, 216] width 263 height 123
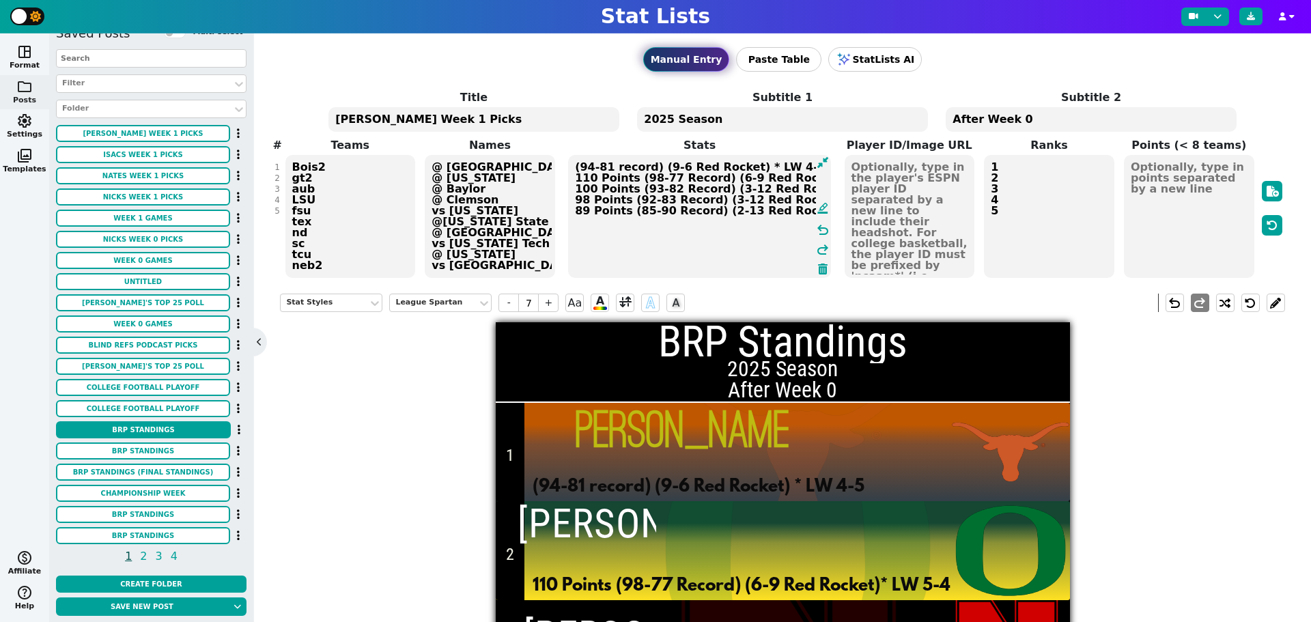
drag, startPoint x: 575, startPoint y: 177, endPoint x: 625, endPoint y: 179, distance: 49.9
click at [625, 179] on textarea "(94-81 record) (9-6 Red Rocket) * LW 4-5 110 Points (98-77 Record) (6-9 Red Roc…" at bounding box center [699, 216] width 263 height 123
drag, startPoint x: 571, startPoint y: 190, endPoint x: 625, endPoint y: 190, distance: 53.9
click at [625, 190] on textarea "(94-81 record) (9-6 Red Rocket) * LW 4-5 (98-77 Record) (6-9 Red Rocket)* LW 5-…" at bounding box center [699, 216] width 263 height 123
drag, startPoint x: 572, startPoint y: 201, endPoint x: 618, endPoint y: 199, distance: 45.8
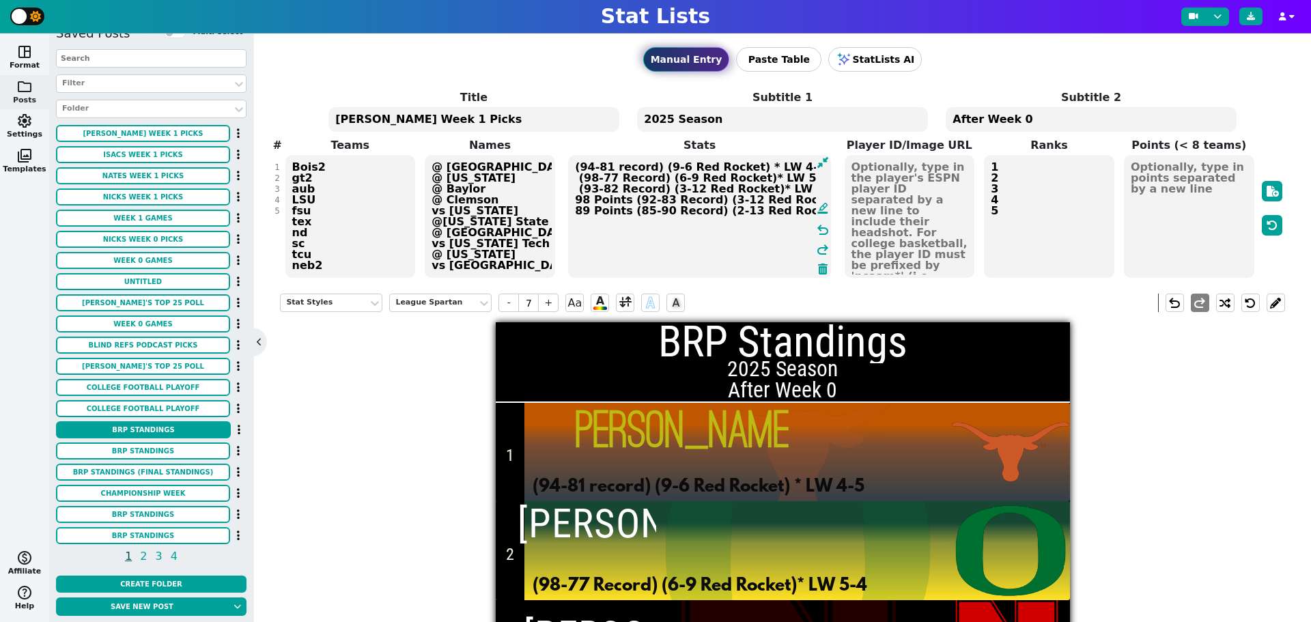
click at [618, 199] on textarea "(94-81 record) (9-6 Red Rocket) * LW 4-5 (98-77 Record) (6-9 Red Rocket)* LW 5-…" at bounding box center [699, 216] width 263 height 123
drag, startPoint x: 571, startPoint y: 213, endPoint x: 620, endPoint y: 210, distance: 48.6
click at [620, 210] on textarea "(94-81 record) (9-6 Red Rocket) * LW 4-5 (98-77 Record) (6-9 Red Rocket)* LW 5-…" at bounding box center [699, 216] width 263 height 123
click at [655, 168] on textarea "(94-81 record) (9-6 Red Rocket) * LW 4-5 (98-77 Record) (6-9 Red Rocket)* LW 5-…" at bounding box center [699, 216] width 263 height 123
click at [657, 167] on textarea "(94-81 record) (9-6 Red Rocket) * LW 4-5 (98-77 Record) (6-9 Red Rocket)* LW 5-…" at bounding box center [699, 216] width 263 height 123
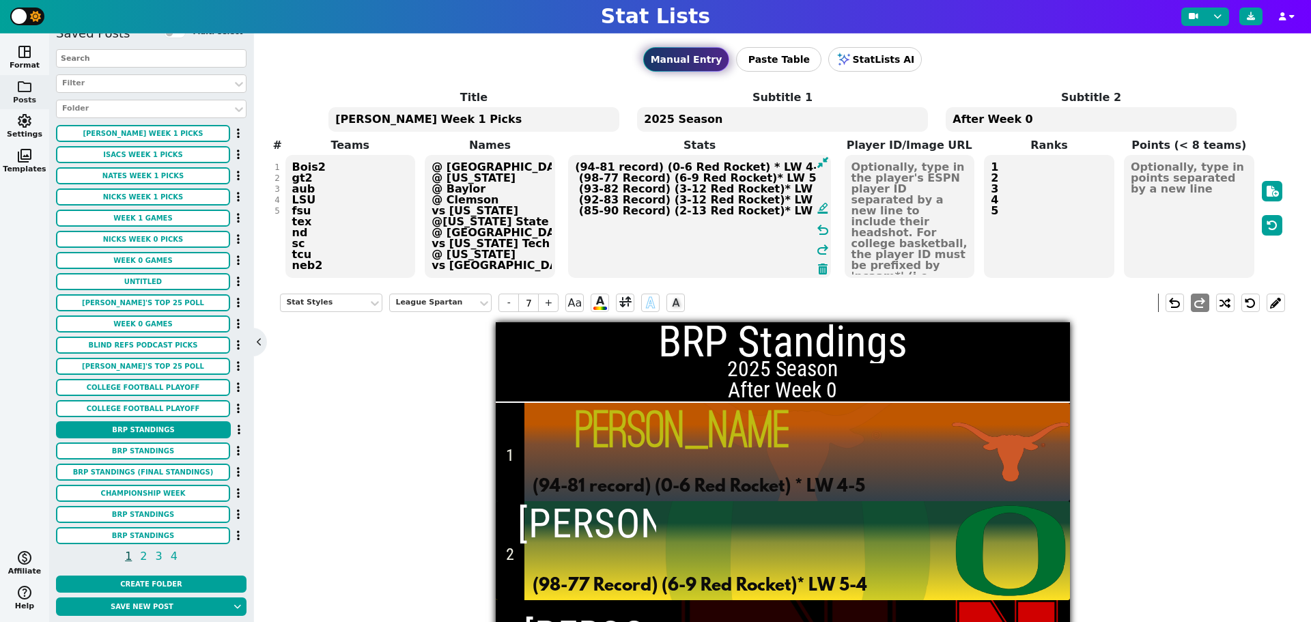
click at [671, 165] on textarea "(94-81 record) (0-6 Red Rocket) * LW 4-5 (98-77 Record) (6-9 Red Rocket)* LW 5-…" at bounding box center [699, 216] width 263 height 123
click at [663, 177] on textarea "(94-81 record) (0-0 Red Rocket) * LW 4-5 (98-77 Record) (6-9 Red Rocket)* LW 5-…" at bounding box center [699, 216] width 263 height 123
drag, startPoint x: 672, startPoint y: 175, endPoint x: 681, endPoint y: 177, distance: 8.4
click at [672, 175] on textarea "(94-81 record) (0-0 Red Rocket) * LW 4-5 (98-77 Record) (0-9 Red Rocket)* LW 5-…" at bounding box center [699, 216] width 263 height 123
click at [664, 185] on textarea "(94-81 record) (0-0 Red Rocket) * LW 4-5 (98-77 Record) (0-0 Red Rocket)* LW 5-…" at bounding box center [699, 216] width 263 height 123
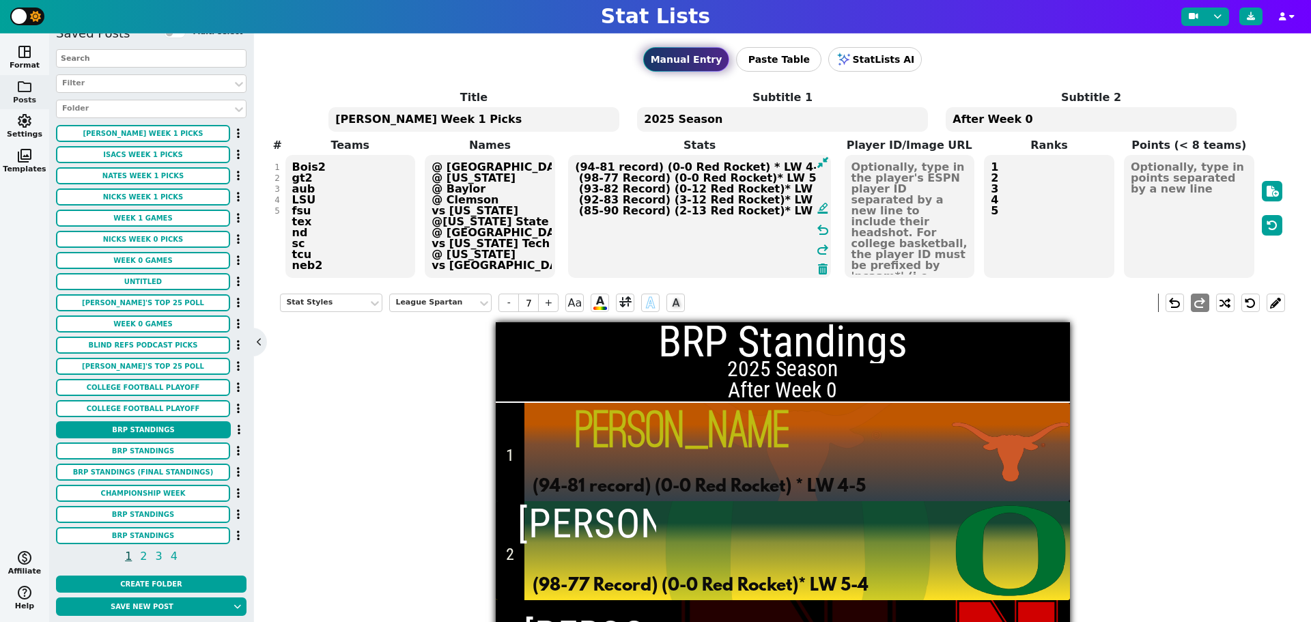
click at [679, 187] on textarea "(94-81 record) (0-0 Red Rocket) * LW 4-5 (98-77 Record) (0-0 Red Rocket)* LW 5-…" at bounding box center [699, 216] width 263 height 123
click at [661, 196] on textarea "(94-81 record) (0-0 Red Rocket) * LW 4-5 (98-77 Record) (0-0 Red Rocket)* LW 5-…" at bounding box center [699, 216] width 263 height 123
click at [661, 198] on textarea "(94-81 record) (0-0 Red Rocket) * LW 4-5 (98-77 Record) (0-0 Red Rocket)* LW 5-…" at bounding box center [699, 216] width 263 height 123
click at [665, 199] on textarea "(94-81 record) (0-0 Red Rocket) * LW 4-5 (98-77 Record) (0-0 Red Rocket)* LW 5-…" at bounding box center [699, 216] width 263 height 123
click at [681, 199] on textarea "(94-81 record) (0-0 Red Rocket) * LW 4-5 (98-77 Record) (0-0 Red Rocket)* LW 5-…" at bounding box center [699, 216] width 263 height 123
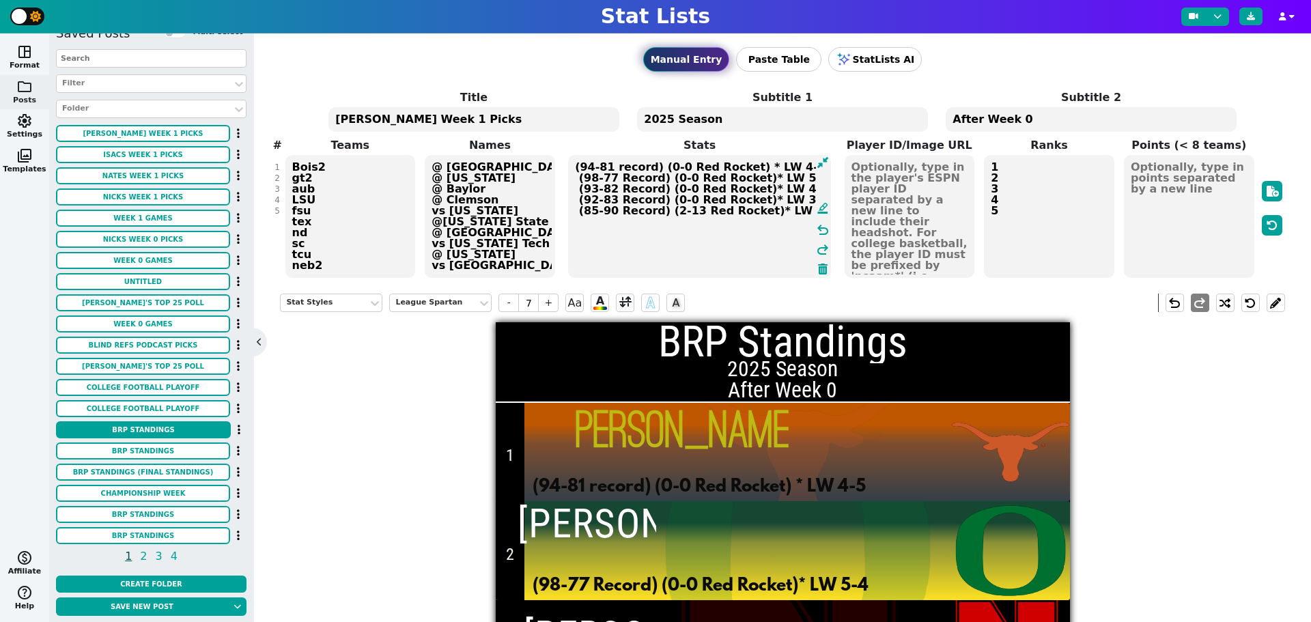
click at [663, 212] on textarea "(94-81 record) (0-0 Red Rocket) * LW 4-5 (98-77 Record) (0-0 Red Rocket)* LW 5-…" at bounding box center [699, 216] width 263 height 123
click at [679, 208] on textarea "(94-81 record) (0-0 Red Rocket) * LW 4-5 (98-77 Record) (0-0 Red Rocket)* LW 5-…" at bounding box center [699, 216] width 263 height 123
click at [590, 165] on textarea "(94-81 record) (0-0 Red Rocket) * LW 4-5 (98-77 Record) (0-0 Red Rocket)* LW 5-…" at bounding box center [699, 216] width 263 height 123
click at [597, 167] on textarea "(4-81 record) (0-0 Red Rocket) * LW 4-5 (98-77 Record) (0-0 Red Rocket)* LW 5-4…" at bounding box center [699, 216] width 263 height 123
click at [590, 178] on textarea "(4-1 record) (0-0 Red Rocket) * LW 4-5 (98-77 Record) (0-0 Red Rocket)* LW 5-4 …" at bounding box center [699, 216] width 263 height 123
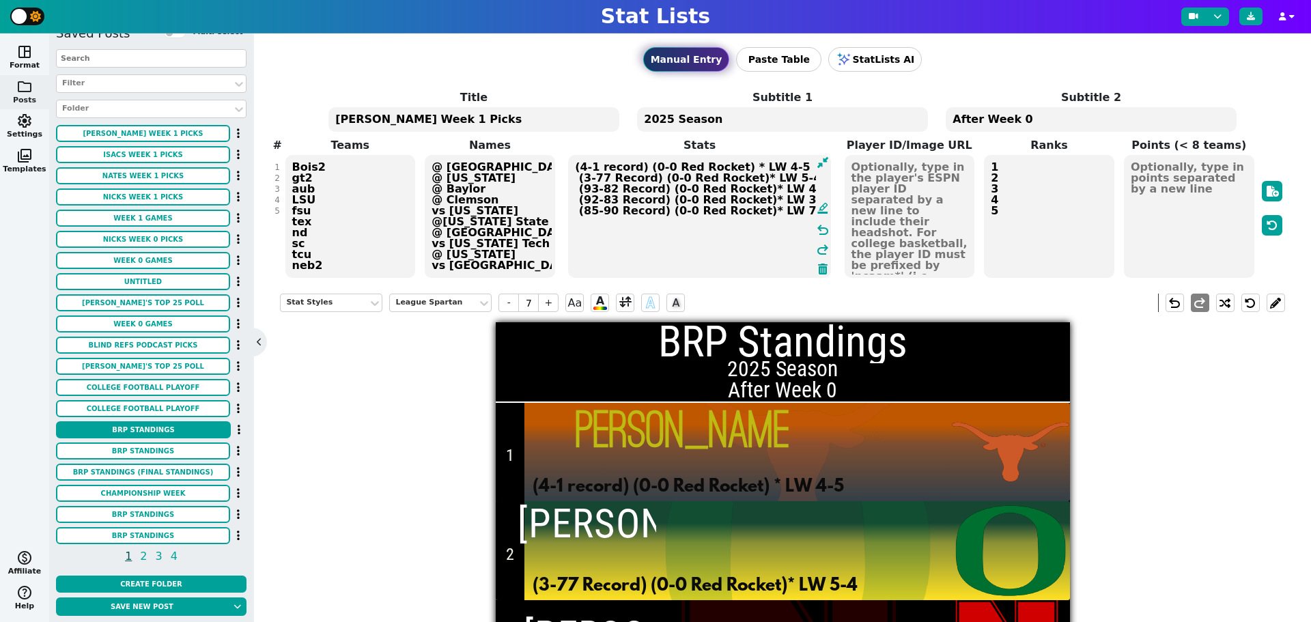
click at [599, 176] on textarea "(4-1 record) (0-0 Red Rocket) * LW 4-5 (3-77 Record) (0-0 Red Rocket)* LW 5-4 (…" at bounding box center [699, 216] width 263 height 123
click at [588, 186] on textarea "(4-1 record) (0-0 Red Rocket) * LW 4-5 (3-2 Record) (0-0 Red Rocket)* LW 5-4 (9…" at bounding box center [699, 216] width 263 height 123
click at [601, 187] on textarea "(4-1 record) (0-0 Red Rocket) * LW 4-5 (3-2 Record) (0-0 Red Rocket)* LW 5-4 (2…" at bounding box center [699, 216] width 263 height 123
click at [592, 198] on textarea "(4-1 record) (0-0 Red Rocket) * LW 4-5 (3-2 Record) (0-0 Red Rocket)* LW 5-4 (2…" at bounding box center [699, 216] width 263 height 123
click at [585, 201] on textarea "(4-1 record) (0-0 Red Rocket) * LW 4-5 (3-2 Record) (0-0 Red Rocket)* LW 5-4 (2…" at bounding box center [699, 216] width 263 height 123
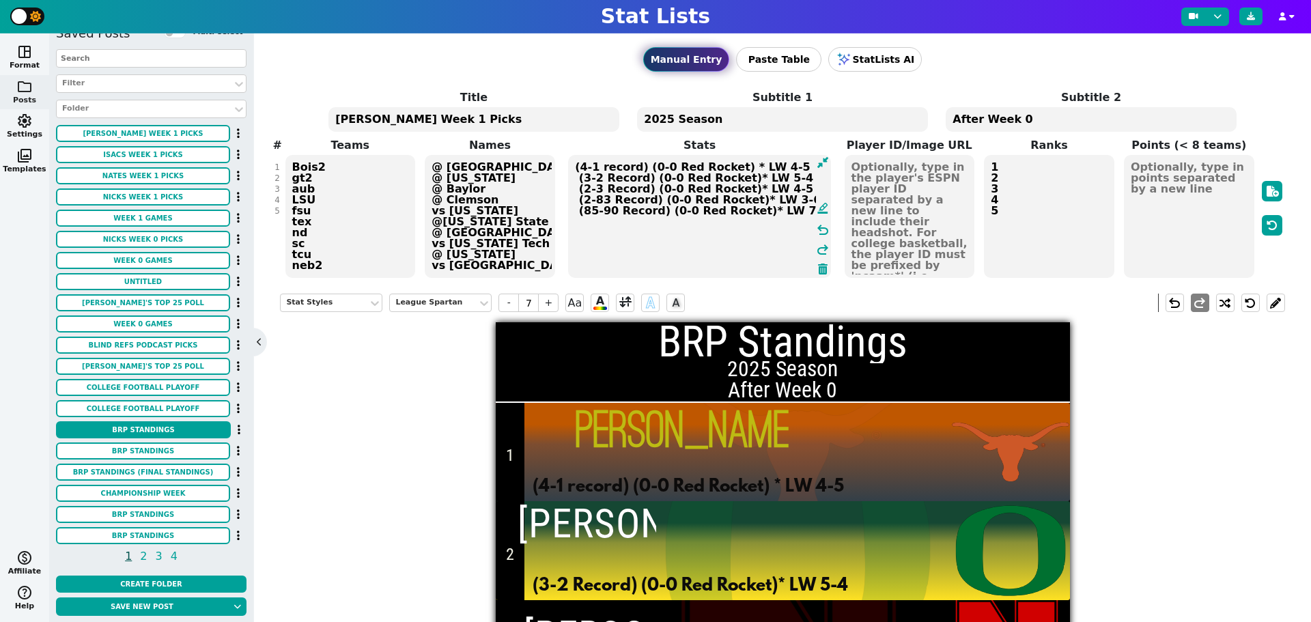
click at [596, 199] on textarea "(4-1 record) (0-0 Red Rocket) * LW 4-5 (3-2 Record) (0-0 Red Rocket)* LW 5-4 (2…" at bounding box center [699, 216] width 263 height 123
click at [589, 210] on textarea "(4-1 record) (0-0 Red Rocket) * LW 4-5 (3-2 Record) (0-0 Red Rocket)* LW 5-4 (2…" at bounding box center [699, 216] width 263 height 123
click at [601, 208] on textarea "(4-1 record) (0-0 Red Rocket) * LW 4-5 (3-2 Record) (0-0 Red Rocket)* LW 5-4 (2…" at bounding box center [699, 216] width 263 height 123
click at [770, 211] on textarea "(4-1 record) (0-0 Red Rocket) * LW 4-5 (3-2 Record) (0-0 Red Rocket)* LW 5-4 (2…" at bounding box center [699, 216] width 263 height 123
click at [760, 212] on textarea "(4-1 record) (0-0 Red Rocket) * LW 4-5 (3-2 Record) (0-0 Red Rocket)* LW 5-4 (2…" at bounding box center [699, 216] width 263 height 123
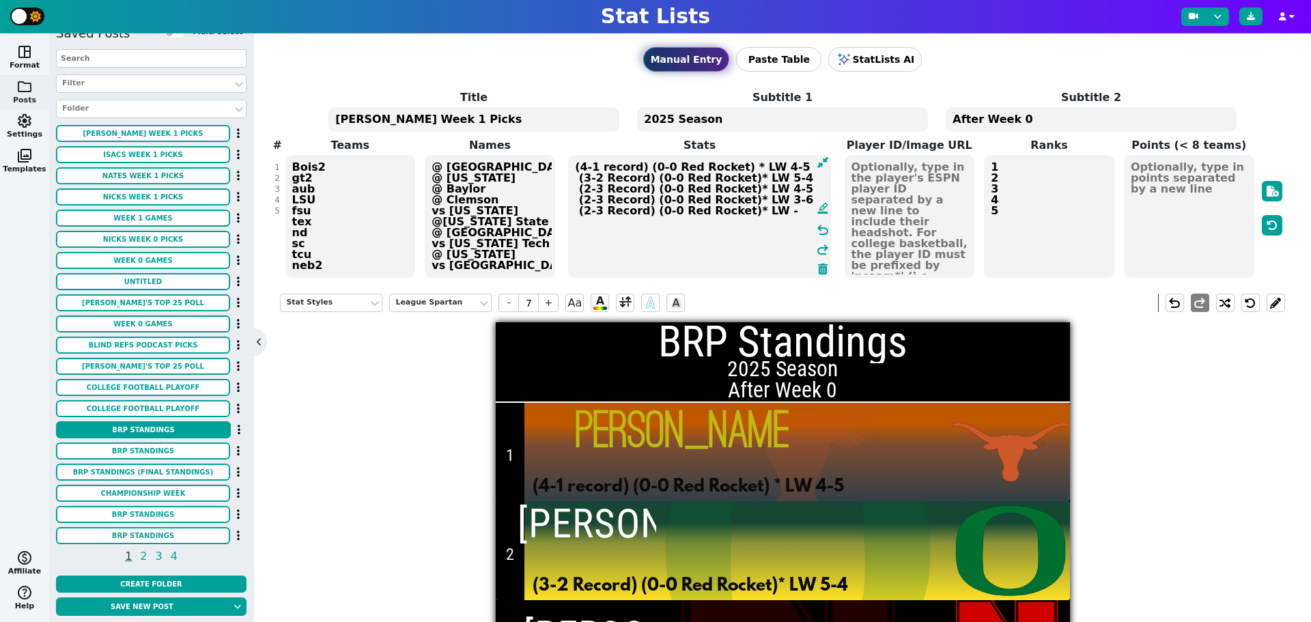
click at [773, 201] on textarea "(4-1 record) (0-0 Red Rocket) * LW 4-5 (3-2 Record) (0-0 Red Rocket)* LW 5-4 (2…" at bounding box center [699, 216] width 263 height 123
click at [758, 201] on textarea "(4-1 record) (0-0 Red Rocket) * LW 4-5 (3-2 Record) (0-0 Red Rocket)* LW 5-4 (2…" at bounding box center [699, 216] width 263 height 123
click at [771, 190] on textarea "(4-1 record) (0-0 Red Rocket) * LW 4-5 (3-2 Record) (0-0 Red Rocket)* LW 5-4 (2…" at bounding box center [699, 216] width 263 height 123
click at [761, 191] on textarea "(4-1 record) (0-0 Red Rocket) * LW 4-5 (3-2 Record) (0-0 Red Rocket)* LW 5-4 (2…" at bounding box center [699, 216] width 263 height 123
click at [760, 181] on textarea "(4-1 record) (0-0 Red Rocket) * LW 4-5 (3-2 Record) (0-0 Red Rocket)* LW 5-4 (2…" at bounding box center [699, 216] width 263 height 123
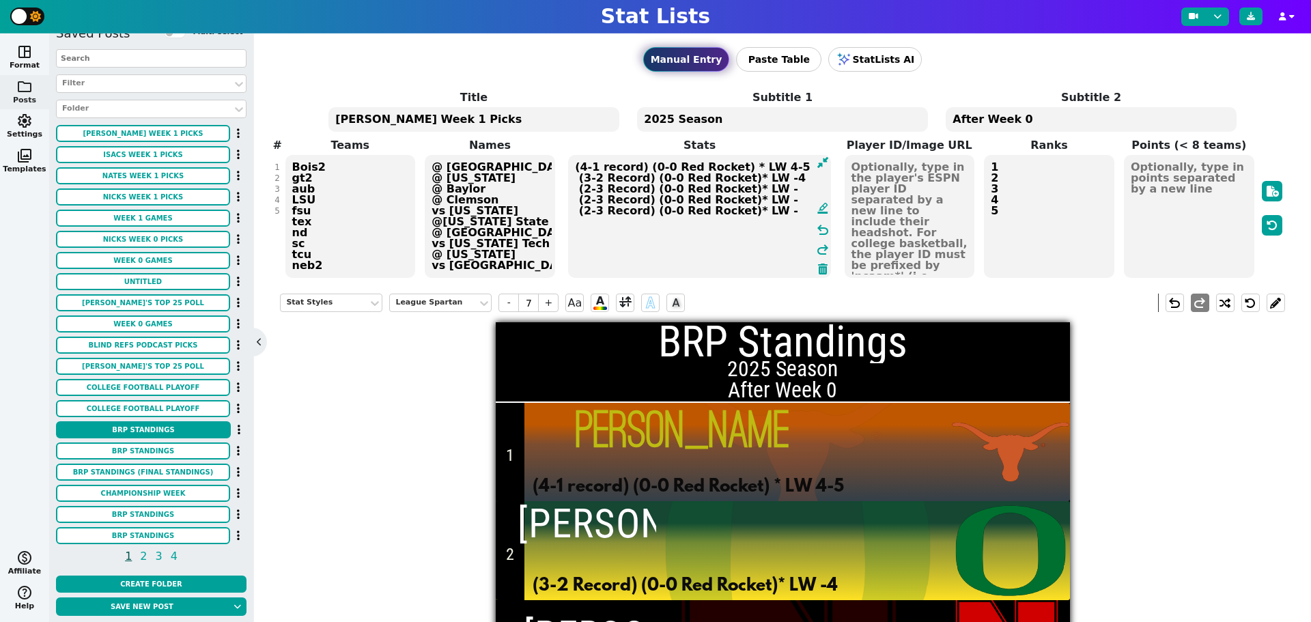
click at [765, 180] on textarea "(4-1 record) (0-0 Red Rocket) * LW 4-5 (3-2 Record) (0-0 Red Rocket)* LW -4 (2-…" at bounding box center [699, 216] width 263 height 123
click at [760, 169] on textarea "(4-1 record) (0-0 Red Rocket) * LW 4-5 (3-2 Record) (0-0 Red Rocket)* LW - (2-3…" at bounding box center [699, 216] width 263 height 123
click at [766, 168] on textarea "(4-1 record) (0-0 Red Rocket) * LW -5 (3-2 Record) (0-0 Red Rocket)* LW - (2-3 …" at bounding box center [699, 216] width 263 height 123
type textarea "(4-1 record) (0-0 Red Rocket) * LW - (3-2 Record) (0-0 Red Rocket)* LW - (2-3 R…"
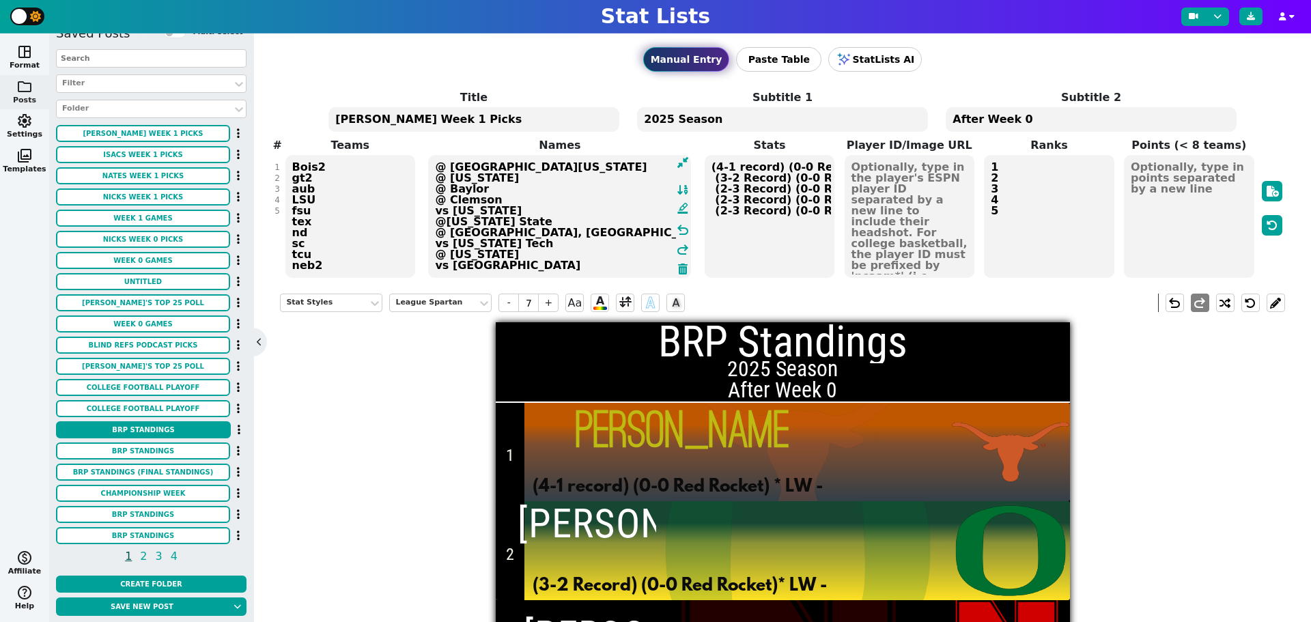
click at [451, 167] on textarea "[PERSON_NAME]" at bounding box center [559, 216] width 263 height 123
type input "19"
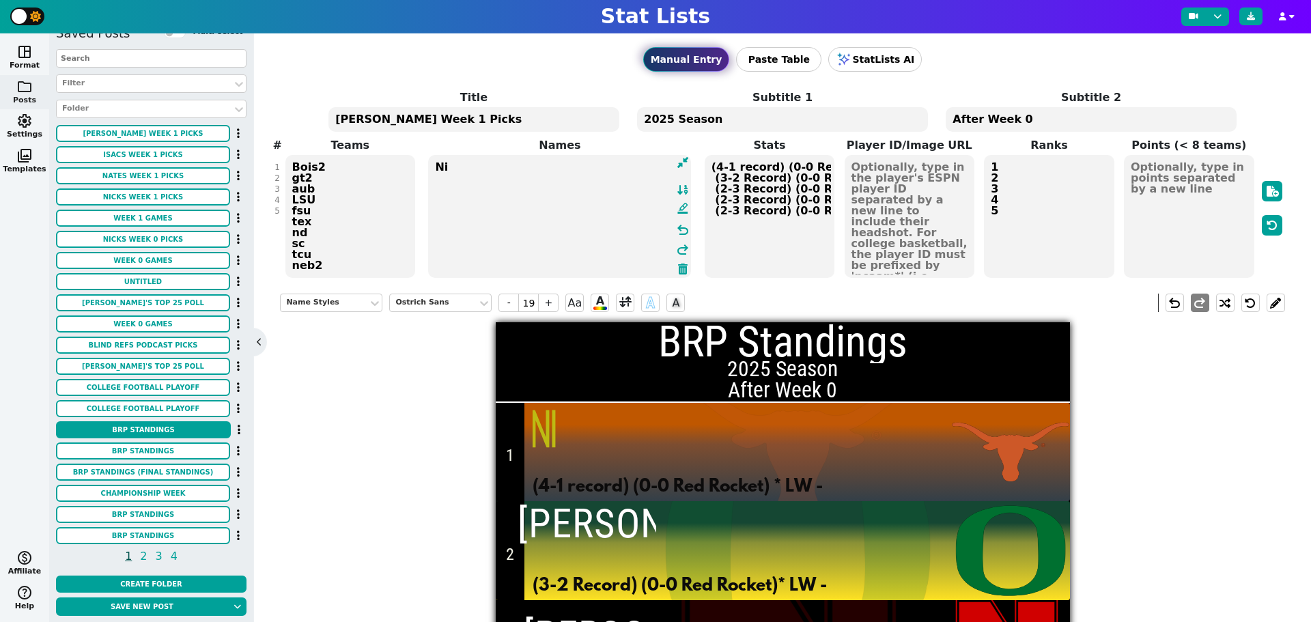
type textarea "N"
type textarea "T"
click at [481, 167] on textarea at bounding box center [559, 216] width 263 height 123
click at [453, 238] on textarea at bounding box center [559, 216] width 263 height 123
click at [445, 175] on textarea at bounding box center [559, 216] width 263 height 123
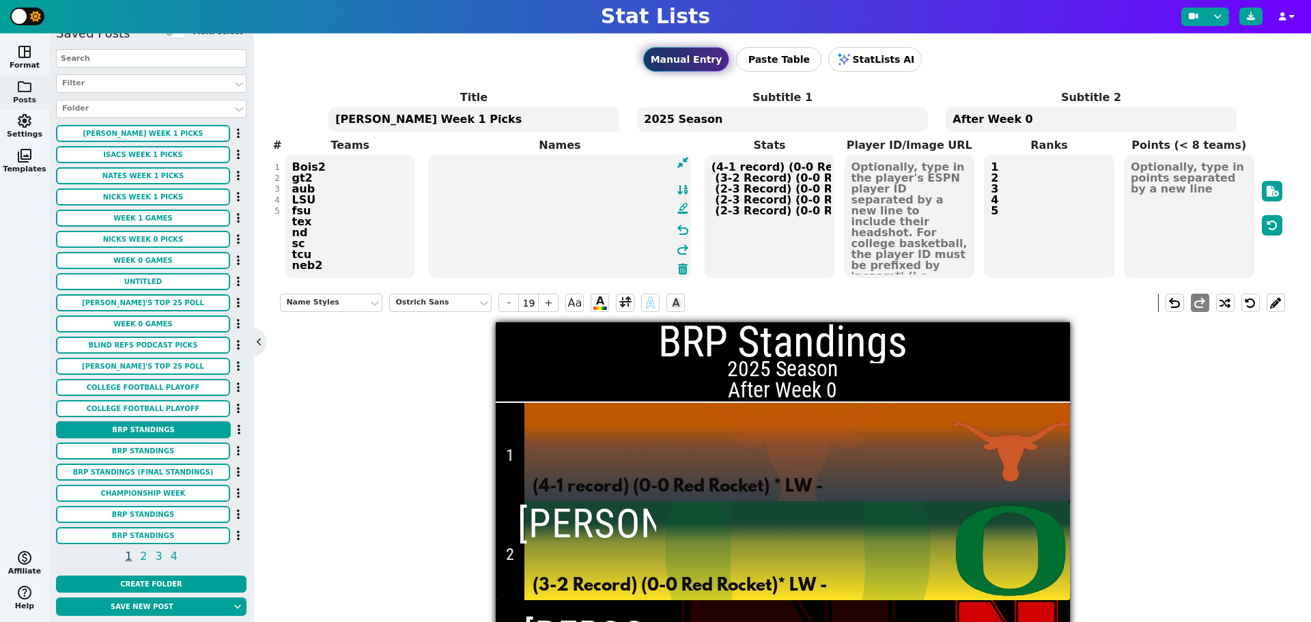
click at [444, 164] on textarea at bounding box center [559, 216] width 263 height 123
click at [438, 213] on textarea at bounding box center [559, 216] width 263 height 123
click at [484, 222] on textarea at bounding box center [559, 216] width 263 height 123
drag, startPoint x: 553, startPoint y: 251, endPoint x: 424, endPoint y: 134, distance: 174.0
click at [424, 134] on span "Title BRP Standings Subtitle 1 2025 Season Subtitle 2 After Week 0 # 1 2 3 4 5 …" at bounding box center [782, 184] width 1004 height 190
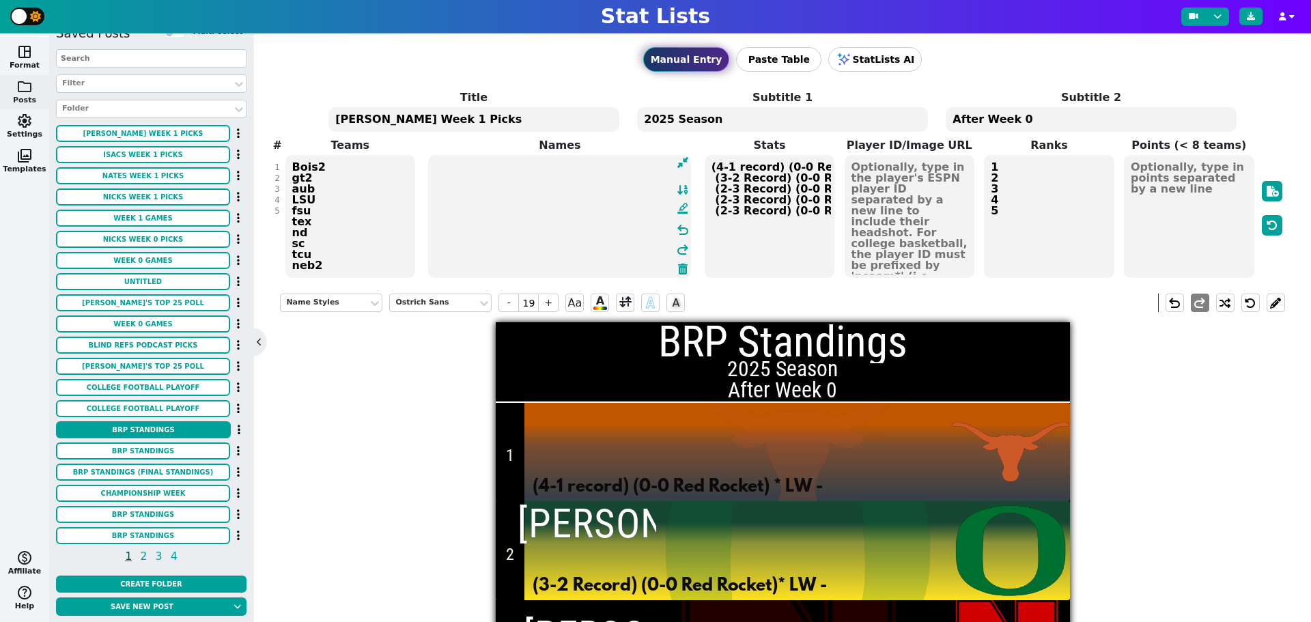
click at [462, 177] on textarea at bounding box center [559, 216] width 263 height 123
click at [461, 164] on textarea at bounding box center [559, 216] width 263 height 123
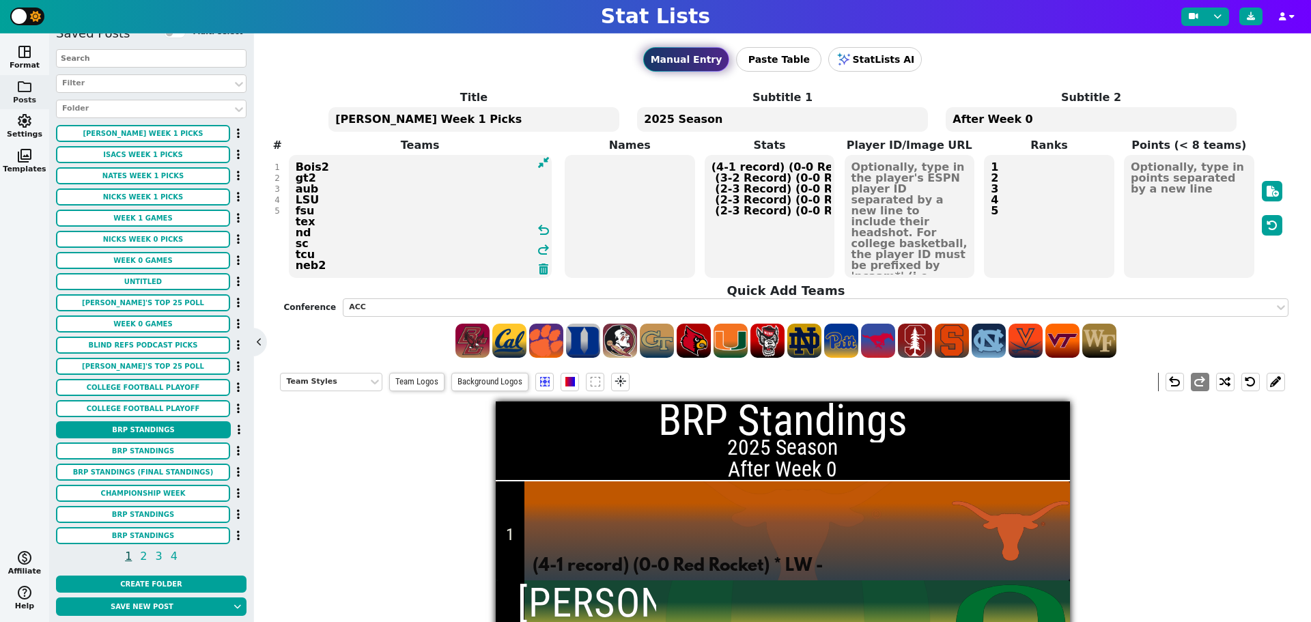
click at [337, 224] on textarea "Tex Ore NEB bay neb" at bounding box center [420, 216] width 263 height 123
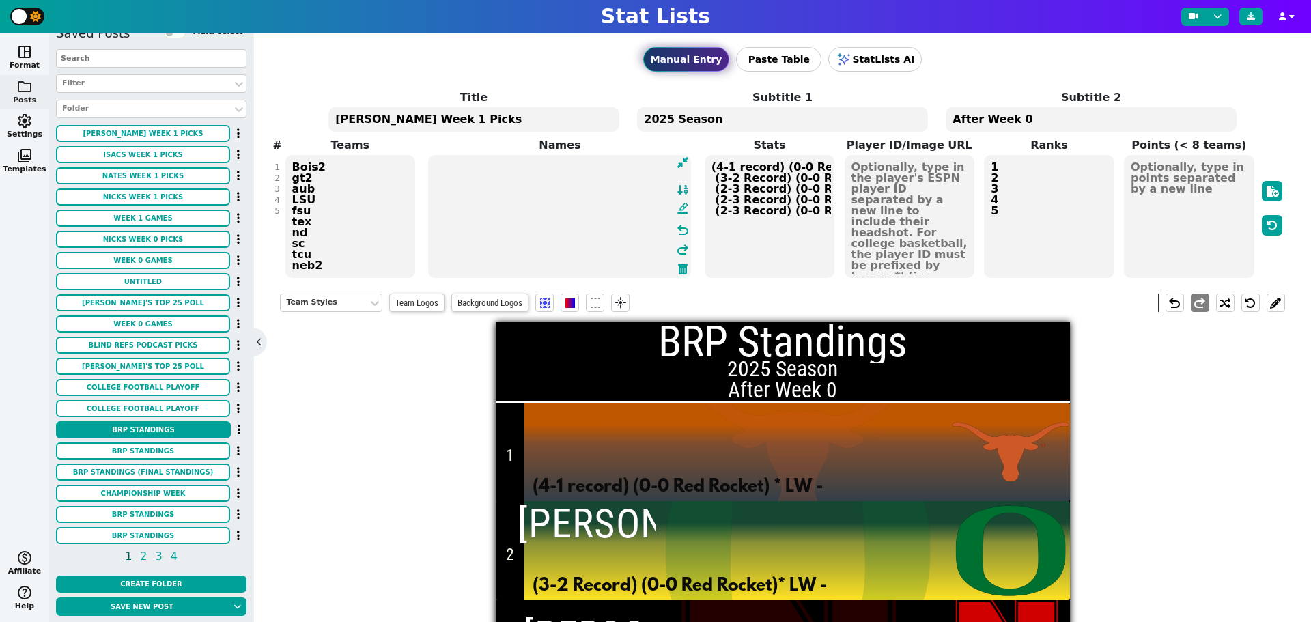
click at [617, 244] on textarea at bounding box center [559, 216] width 263 height 123
type textarea "f"
click at [582, 225] on textarea at bounding box center [559, 216] width 263 height 123
click at [370, 231] on textarea "Tex Ore NEB bay neb" at bounding box center [350, 216] width 130 height 123
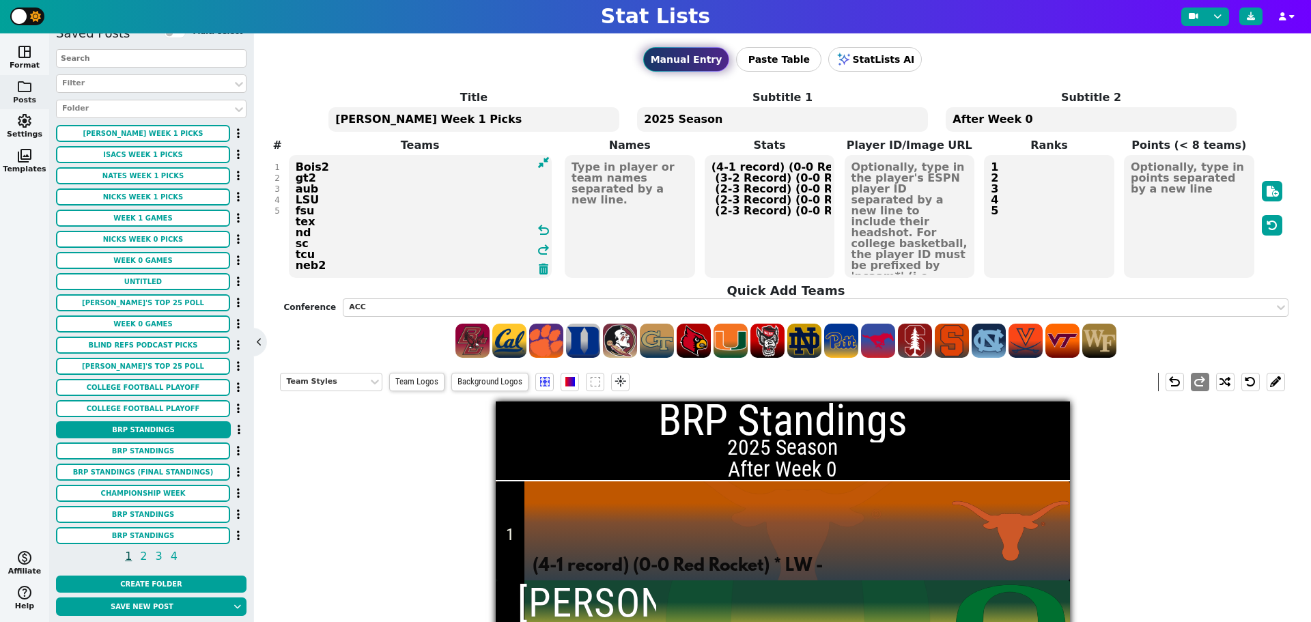
drag, startPoint x: 357, startPoint y: 231, endPoint x: 291, endPoint y: 165, distance: 93.6
click at [291, 165] on textarea "Tex Ore NEB bay neb" at bounding box center [420, 216] width 263 height 123
type textarea "Tex Ore NEB bay neb"
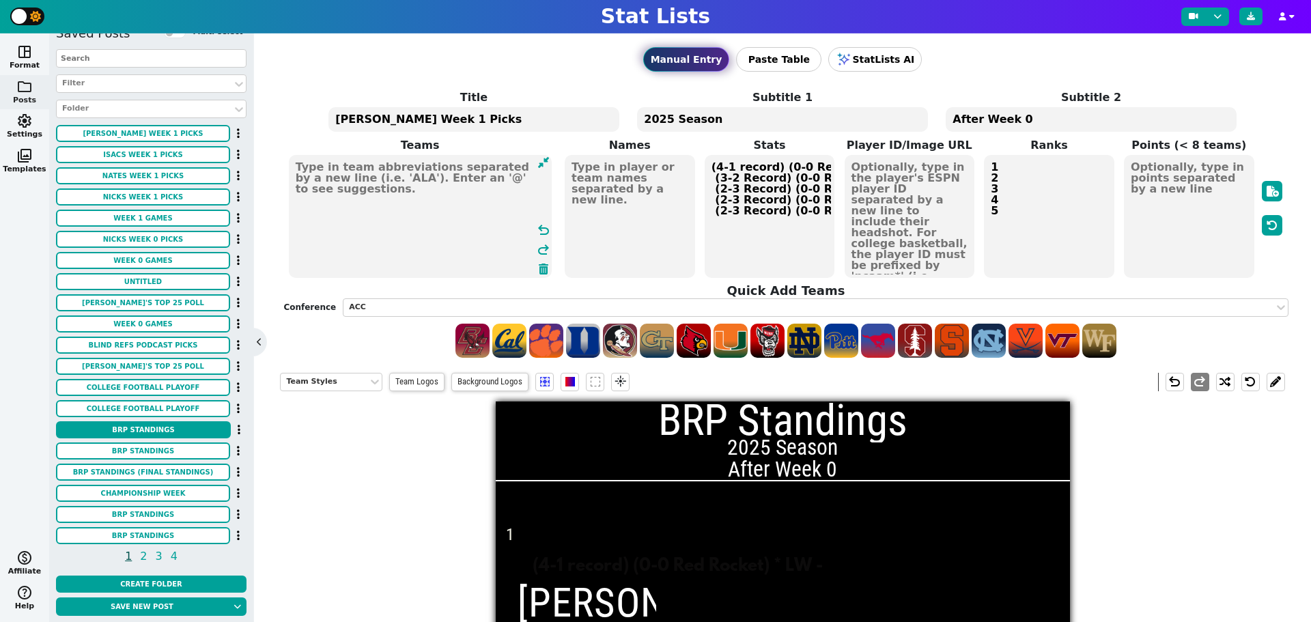
click at [306, 180] on textarea at bounding box center [420, 216] width 263 height 123
click at [410, 169] on textarea at bounding box center [420, 216] width 263 height 123
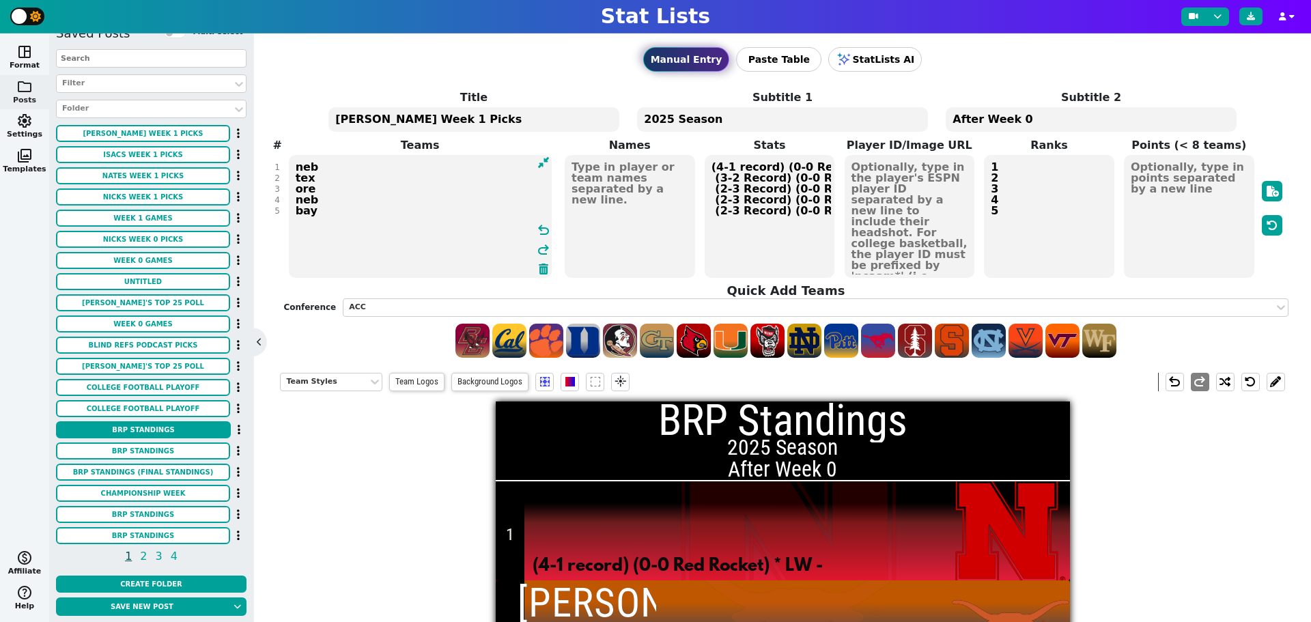
type textarea "neb tex ore neb bay"
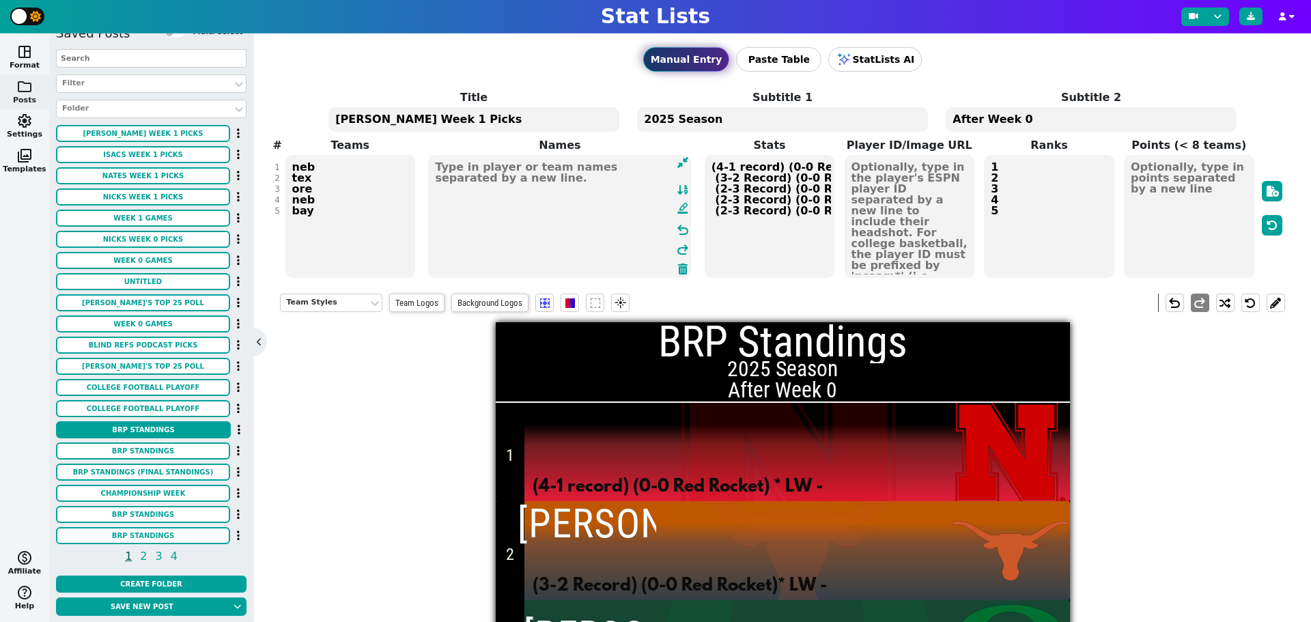
click at [608, 163] on textarea at bounding box center [559, 216] width 263 height 123
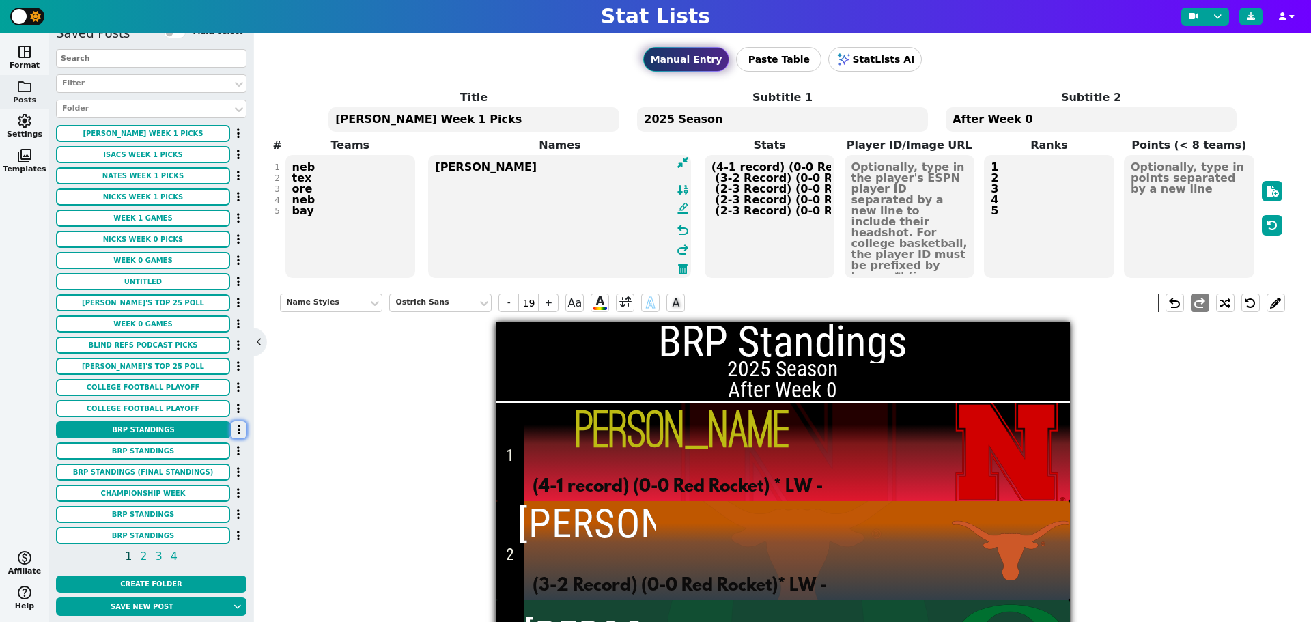
type textarea "[PERSON_NAME]"
click at [238, 429] on icon "button" at bounding box center [239, 429] width 3 height 11
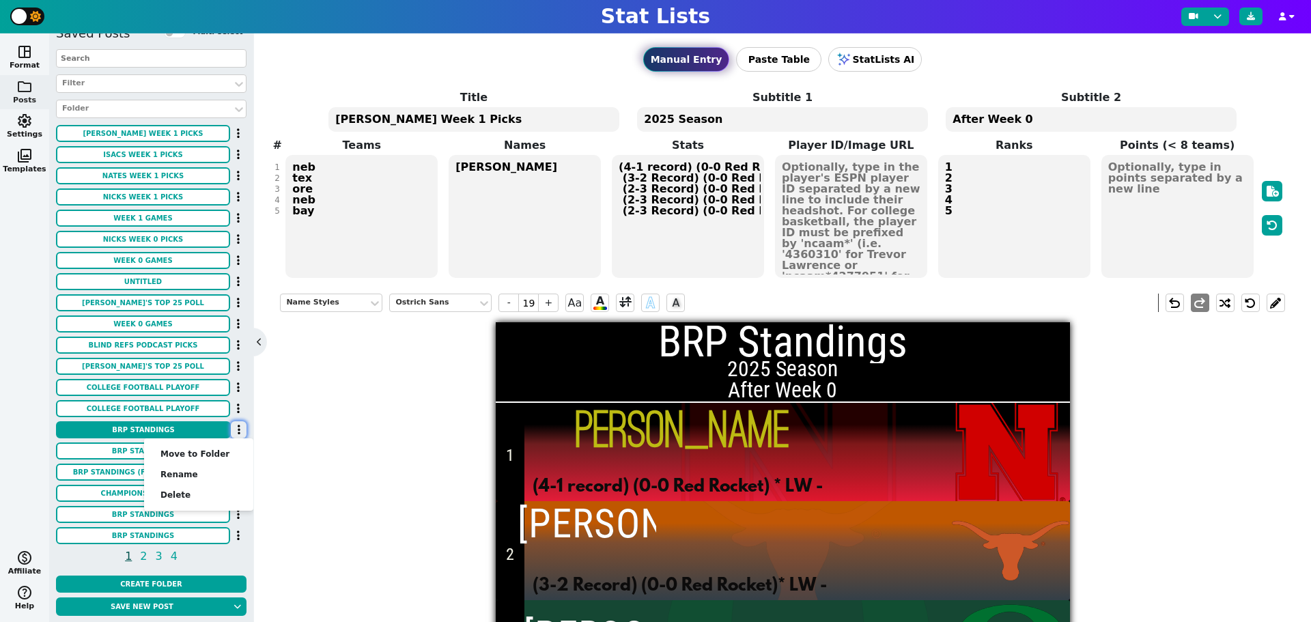
click at [238, 428] on icon "button" at bounding box center [239, 429] width 3 height 11
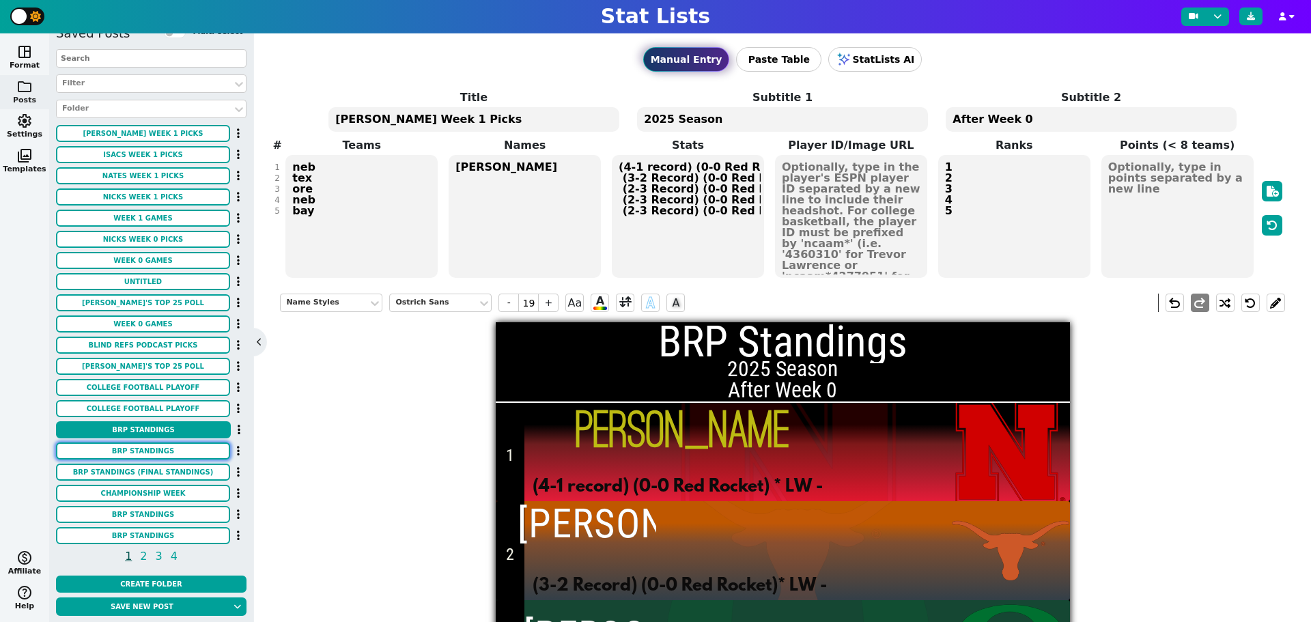
click at [186, 451] on button "BRP Standings" at bounding box center [143, 450] width 174 height 17
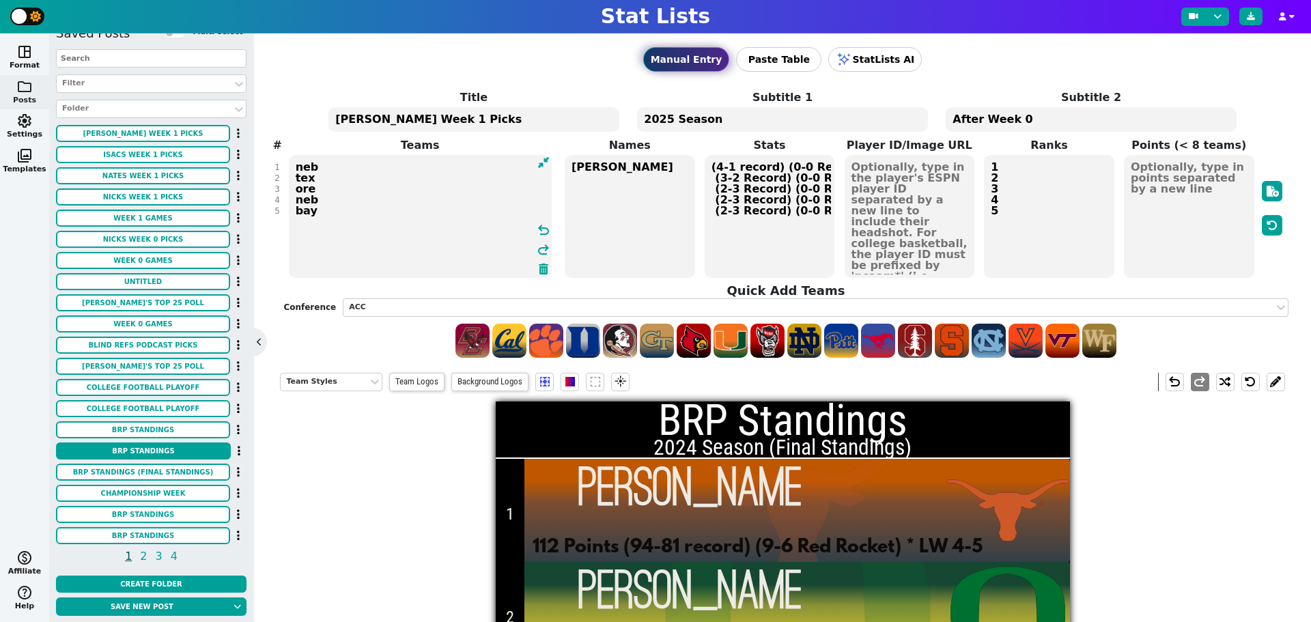
click at [365, 216] on textarea "Tex Ore NEB bay neb" at bounding box center [420, 216] width 263 height 123
drag, startPoint x: 365, startPoint y: 213, endPoint x: 285, endPoint y: 159, distance: 96.4
click at [285, 159] on span "Teams Tex Ore NEB bay neb undo redo" at bounding box center [419, 208] width 279 height 142
type textarea "Tex Ore NEB bay neb"
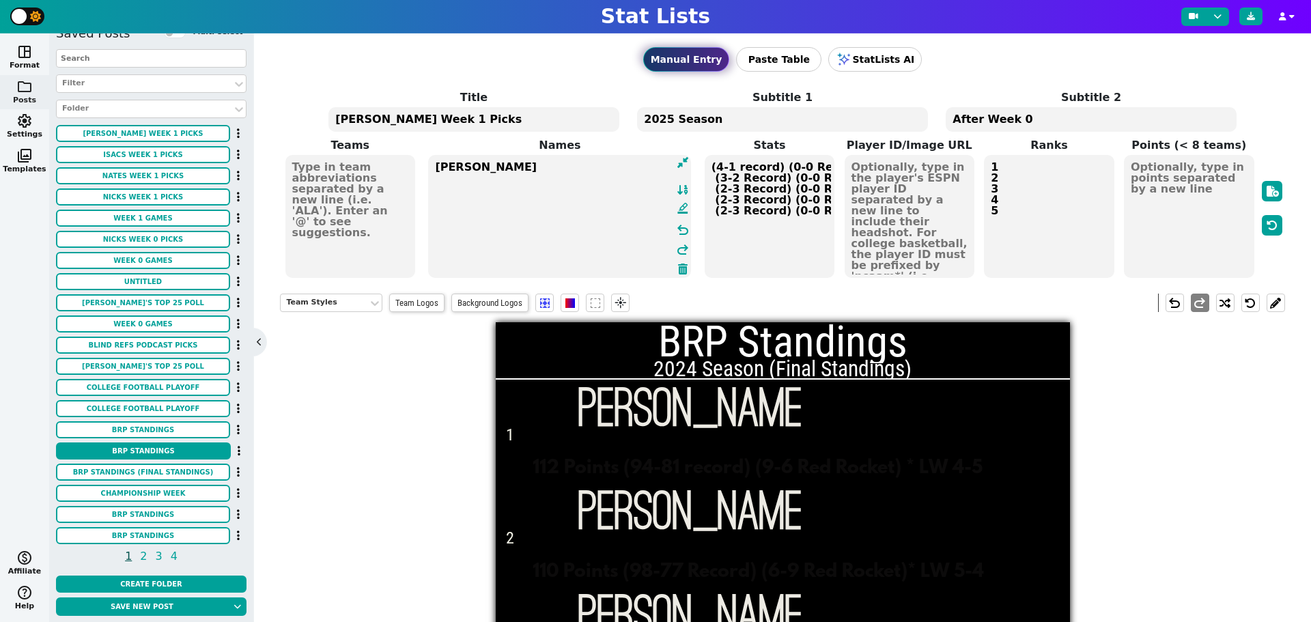
drag, startPoint x: 570, startPoint y: 210, endPoint x: 429, endPoint y: 154, distance: 152.0
click at [429, 154] on span "[PERSON_NAME] [PERSON_NAME] [PERSON_NAME] format_ink_highlighter undo redo" at bounding box center [560, 217] width 266 height 126
type textarea "[PERSON_NAME] [PERSON_NAME] [PERSON_NAME]"
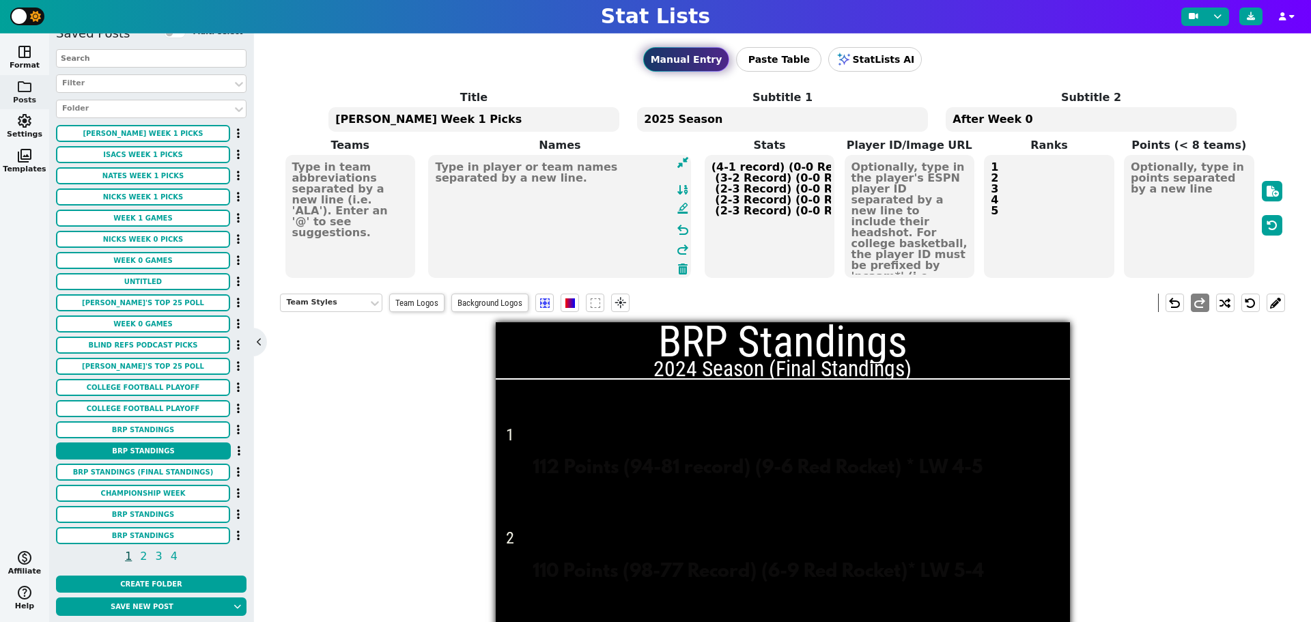
click at [671, 116] on textarea "2024 Season (Final Standings)" at bounding box center [782, 119] width 290 height 25
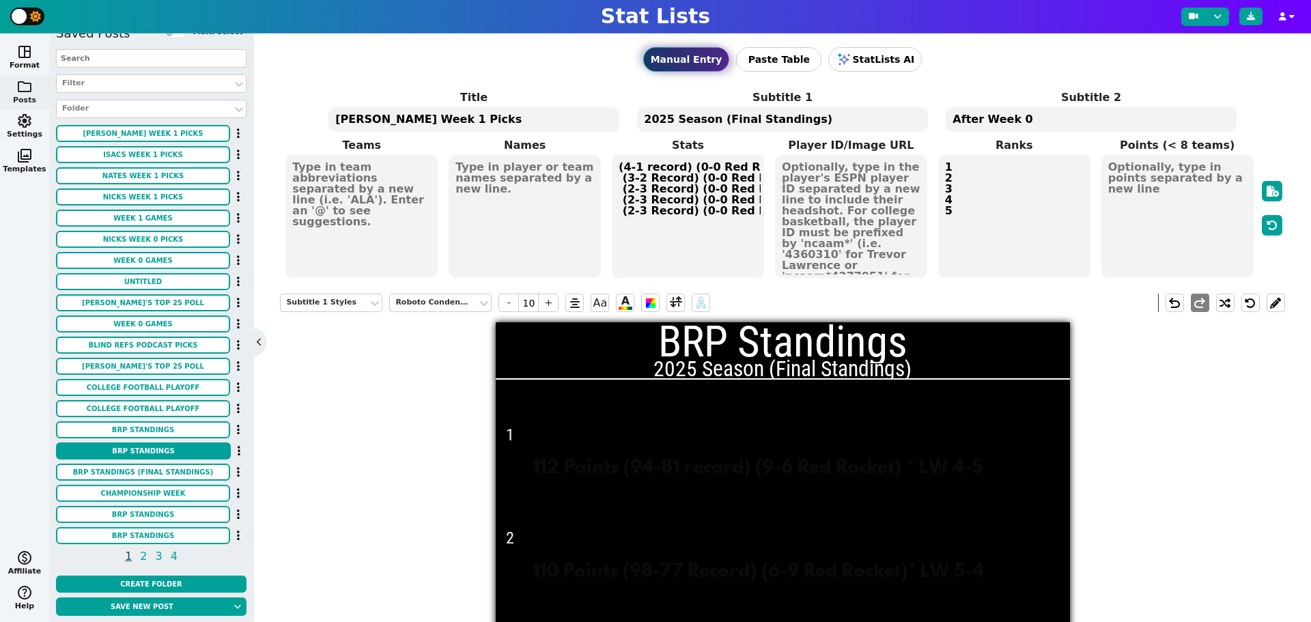
drag, startPoint x: 802, startPoint y: 121, endPoint x: 714, endPoint y: 124, distance: 88.1
click at [714, 124] on textarea "2025 Season (Final Standings)" at bounding box center [782, 119] width 290 height 25
type textarea "2025 Season"
click at [981, 119] on textarea "After Week 0" at bounding box center [1090, 119] width 290 height 25
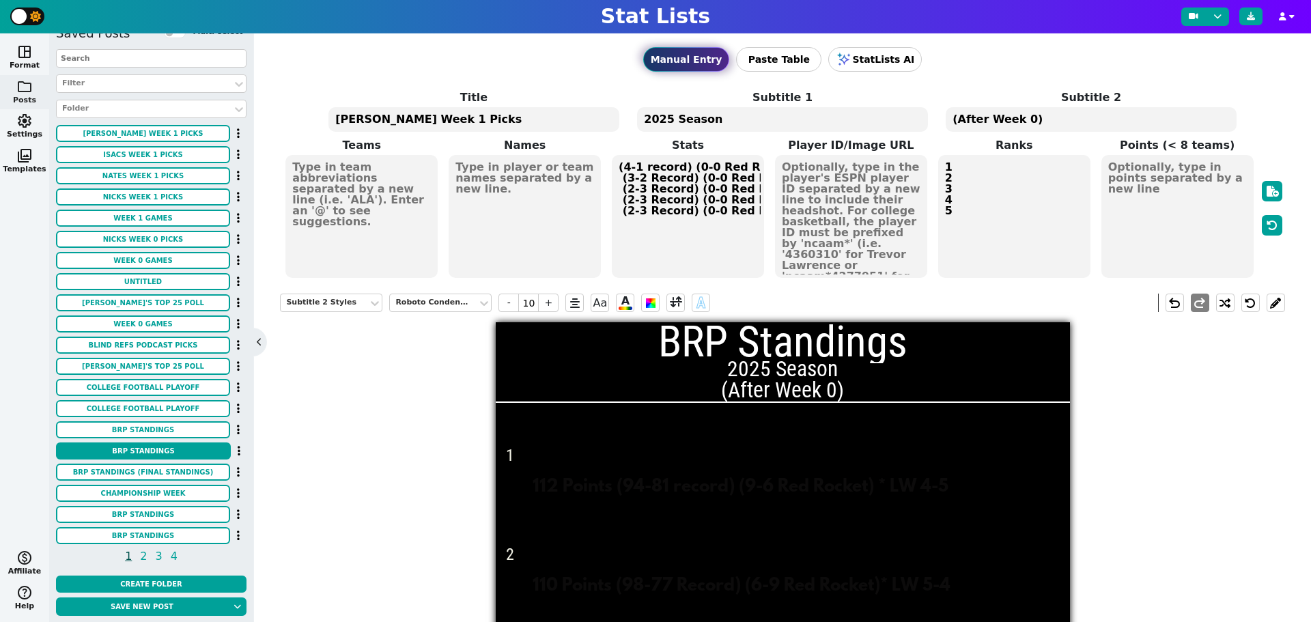
click at [982, 116] on textarea "(After Week 0)" at bounding box center [1090, 119] width 290 height 25
type textarea "(After Week 0)"
click at [509, 307] on span "-" at bounding box center [508, 303] width 20 height 18
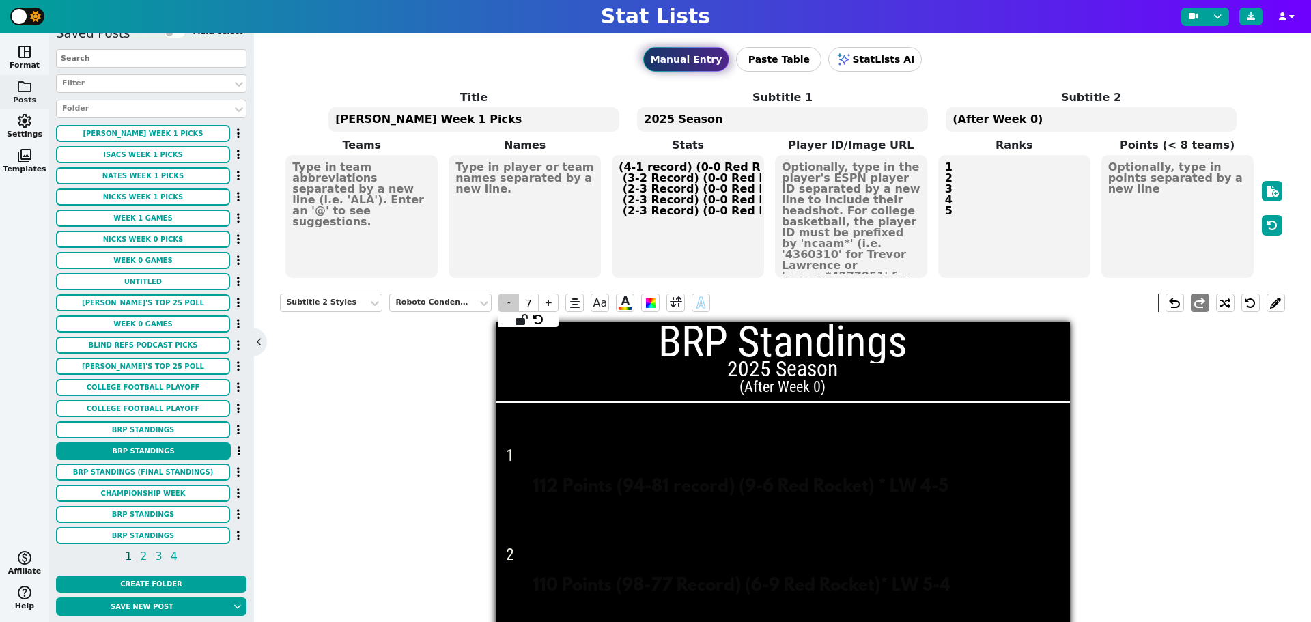
click at [509, 307] on span "-" at bounding box center [508, 303] width 20 height 18
click at [372, 376] on div "Subtitle 2 Styles Roboto Condensed - 6 + Aa A A undo redo BRP Standings 2025 Se…" at bounding box center [782, 589] width 1004 height 613
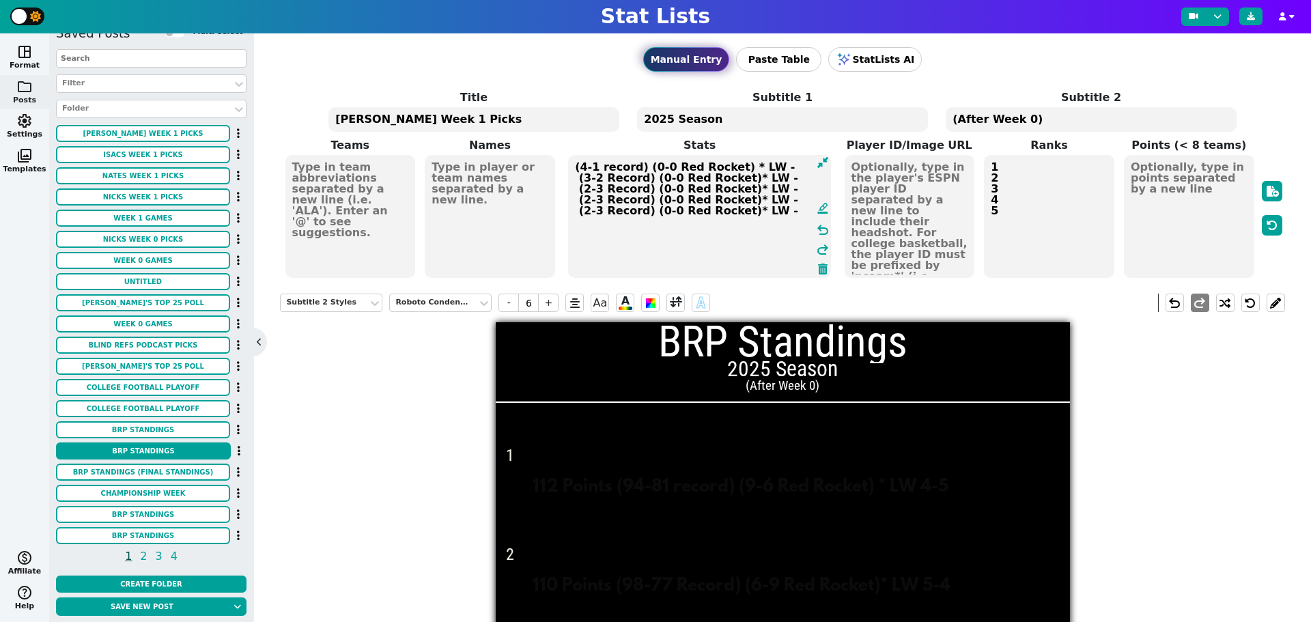
drag, startPoint x: 631, startPoint y: 165, endPoint x: 575, endPoint y: 165, distance: 56.7
click at [575, 165] on textarea "112 Points (94-81 record) (9-6 Red Rocket) * LW 4-5 110 Points (98-77 Record) (…" at bounding box center [699, 216] width 263 height 123
type input "7"
click at [590, 165] on textarea "112 Points (94-81 record) (9-6 Red Rocket) * LW 4-5 110 Points (98-77 Record) (…" at bounding box center [699, 216] width 263 height 123
click at [608, 167] on textarea "112 Points (94-81 record) (9-6 Red Rocket) * LW 4-5 110 Points (98-77 Record) (…" at bounding box center [699, 216] width 263 height 123
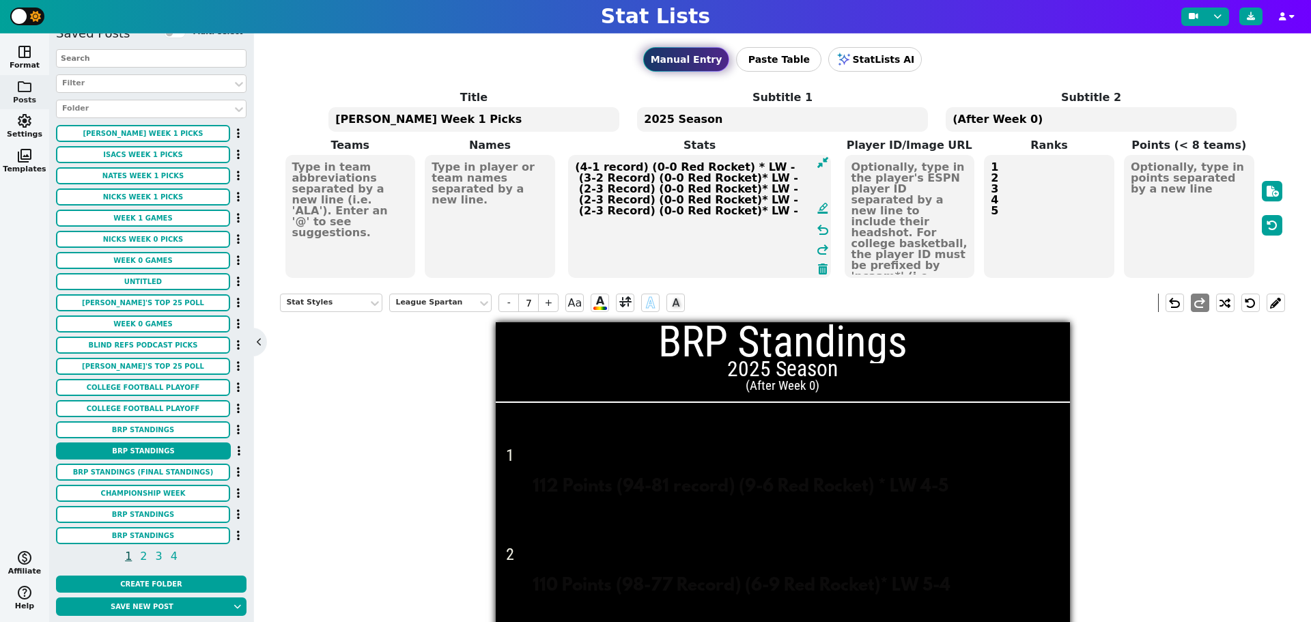
click at [588, 167] on textarea "112 Points (94-81 record) (9-6 Red Rocket) * LW 4-5 110 Points (98-77 Record) (…" at bounding box center [699, 216] width 263 height 123
click at [587, 179] on textarea "4 Points (94-81 record) (9-6 Red Rocket) * LW 4-5 110 Points (98-77 Record) (6-…" at bounding box center [699, 216] width 263 height 123
click at [588, 189] on textarea "4 Points (94-81 record) (9-6 Red Rocket) * LW 4-5 3 Points (98-77 Record) (6-9 …" at bounding box center [699, 216] width 263 height 123
click at [582, 200] on textarea "4 Points (94-81 record) (9-6 Red Rocket) * LW 4-5 3 Points (98-77 Record) (6-9 …" at bounding box center [699, 216] width 263 height 123
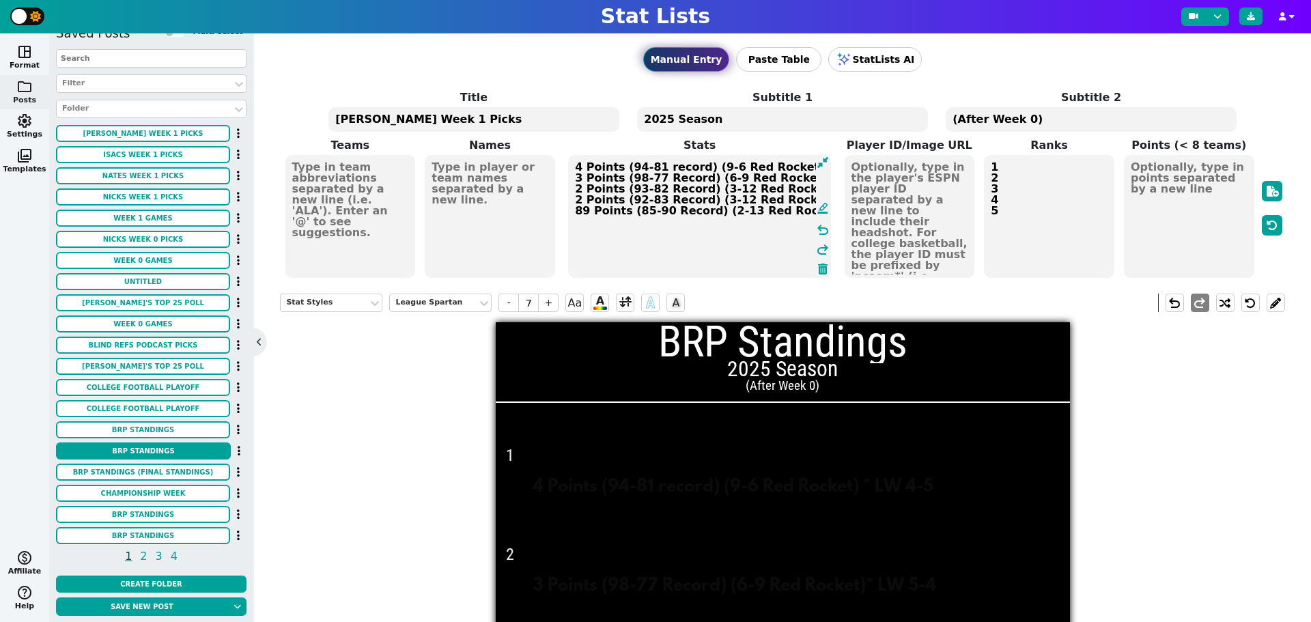
click at [582, 208] on textarea "4 Points (94-81 record) (9-6 Red Rocket) * LW 4-5 3 Points (98-77 Record) (6-9 …" at bounding box center [699, 216] width 263 height 123
click at [642, 167] on textarea "4 Points (94-81 record) (9-6 Red Rocket) * LW 4-5 3 Points (98-77 Record) (6-9 …" at bounding box center [699, 216] width 263 height 123
click at [627, 169] on textarea "4 Points (94-1 record) (9-6 Red Rocket) * LW 4-5 3 Points (98-77 Record) (6-9 R…" at bounding box center [699, 216] width 263 height 123
click at [630, 178] on textarea "4 Points (4-1 record) (9-6 Red Rocket) * LW 4-5 3 Points (98-77 Record) (6-9 Re…" at bounding box center [699, 216] width 263 height 123
click at [641, 177] on textarea "4 Points (4-1 record) (9-6 Red Rocket) * LW 4-5 3 Points (3-77 Record) (6-9 Red…" at bounding box center [699, 216] width 263 height 123
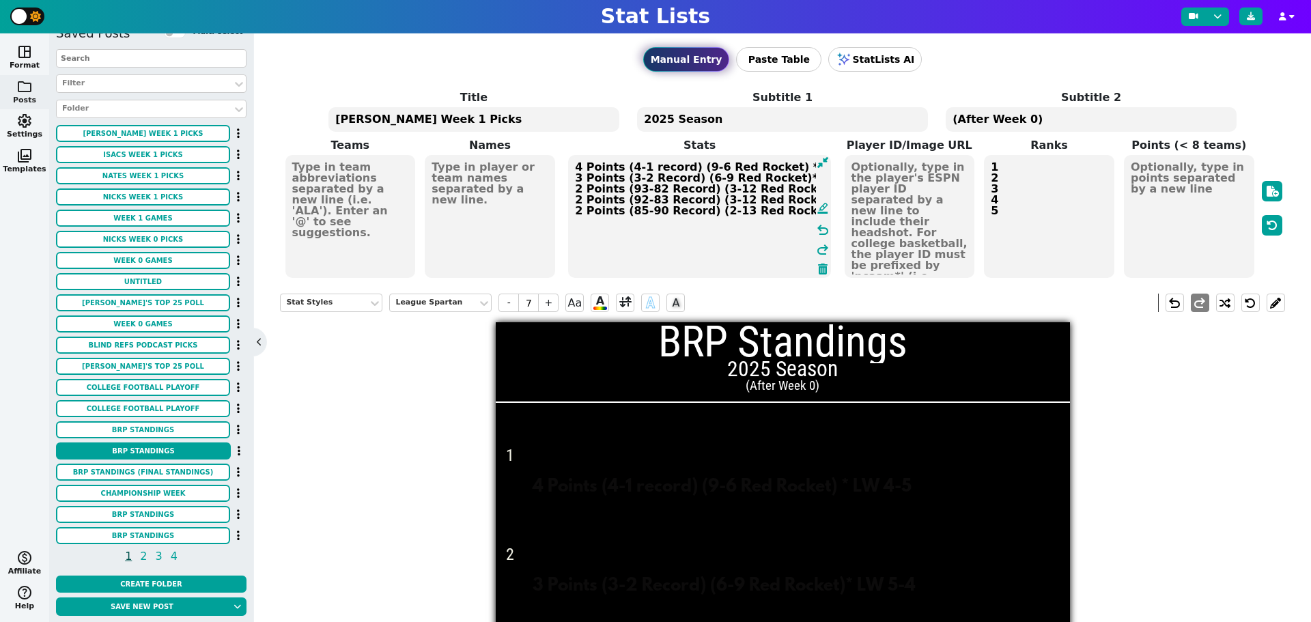
click at [629, 190] on textarea "4 Points (4-1 record) (9-6 Red Rocket) * LW 4-5 3 Points (3-2 Record) (6-9 Red …" at bounding box center [699, 216] width 263 height 123
click at [631, 190] on textarea "4 Points (4-1 record) (9-6 Red Rocket) * LW 4-5 3 Points (3-2 Record) (6-9 Red …" at bounding box center [699, 216] width 263 height 123
click at [640, 190] on textarea "4 Points (4-1 record) (9-6 Red Rocket) * LW 4-5 3 Points (3-2 Record) (6-9 Red …" at bounding box center [699, 216] width 263 height 123
click at [627, 201] on textarea "4 Points (4-1 record) (9-6 Red Rocket) * LW 4-5 3 Points (3-2 Record) (6-9 Red …" at bounding box center [699, 216] width 263 height 123
click at [638, 202] on textarea "4 Points (4-1 record) (9-6 Red Rocket) * LW 4-5 3 Points (3-2 Record) (6-9 Red …" at bounding box center [699, 216] width 263 height 123
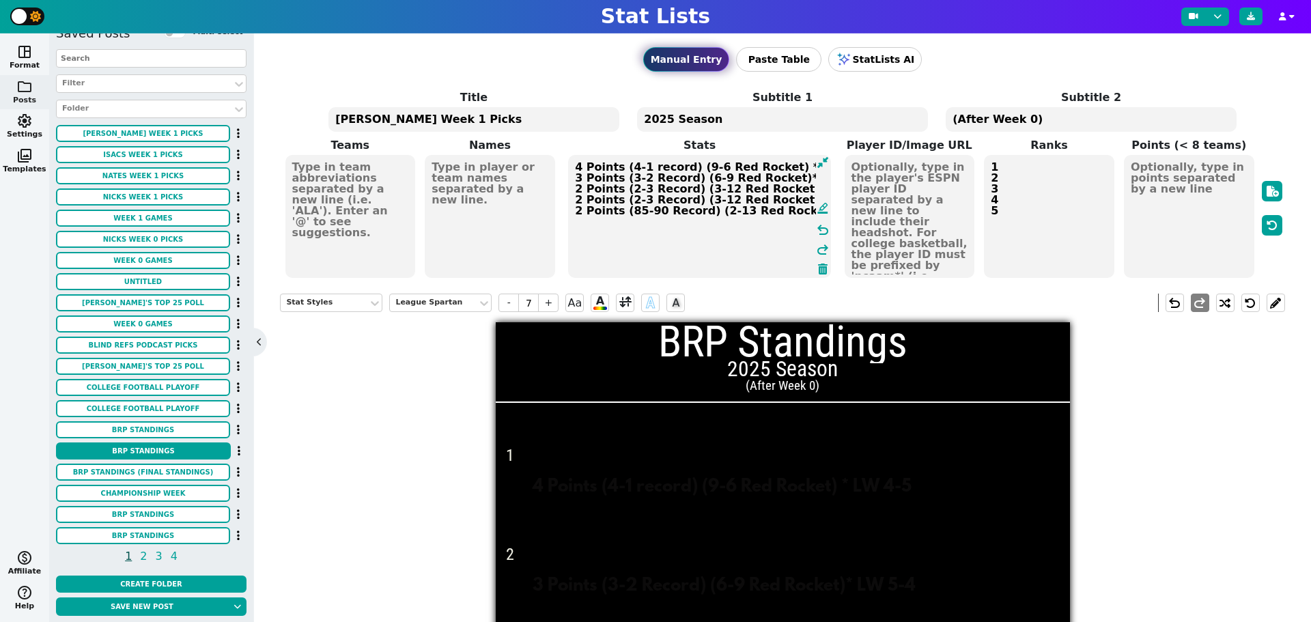
click at [631, 210] on textarea "4 Points (4-1 record) (9-6 Red Rocket) * LW 4-5 3 Points (3-2 Record) (6-9 Red …" at bounding box center [699, 216] width 263 height 123
click at [641, 208] on textarea "4 Points (4-1 record) (9-6 Red Rocket) * LW 4-5 3 Points (3-2 Record) (6-9 Red …" at bounding box center [699, 216] width 263 height 123
click at [689, 168] on textarea "4 Points (4-1 record) (9-6 Red Rocket) * LW 4-5 3 Points (3-2 Record) (6-9 Red …" at bounding box center [699, 216] width 263 height 123
click at [695, 168] on textarea "4 Points (4-1 record) (-6 Red Rocket) * LW 4-5 3 Points (3-2 Record) (6-9 Red R…" at bounding box center [699, 216] width 263 height 123
click at [690, 178] on textarea "4 Points (4-1 record) (- Red Rocket) * LW 4-5 3 Points (3-2 Record) (6-9 Red Ro…" at bounding box center [699, 216] width 263 height 123
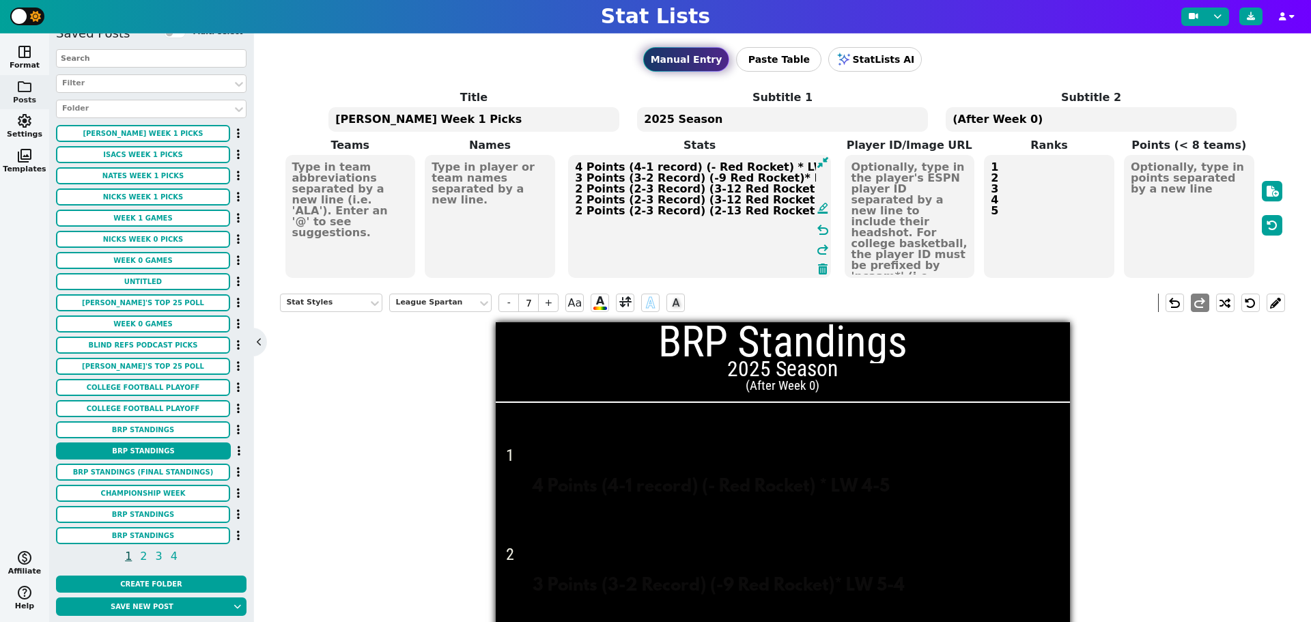
click at [696, 178] on textarea "4 Points (4-1 record) (- Red Rocket) * LW 4-5 3 Points (3-2 Record) (-9 Red Roc…" at bounding box center [699, 216] width 263 height 123
click at [689, 188] on textarea "4 Points (4-1 record) (- Red Rocket) * LW 4-5 3 Points (3-2 Record) (- Red Rock…" at bounding box center [699, 216] width 263 height 123
click at [693, 188] on textarea "4 Points (4-1 record) (- Red Rocket) * LW 4-5 3 Points (3-2 Record) (- Red Rock…" at bounding box center [699, 216] width 263 height 123
click at [700, 188] on textarea "4 Points (4-1 record) (- Red Rocket) * LW 4-5 3 Points (3-2 Record) (- Red Rock…" at bounding box center [699, 216] width 263 height 123
click at [701, 188] on textarea "4 Points (4-1 record) (- Red Rocket) * LW 4-5 3 Points (3-2 Record) (- Red Rock…" at bounding box center [699, 216] width 263 height 123
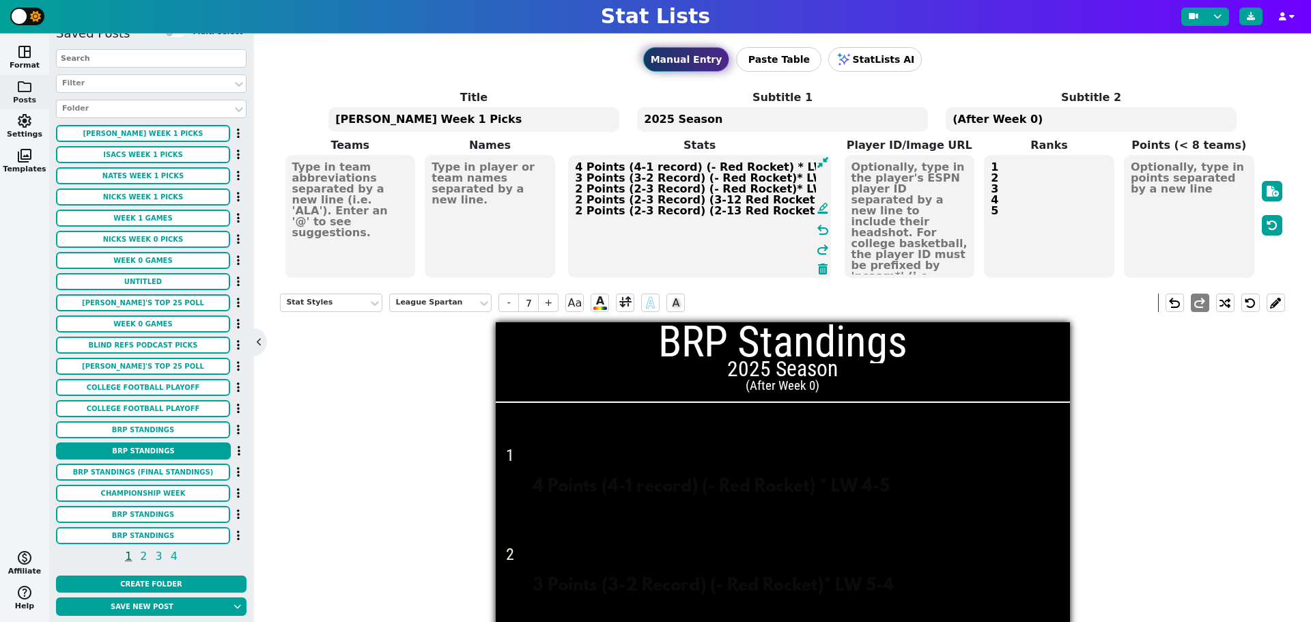
click at [689, 199] on textarea "4 Points (4-1 record) (- Red Rocket) * LW 4-5 3 Points (3-2 Record) (- Red Rock…" at bounding box center [699, 216] width 263 height 123
click at [690, 199] on textarea "4 Points (4-1 record) (- Red Rocket) * LW 4-5 3 Points (3-2 Record) (- Red Rock…" at bounding box center [699, 216] width 263 height 123
click at [691, 198] on textarea "4 Points (4-1 record) (- Red Rocket) * LW 4-5 3 Points (3-2 Record) (- Red Rock…" at bounding box center [699, 216] width 263 height 123
click at [701, 199] on textarea "4 Points (4-1 record) (- Red Rocket) * LW 4-5 3 Points (3-2 Record) (- Red Rock…" at bounding box center [699, 216] width 263 height 123
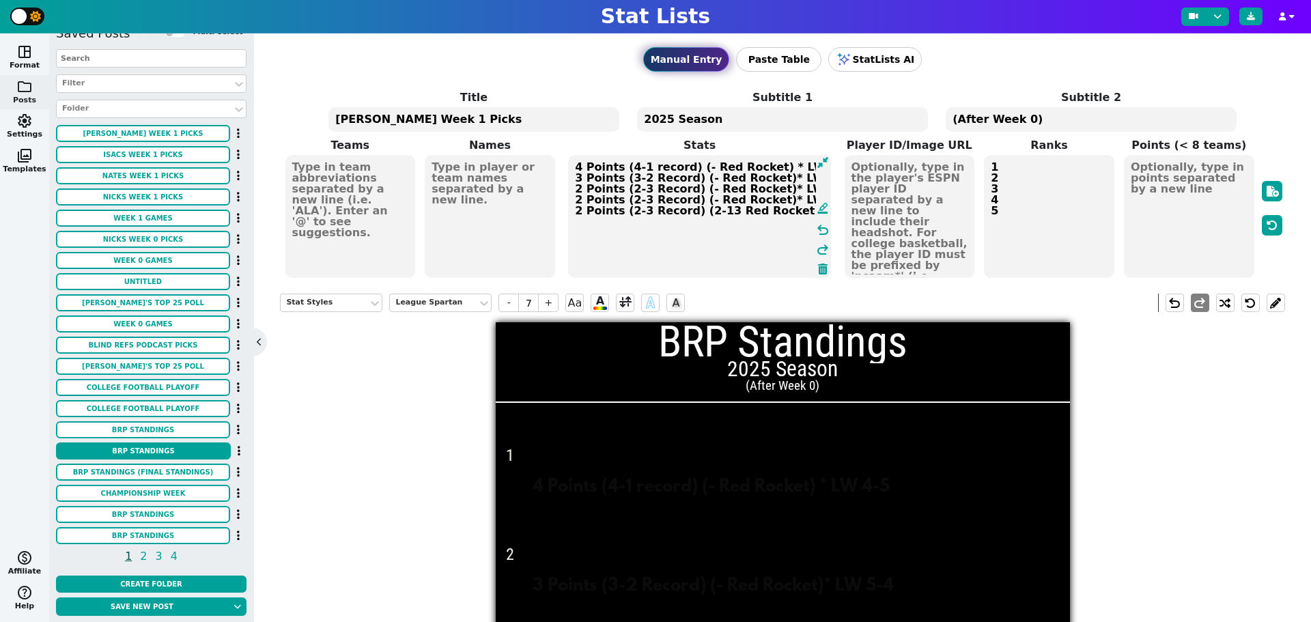
click at [693, 210] on textarea "4 Points (4-1 record) (- Red Rocket) * LW 4-5 3 Points (3-2 Record) (- Red Rock…" at bounding box center [699, 216] width 263 height 123
click at [702, 210] on textarea "4 Points (4-1 record) (- Red Rocket) * LW 4-5 3 Points (3-2 Record) (- Red Rock…" at bounding box center [699, 216] width 263 height 123
click at [788, 167] on textarea "4 Points (4-1 record) (- Red Rocket) * LW 4-5 3 Points (3-2 Record) (- Red Rock…" at bounding box center [699, 216] width 263 height 123
click at [792, 167] on textarea "4 Points (4-1 record) (- Red Rocket) * LW -5 3 Points (3-2 Record) (- Red Rocke…" at bounding box center [699, 216] width 263 height 123
click at [788, 181] on textarea "4 Points (4-1 record) (- Red Rocket) * LW - 3 Points (3-2 Record) (- Red Rocket…" at bounding box center [699, 216] width 263 height 123
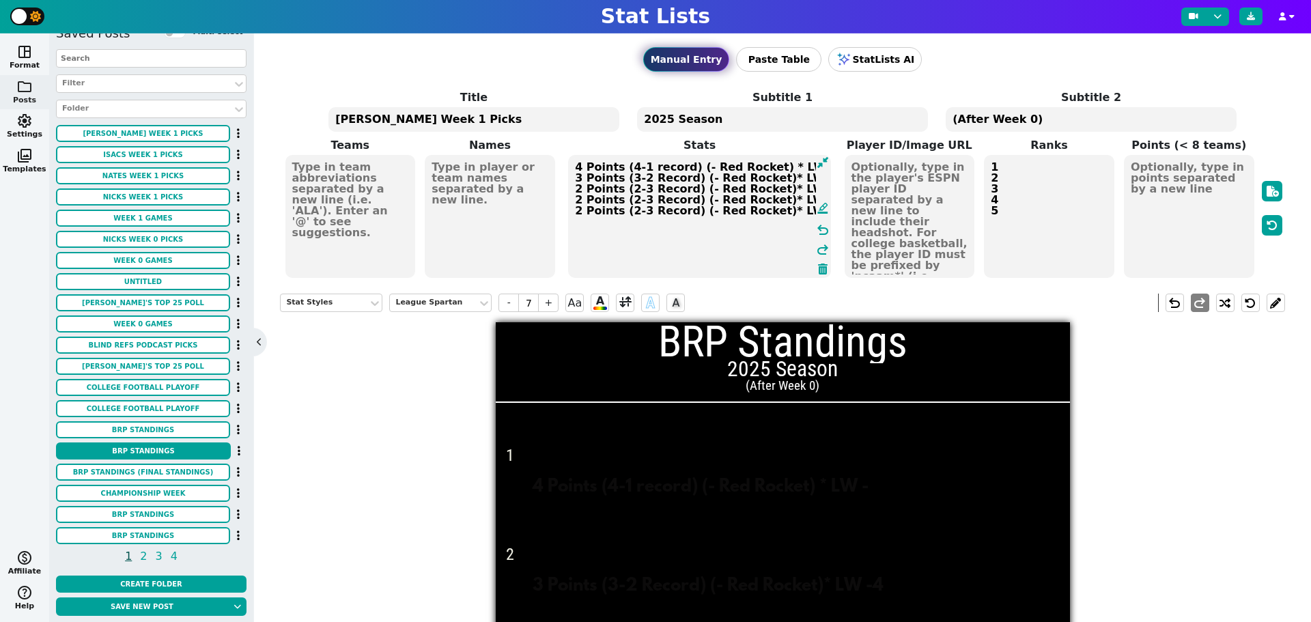
click at [792, 177] on textarea "4 Points (4-1 record) (- Red Rocket) * LW - 3 Points (3-2 Record) (- Red Rocket…" at bounding box center [699, 216] width 263 height 123
click at [788, 190] on textarea "4 Points (4-1 record) (- Red Rocket) * LW - 3 Points (3-2 Record) (- Red Rocket…" at bounding box center [699, 216] width 263 height 123
click at [792, 190] on textarea "4 Points (4-1 record) (- Red Rocket) * LW - 3 Points (3-2 Record) (- Red Rocket…" at bounding box center [699, 216] width 263 height 123
click at [788, 199] on textarea "4 Points (4-1 record) (- Red Rocket) * LW - 3 Points (3-2 Record) (- Red Rocket…" at bounding box center [699, 216] width 263 height 123
click at [792, 199] on textarea "4 Points (4-1 record) (- Red Rocket) * LW - 3 Points (3-2 Record) (- Red Rocket…" at bounding box center [699, 216] width 263 height 123
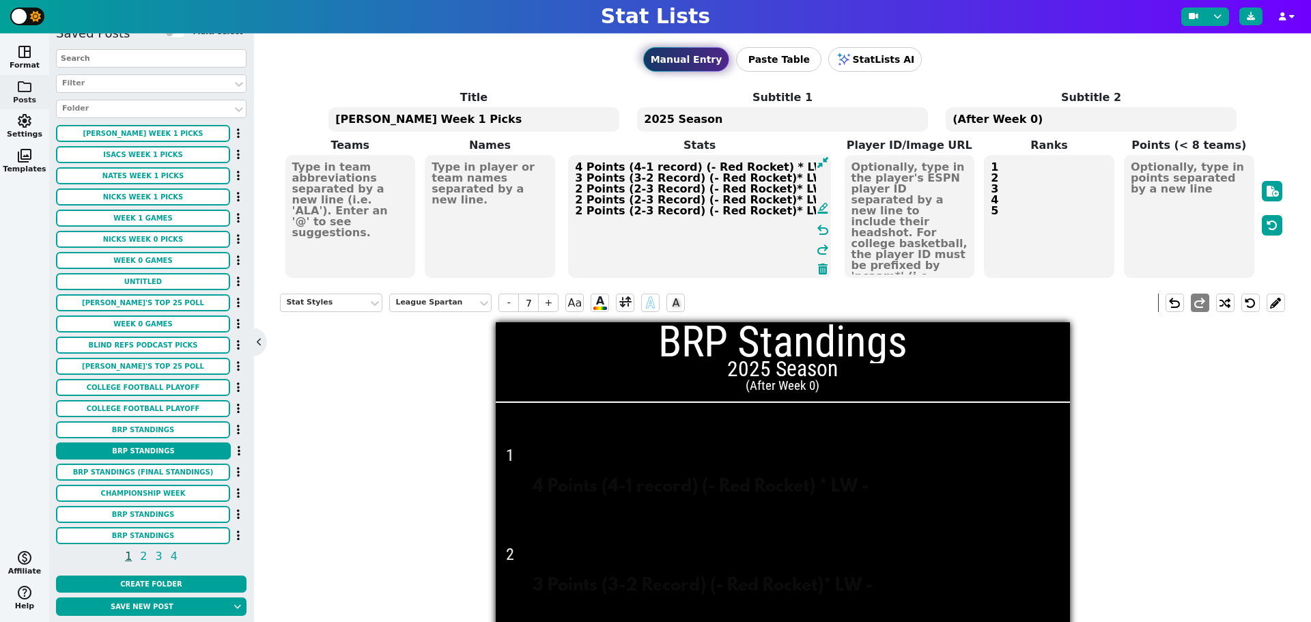
click at [788, 209] on textarea "4 Points (4-1 record) (- Red Rocket) * LW - 3 Points (3-2 Record) (- Red Rocket…" at bounding box center [699, 216] width 263 height 123
click at [792, 211] on textarea "4 Points (4-1 record) (- Red Rocket) * LW - 3 Points (3-2 Record) (- Red Rocket…" at bounding box center [699, 216] width 263 height 123
type textarea "4 Points (4-1 record) (- Red Rocket) * LW - 3 Points (3-2 Record) (- Red Rocket…"
click at [330, 166] on textarea at bounding box center [350, 216] width 130 height 123
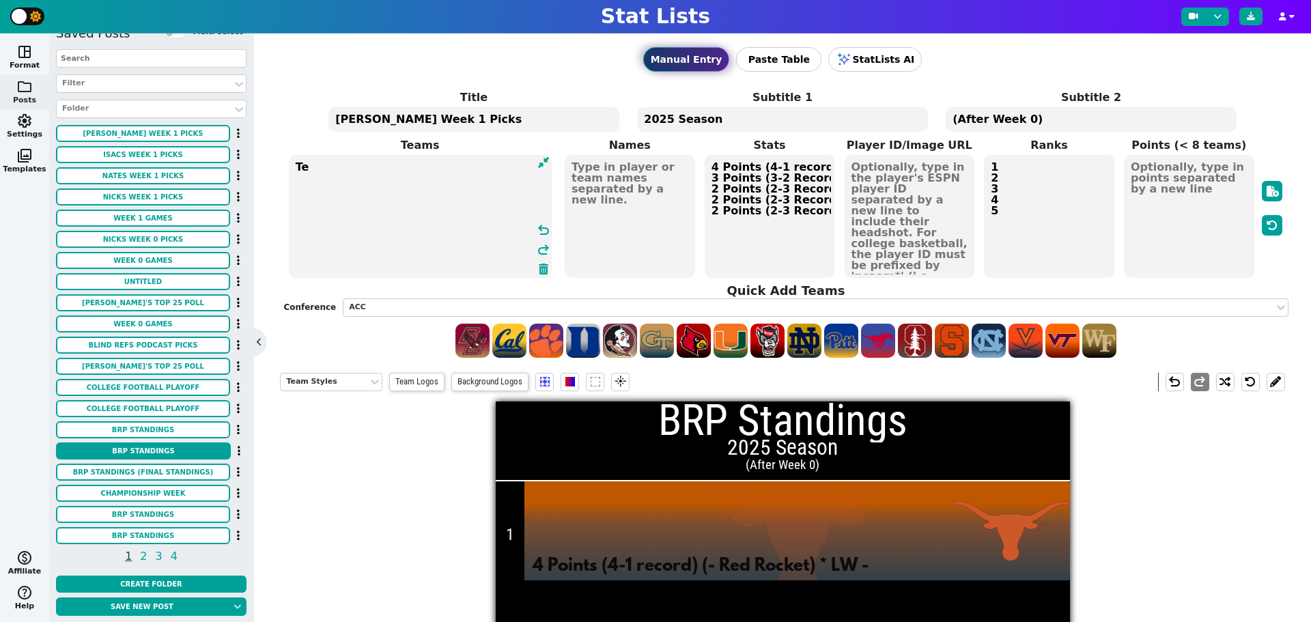
type textarea "T"
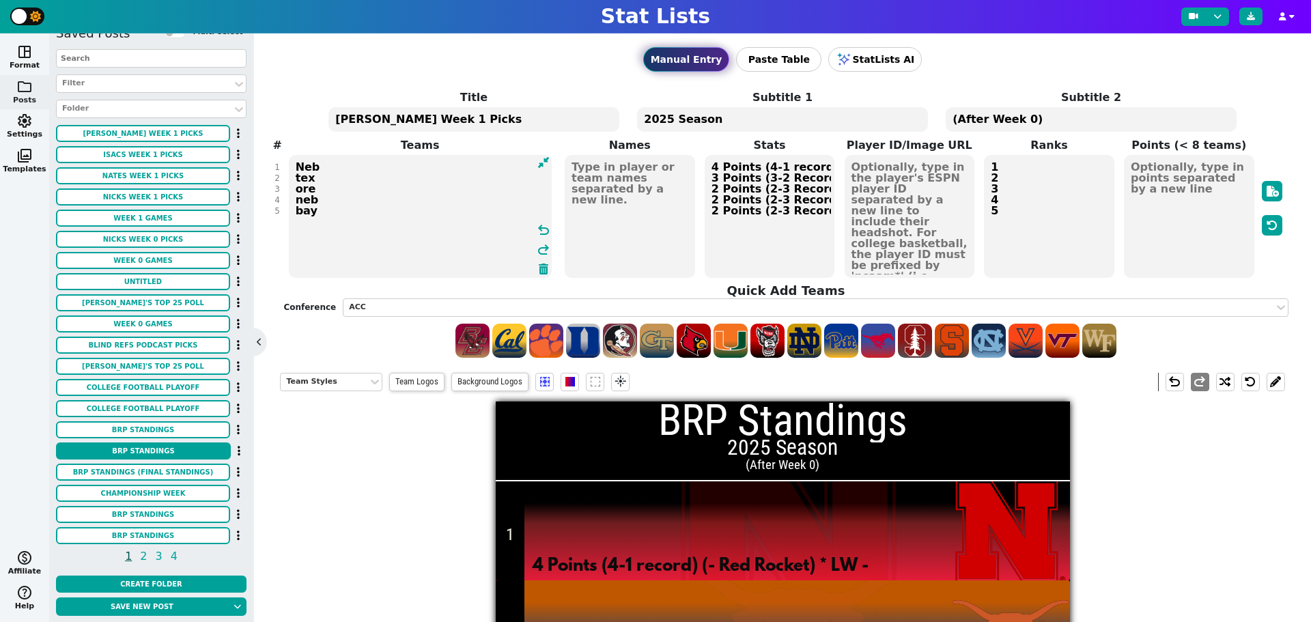
type textarea "Neb tex ore neb bay"
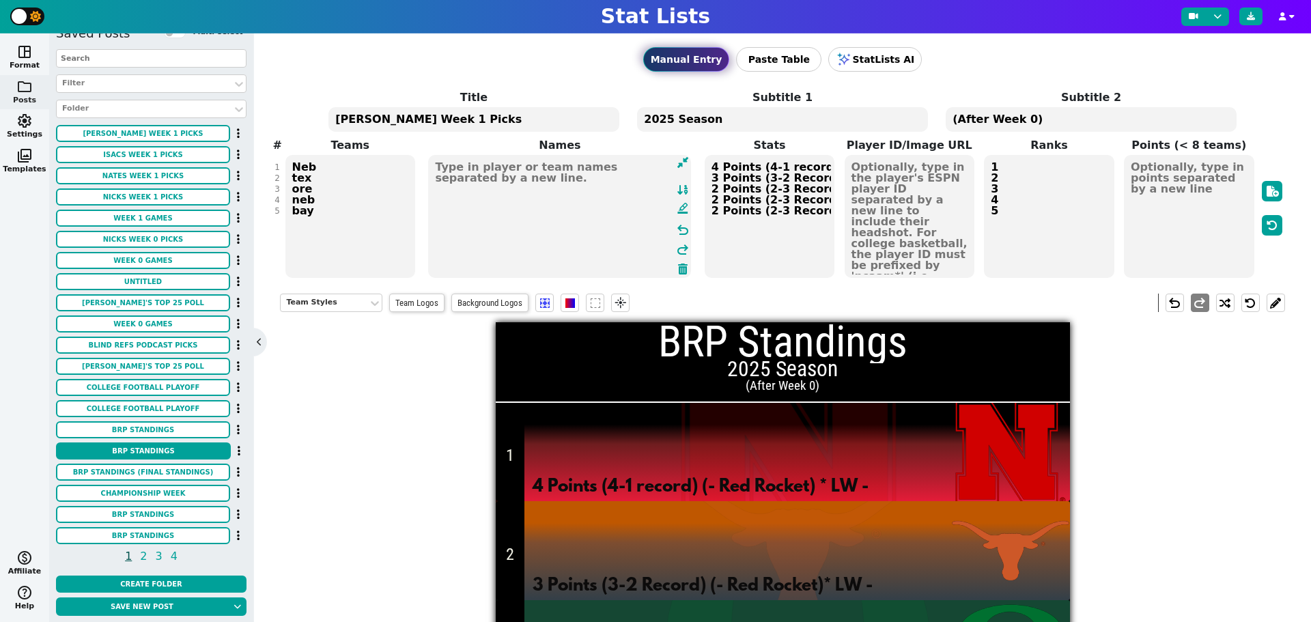
click at [614, 170] on textarea at bounding box center [559, 216] width 263 height 123
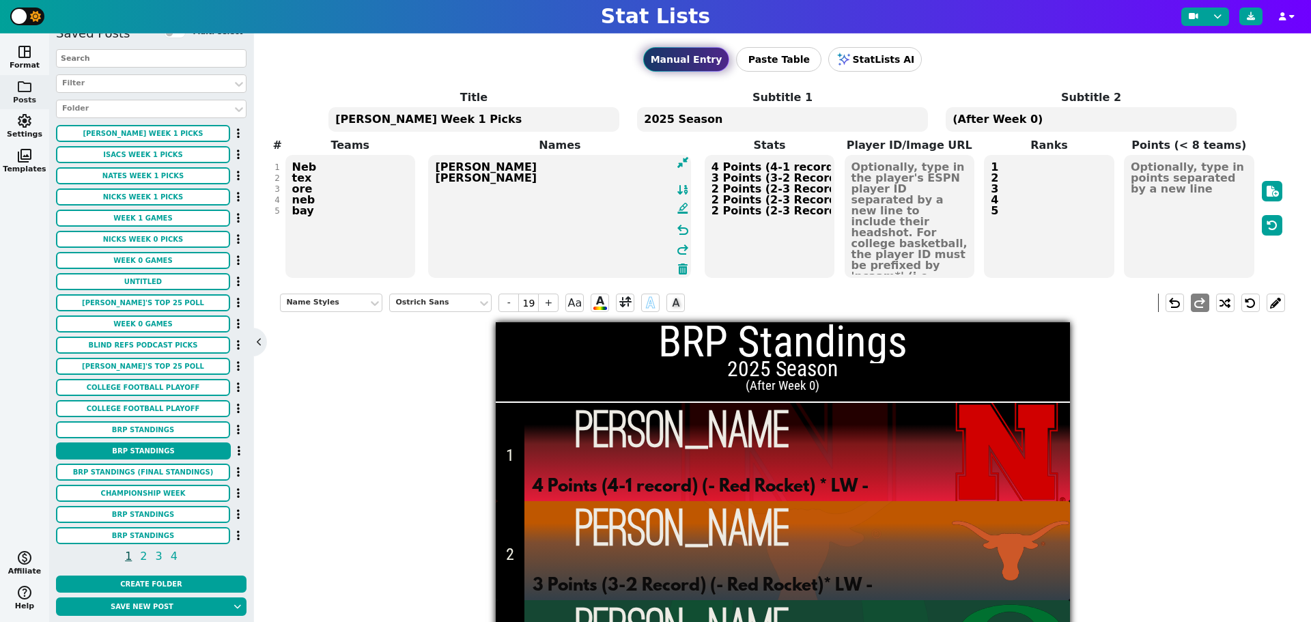
scroll to position [298, 0]
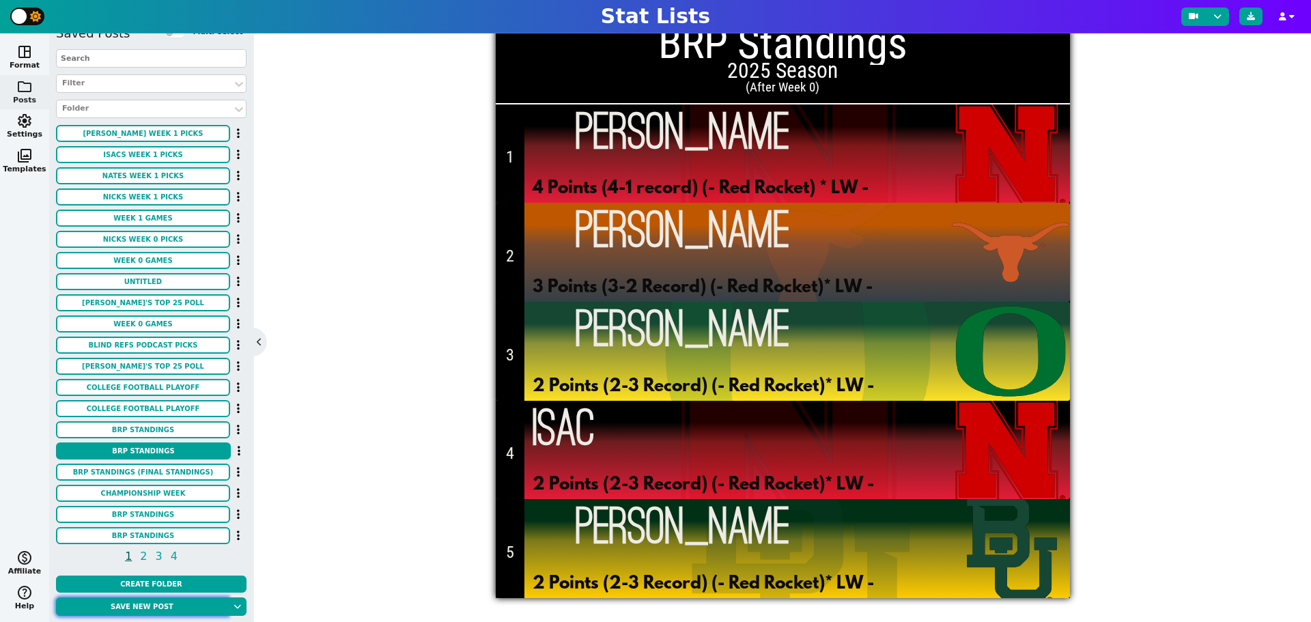
type textarea "[PERSON_NAME] [PERSON_NAME]"
click at [163, 609] on button "Save new post" at bounding box center [142, 606] width 172 height 18
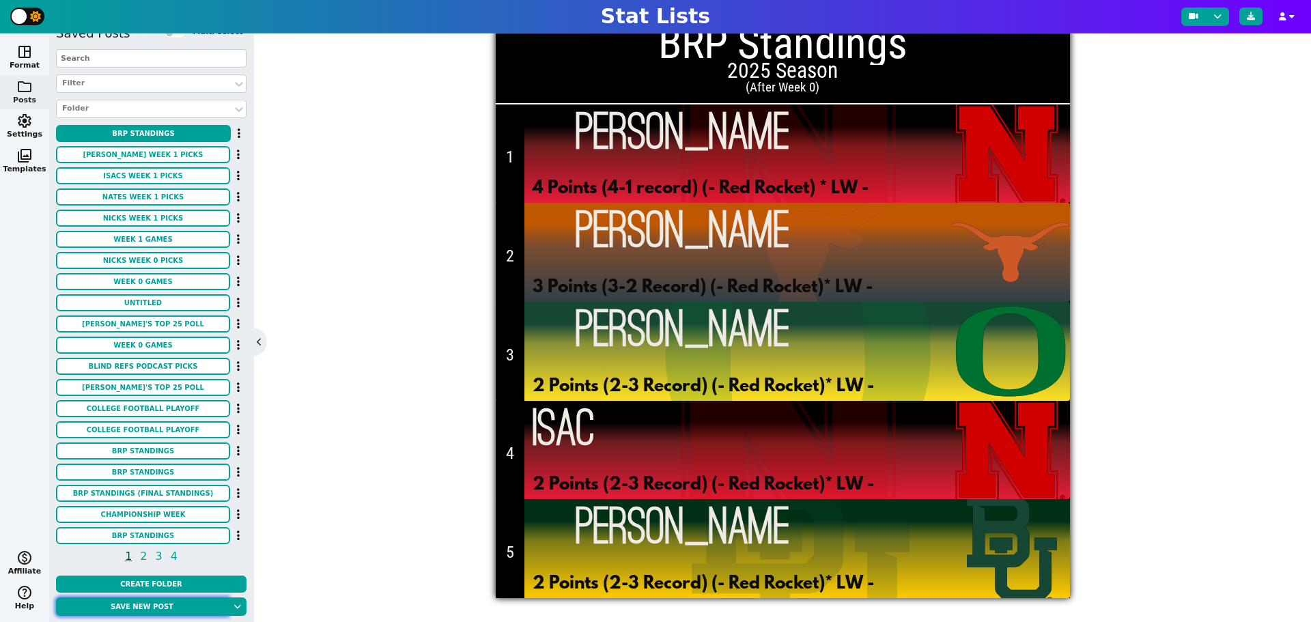
scroll to position [0, 0]
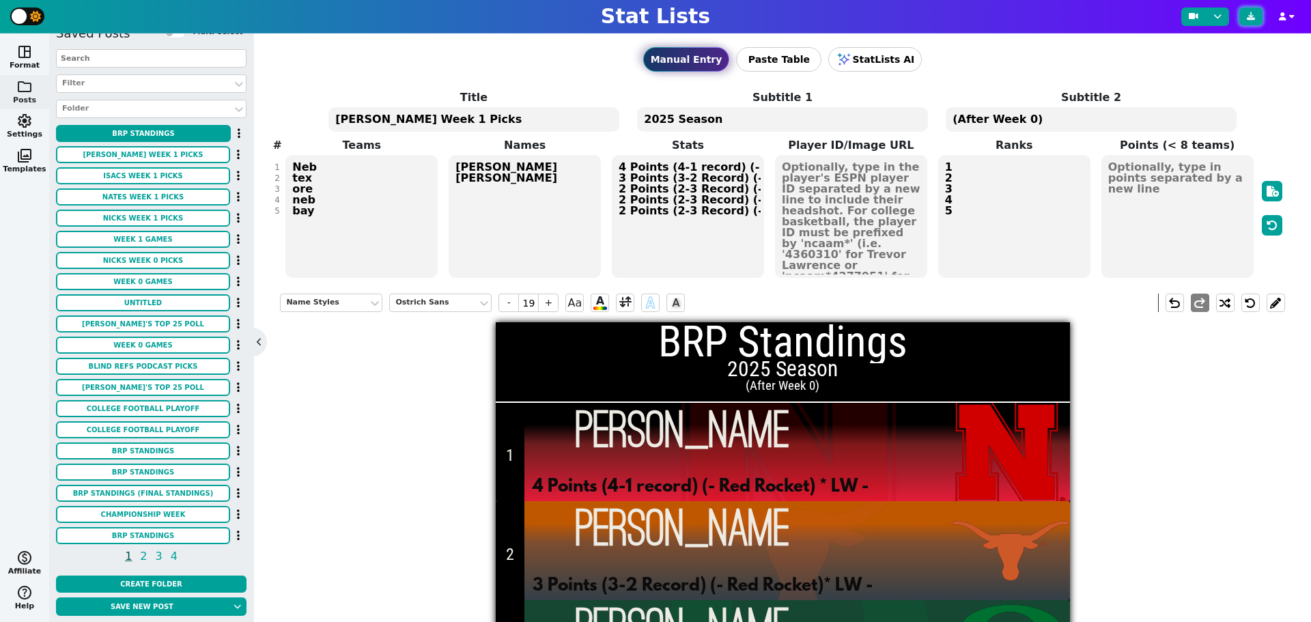
click at [1255, 16] on button at bounding box center [1250, 17] width 23 height 18
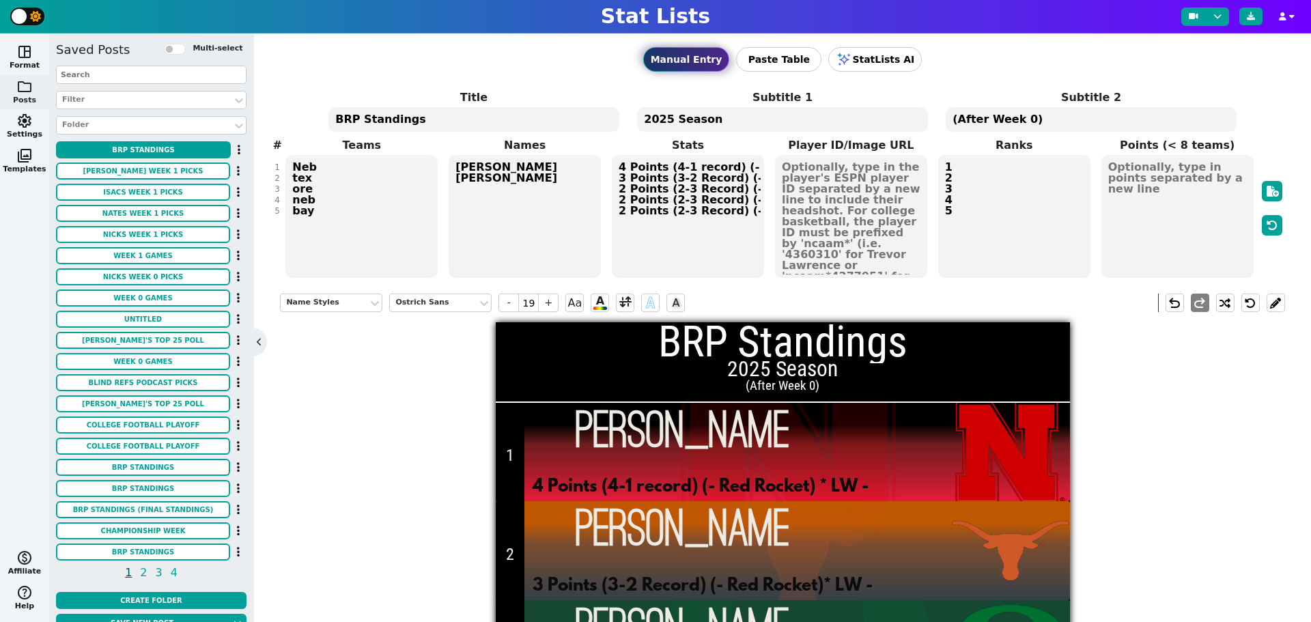
scroll to position [18, 0]
